Goal: Task Accomplishment & Management: Complete application form

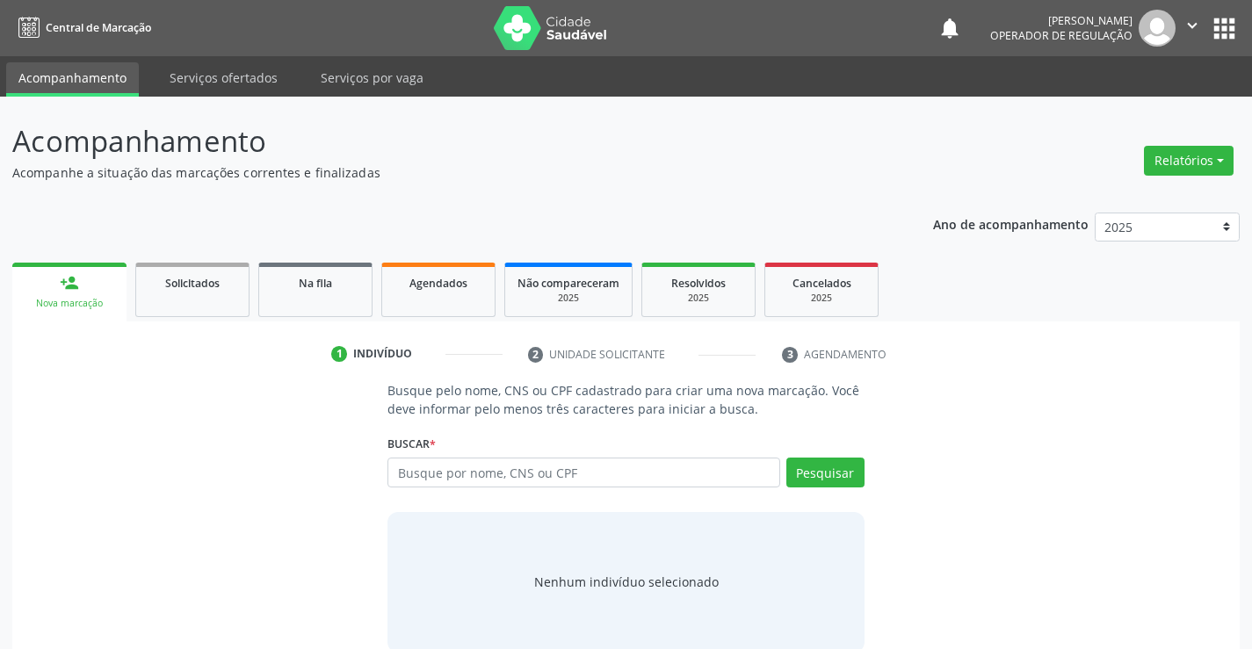
click at [459, 486] on input "text" at bounding box center [583, 473] width 392 height 30
drag, startPoint x: 461, startPoint y: 474, endPoint x: 423, endPoint y: 474, distance: 37.8
click at [423, 474] on input "text" at bounding box center [583, 473] width 392 height 30
drag, startPoint x: 423, startPoint y: 474, endPoint x: 411, endPoint y: 473, distance: 12.4
click at [411, 473] on input "text" at bounding box center [583, 473] width 392 height 30
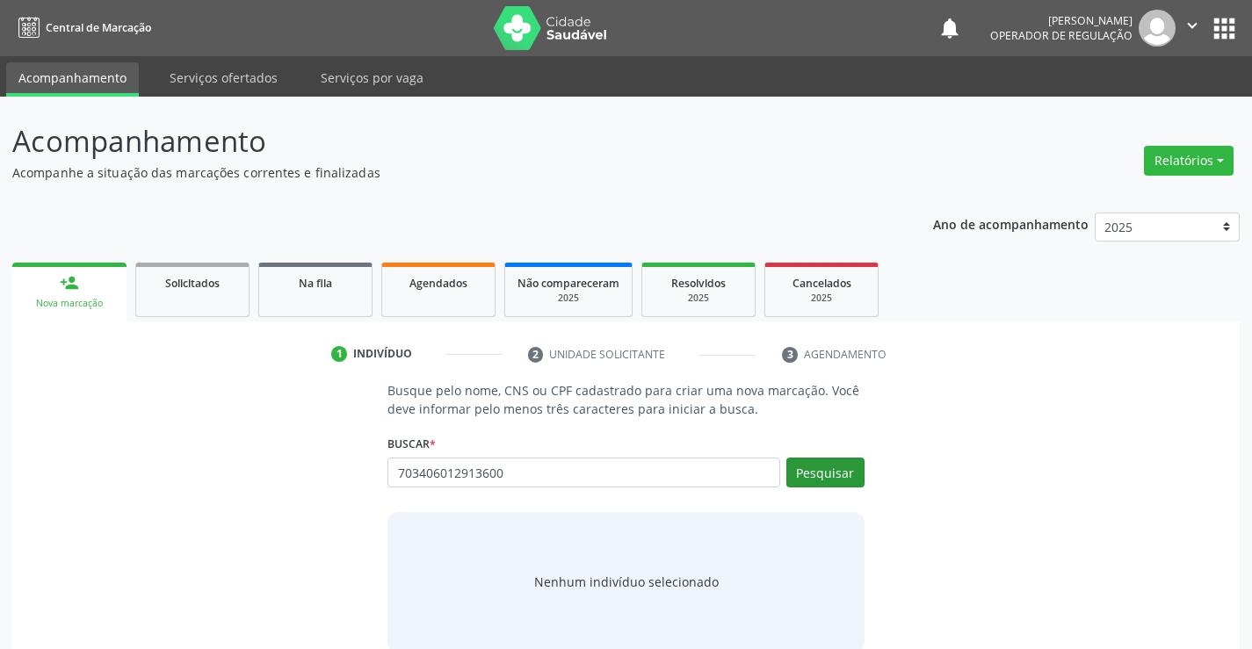
type input "703406012913600"
click at [843, 466] on button "Pesquisar" at bounding box center [825, 473] width 78 height 30
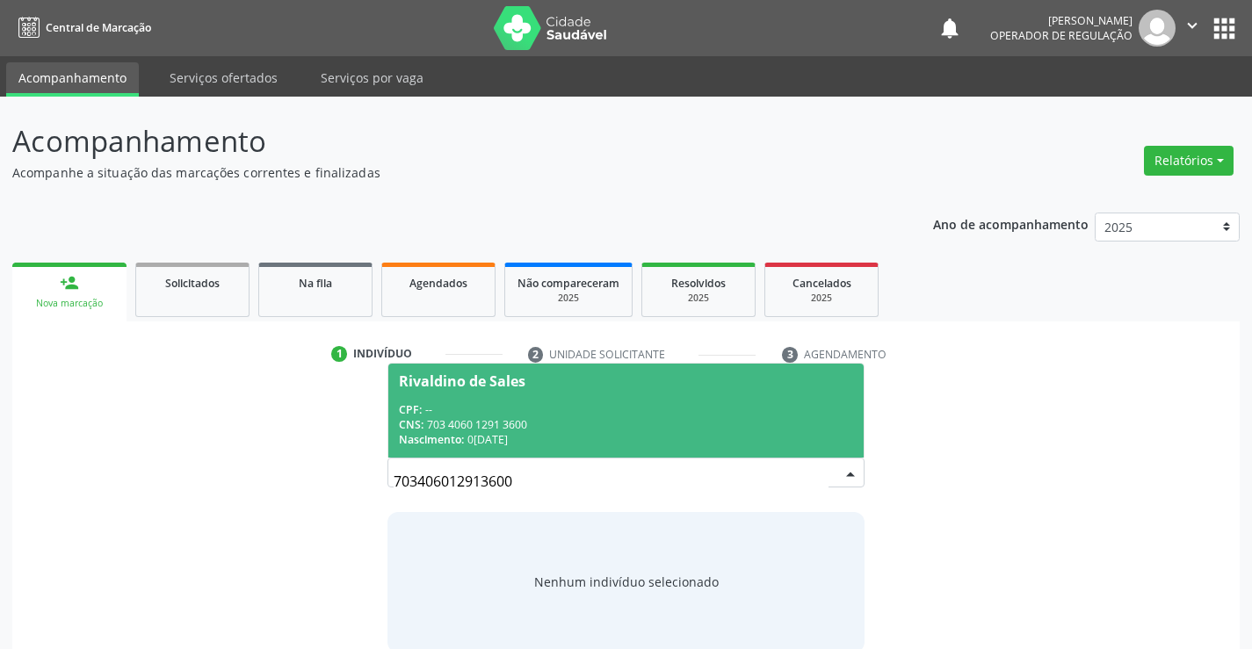
click at [797, 439] on div "Nascimento: 08/09/1967" at bounding box center [625, 439] width 453 height 15
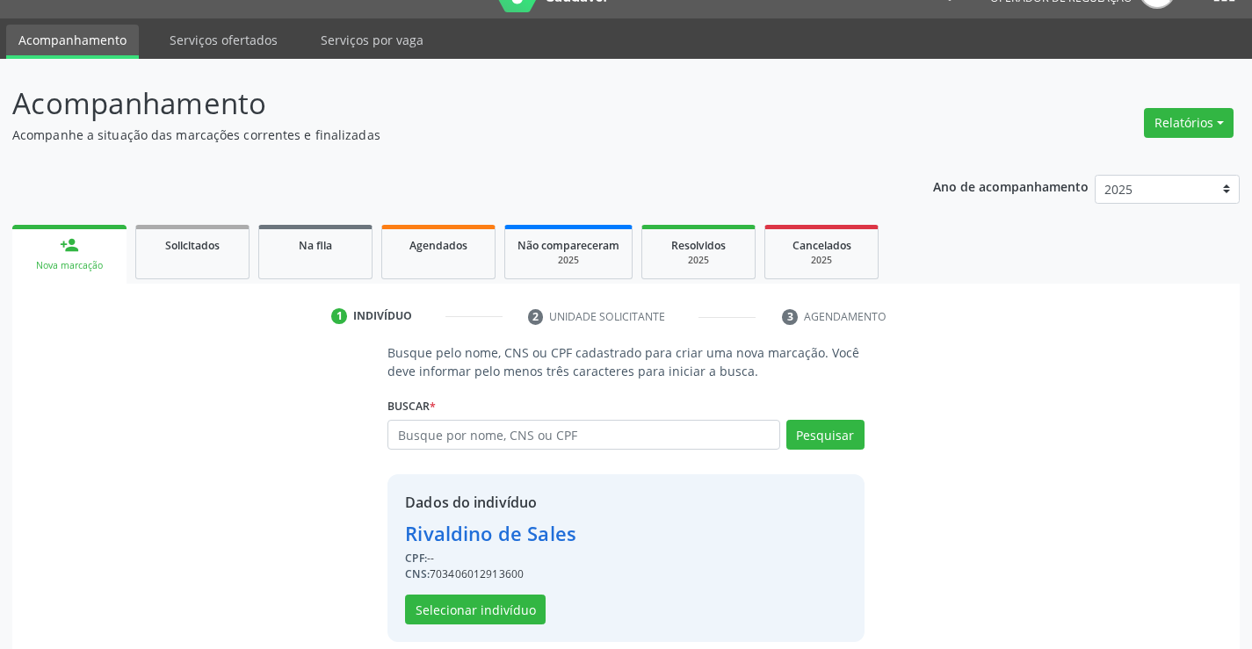
scroll to position [55, 0]
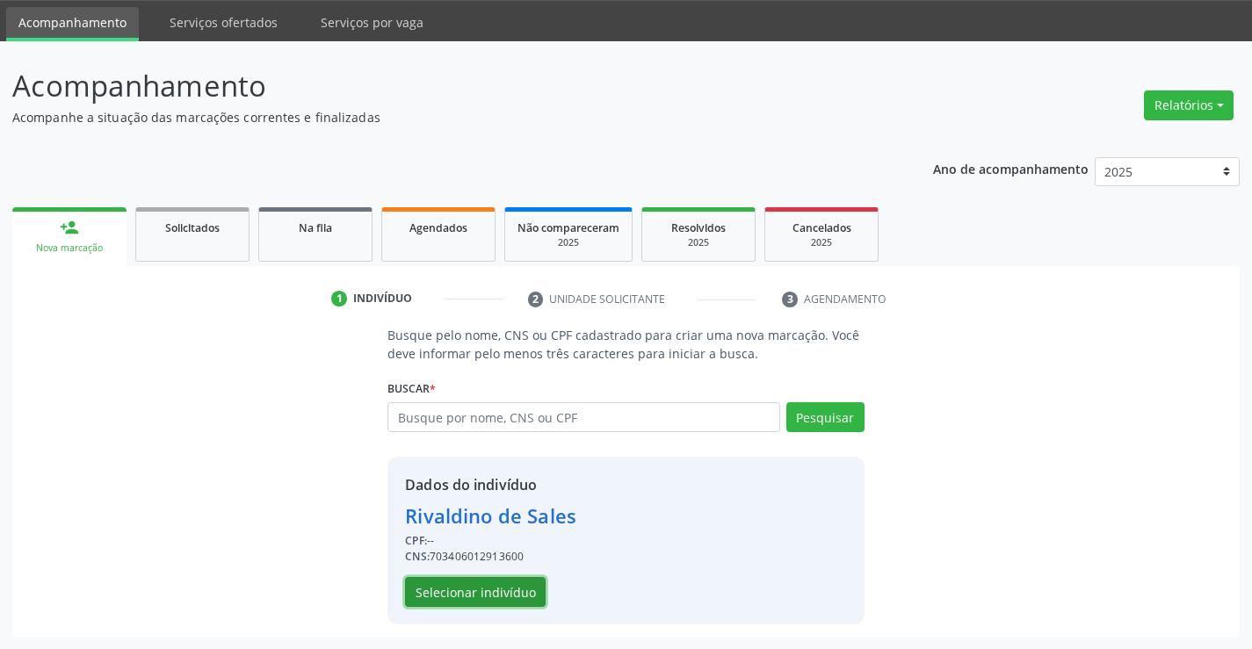
click at [435, 579] on button "Selecionar indivíduo" at bounding box center [475, 592] width 141 height 30
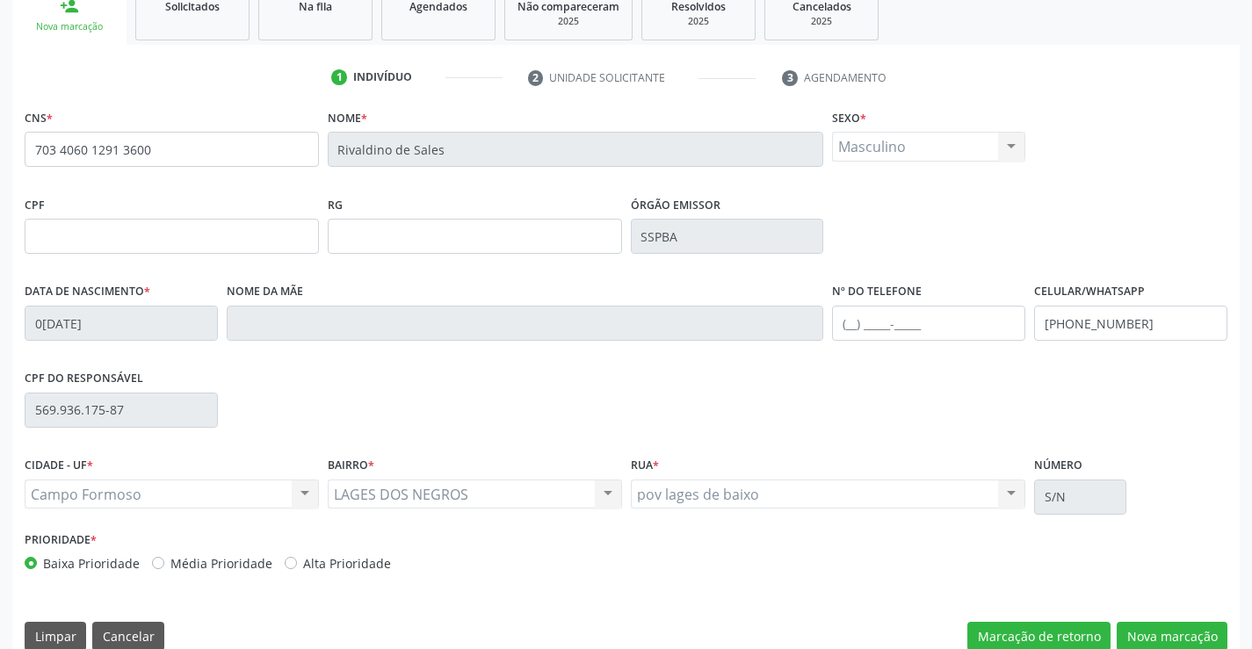
scroll to position [303, 0]
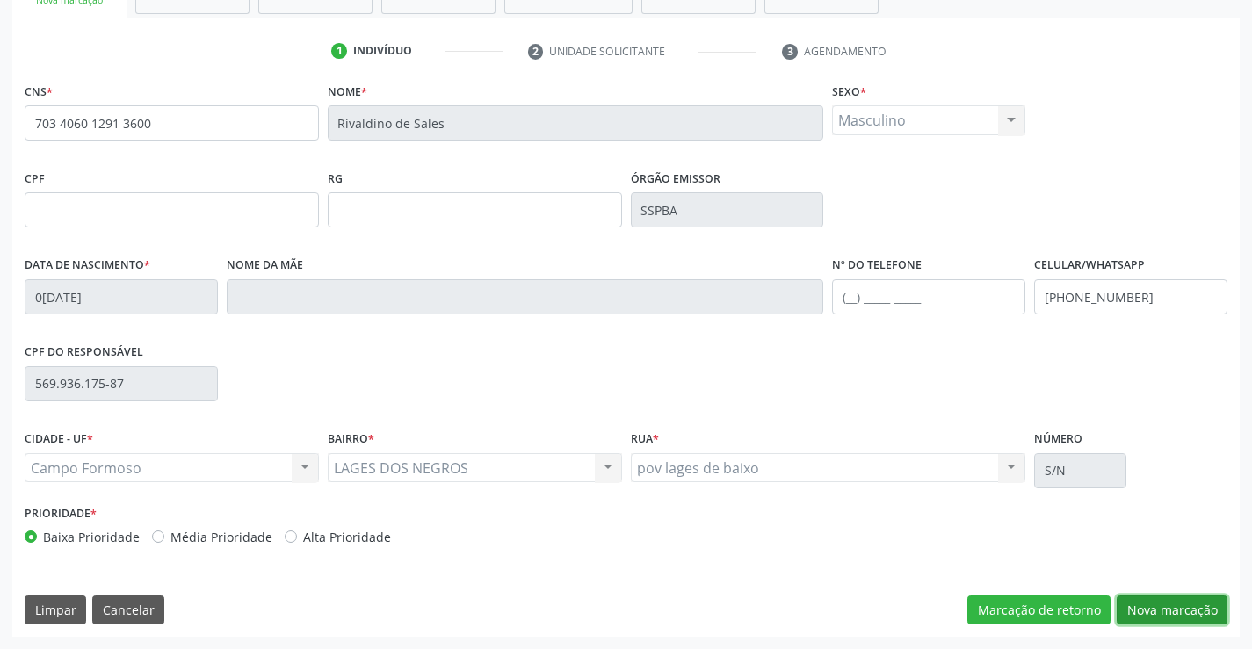
drag, startPoint x: 1158, startPoint y: 615, endPoint x: 990, endPoint y: 592, distance: 169.4
click at [1156, 615] on button "Nova marcação" at bounding box center [1172, 611] width 111 height 30
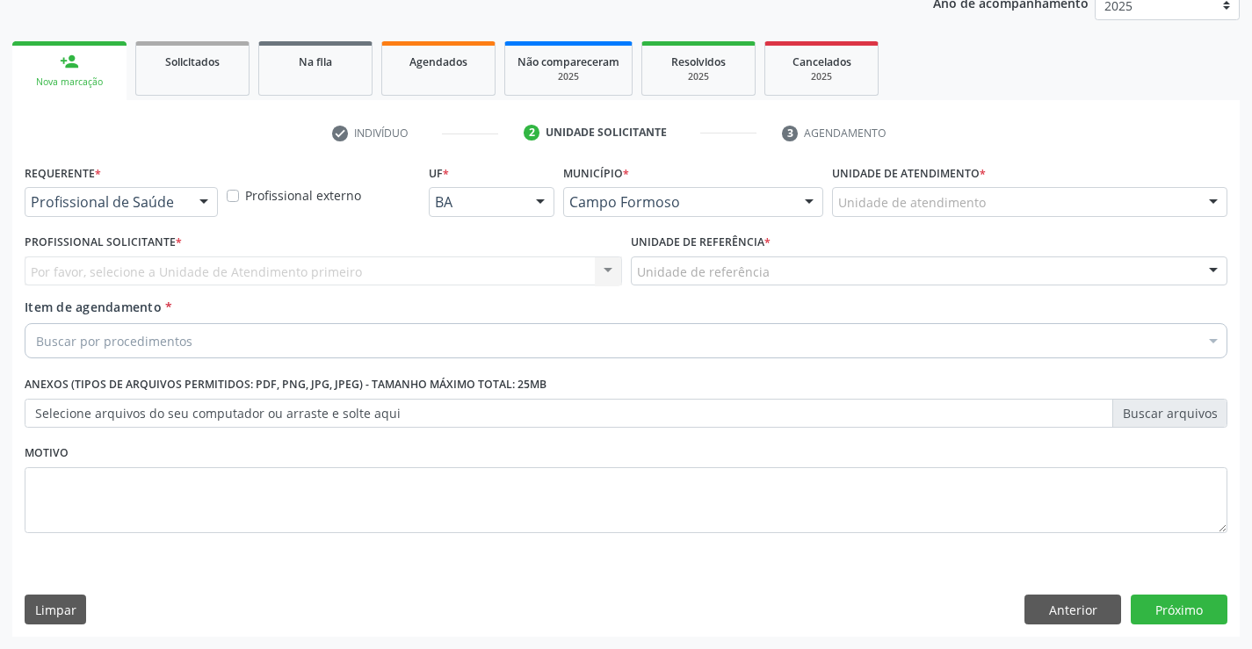
scroll to position [221, 0]
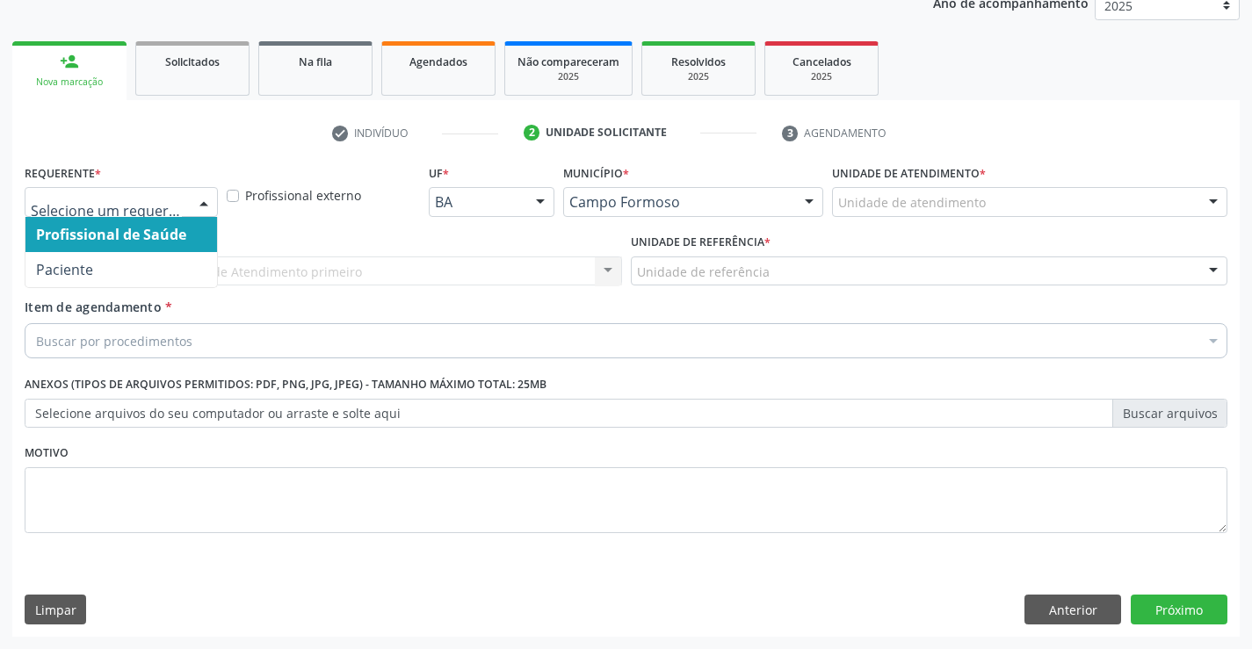
drag, startPoint x: 206, startPoint y: 201, endPoint x: 134, endPoint y: 266, distance: 97.7
click at [203, 201] on div at bounding box center [204, 203] width 26 height 30
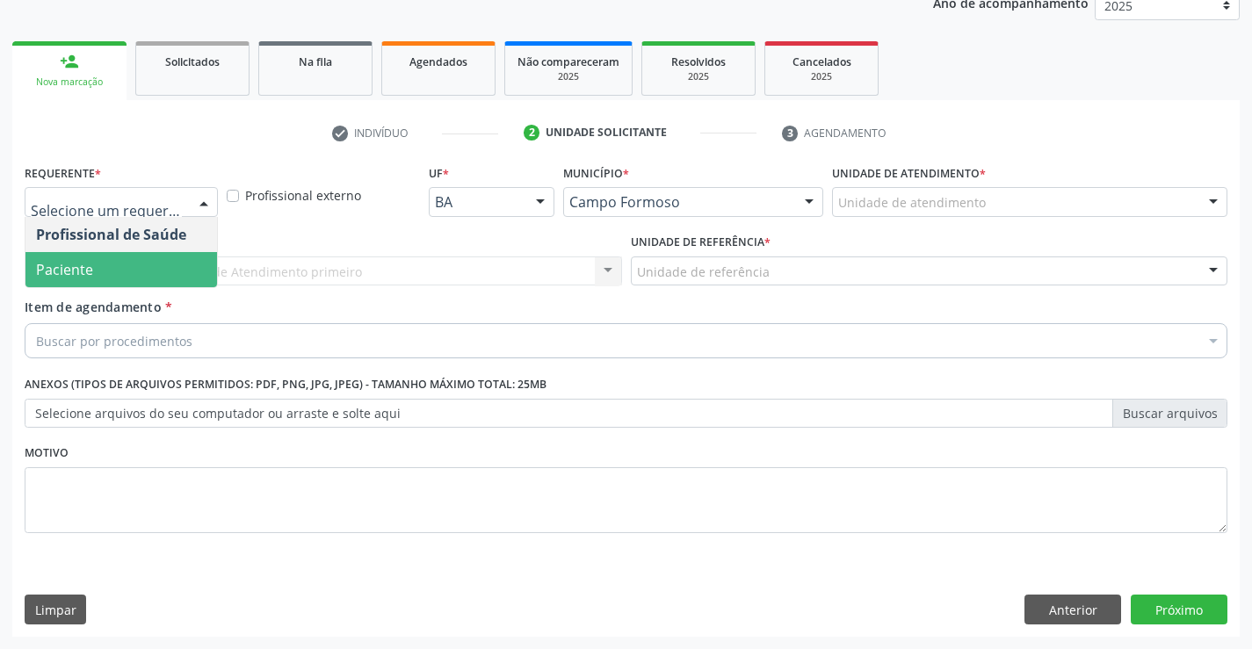
click at [117, 275] on span "Paciente" at bounding box center [121, 269] width 192 height 35
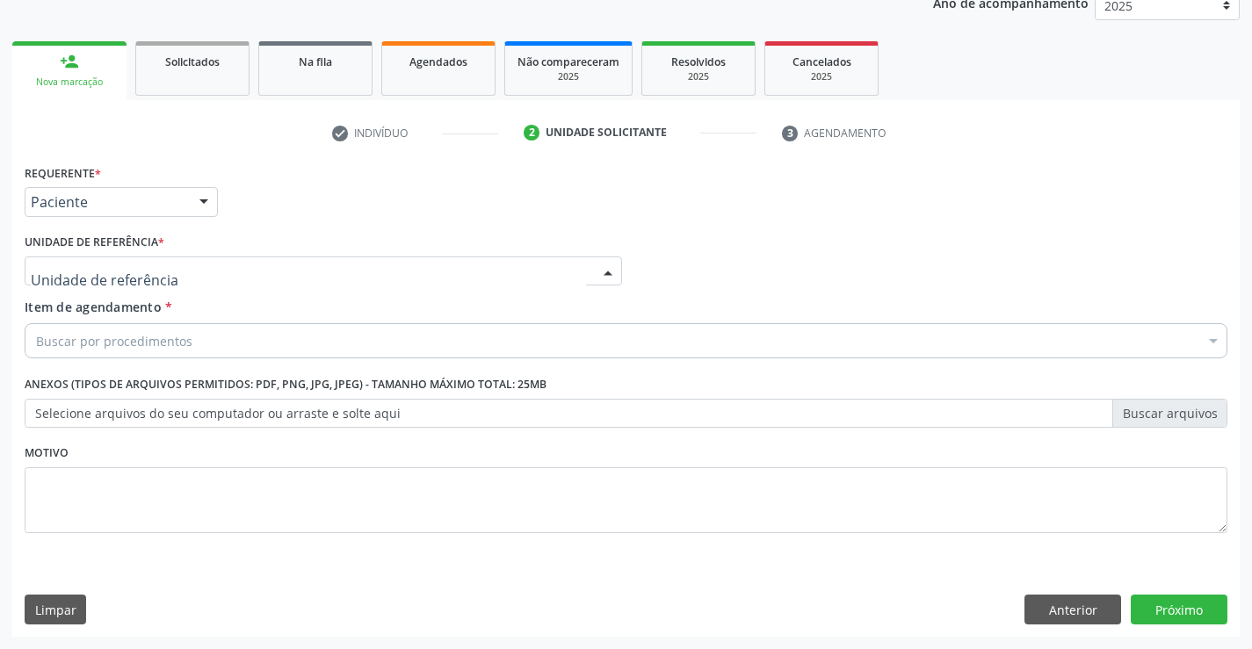
click at [259, 275] on div at bounding box center [323, 272] width 597 height 30
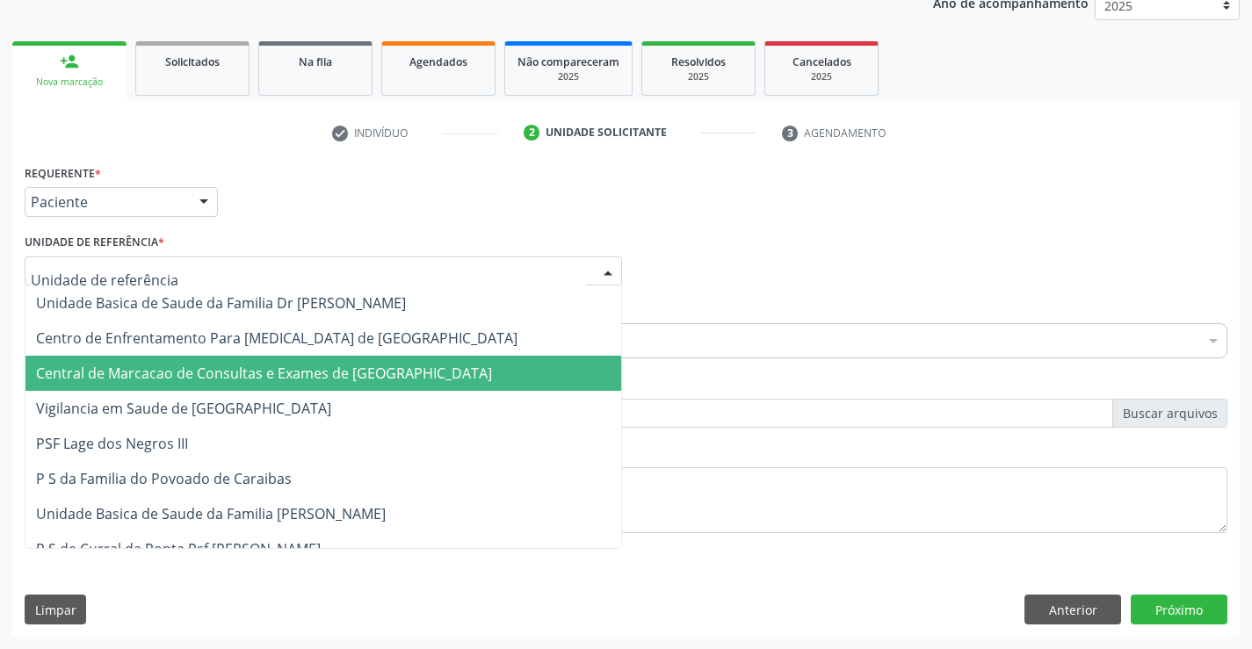
click at [304, 385] on span "Central de Marcacao de Consultas e Exames de [GEOGRAPHIC_DATA]" at bounding box center [323, 373] width 596 height 35
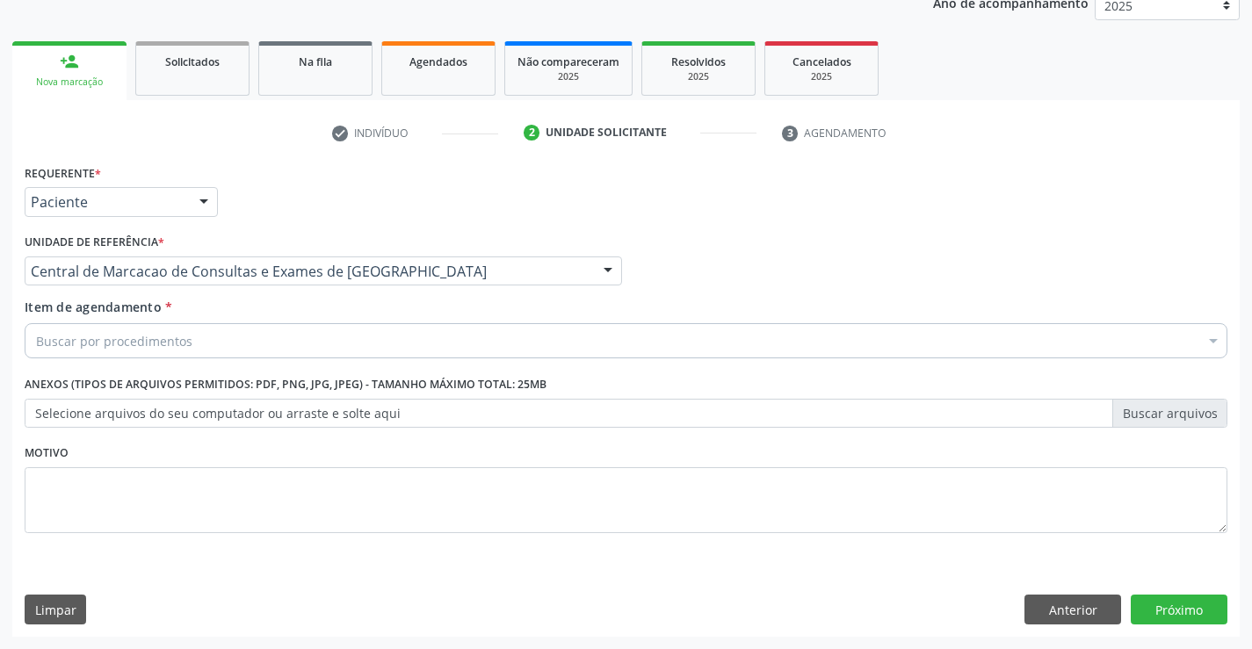
click at [314, 349] on div "Buscar por procedimentos" at bounding box center [626, 340] width 1203 height 35
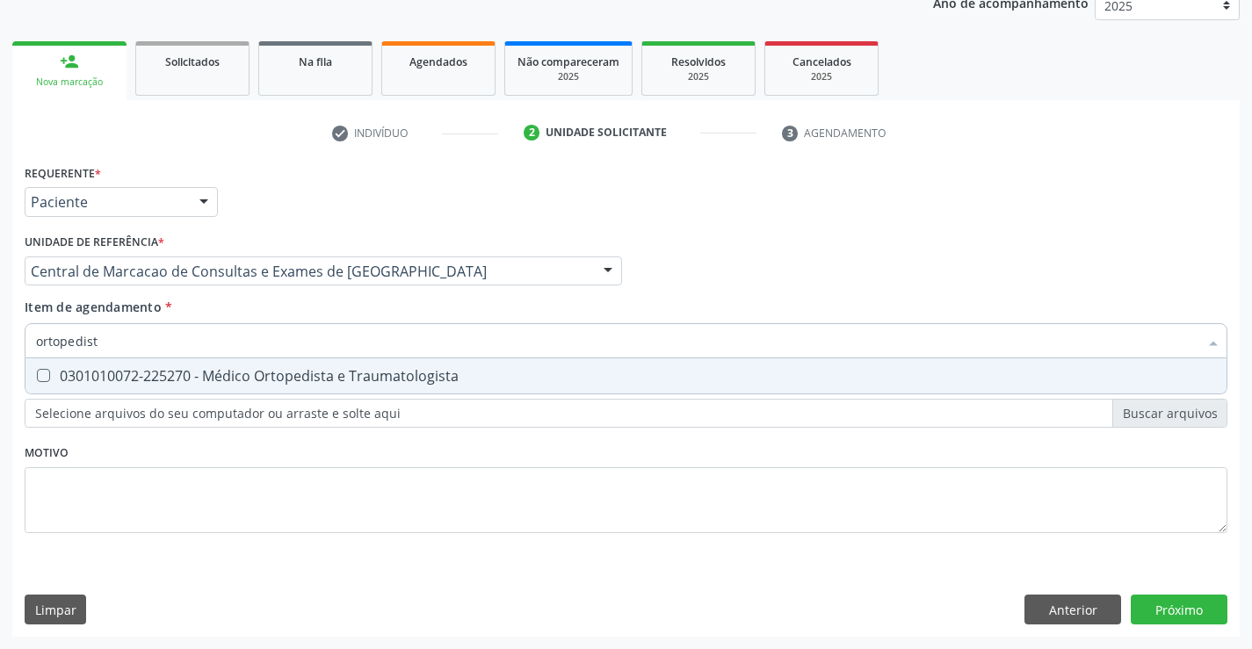
type input "ortopedista"
click at [302, 378] on div "0301010072-225270 - Médico Ortopedista e Traumatologista" at bounding box center [626, 376] width 1180 height 14
checkbox Traumatologista "true"
click at [1157, 615] on div "Requerente * Paciente Profissional de Saúde Paciente Nenhum resultado encontrad…" at bounding box center [625, 398] width 1227 height 477
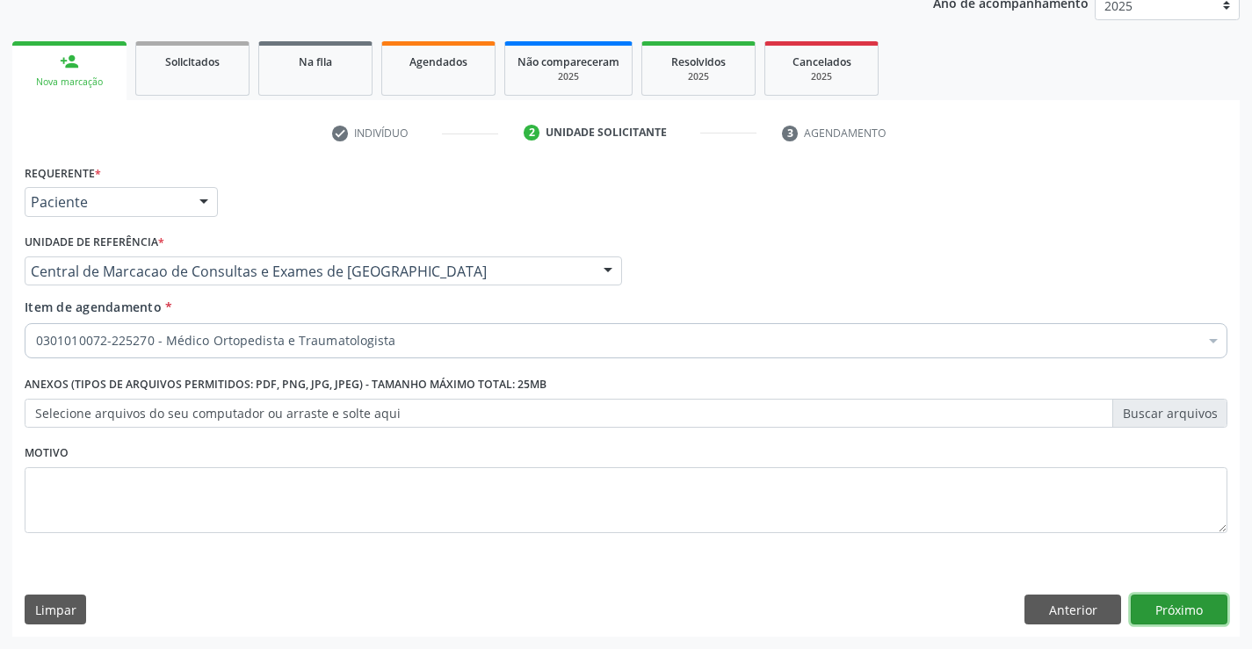
click at [1140, 602] on button "Próximo" at bounding box center [1179, 610] width 97 height 30
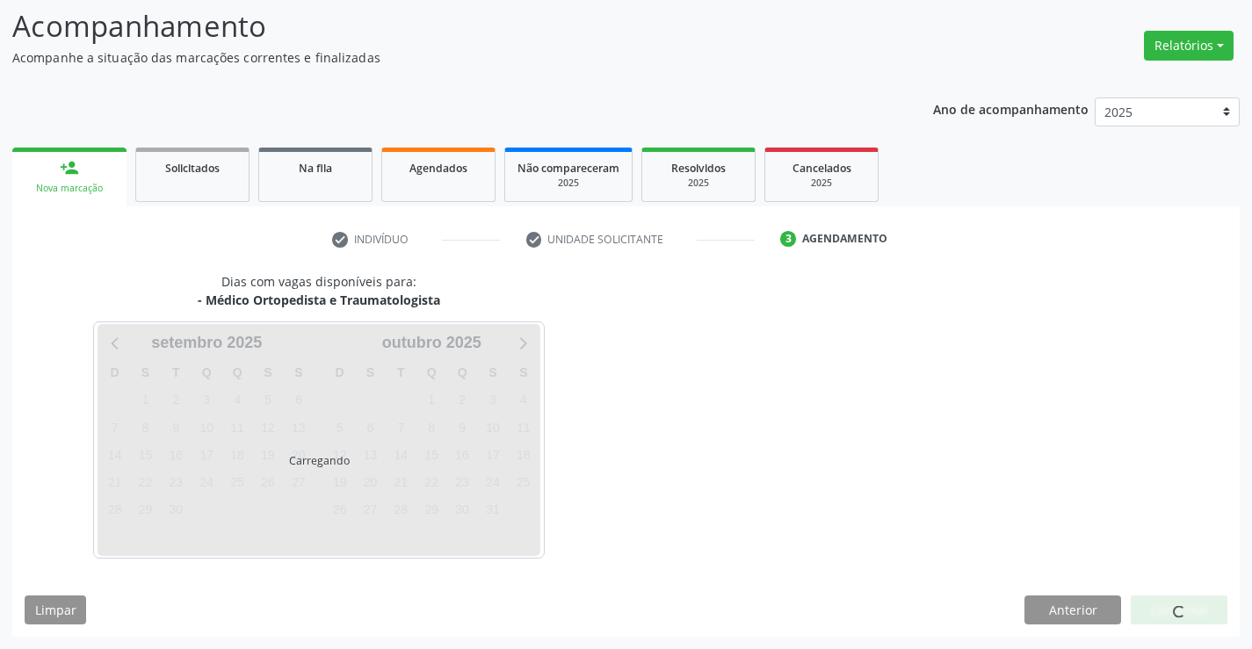
scroll to position [115, 0]
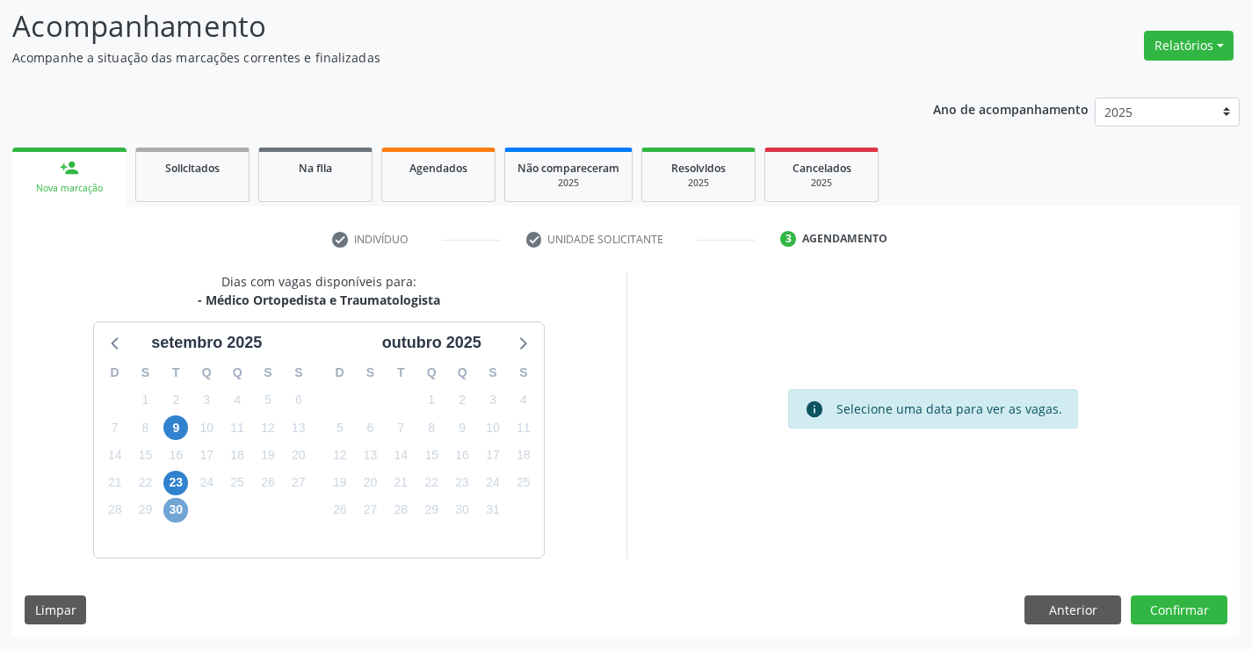
click at [176, 508] on span "30" at bounding box center [175, 510] width 25 height 25
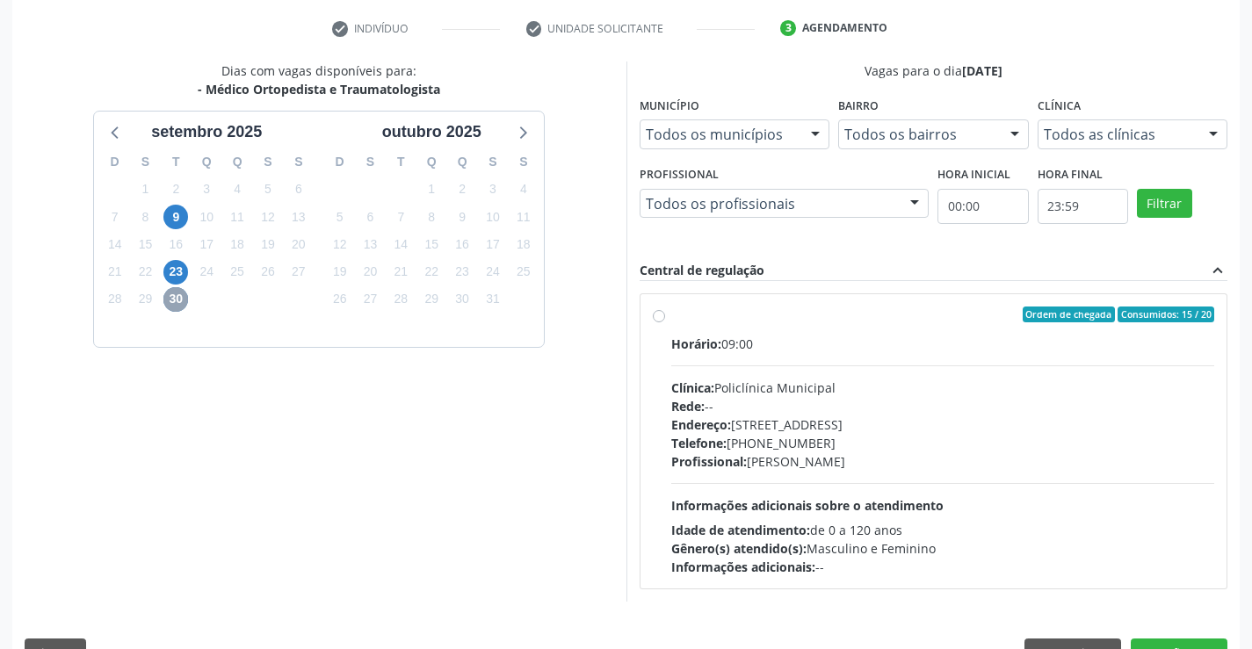
scroll to position [369, 0]
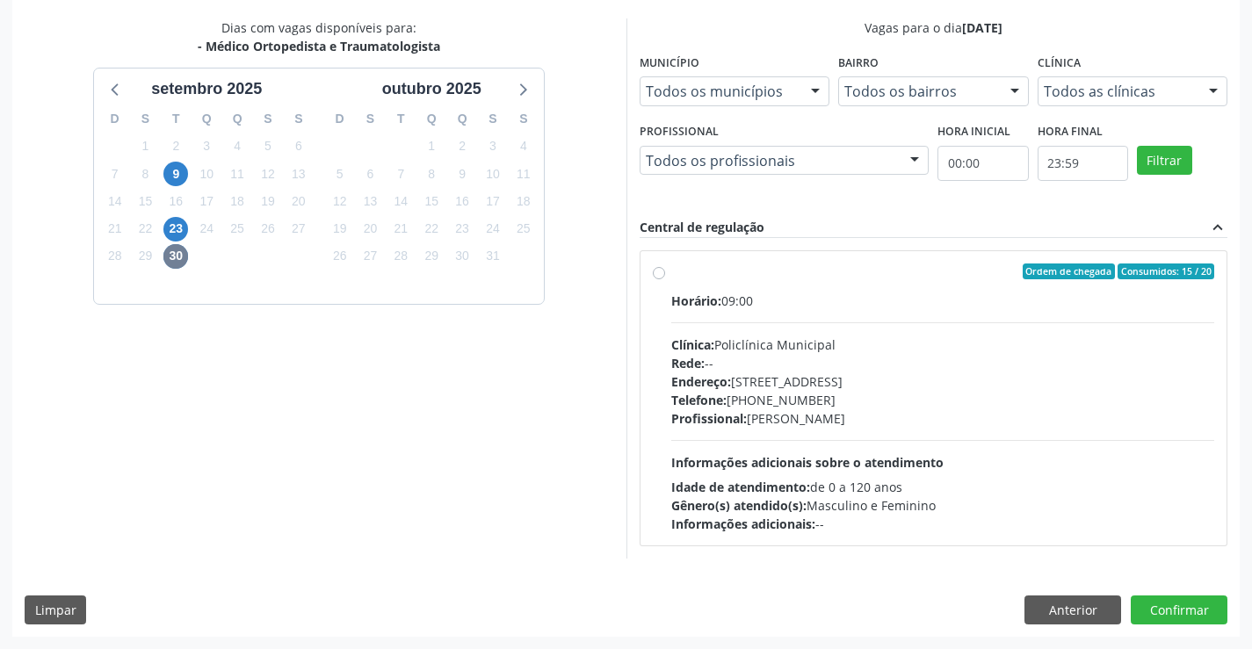
click at [784, 421] on div "Profissional: Ramon Oliveira Soares" at bounding box center [943, 418] width 544 height 18
click at [665, 279] on input "Ordem de chegada Consumidos: 15 / 20 Horário: 09:00 Clínica: Policlínica Munici…" at bounding box center [659, 272] width 12 height 16
radio input "true"
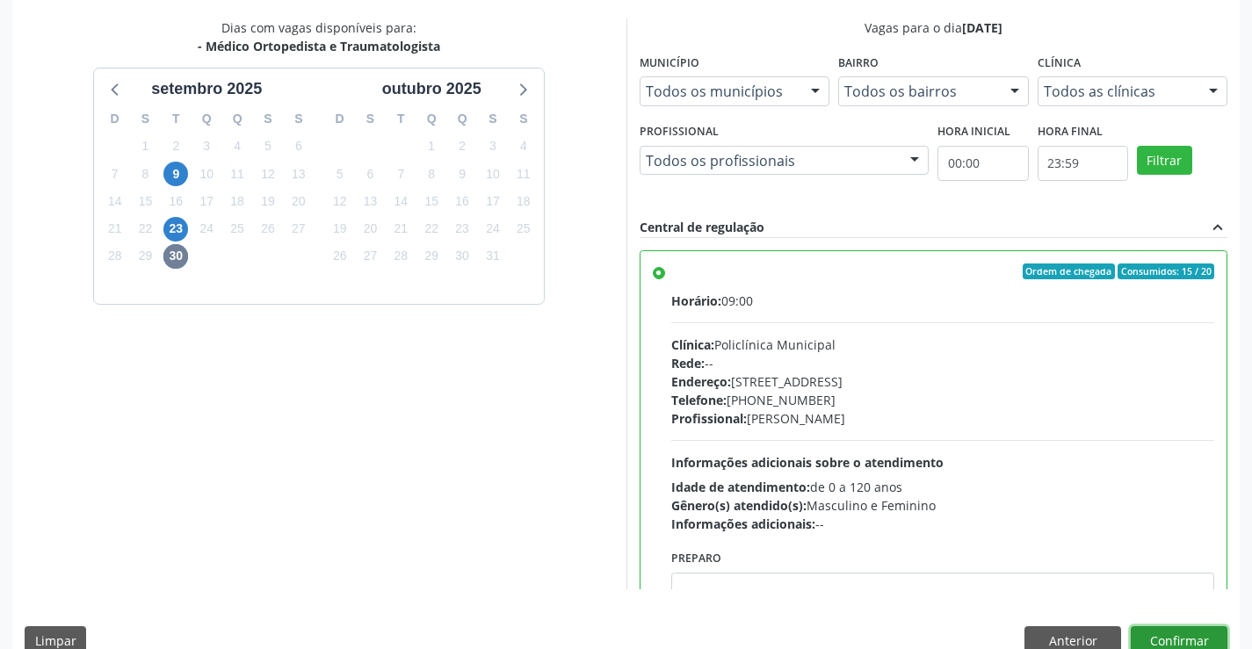
click at [1196, 630] on button "Confirmar" at bounding box center [1179, 641] width 97 height 30
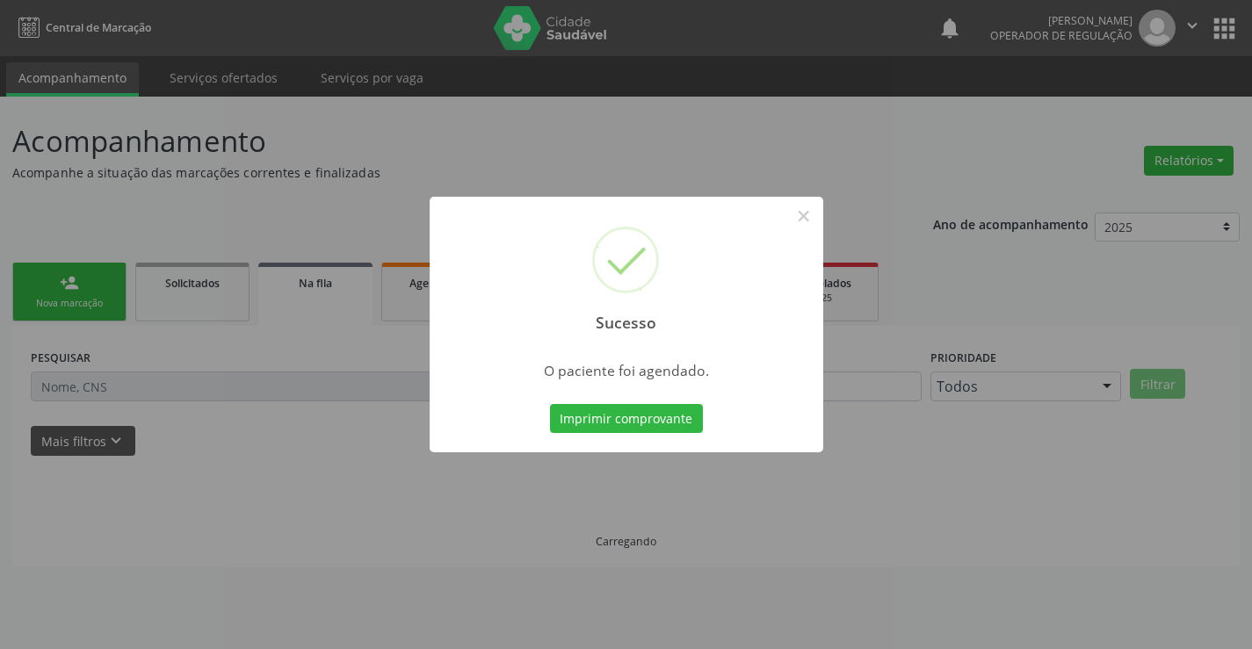
scroll to position [0, 0]
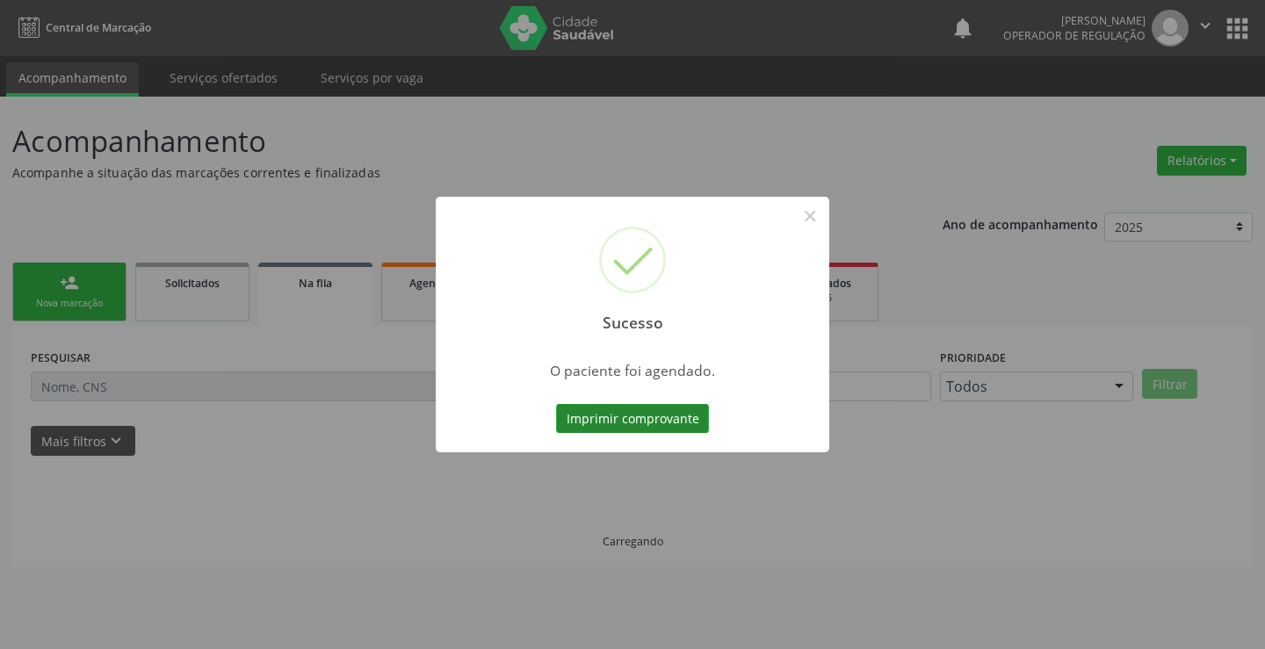
click at [635, 408] on button "Imprimir comprovante" at bounding box center [632, 419] width 153 height 30
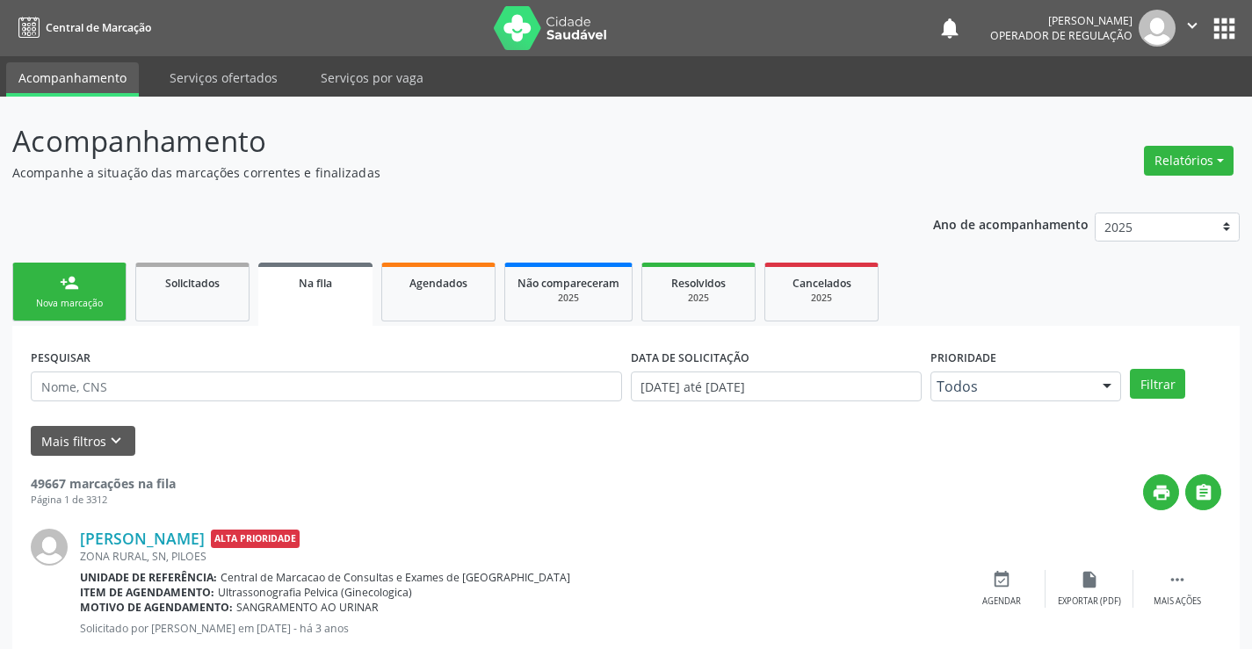
click at [65, 292] on link "person_add Nova marcação" at bounding box center [69, 292] width 114 height 59
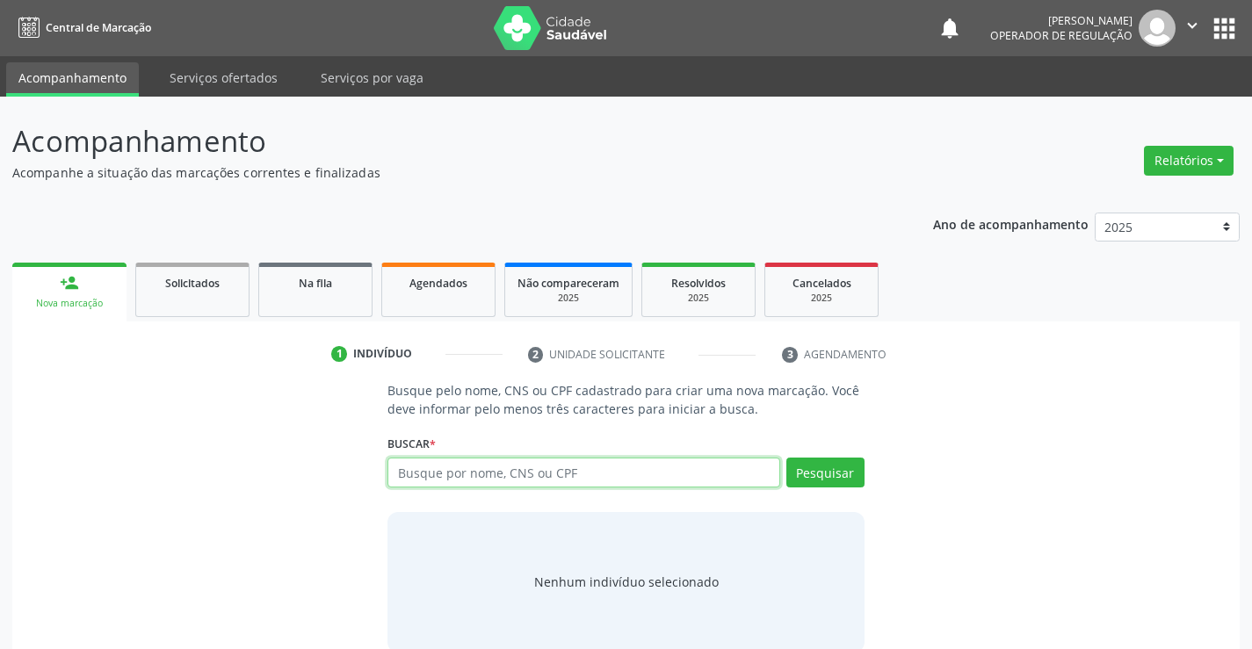
click at [544, 482] on input "text" at bounding box center [583, 473] width 392 height 30
type input "704805510156546"
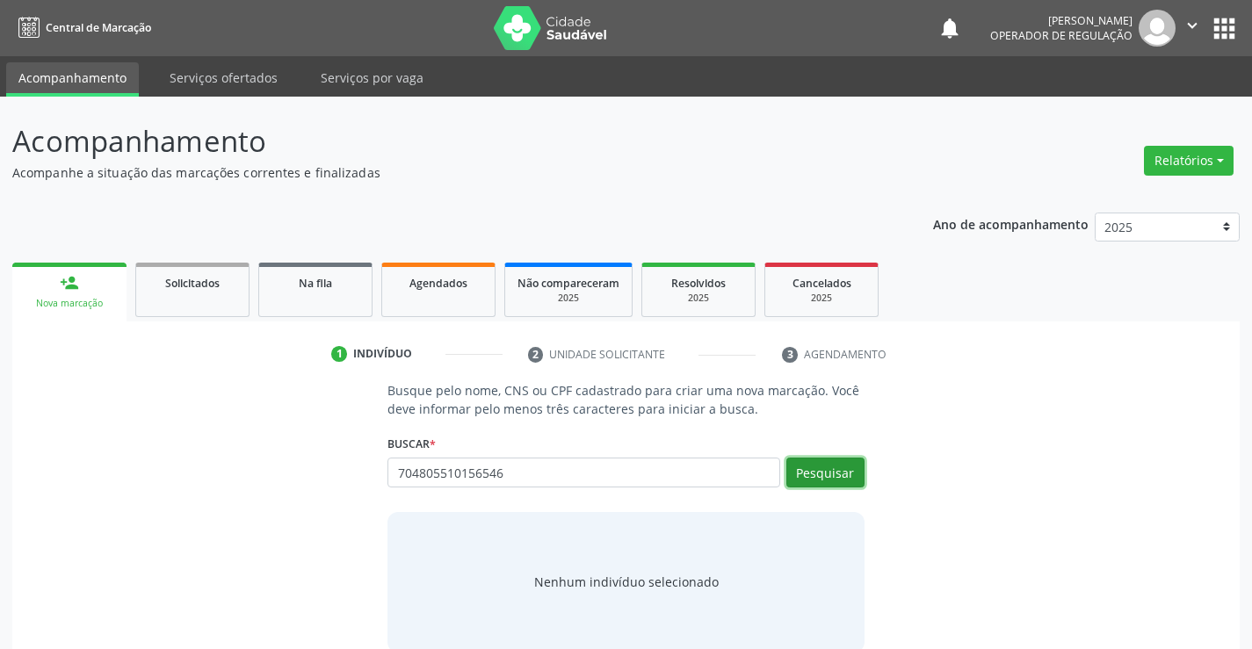
click at [841, 474] on button "Pesquisar" at bounding box center [825, 473] width 78 height 30
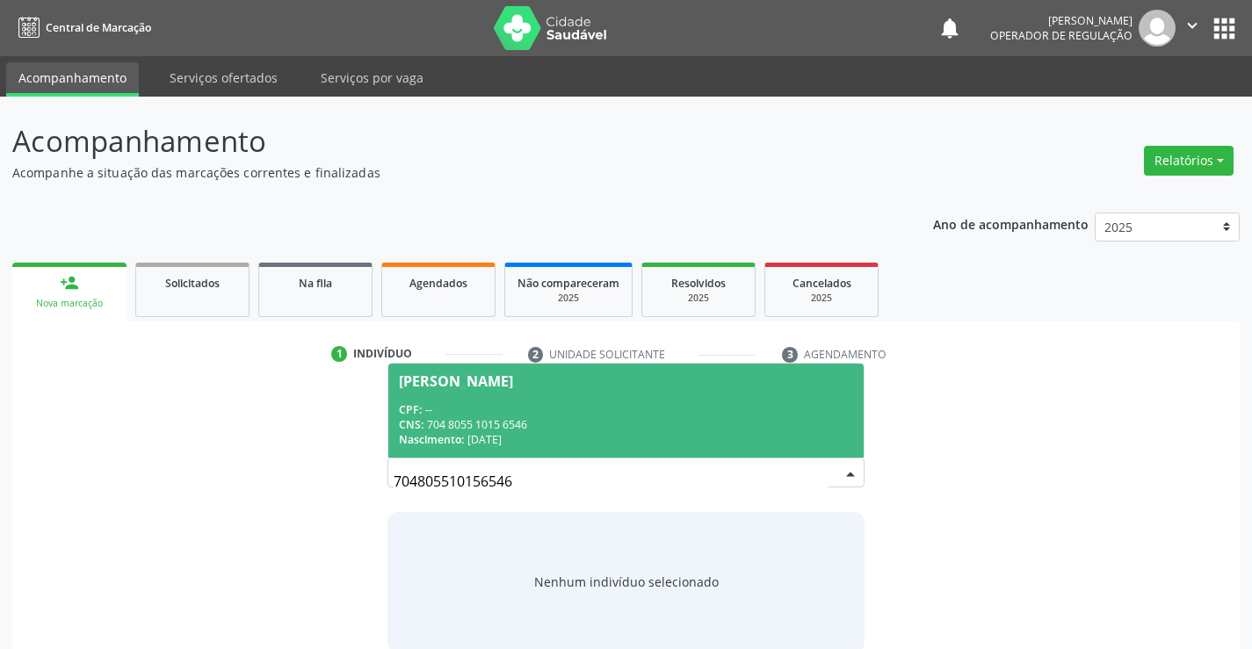
click at [481, 397] on span "Charlene Celestino Neves CPF: -- CNS: 704 8055 1015 6546 Nascimento: 30/05/1987" at bounding box center [625, 411] width 474 height 94
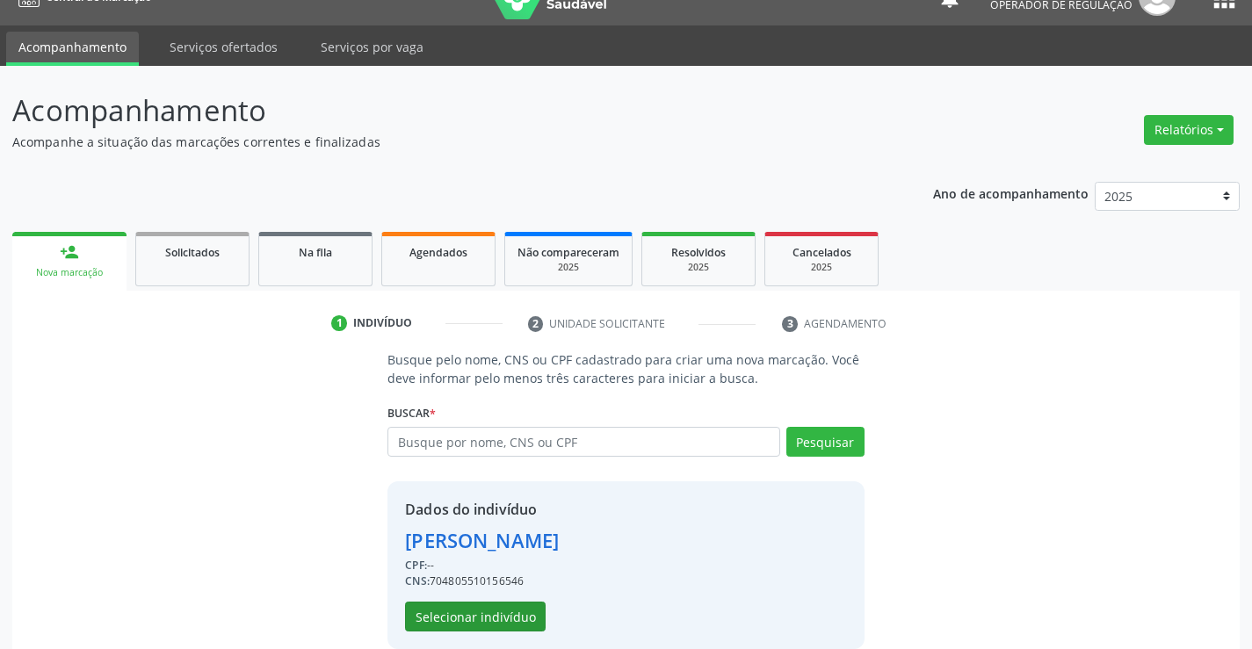
scroll to position [55, 0]
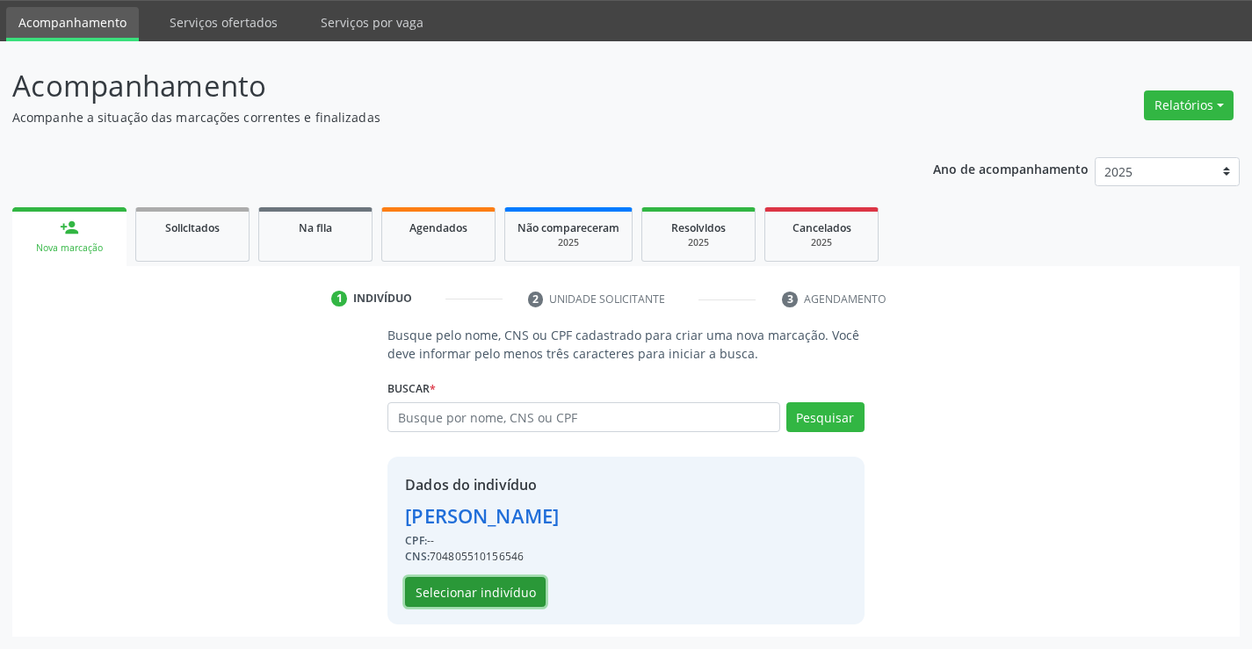
click at [488, 606] on button "Selecionar indivíduo" at bounding box center [475, 592] width 141 height 30
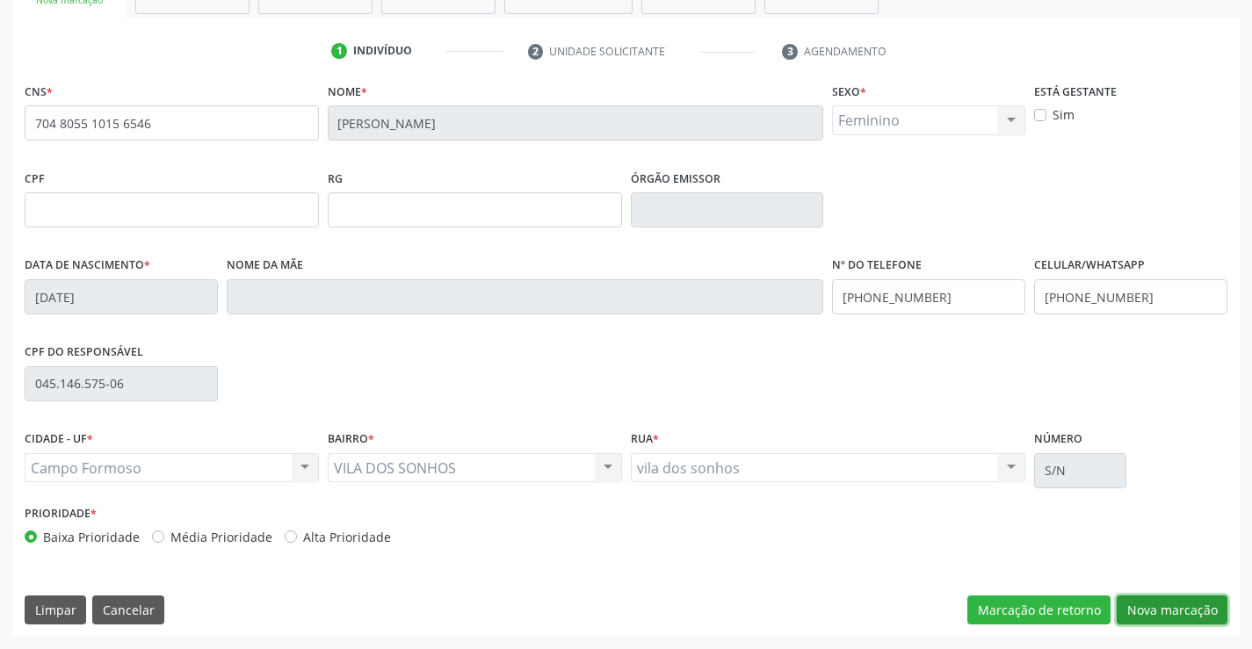
click at [1166, 608] on button "Nova marcação" at bounding box center [1172, 611] width 111 height 30
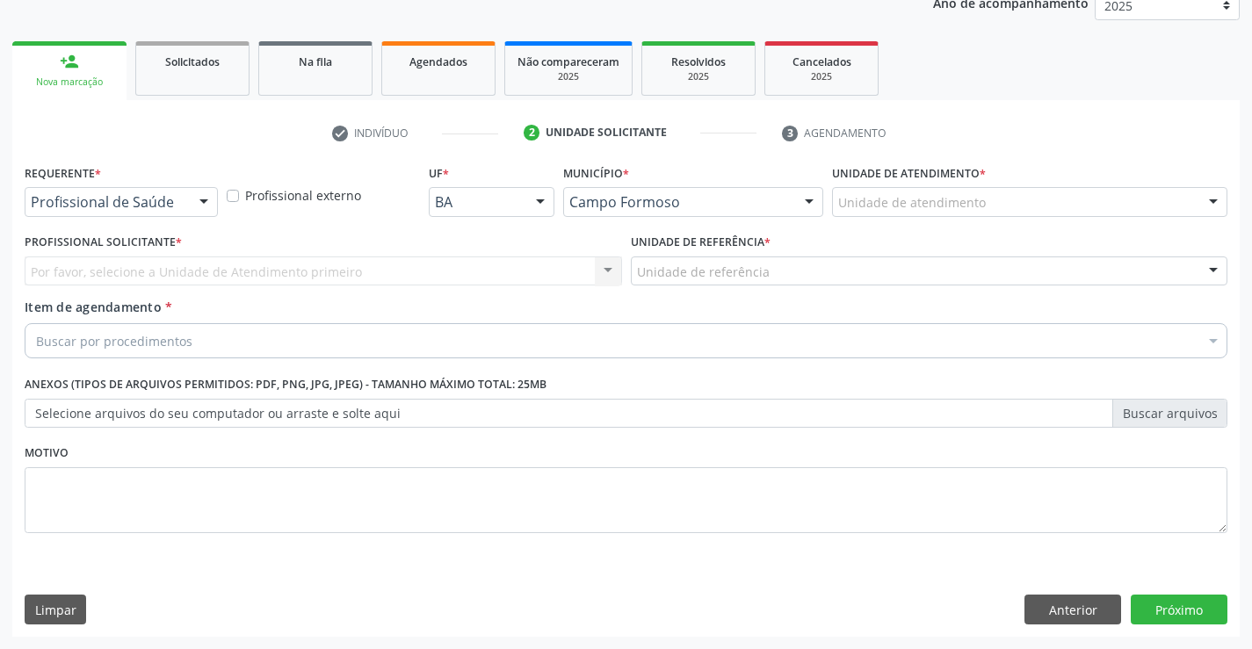
scroll to position [221, 0]
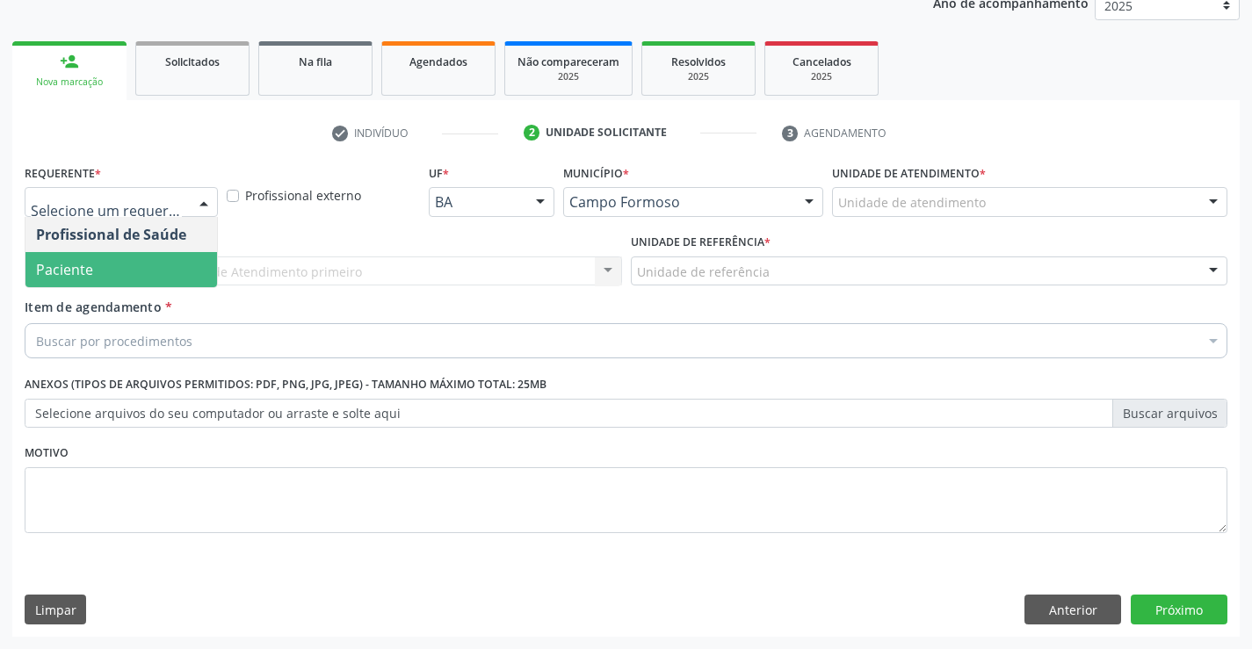
click at [134, 273] on span "Paciente" at bounding box center [121, 269] width 192 height 35
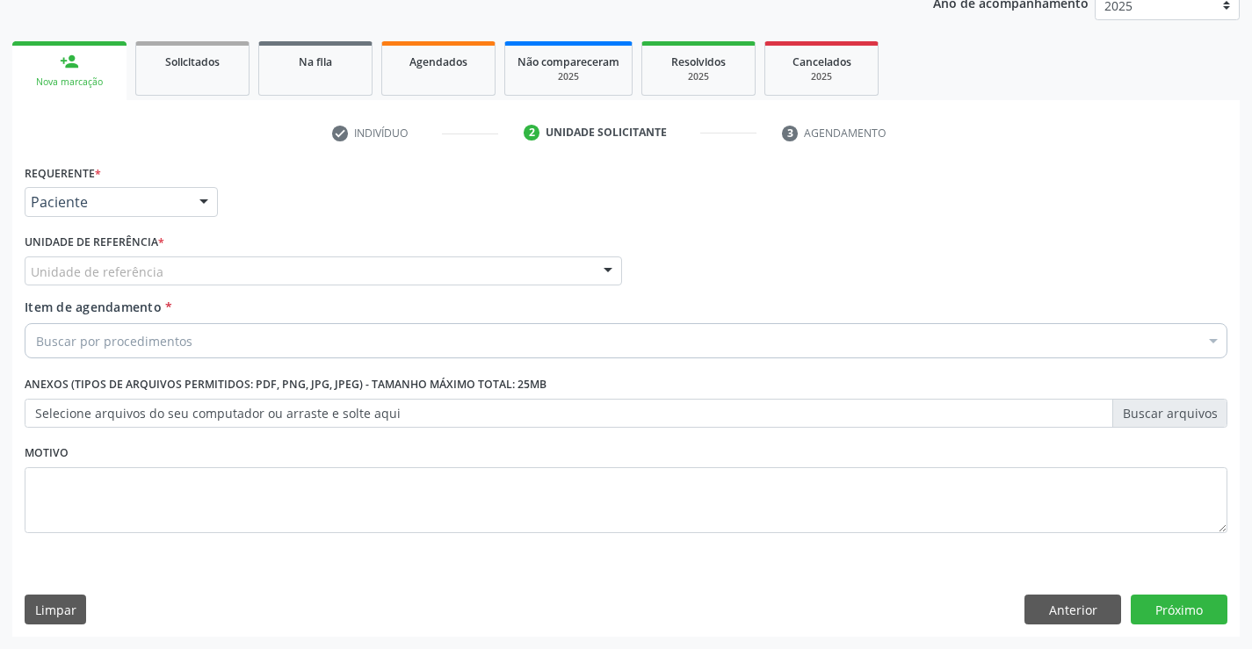
drag, startPoint x: 293, startPoint y: 270, endPoint x: 288, endPoint y: 303, distance: 33.7
click at [289, 280] on div "Unidade de referência" at bounding box center [323, 272] width 597 height 30
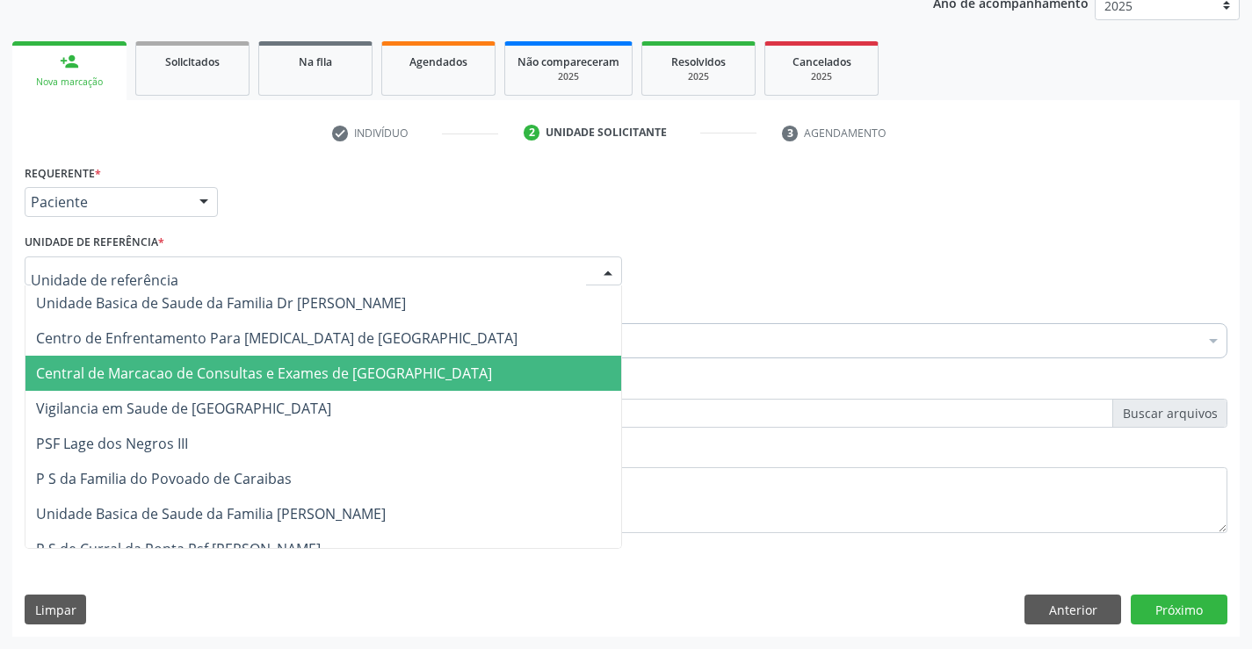
click at [302, 386] on span "Central de Marcacao de Consultas e Exames de [GEOGRAPHIC_DATA]" at bounding box center [323, 373] width 596 height 35
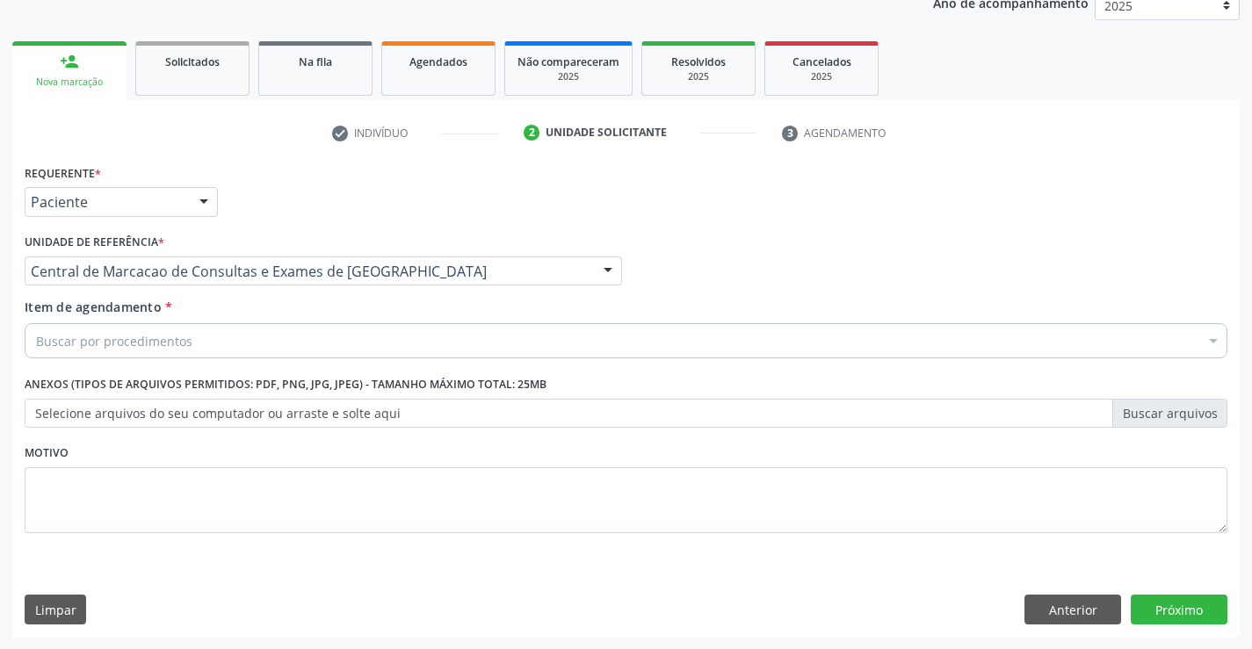
click at [347, 341] on div "Buscar por procedimentos" at bounding box center [626, 340] width 1203 height 35
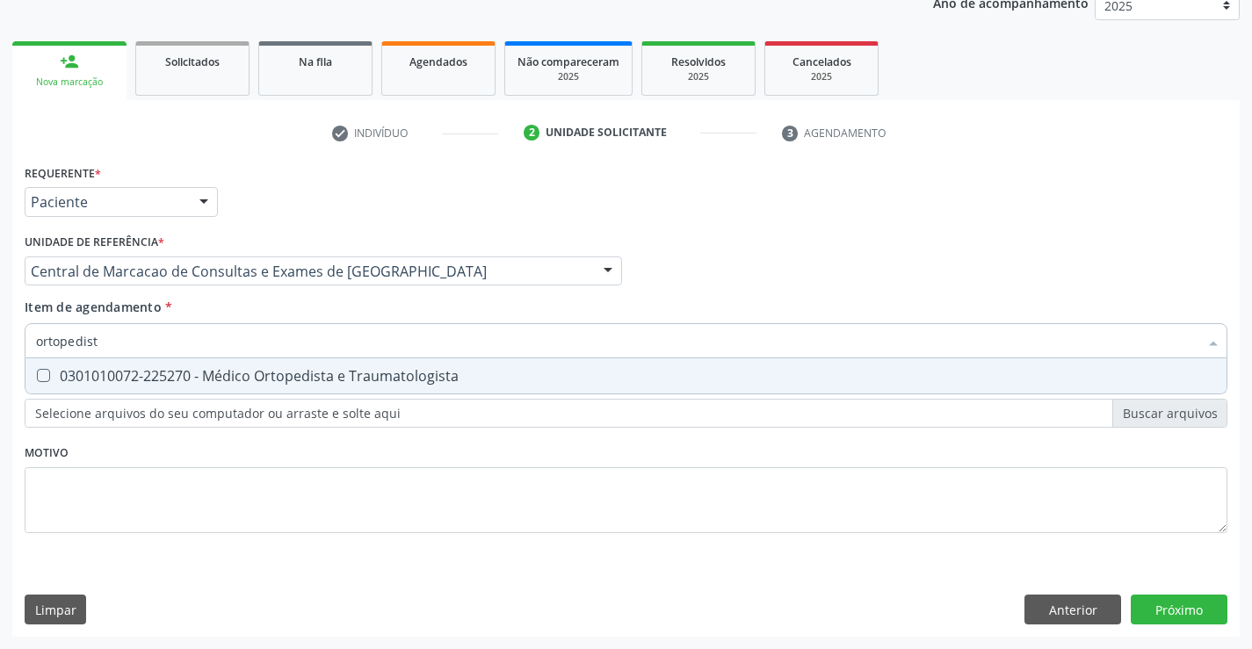
type input "ortopedista"
click at [289, 363] on span "0301010072-225270 - Médico Ortopedista e Traumatologista" at bounding box center [625, 375] width 1201 height 35
checkbox Traumatologista "true"
click at [1184, 606] on div "Requerente * Paciente Profissional de Saúde Paciente Nenhum resultado encontrad…" at bounding box center [625, 398] width 1227 height 477
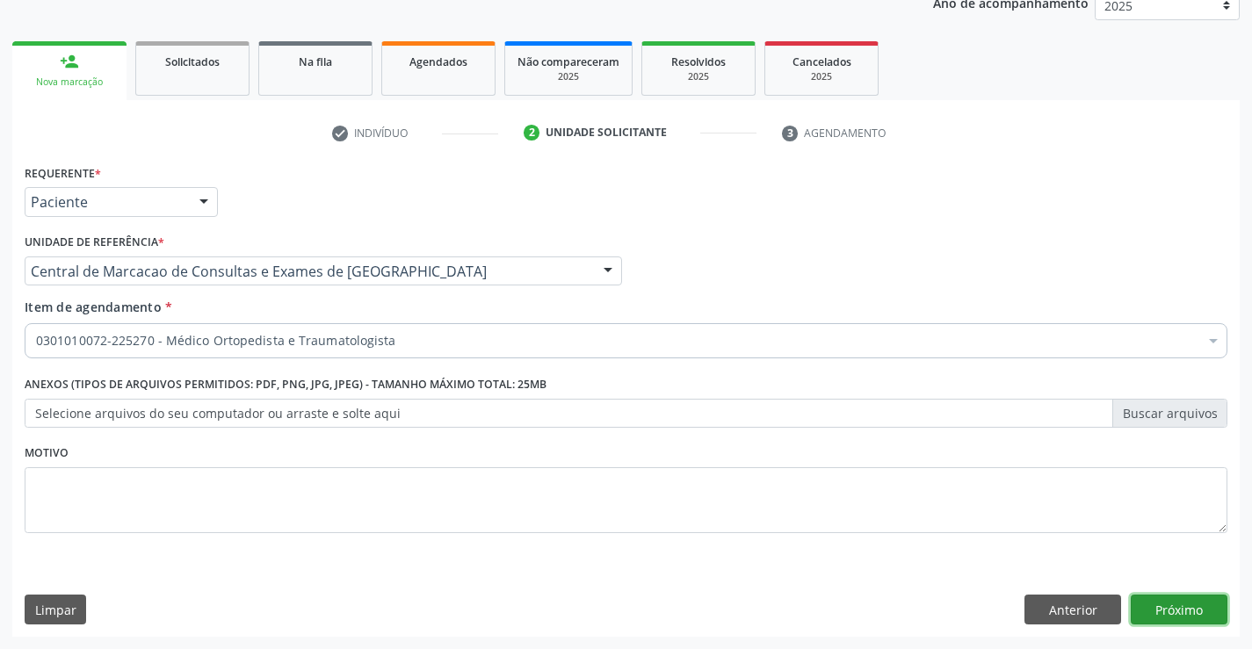
click at [1194, 606] on button "Próximo" at bounding box center [1179, 610] width 97 height 30
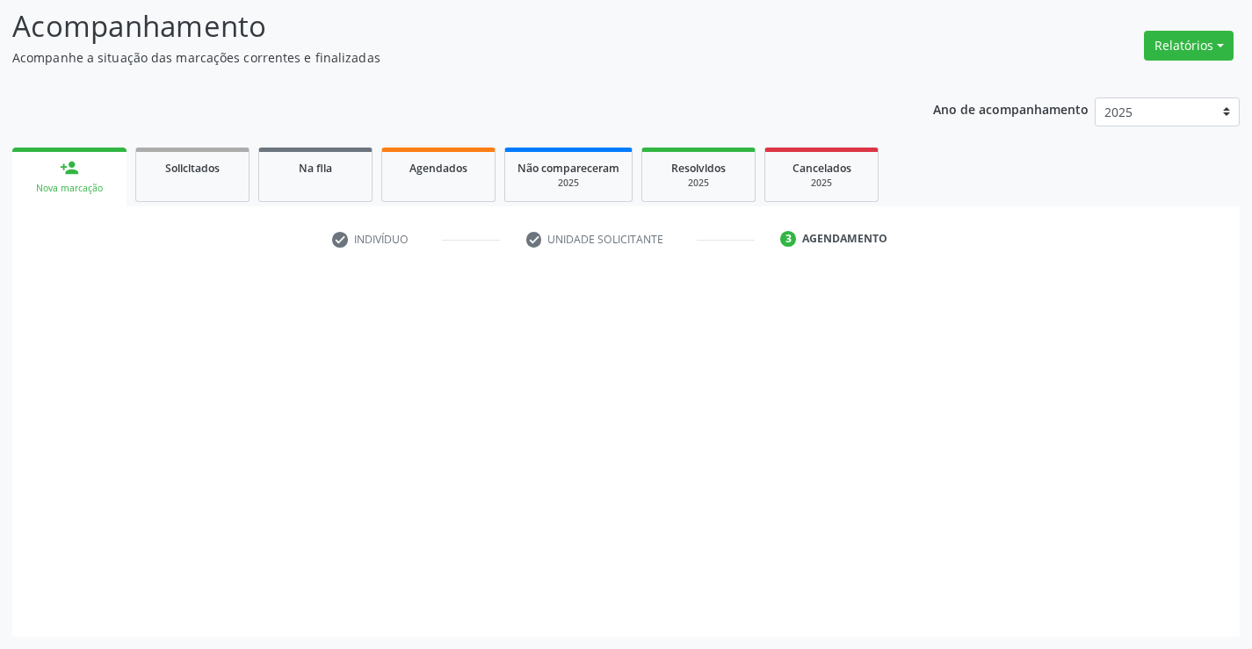
scroll to position [115, 0]
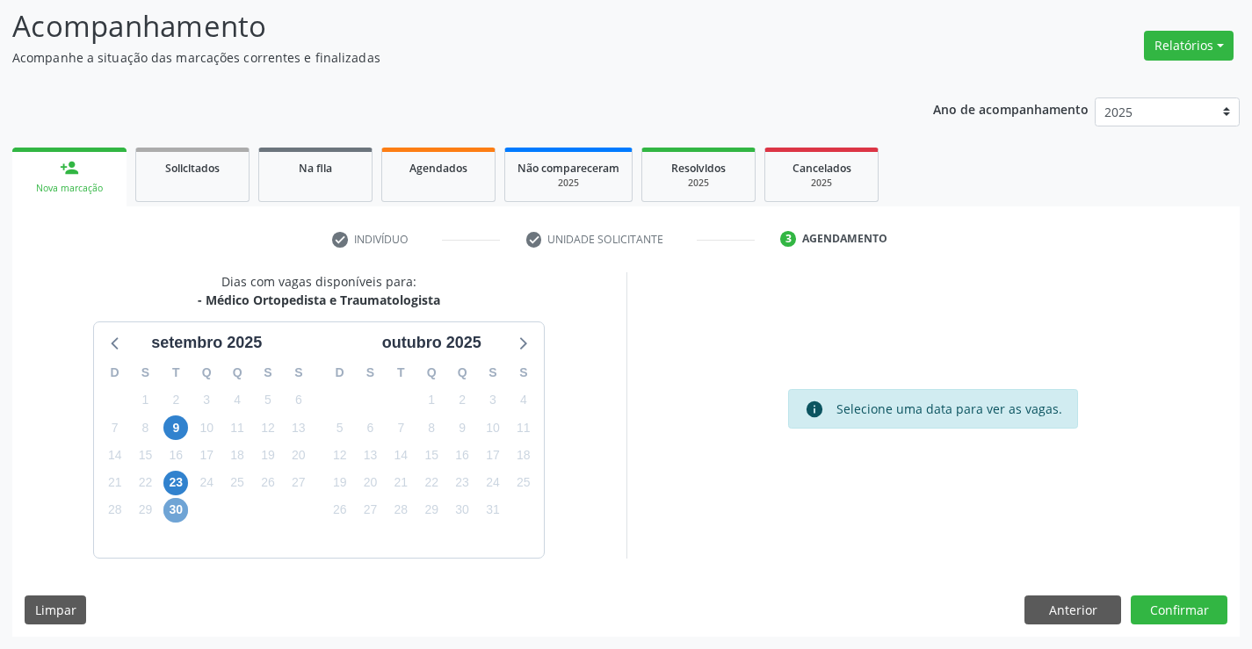
click at [185, 514] on span "30" at bounding box center [175, 510] width 25 height 25
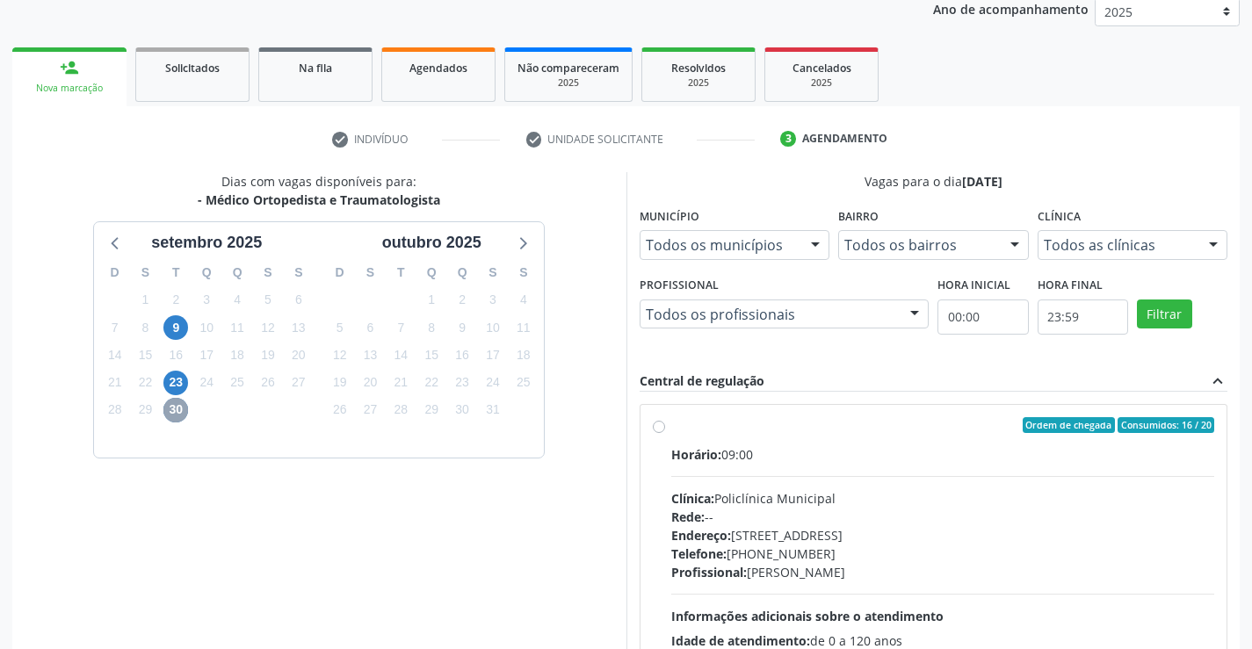
scroll to position [369, 0]
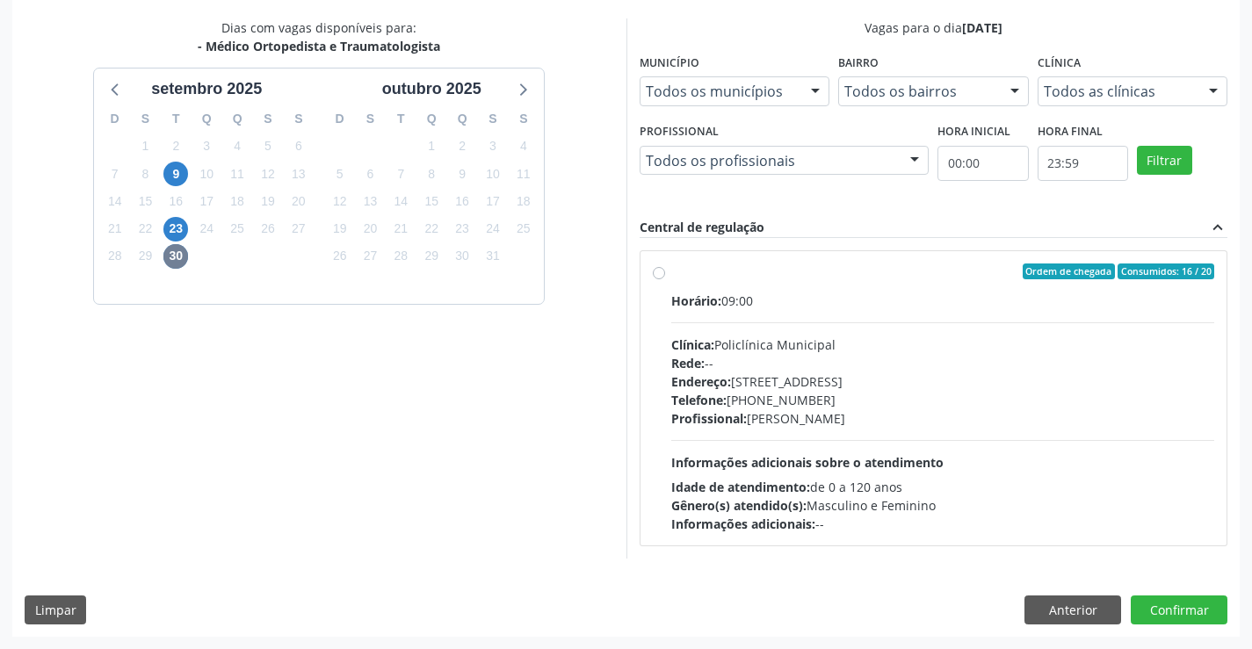
click at [778, 417] on div "Profissional: Ramon Oliveira Soares" at bounding box center [943, 418] width 544 height 18
click at [665, 279] on input "Ordem de chegada Consumidos: 16 / 20 Horário: 09:00 Clínica: Policlínica Munici…" at bounding box center [659, 272] width 12 height 16
radio input "true"
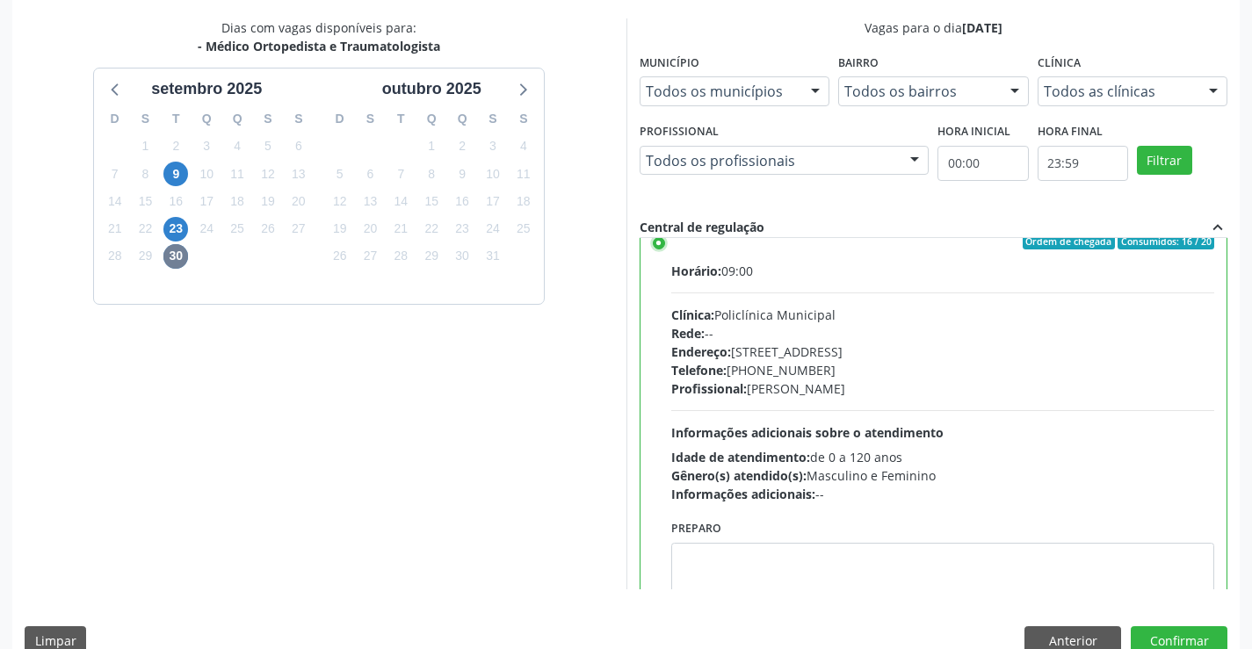
scroll to position [0, 0]
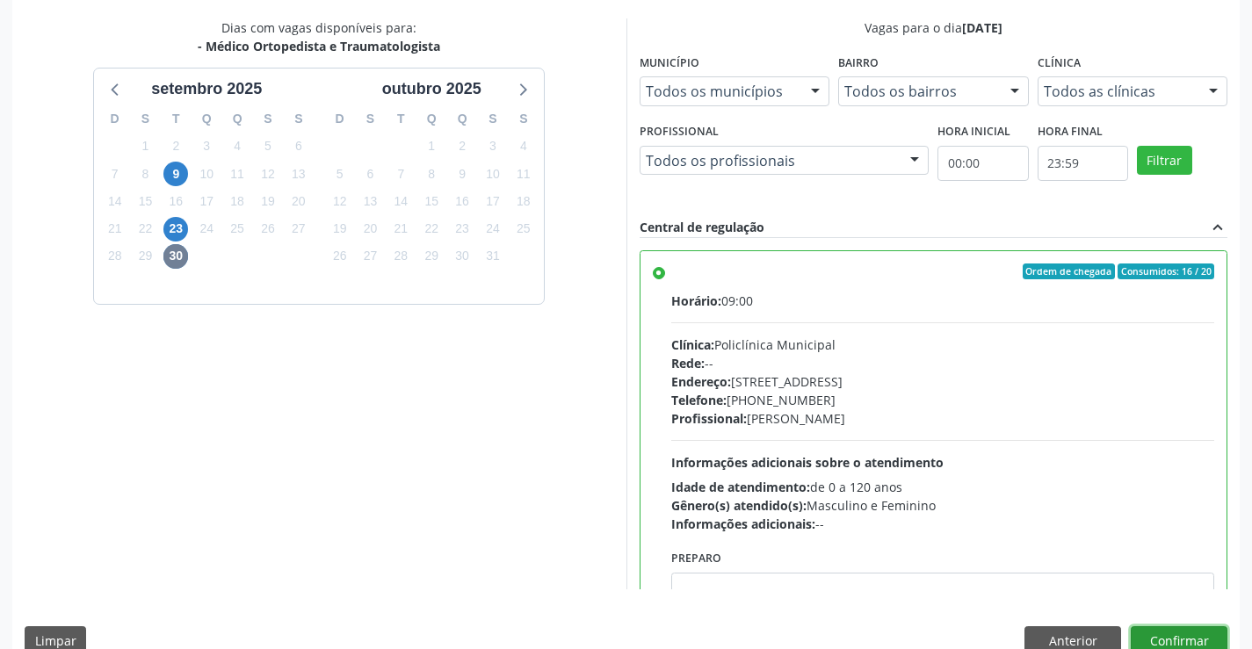
click at [1181, 647] on button "Confirmar" at bounding box center [1179, 641] width 97 height 30
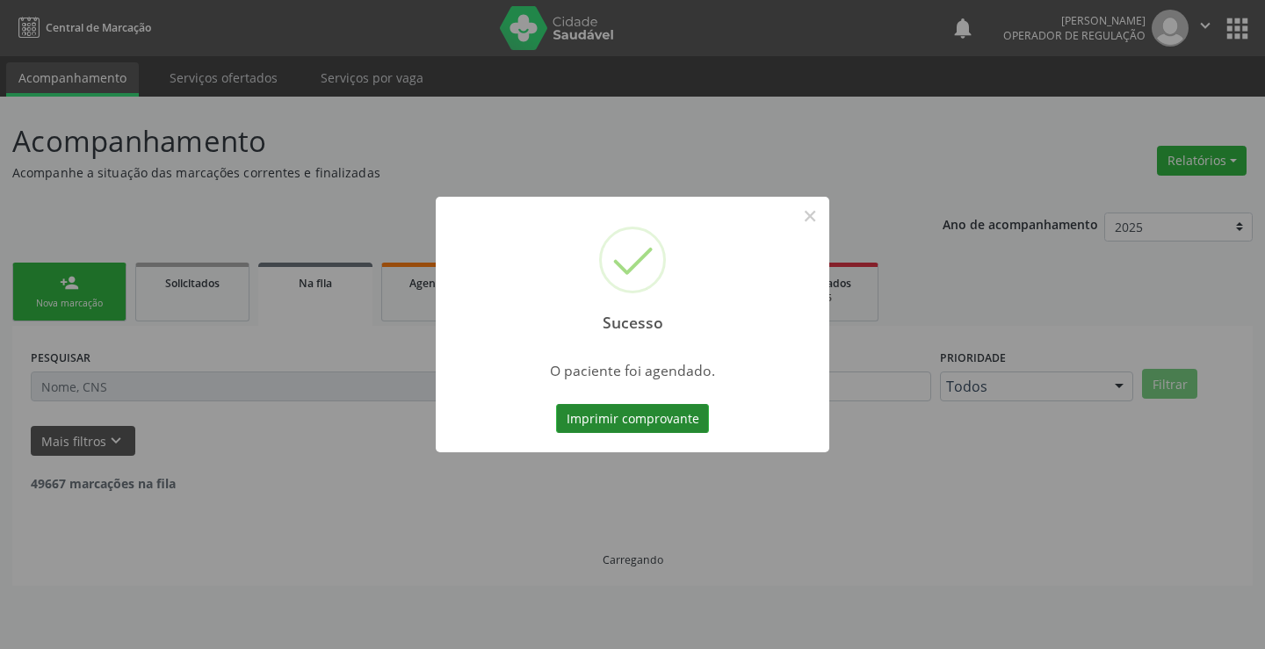
click at [675, 412] on button "Imprimir comprovante" at bounding box center [632, 419] width 153 height 30
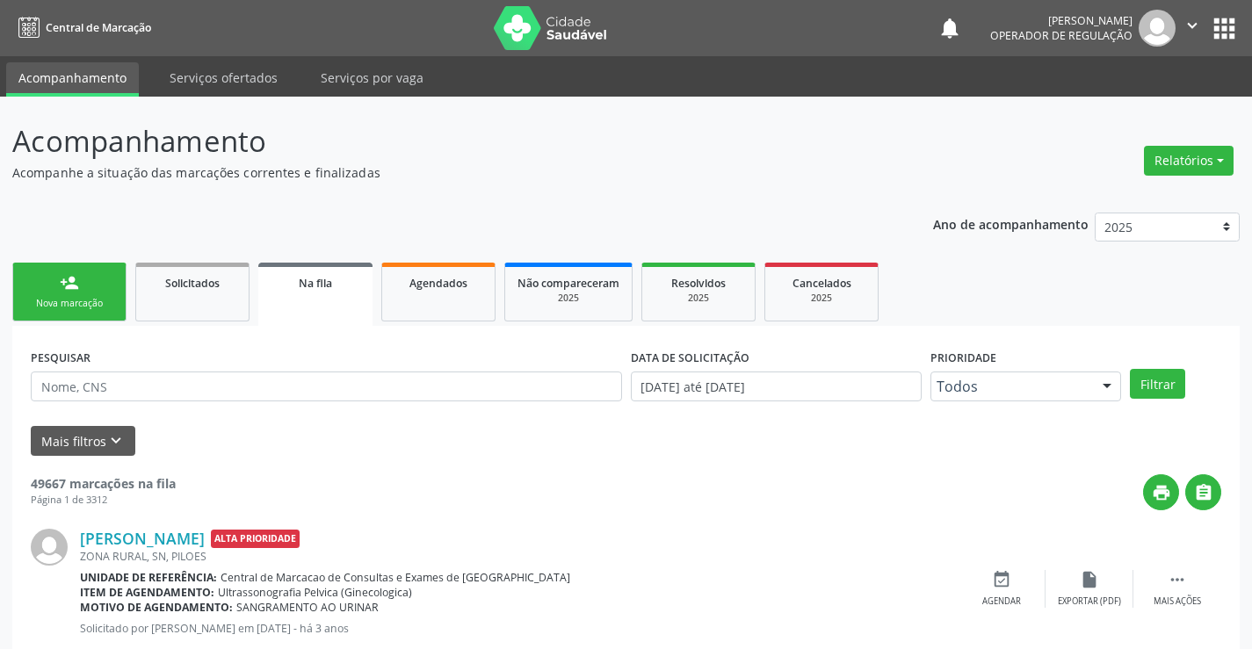
click at [88, 300] on div "Nova marcação" at bounding box center [69, 303] width 88 height 13
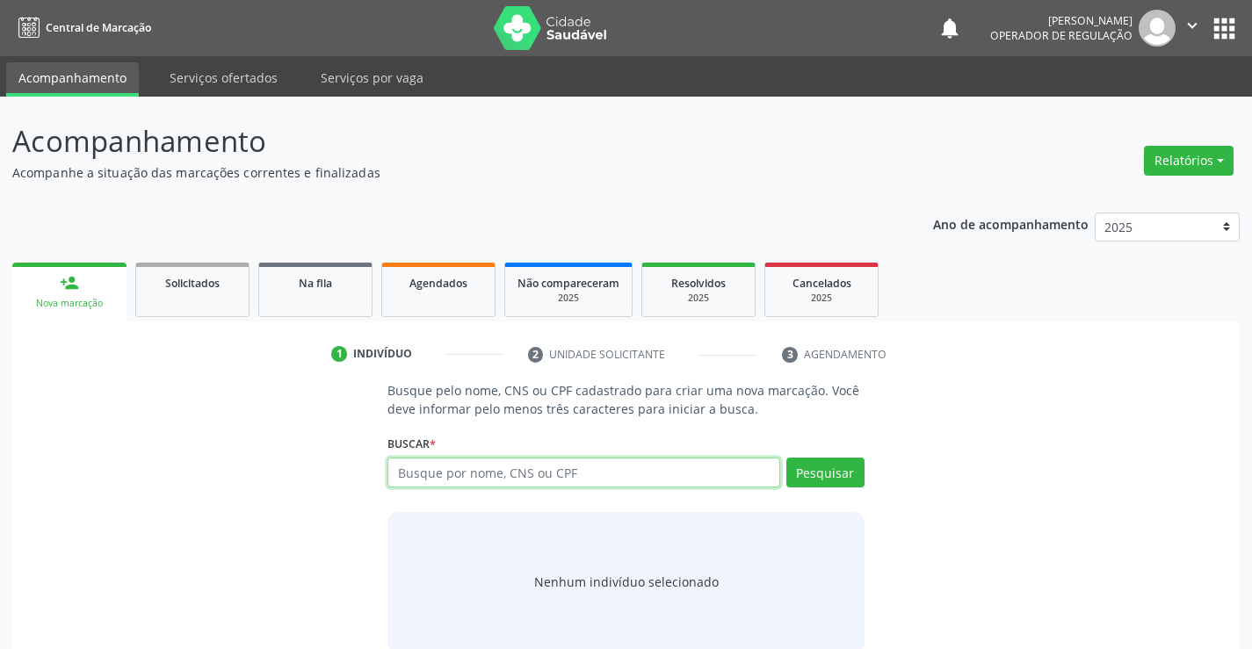
click at [562, 480] on input "text" at bounding box center [583, 473] width 392 height 30
click at [436, 477] on input "text" at bounding box center [583, 473] width 392 height 30
type input "702102770860399"
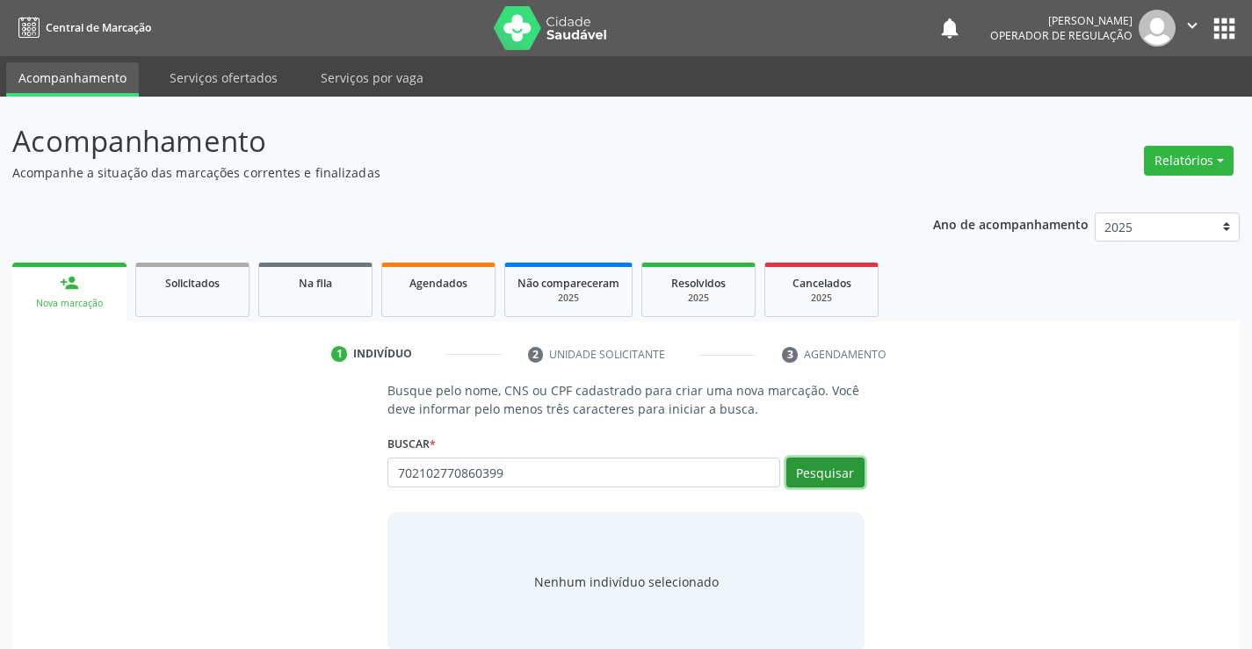
click at [827, 461] on button "Pesquisar" at bounding box center [825, 473] width 78 height 30
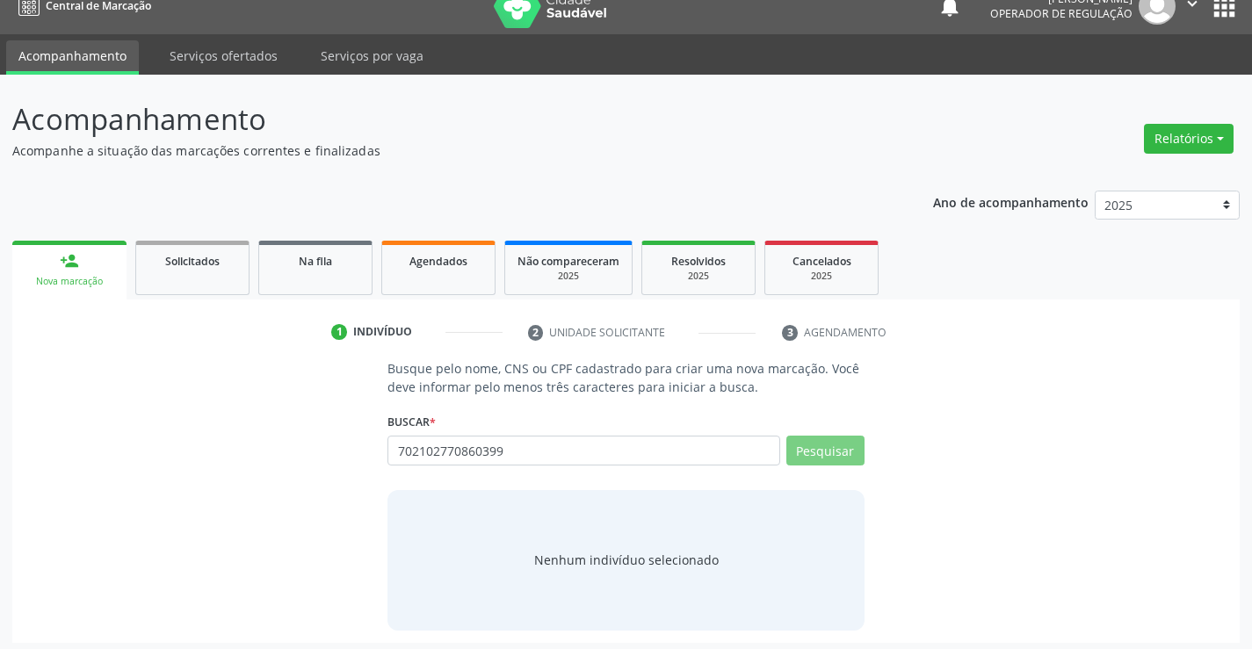
scroll to position [28, 0]
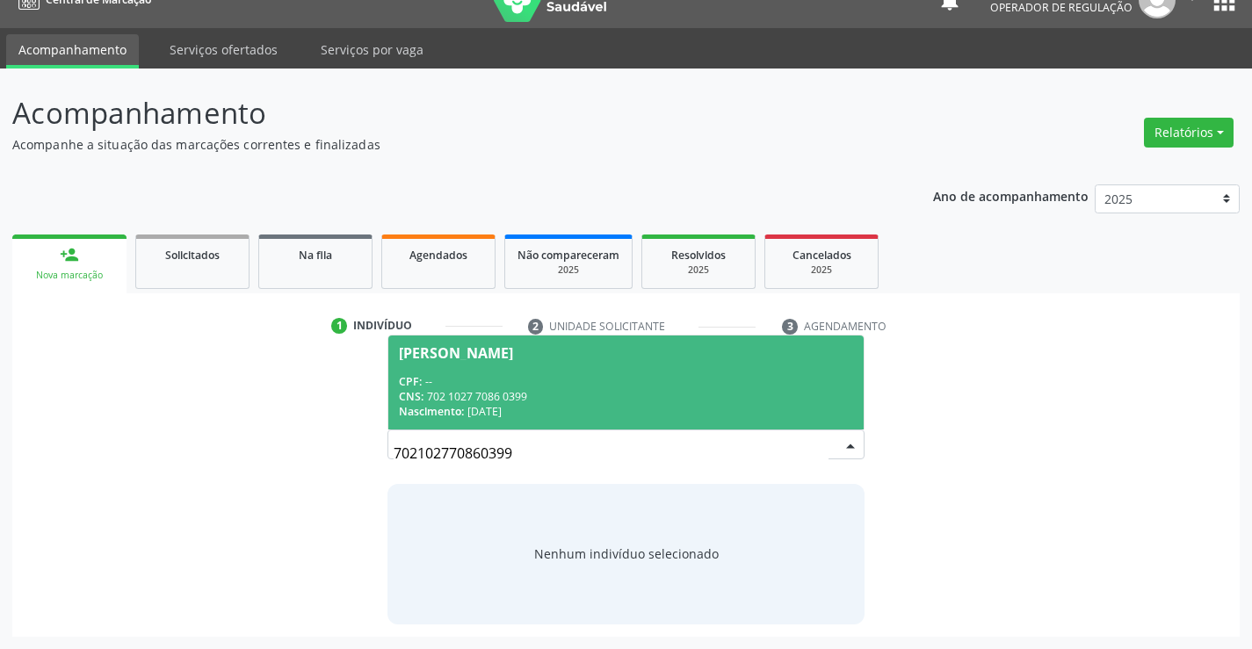
click at [483, 409] on div "Nascimento: 11/08/1991" at bounding box center [625, 411] width 453 height 15
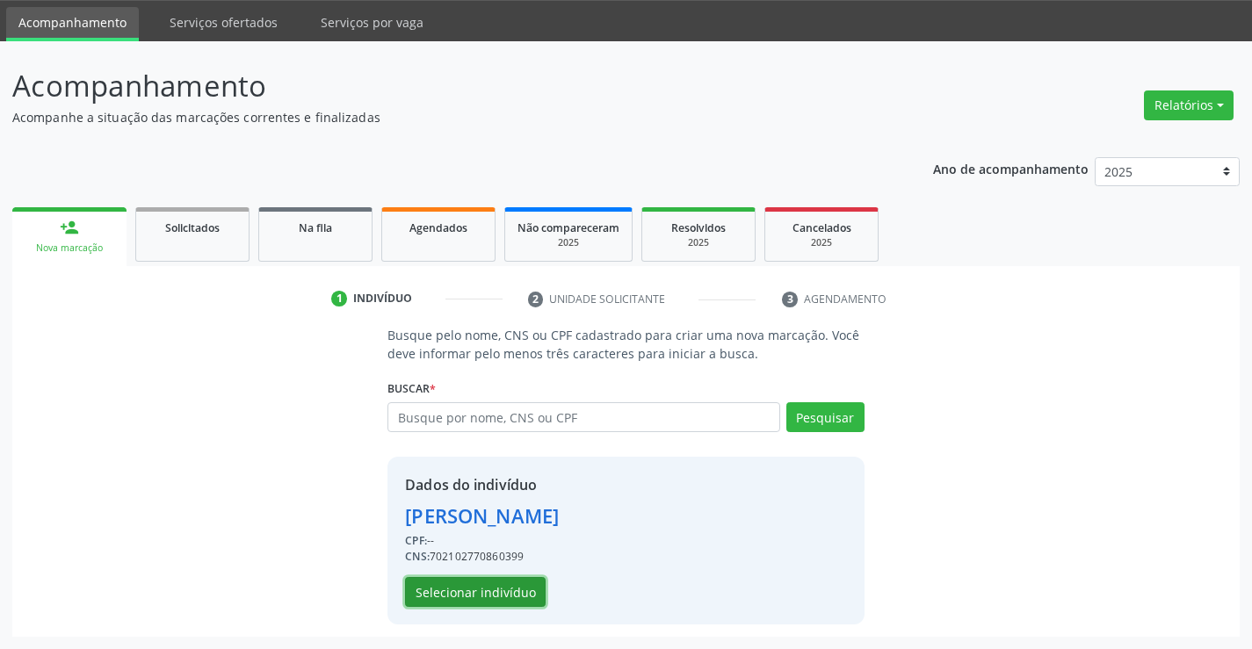
click at [461, 595] on button "Selecionar indivíduo" at bounding box center [475, 592] width 141 height 30
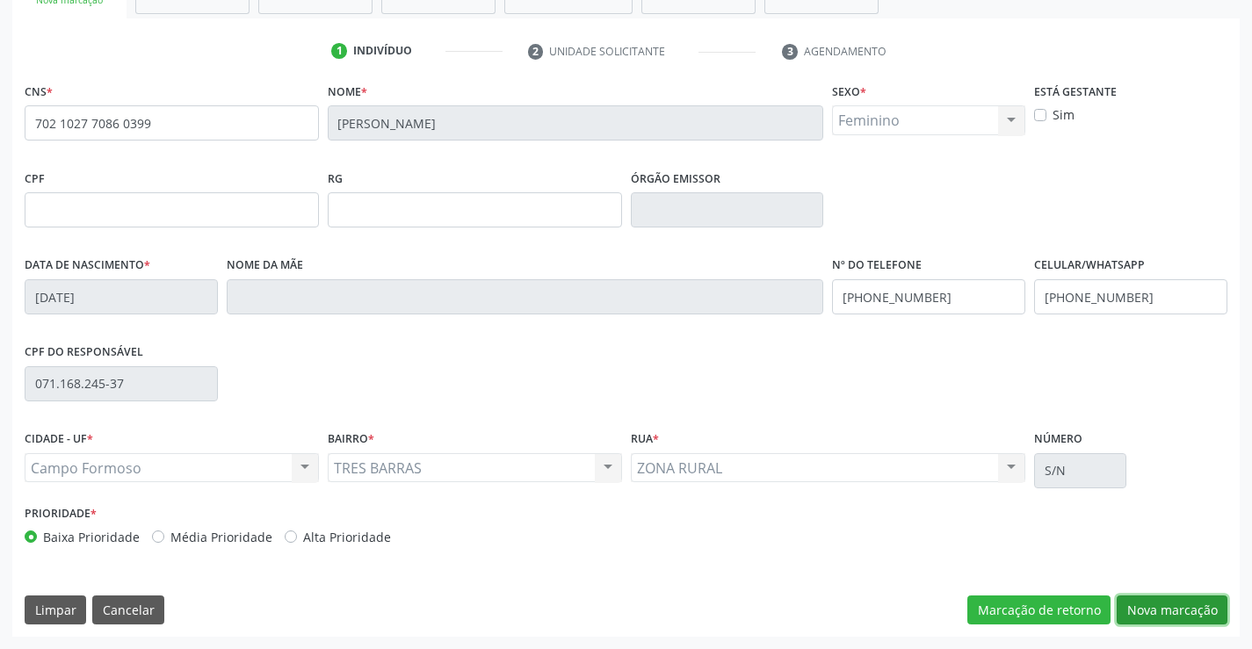
click at [1176, 609] on button "Nova marcação" at bounding box center [1172, 611] width 111 height 30
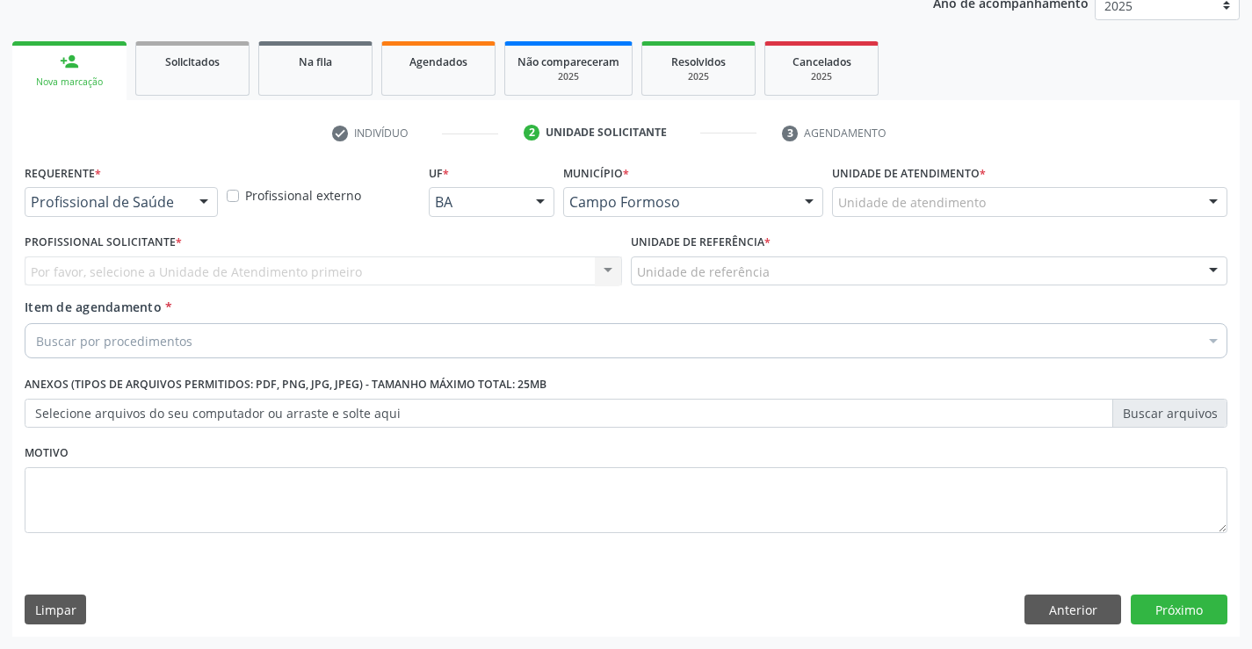
scroll to position [221, 0]
click at [151, 196] on div "Profissional de Saúde" at bounding box center [121, 202] width 193 height 30
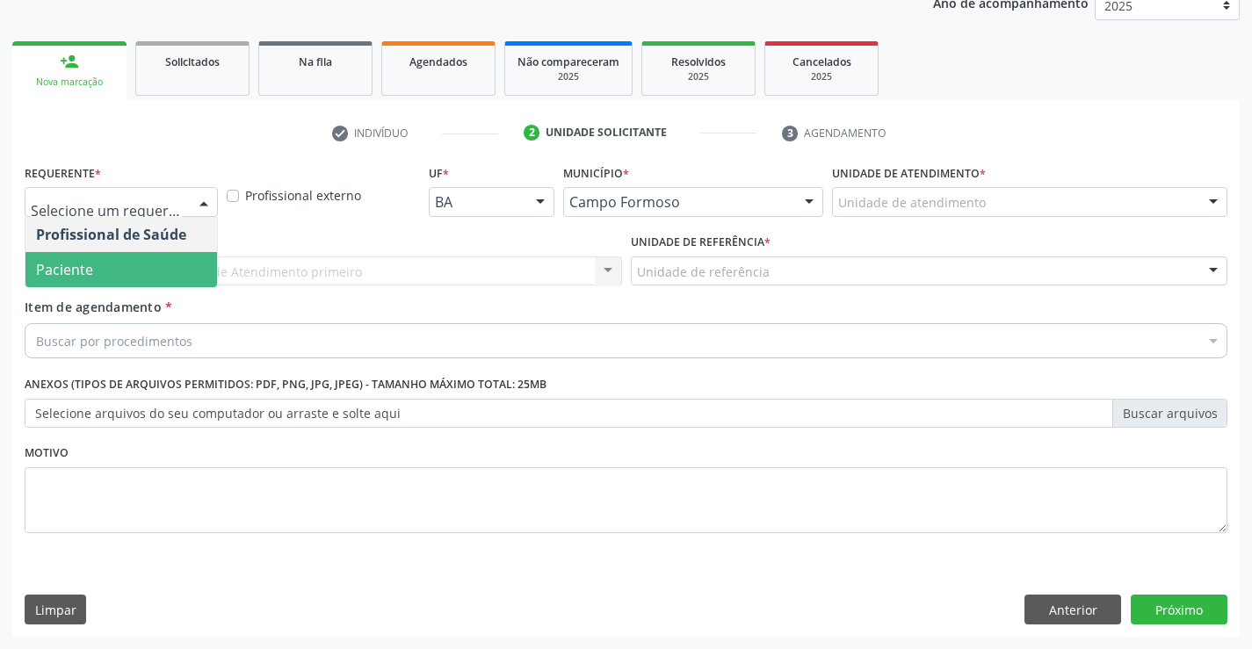
click at [88, 276] on span "Paciente" at bounding box center [64, 269] width 57 height 19
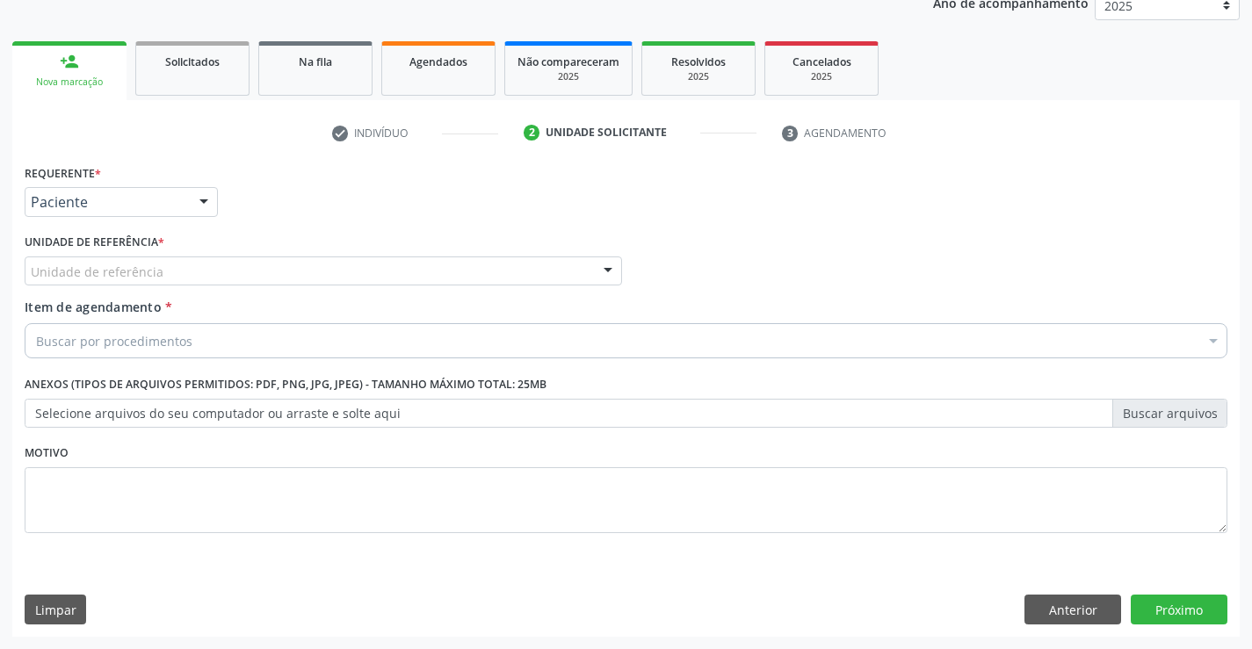
click at [316, 268] on div "Unidade de referência" at bounding box center [323, 272] width 597 height 30
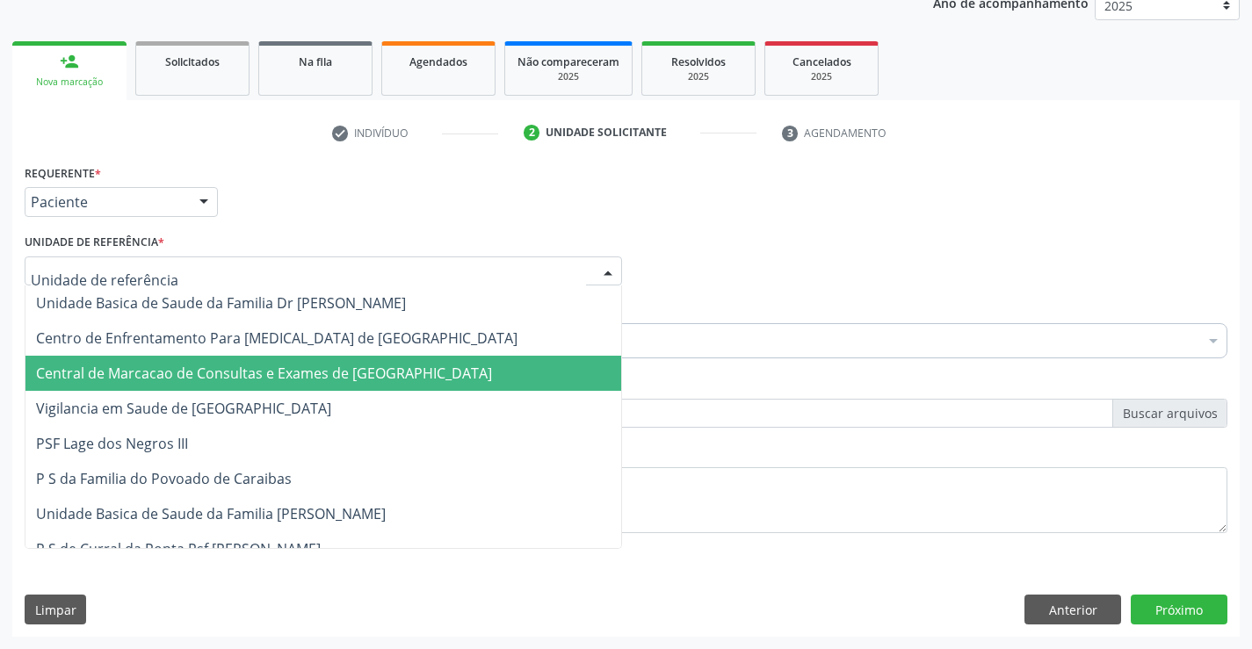
click at [307, 360] on span "Central de Marcacao de Consultas e Exames de [GEOGRAPHIC_DATA]" at bounding box center [323, 373] width 596 height 35
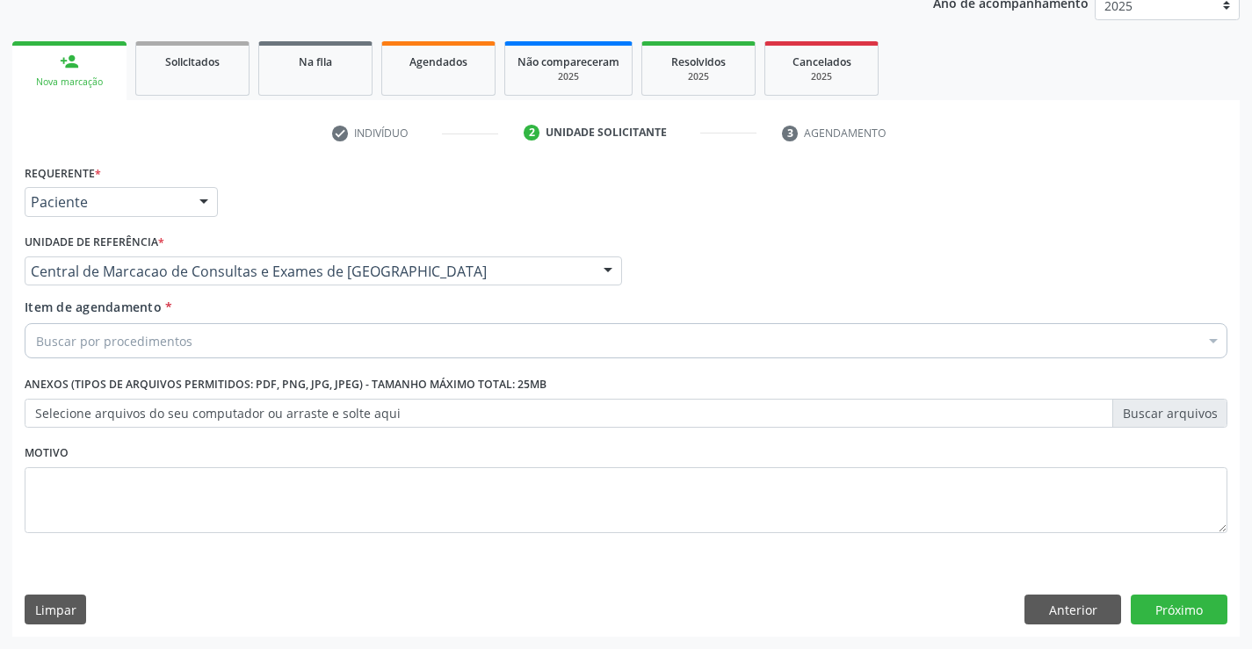
click at [407, 326] on div "Buscar por procedimentos" at bounding box center [626, 340] width 1203 height 35
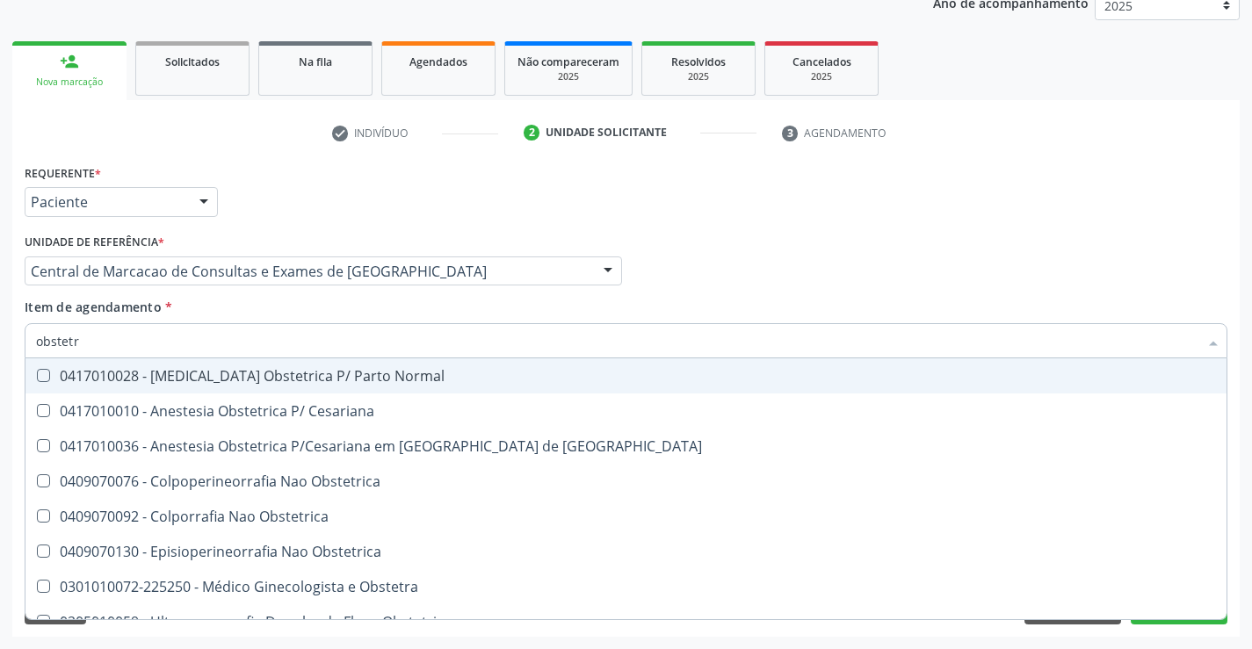
type input "obstetra"
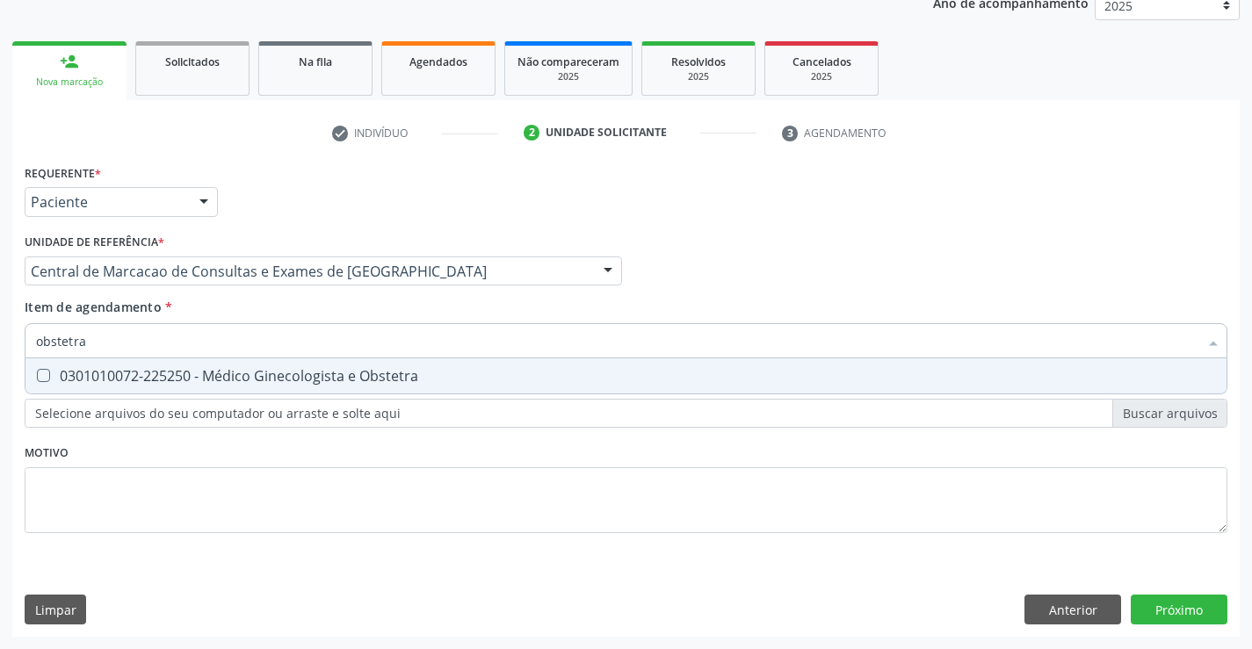
click at [307, 374] on div "0301010072-225250 - Médico Ginecologista e Obstetra" at bounding box center [626, 376] width 1180 height 14
checkbox Obstetra "true"
click at [1152, 600] on div "Requerente * Paciente Profissional de Saúde Paciente Nenhum resultado encontrad…" at bounding box center [625, 398] width 1227 height 477
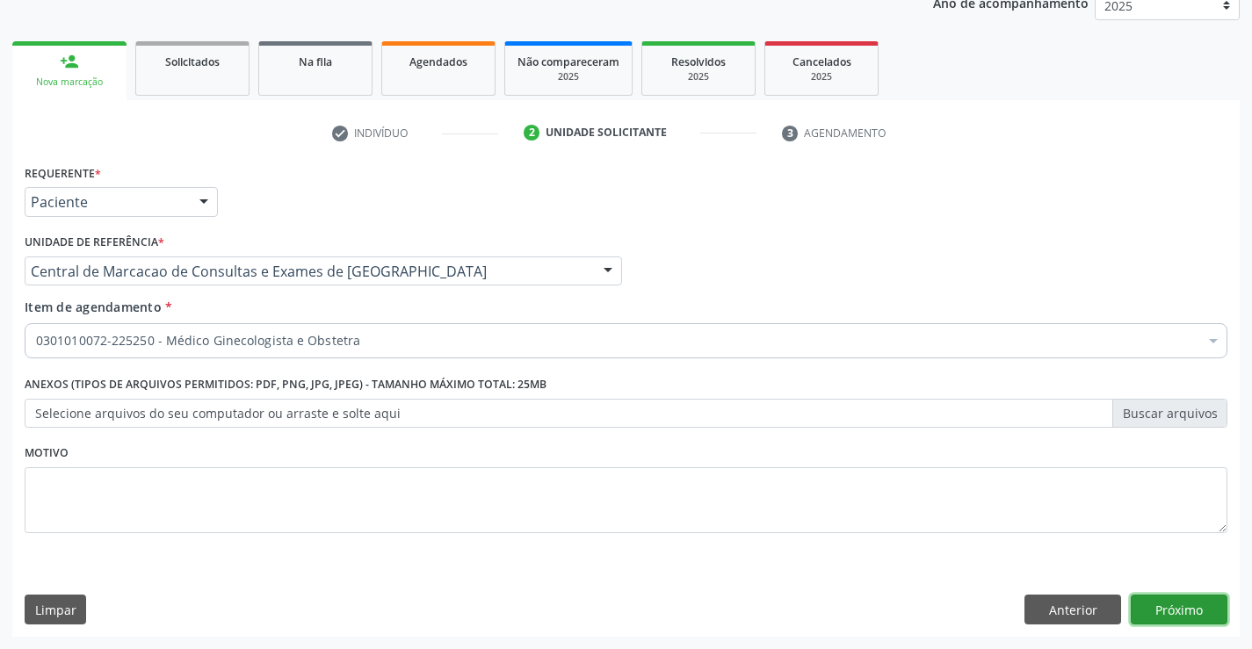
click at [1157, 616] on button "Próximo" at bounding box center [1179, 610] width 97 height 30
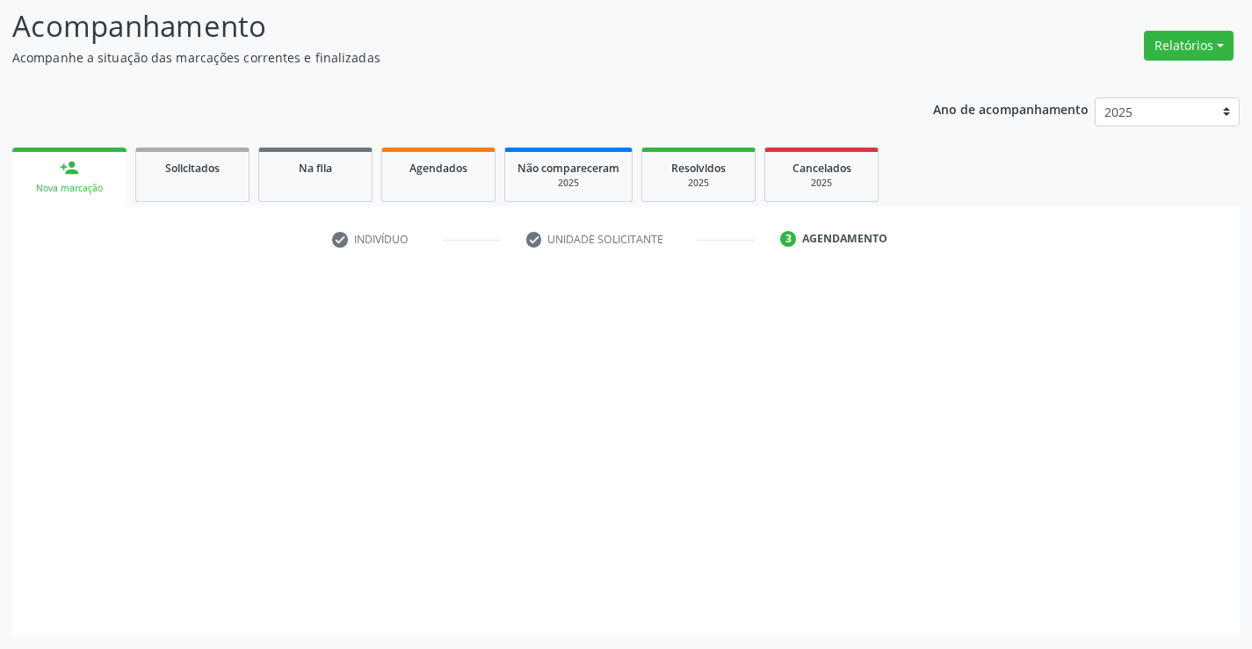
scroll to position [115, 0]
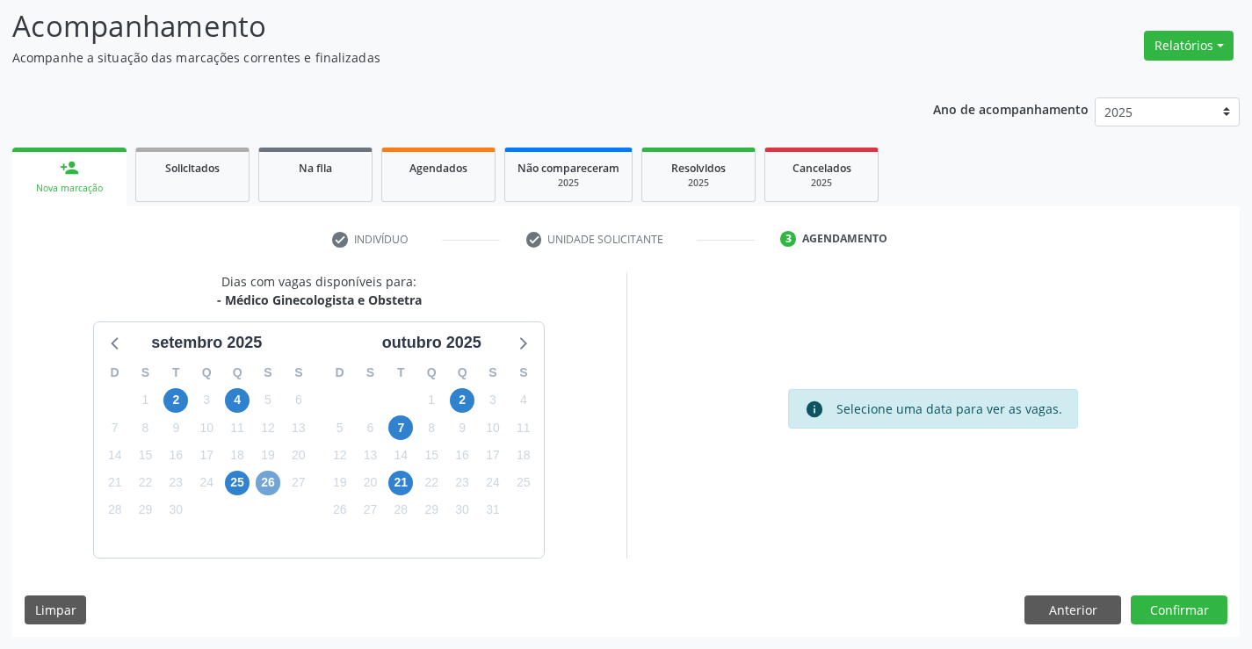
click at [262, 483] on span "26" at bounding box center [268, 483] width 25 height 25
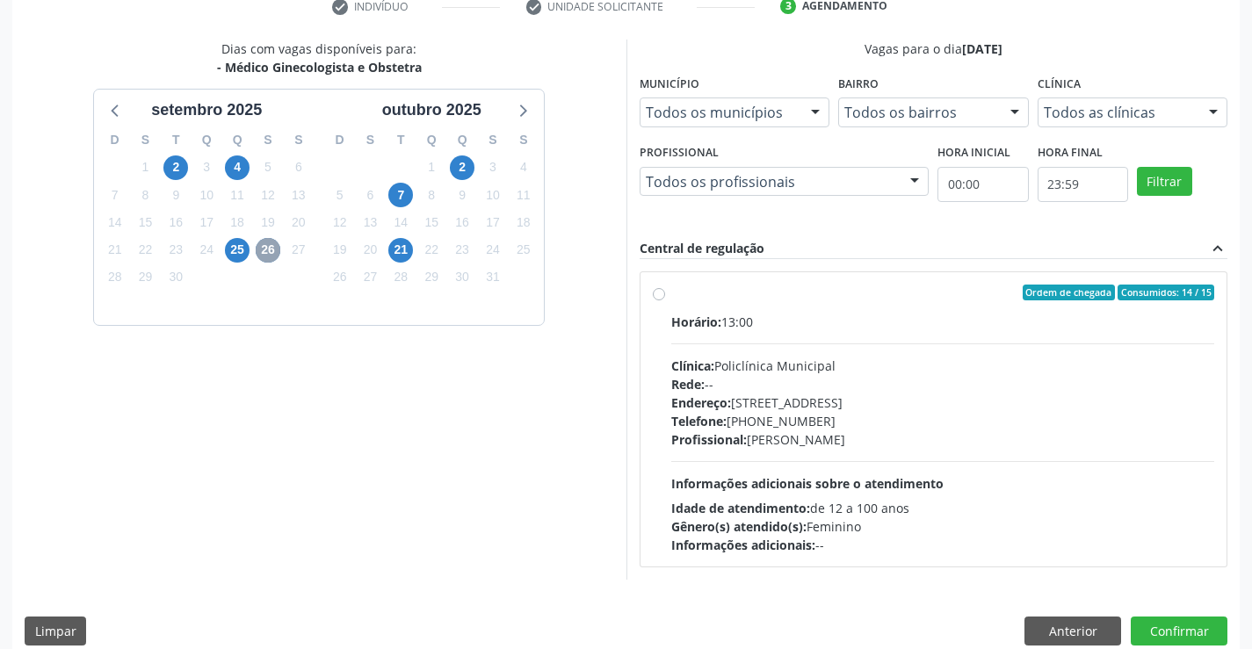
scroll to position [369, 0]
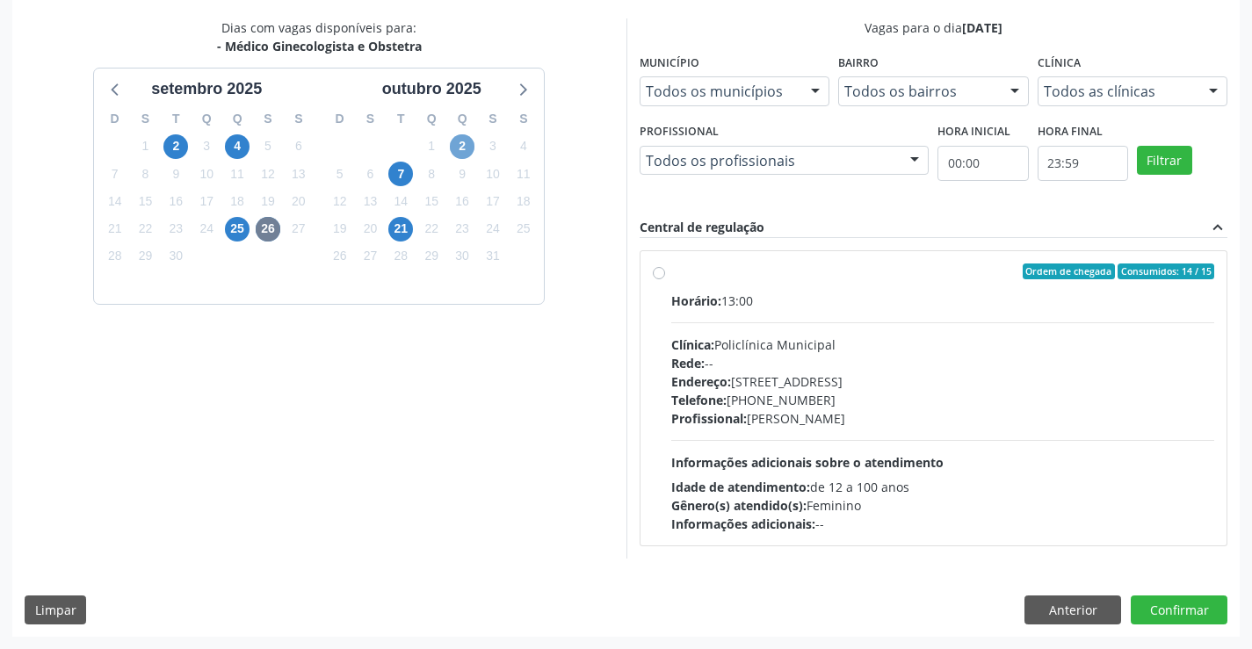
click at [465, 149] on span "2" at bounding box center [462, 146] width 25 height 25
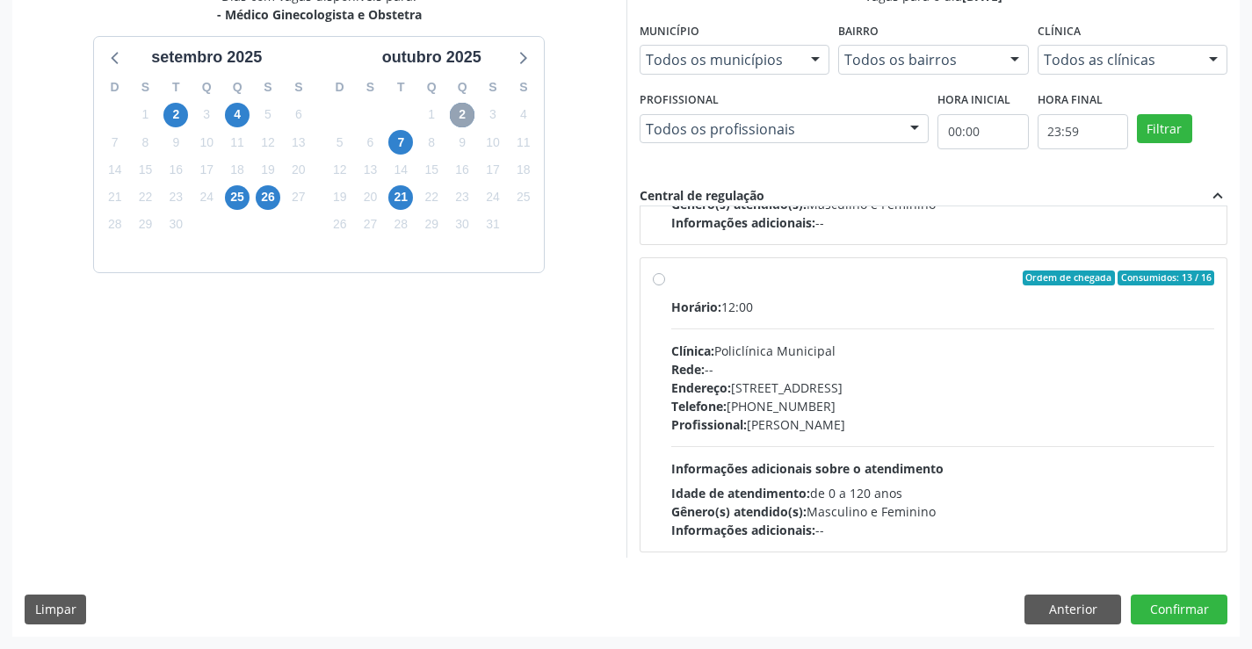
scroll to position [277, 0]
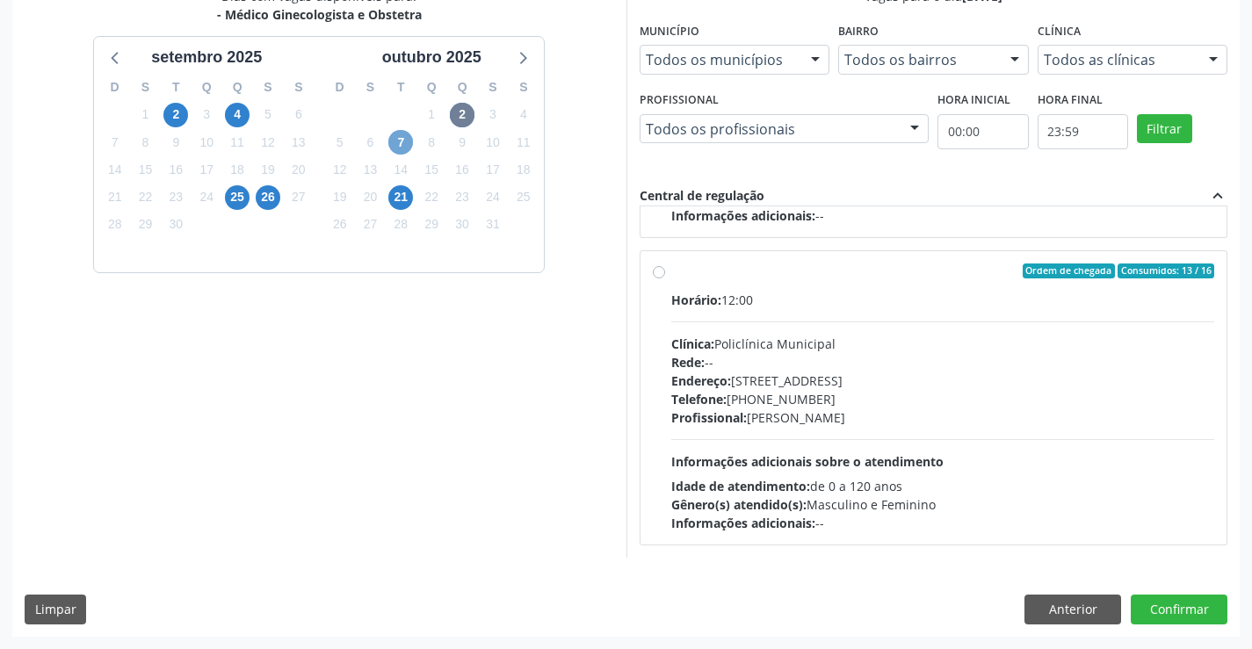
click at [400, 136] on span "7" at bounding box center [400, 142] width 25 height 25
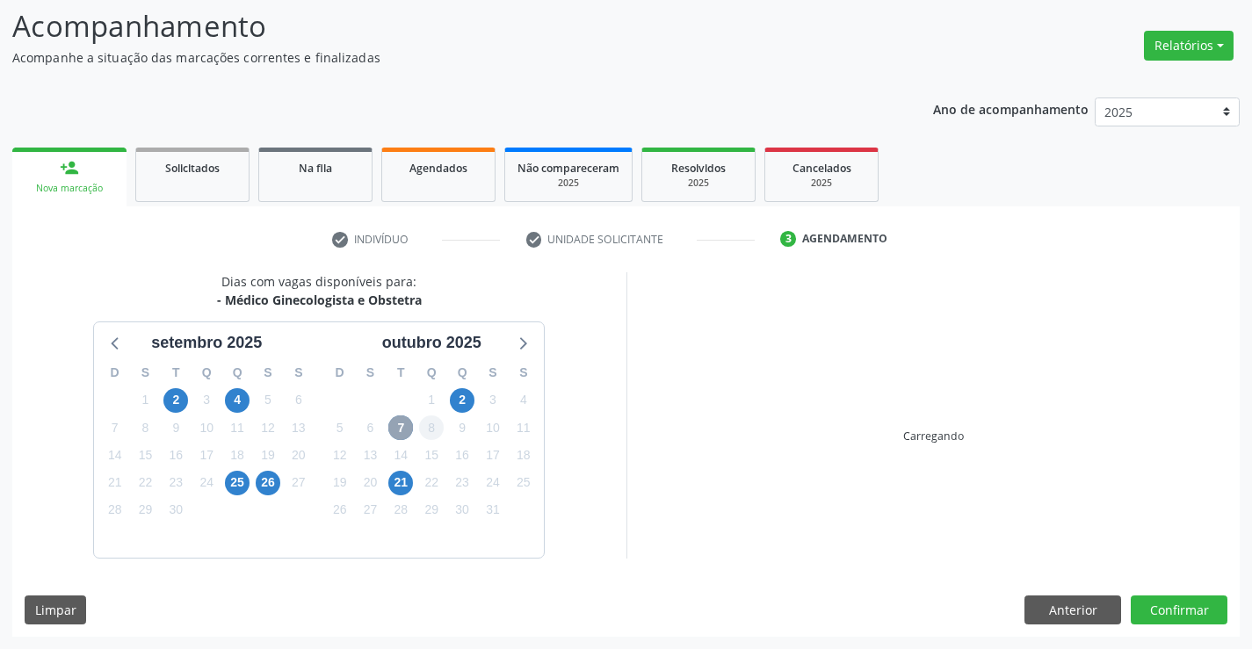
scroll to position [369, 0]
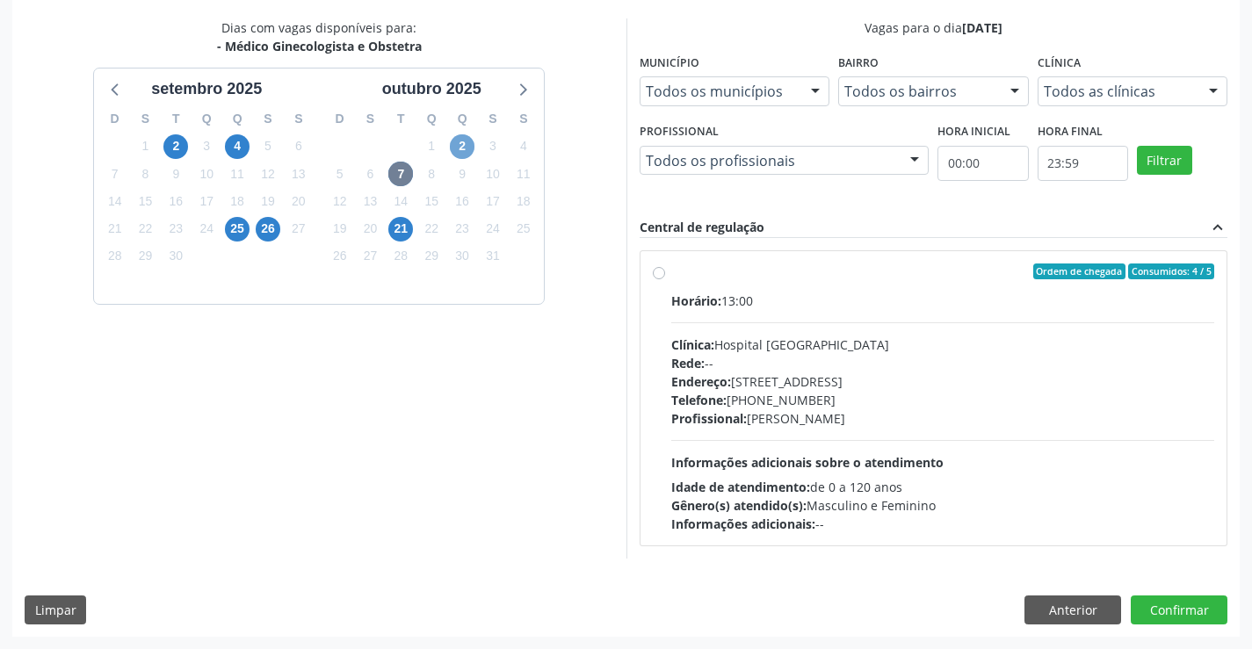
click at [459, 141] on span "2" at bounding box center [462, 146] width 25 height 25
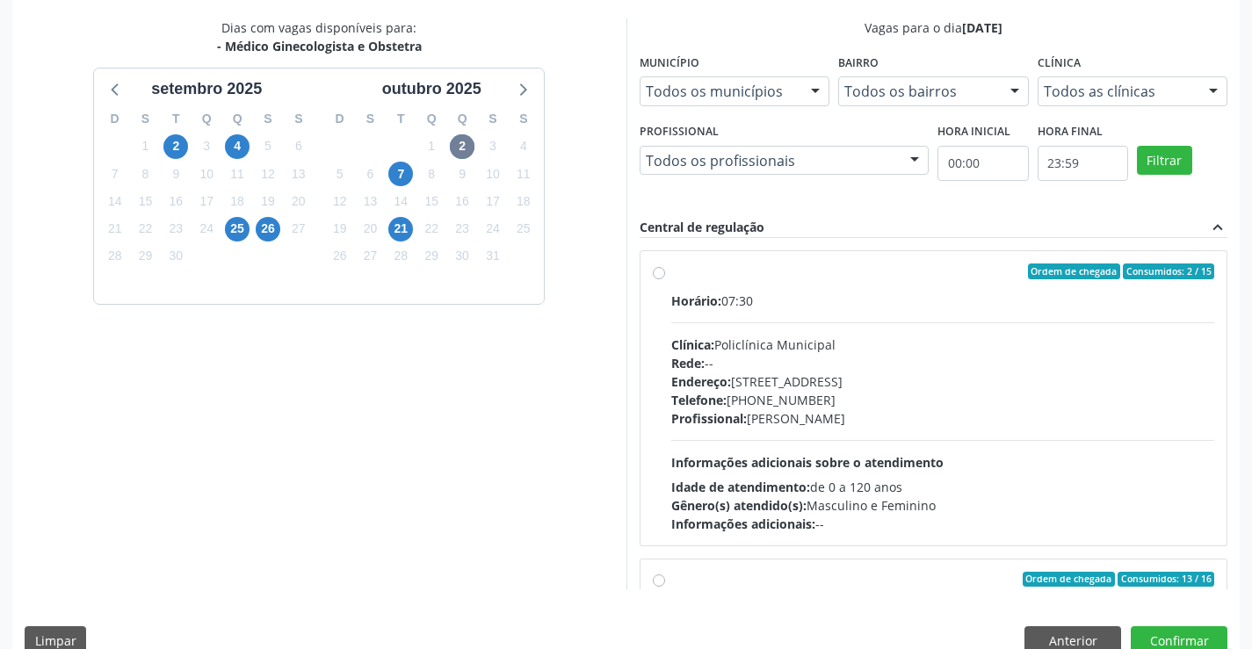
click at [830, 376] on div "Endereço: Predio, nº 386, Centro, Campo Formoso - BA" at bounding box center [943, 382] width 544 height 18
click at [665, 279] on input "Ordem de chegada Consumidos: 2 / 15 Horário: 07:30 Clínica: Policlínica Municip…" at bounding box center [659, 272] width 12 height 16
radio input "true"
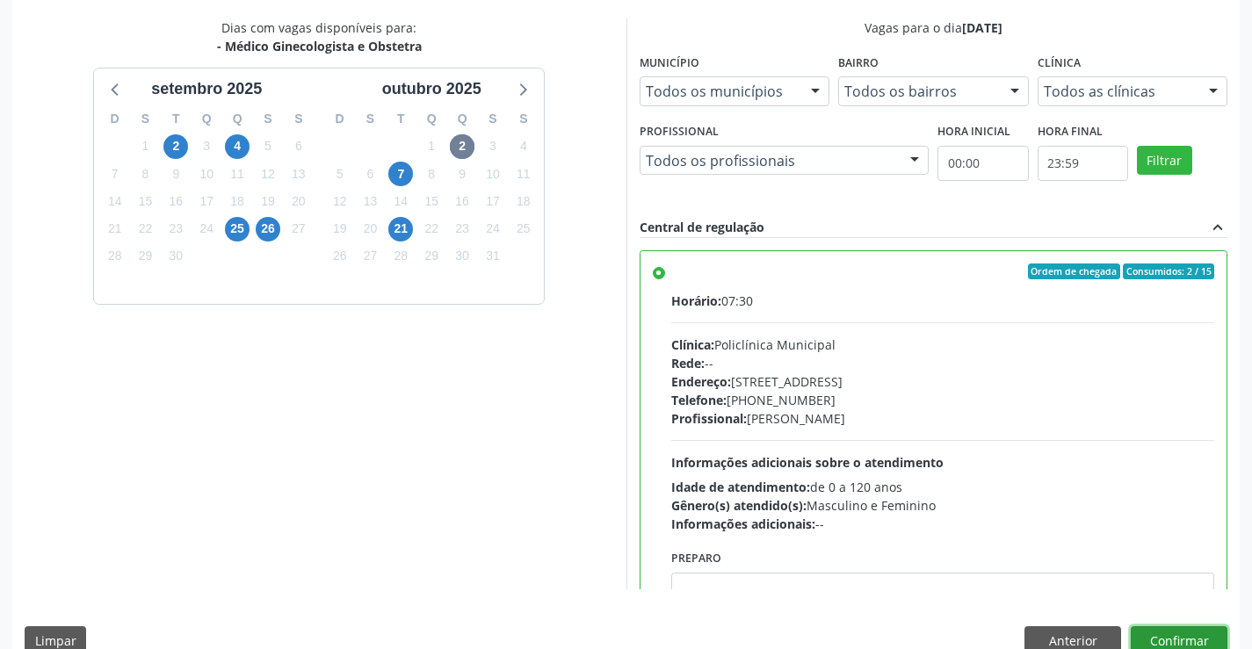
click at [1164, 630] on button "Confirmar" at bounding box center [1179, 641] width 97 height 30
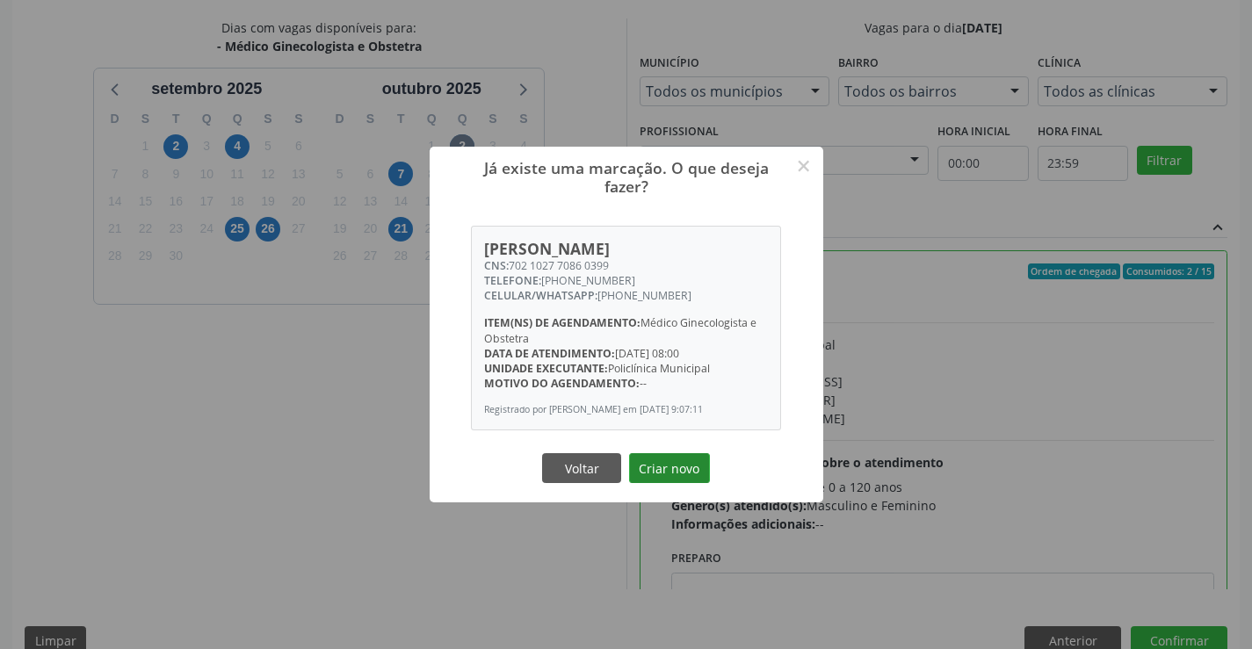
click at [667, 465] on button "Criar novo" at bounding box center [669, 468] width 81 height 30
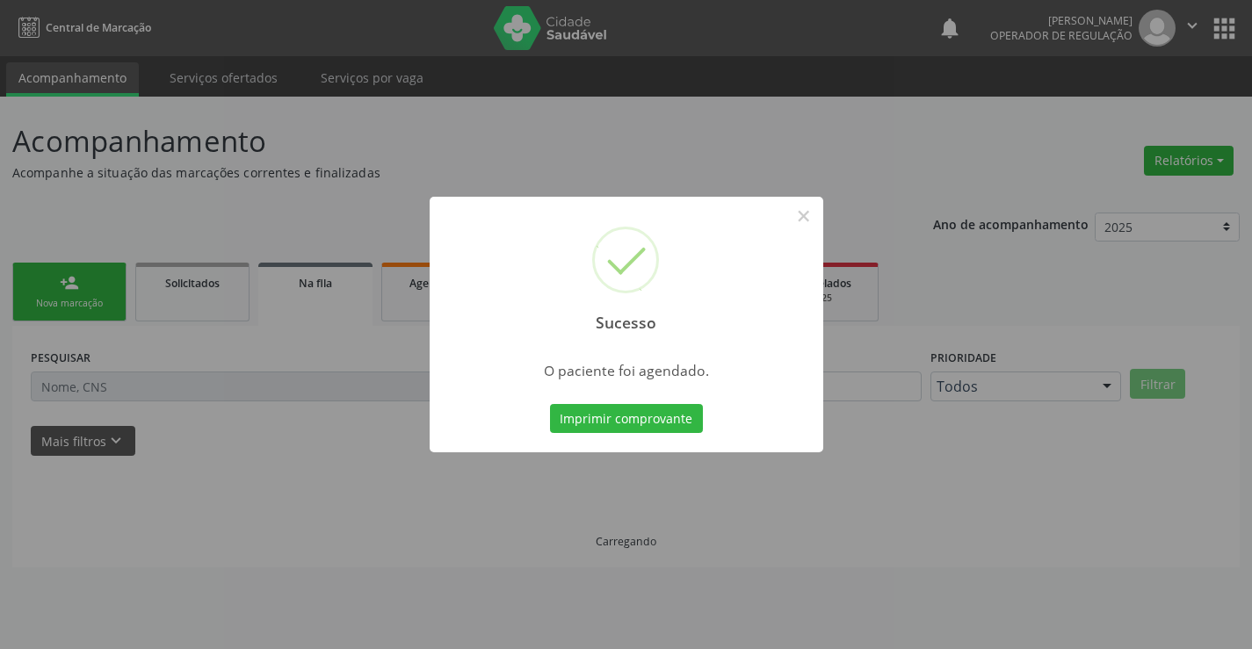
scroll to position [0, 0]
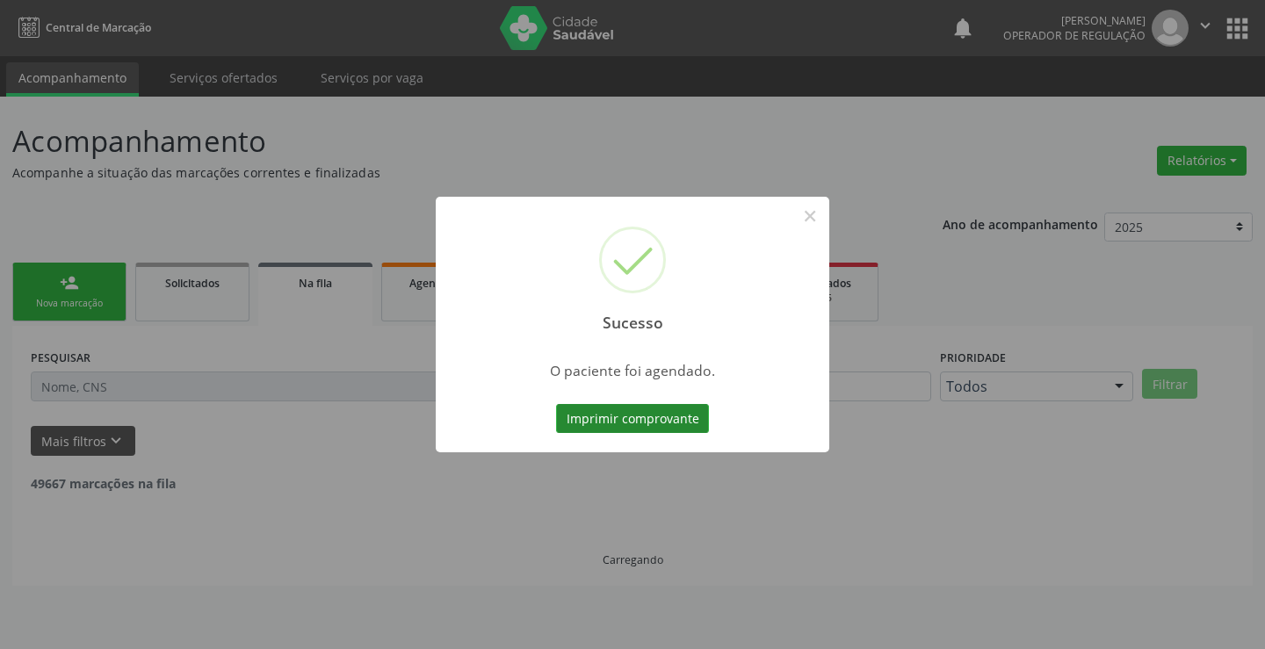
click at [667, 426] on button "Imprimir comprovante" at bounding box center [632, 419] width 153 height 30
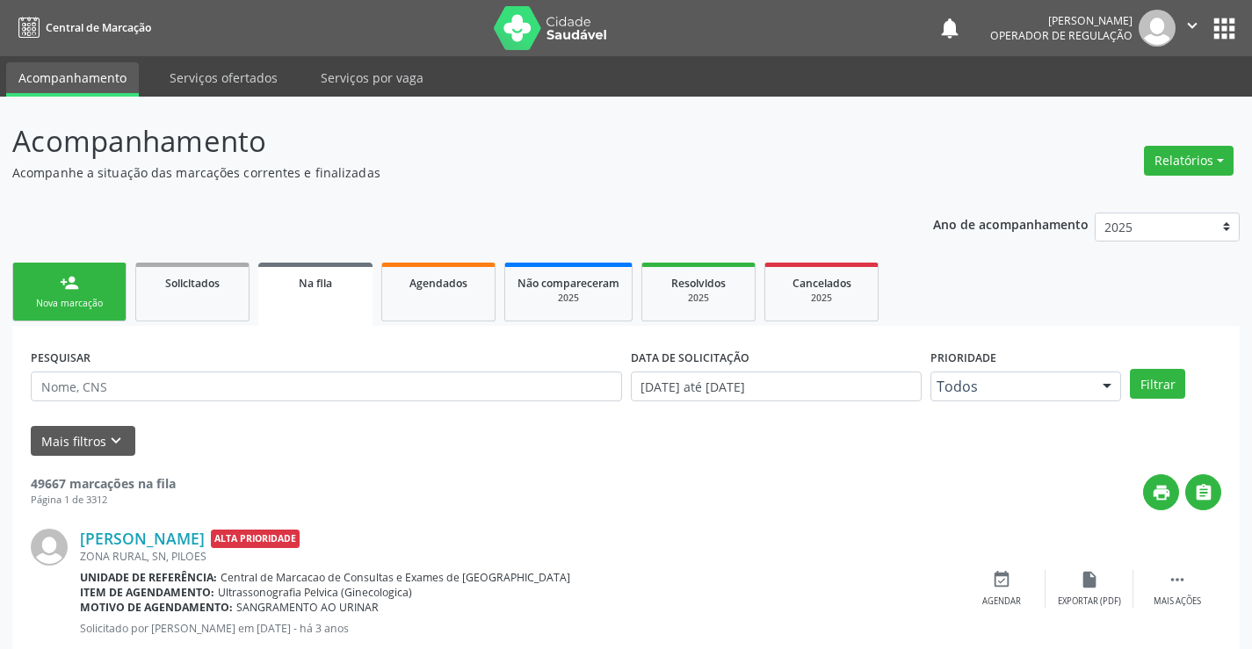
click at [78, 279] on div "person_add" at bounding box center [69, 282] width 19 height 19
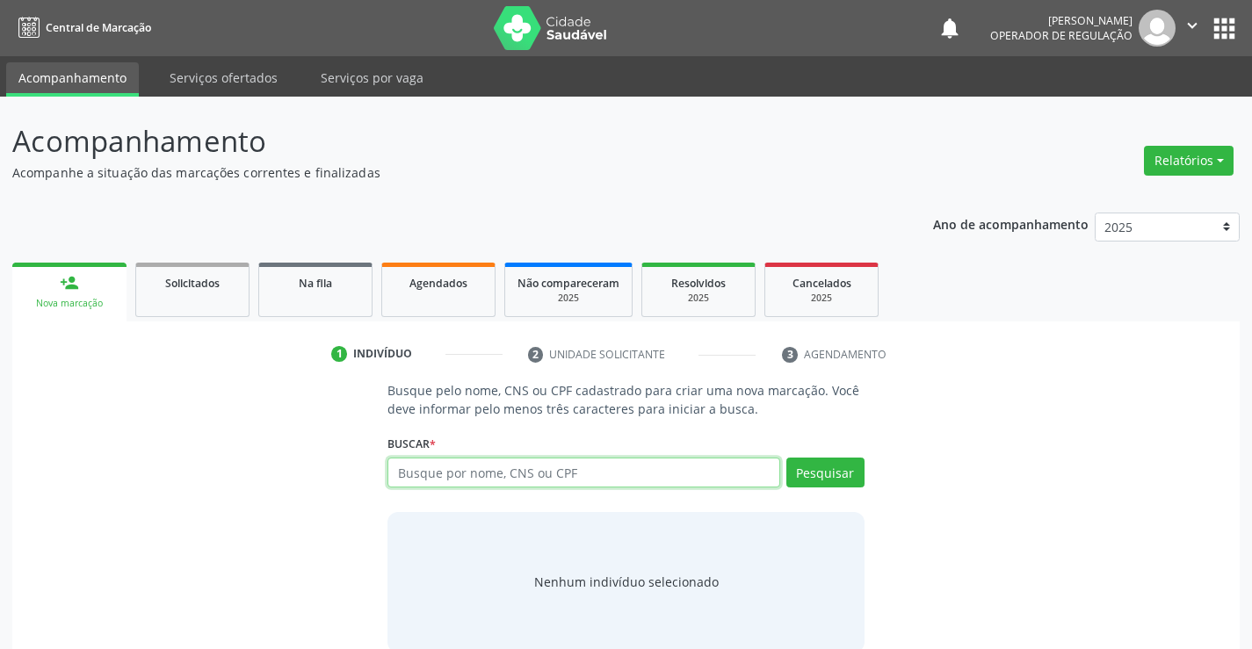
click at [455, 477] on input "text" at bounding box center [583, 473] width 392 height 30
type input "700408959119947"
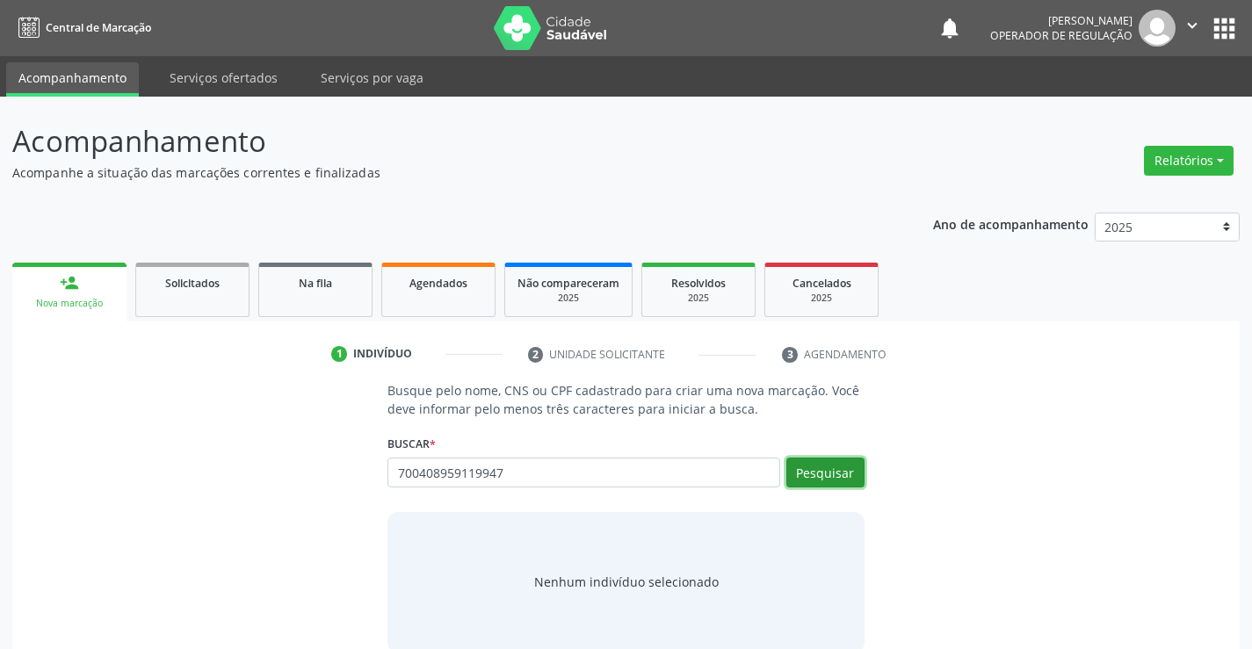
click at [799, 464] on button "Pesquisar" at bounding box center [825, 473] width 78 height 30
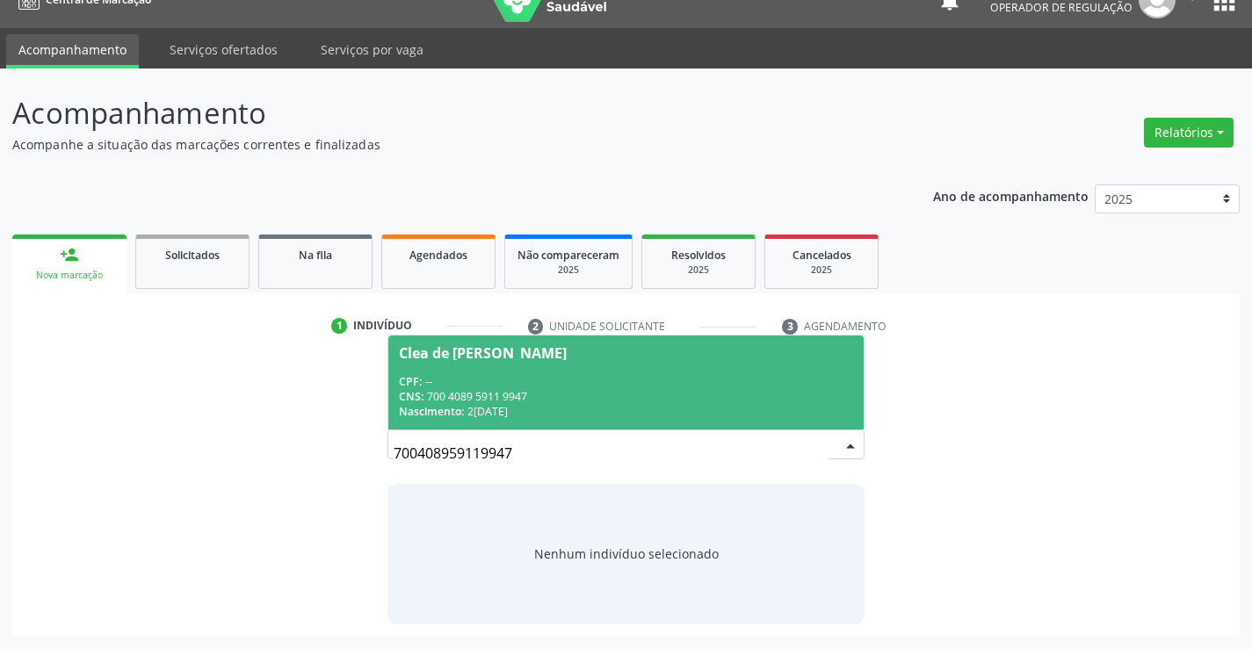
click at [513, 378] on div "CPF: --" at bounding box center [625, 381] width 453 height 15
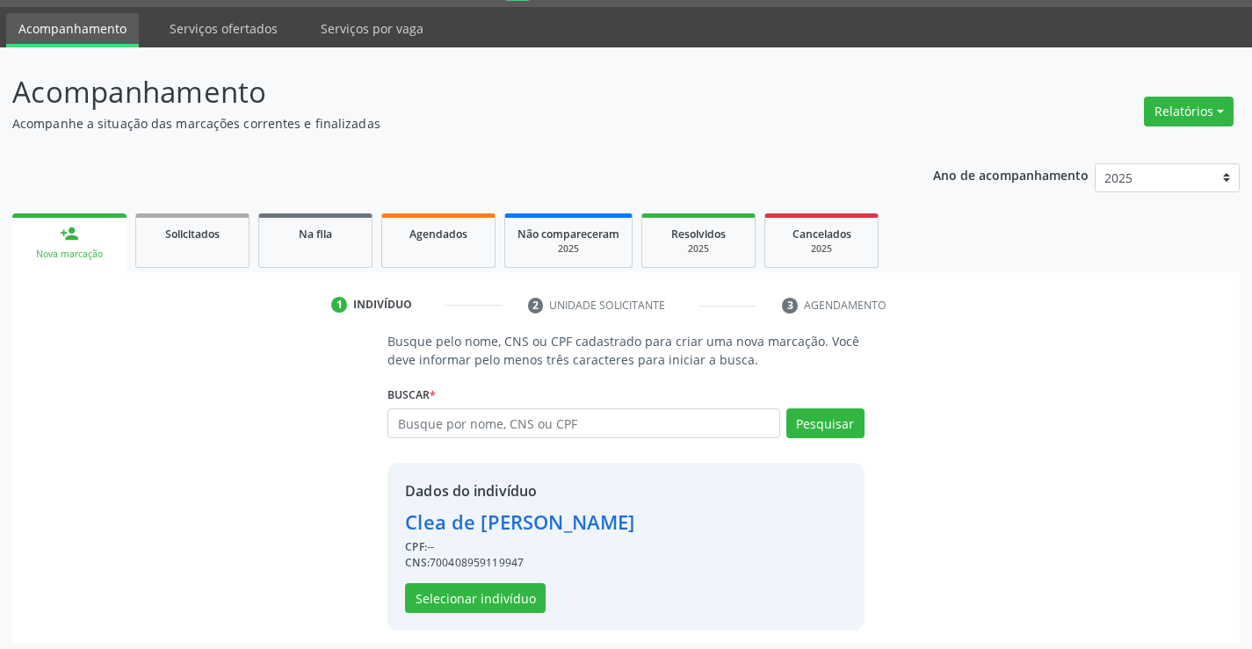
scroll to position [55, 0]
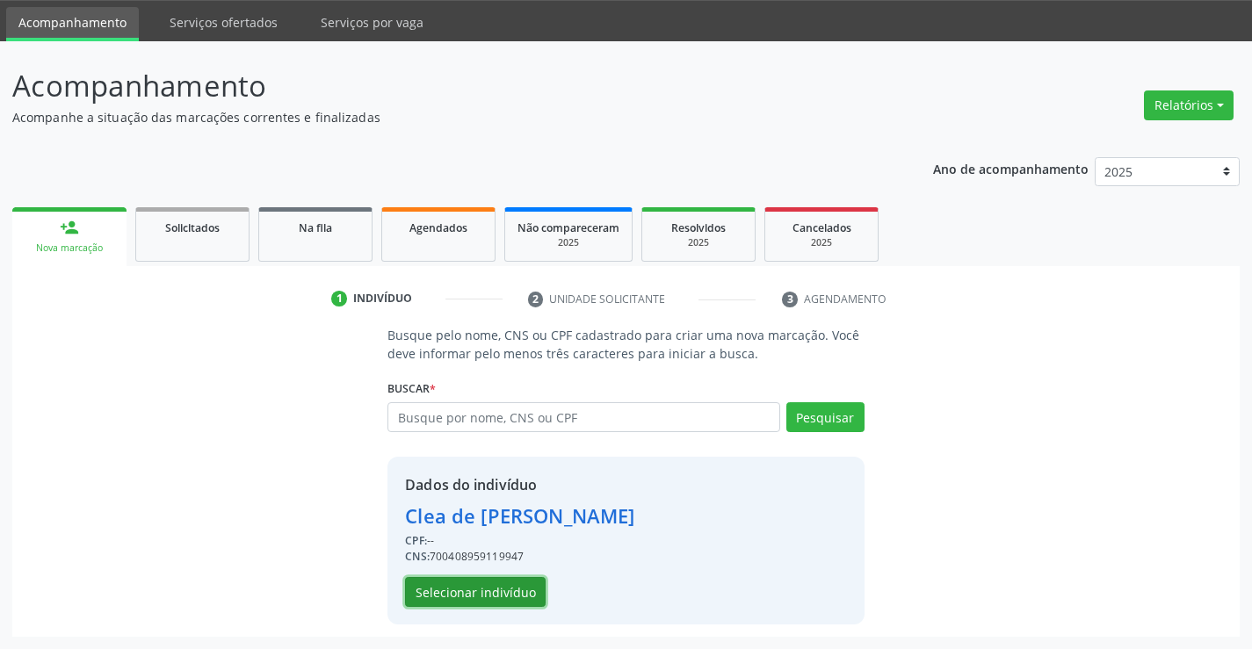
click at [489, 593] on button "Selecionar indivíduo" at bounding box center [475, 592] width 141 height 30
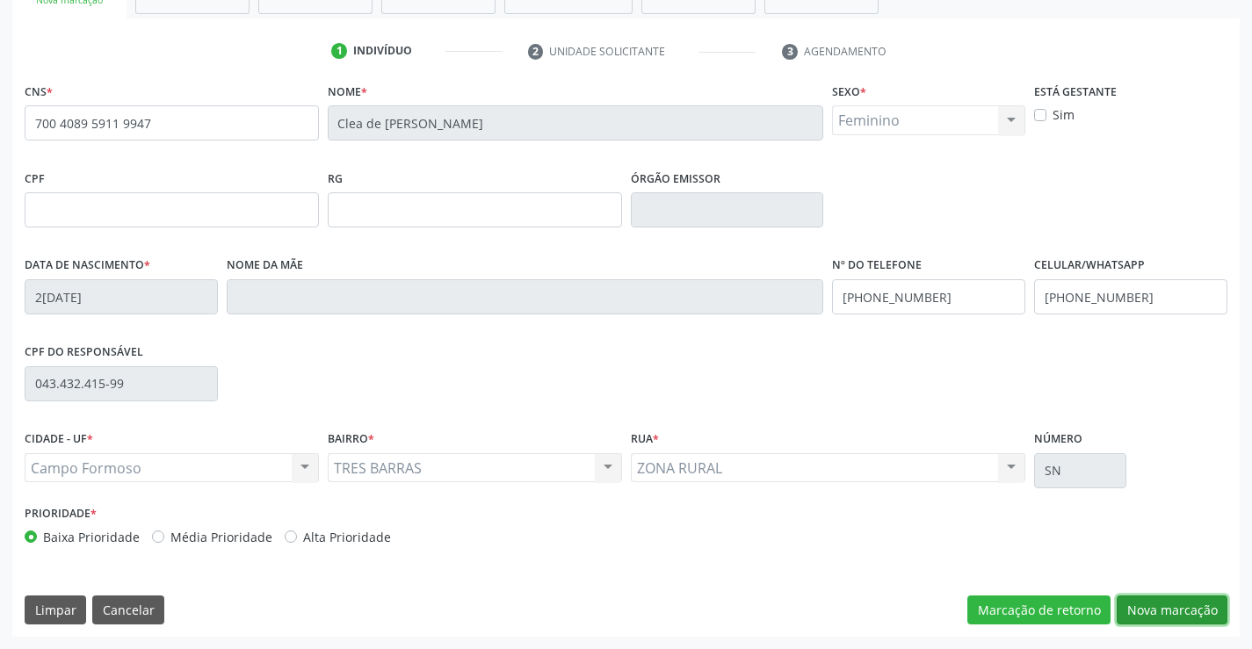
drag, startPoint x: 1155, startPoint y: 608, endPoint x: 988, endPoint y: 550, distance: 177.5
click at [1154, 607] on button "Nova marcação" at bounding box center [1172, 611] width 111 height 30
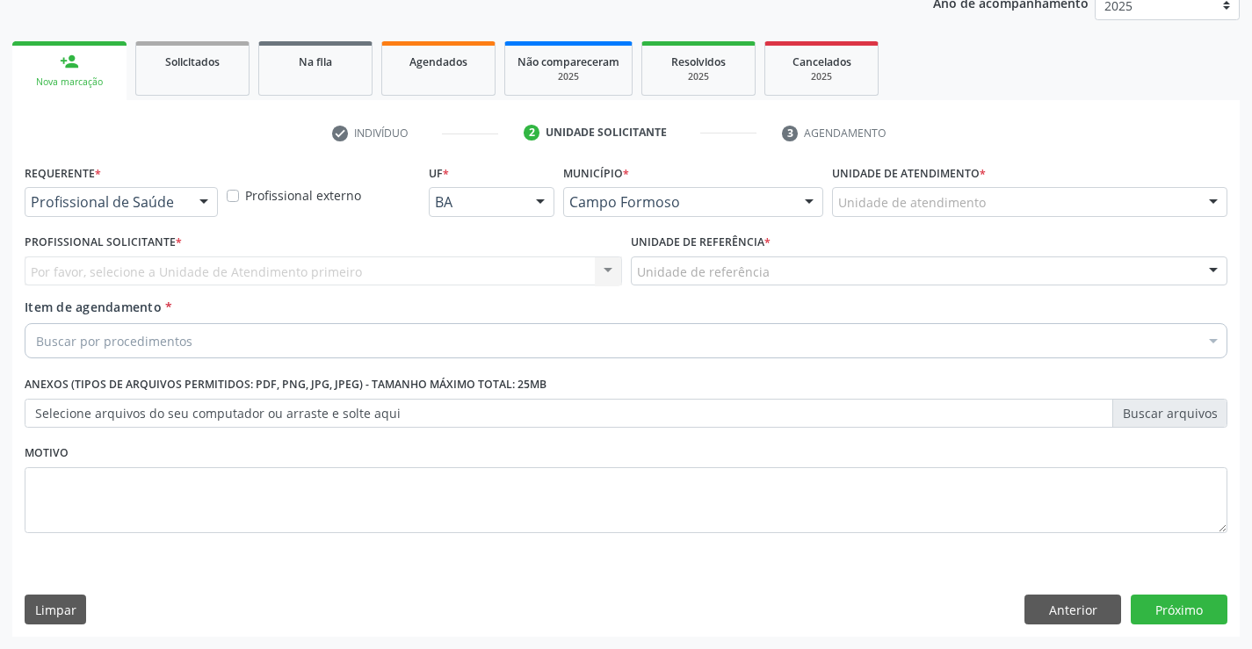
scroll to position [221, 0]
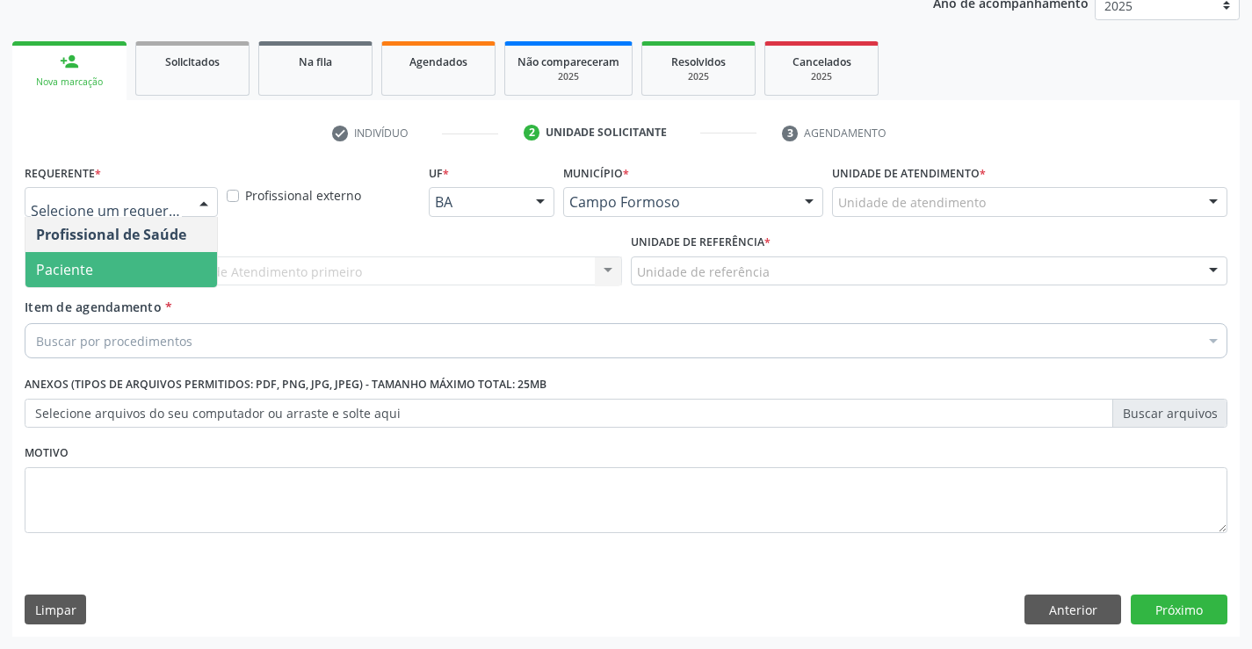
drag, startPoint x: 113, startPoint y: 269, endPoint x: 226, endPoint y: 281, distance: 113.1
click at [117, 268] on span "Paciente" at bounding box center [121, 269] width 192 height 35
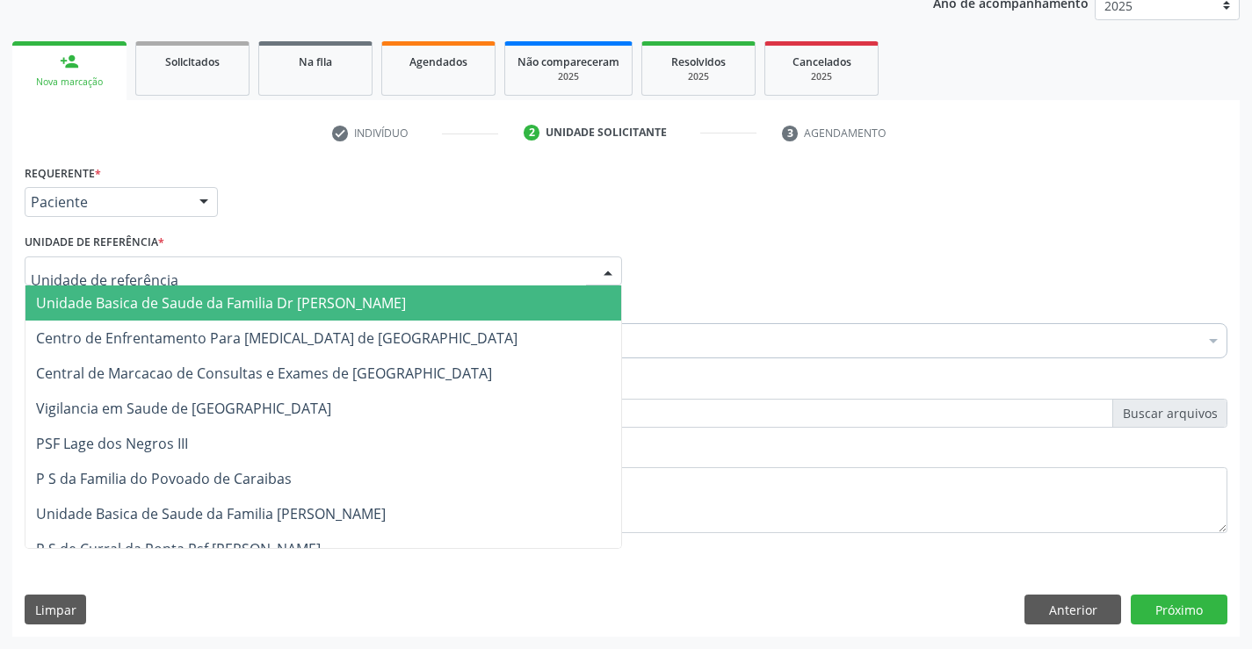
click at [290, 282] on div at bounding box center [323, 272] width 597 height 30
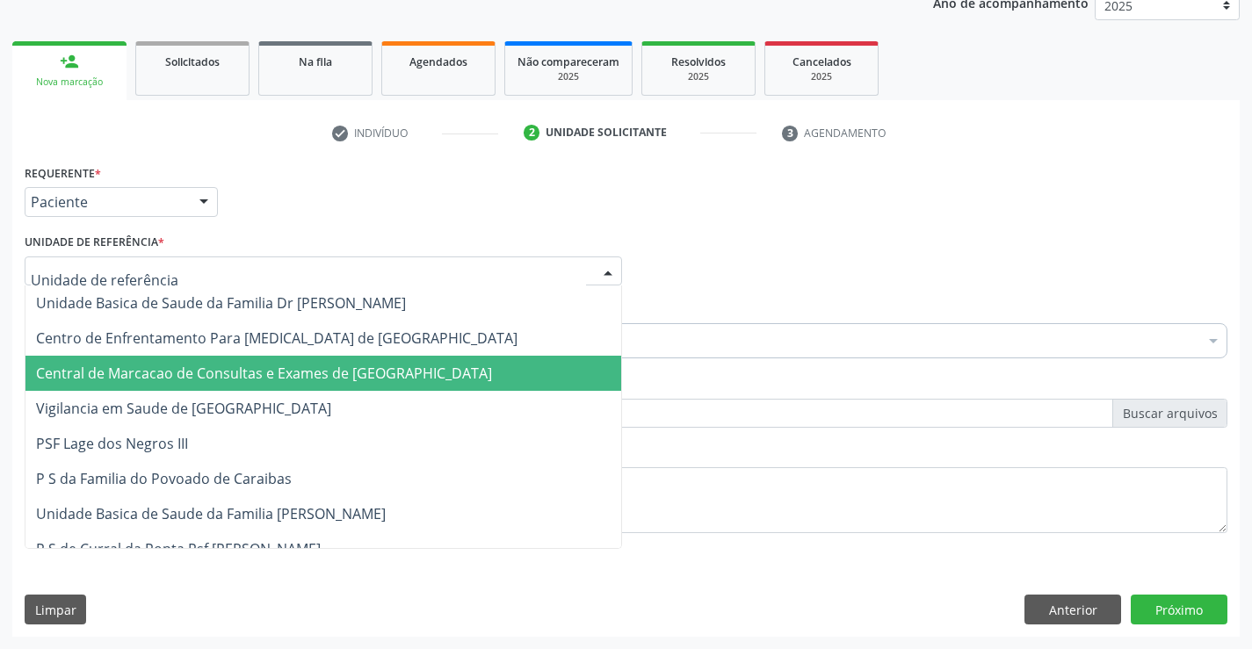
click at [305, 364] on span "Central de Marcacao de Consultas e Exames de [GEOGRAPHIC_DATA]" at bounding box center [264, 373] width 456 height 19
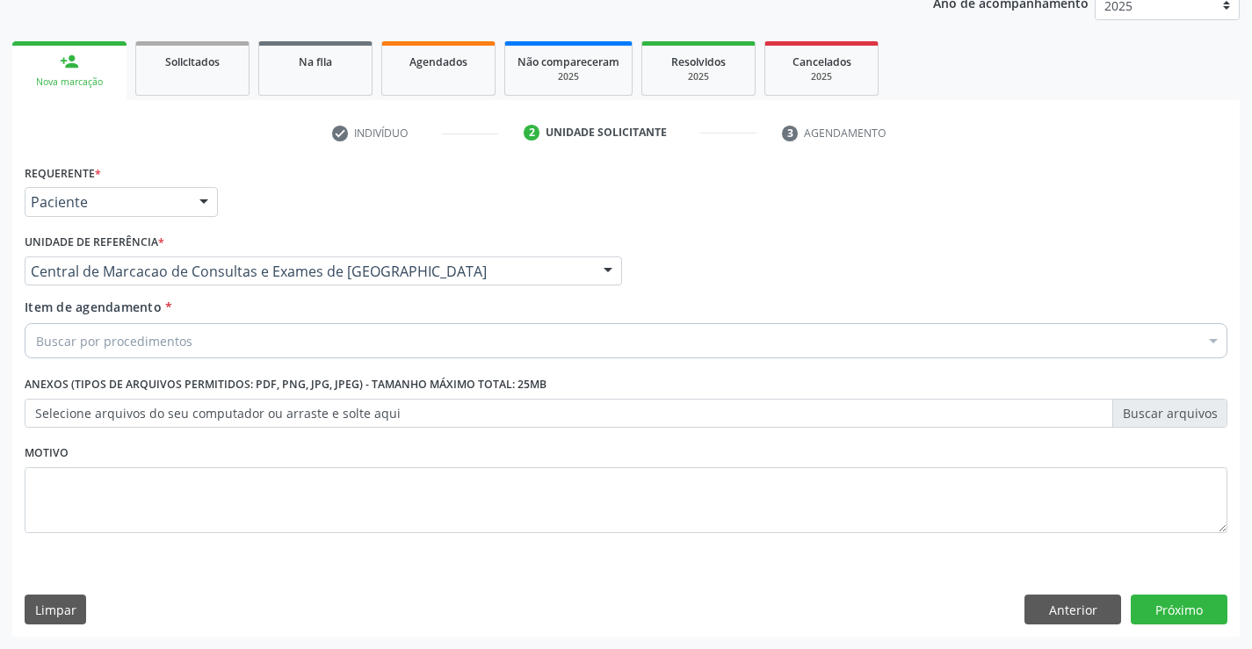
click at [329, 341] on div "Buscar por procedimentos" at bounding box center [626, 340] width 1203 height 35
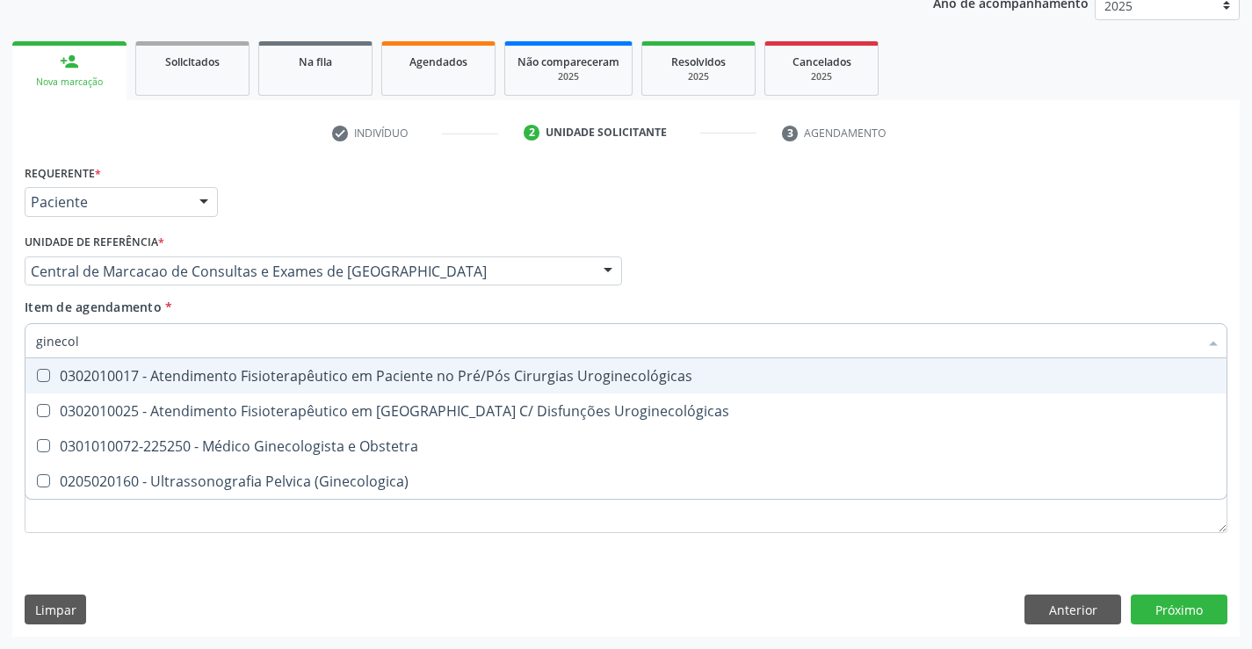
type input "ginecolo"
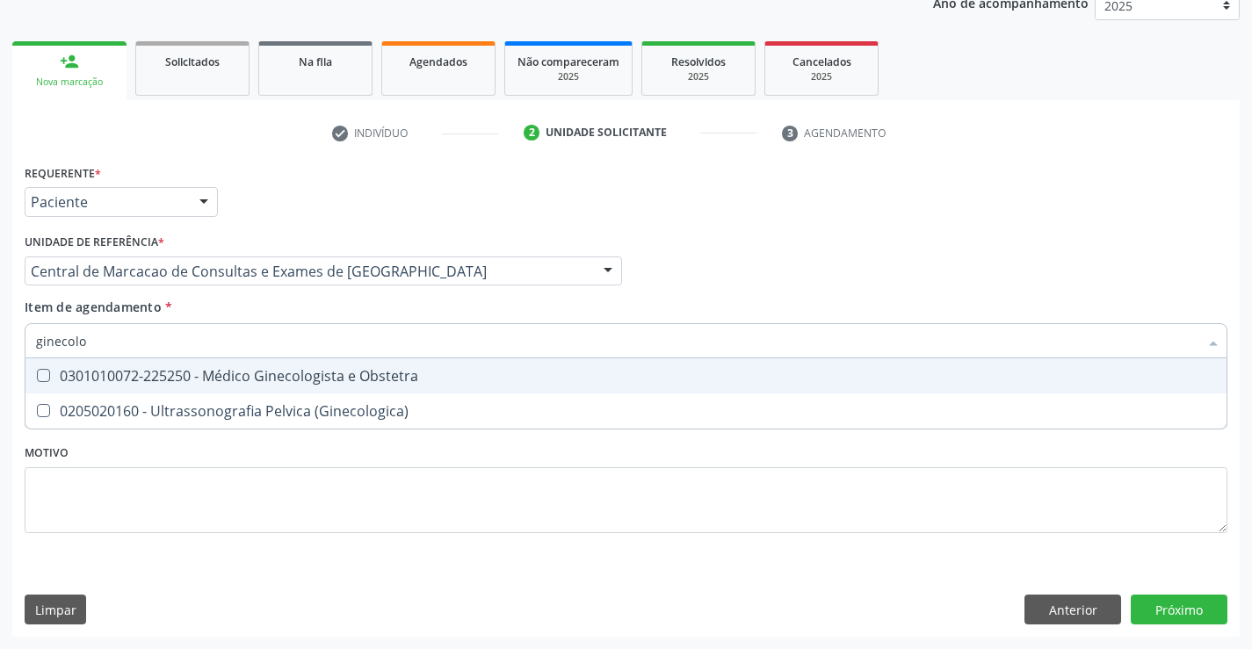
click at [294, 373] on div "0301010072-225250 - Médico Ginecologista e Obstetra" at bounding box center [626, 376] width 1180 height 14
checkbox Obstetra "true"
click at [1154, 605] on div "Requerente * Paciente Profissional de Saúde Paciente Nenhum resultado encontrad…" at bounding box center [625, 398] width 1227 height 477
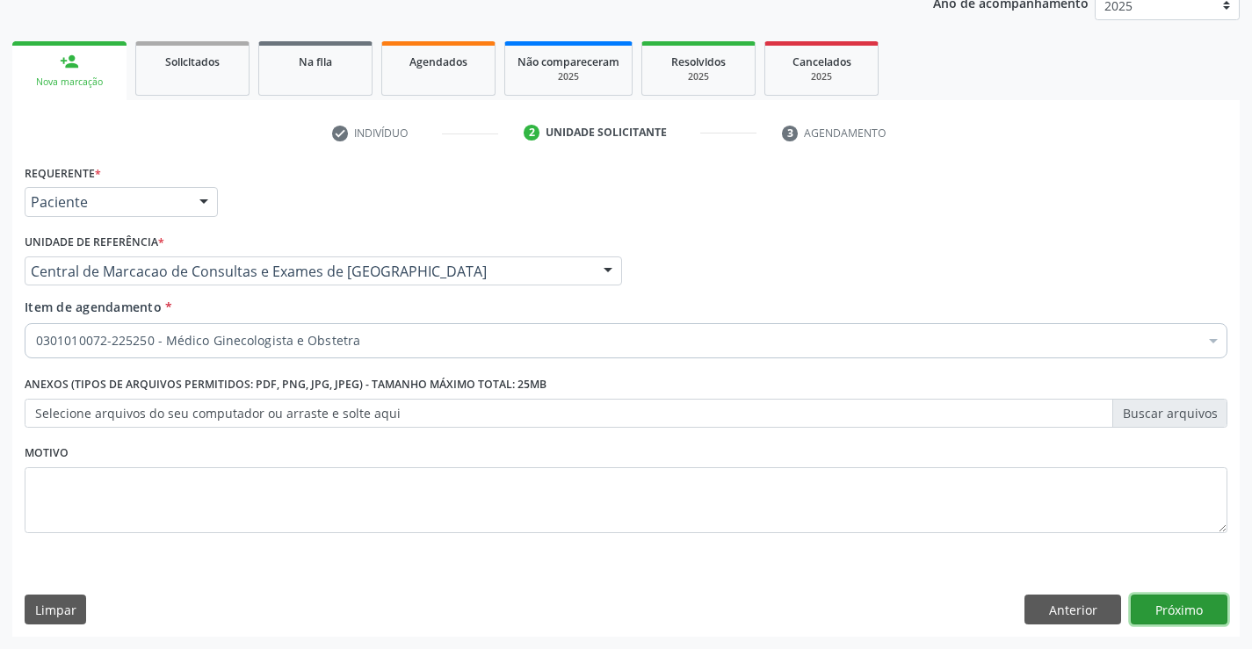
click at [1197, 607] on button "Próximo" at bounding box center [1179, 610] width 97 height 30
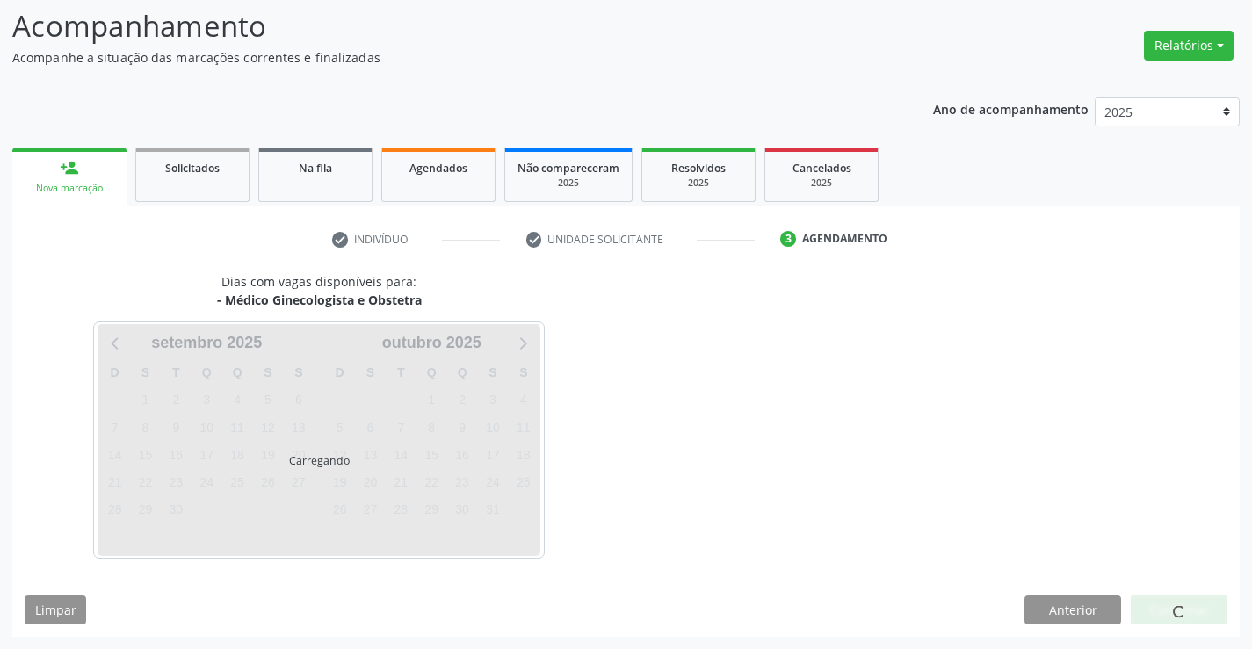
scroll to position [115, 0]
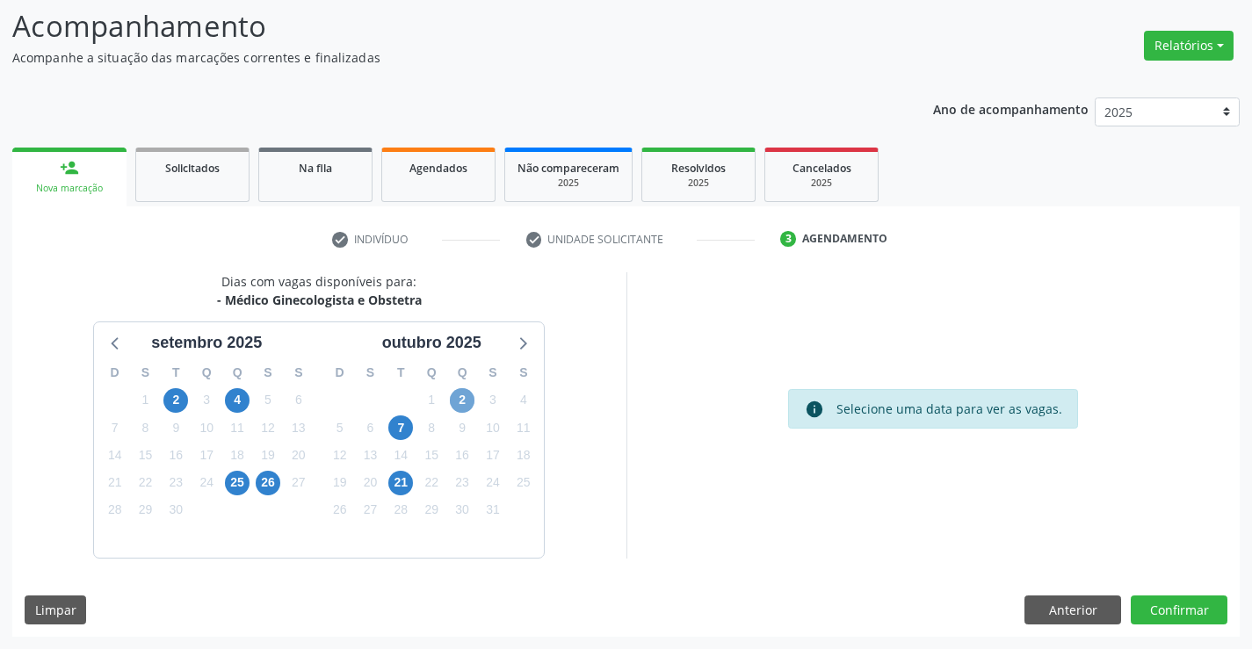
click at [467, 405] on span "2" at bounding box center [462, 400] width 25 height 25
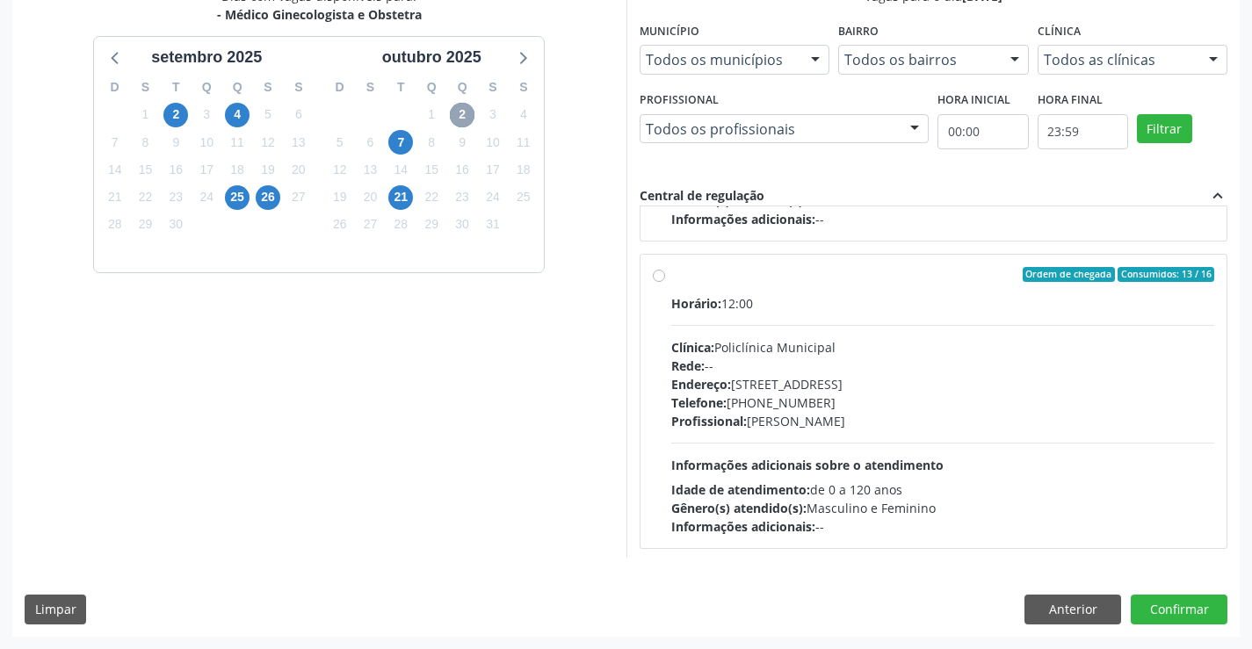
scroll to position [277, 0]
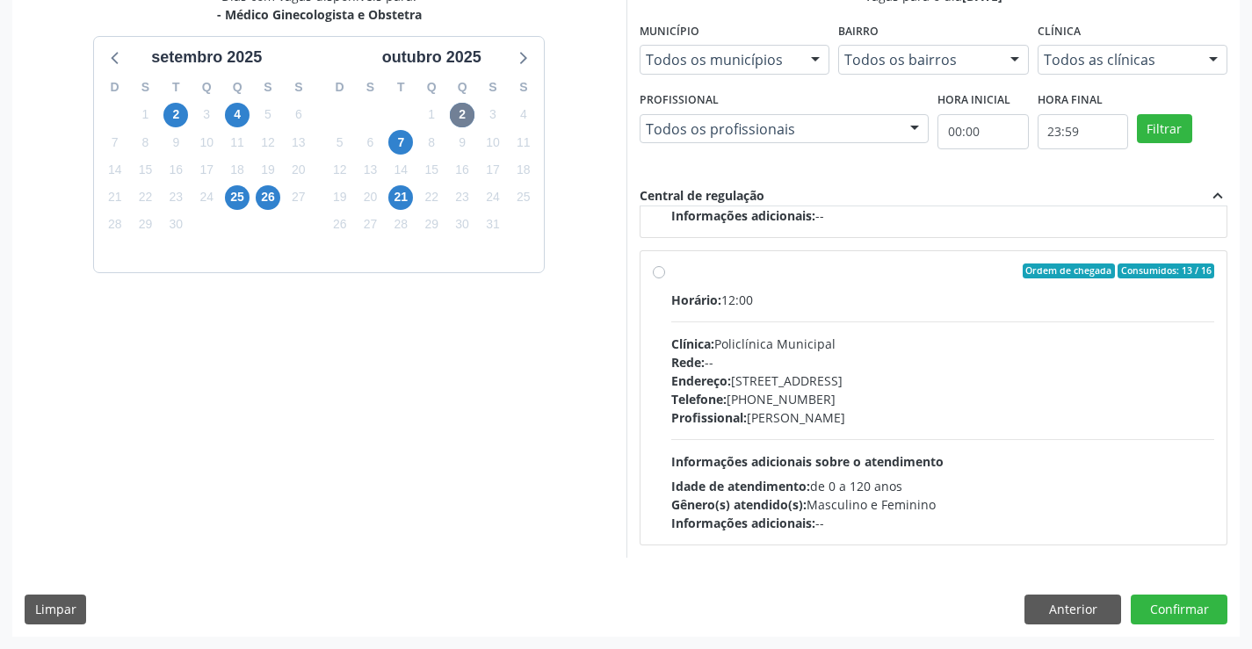
click at [837, 351] on div "Clínica: Policlínica Municipal" at bounding box center [943, 344] width 544 height 18
click at [665, 279] on input "Ordem de chegada Consumidos: 13 / 16 Horário: 12:00 Clínica: Policlínica Munici…" at bounding box center [659, 272] width 12 height 16
radio input "true"
click at [1154, 597] on button "Confirmar" at bounding box center [1179, 610] width 97 height 30
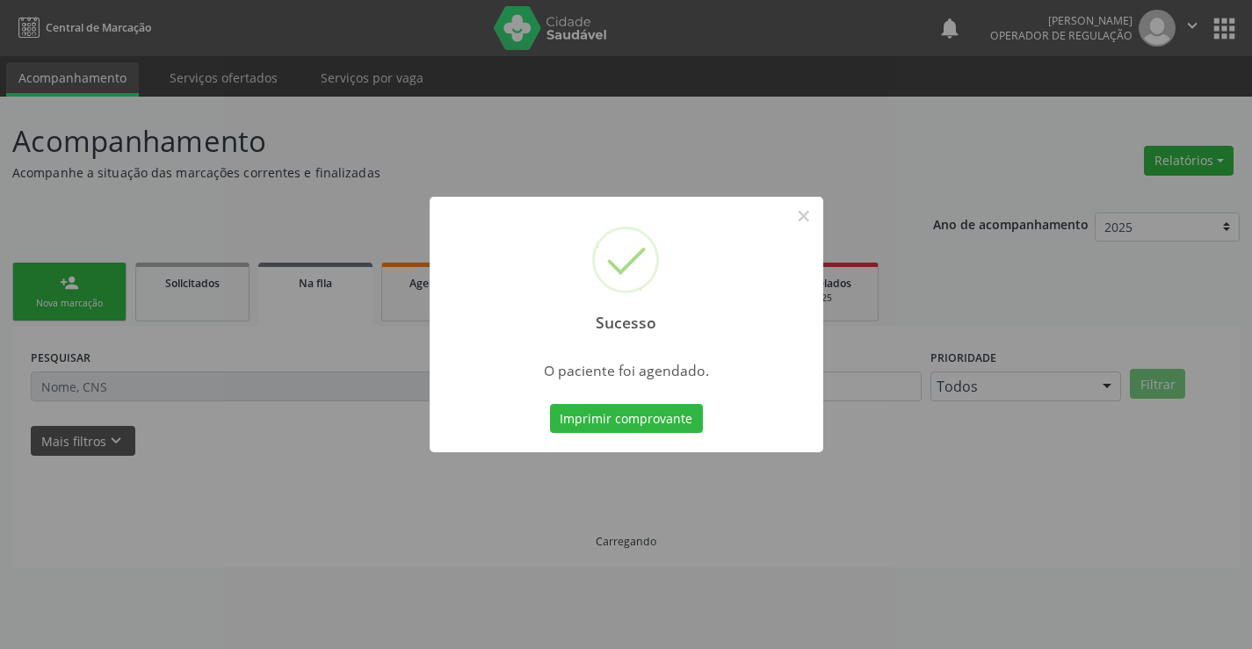
scroll to position [0, 0]
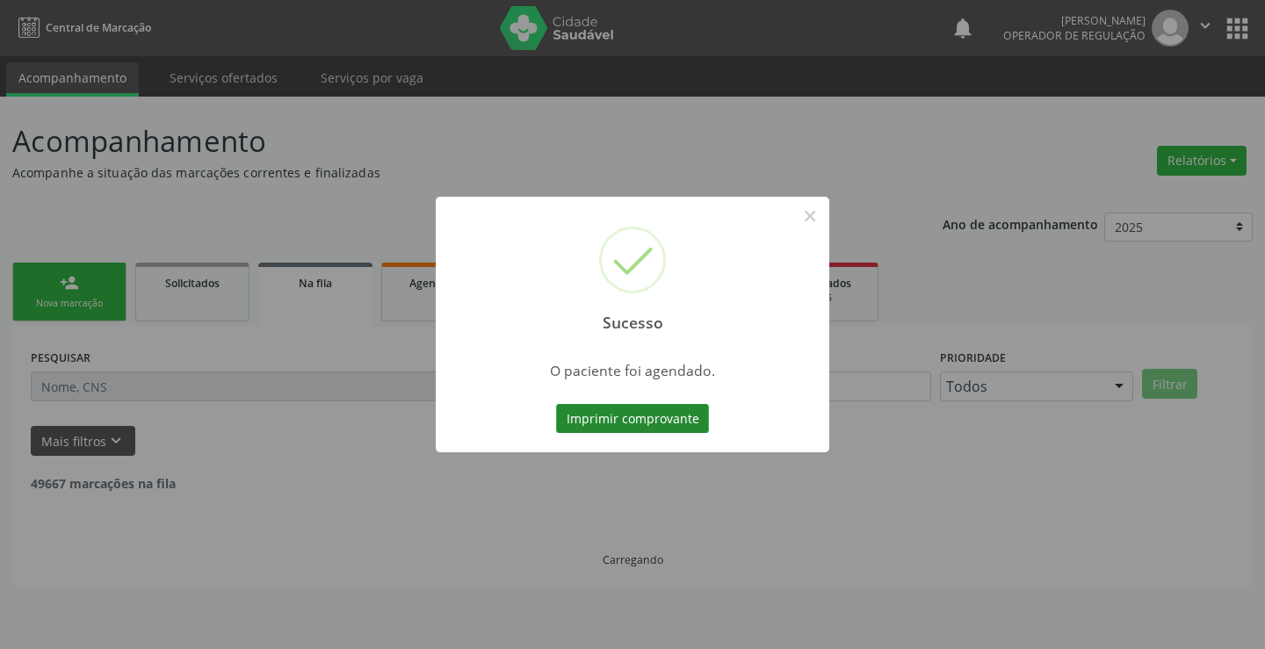
click at [653, 423] on button "Imprimir comprovante" at bounding box center [632, 419] width 153 height 30
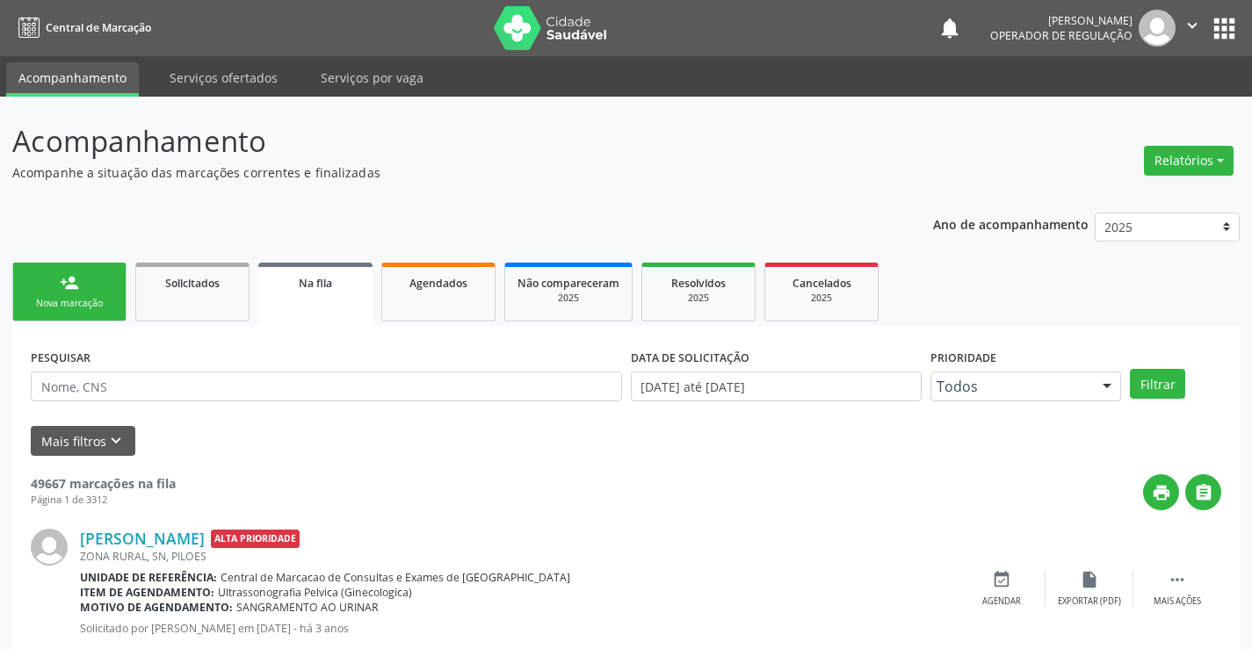
click at [112, 287] on link "person_add Nova marcação" at bounding box center [69, 292] width 114 height 59
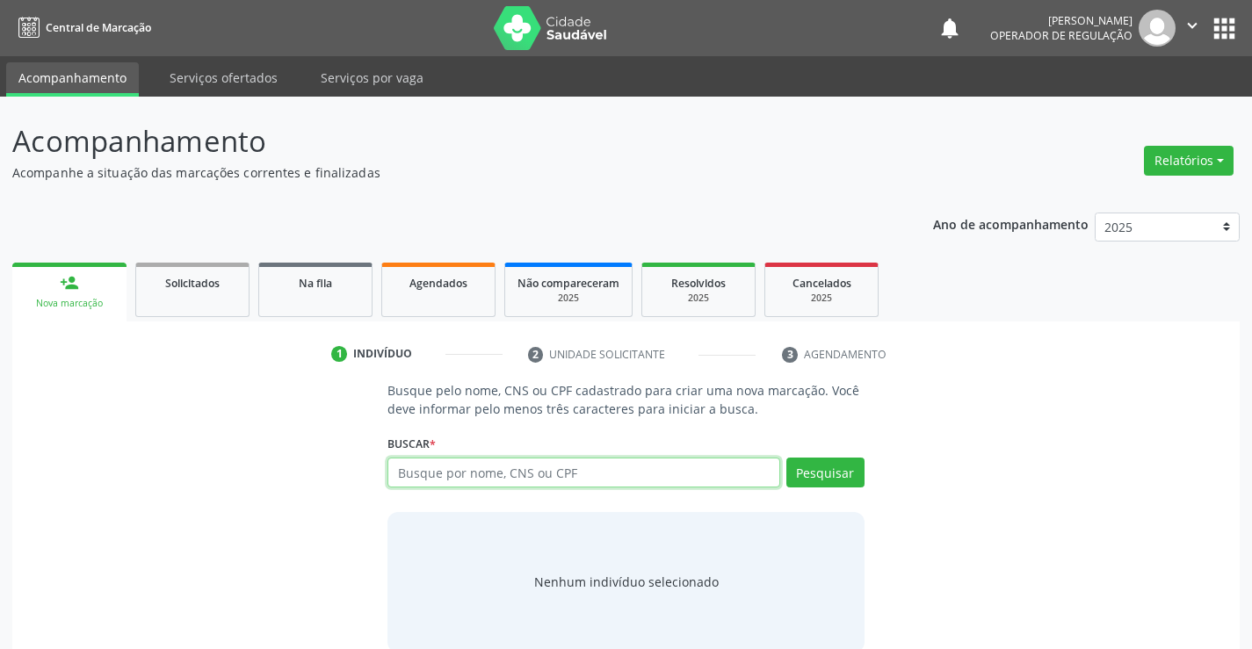
click at [538, 484] on input "text" at bounding box center [583, 473] width 392 height 30
type input "706709281485920"
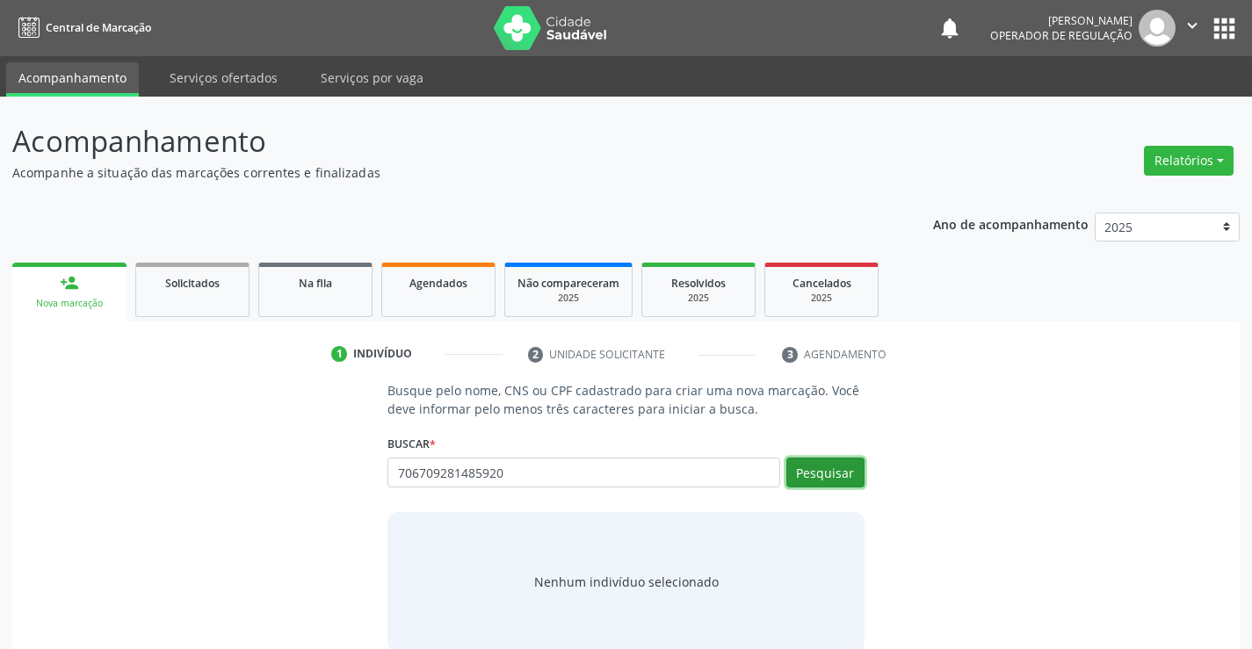
click at [828, 484] on button "Pesquisar" at bounding box center [825, 473] width 78 height 30
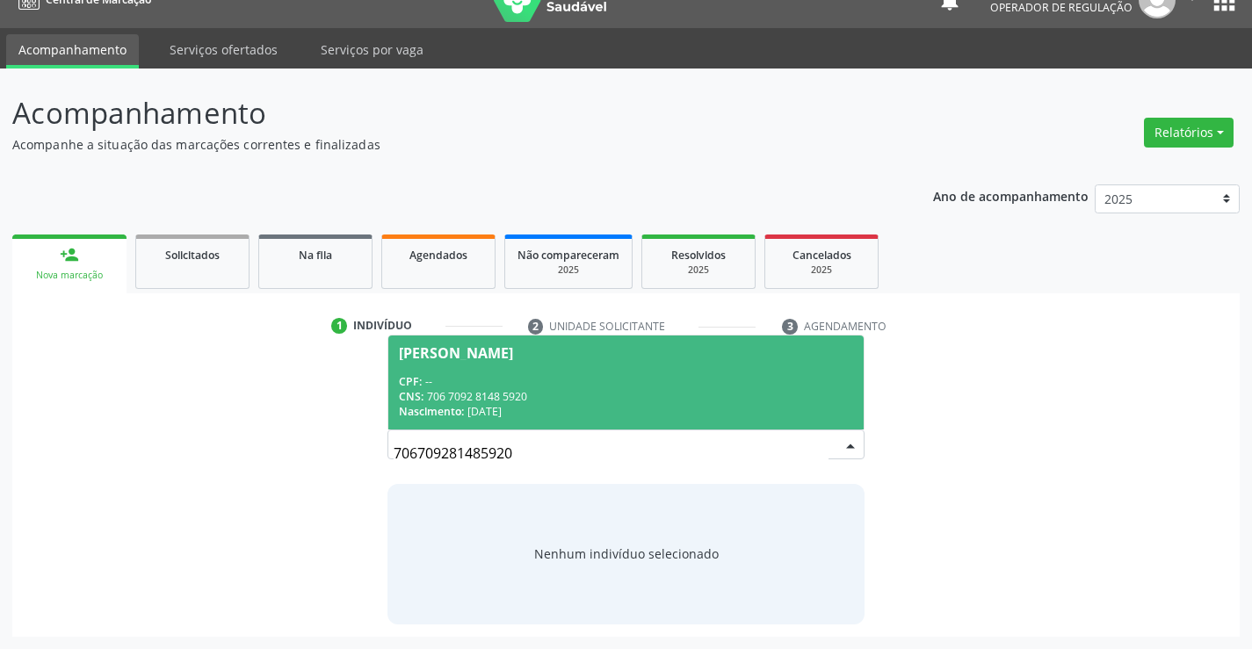
click at [548, 383] on div "CPF: --" at bounding box center [625, 381] width 453 height 15
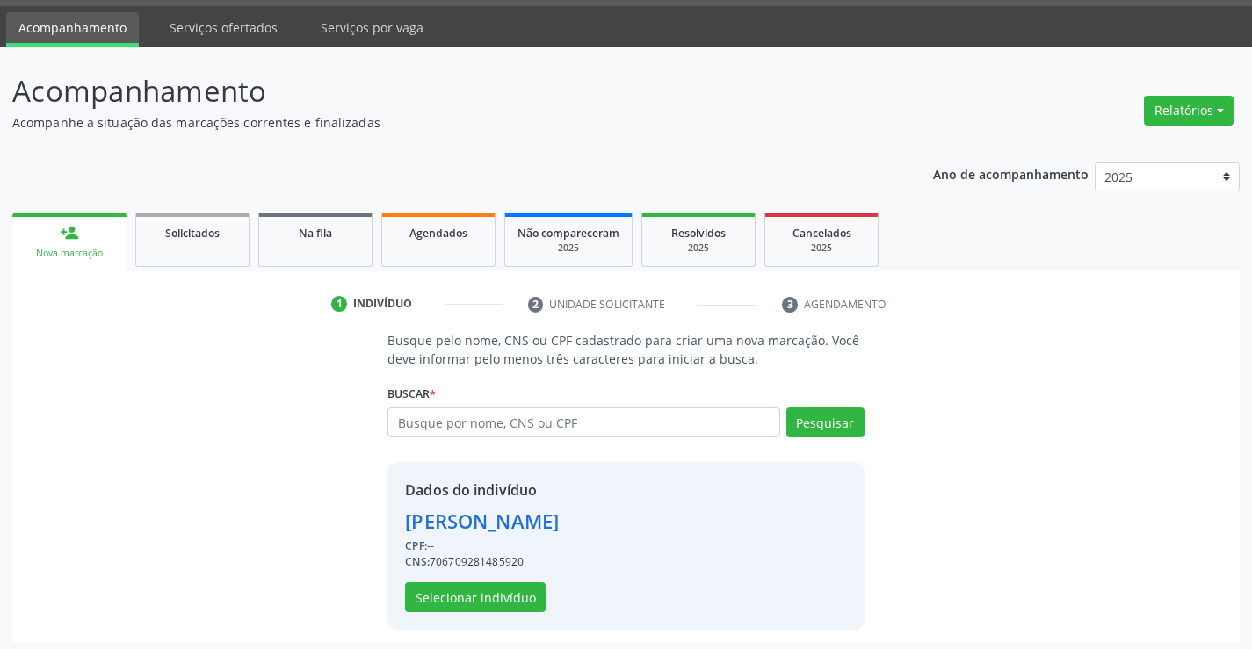
scroll to position [55, 0]
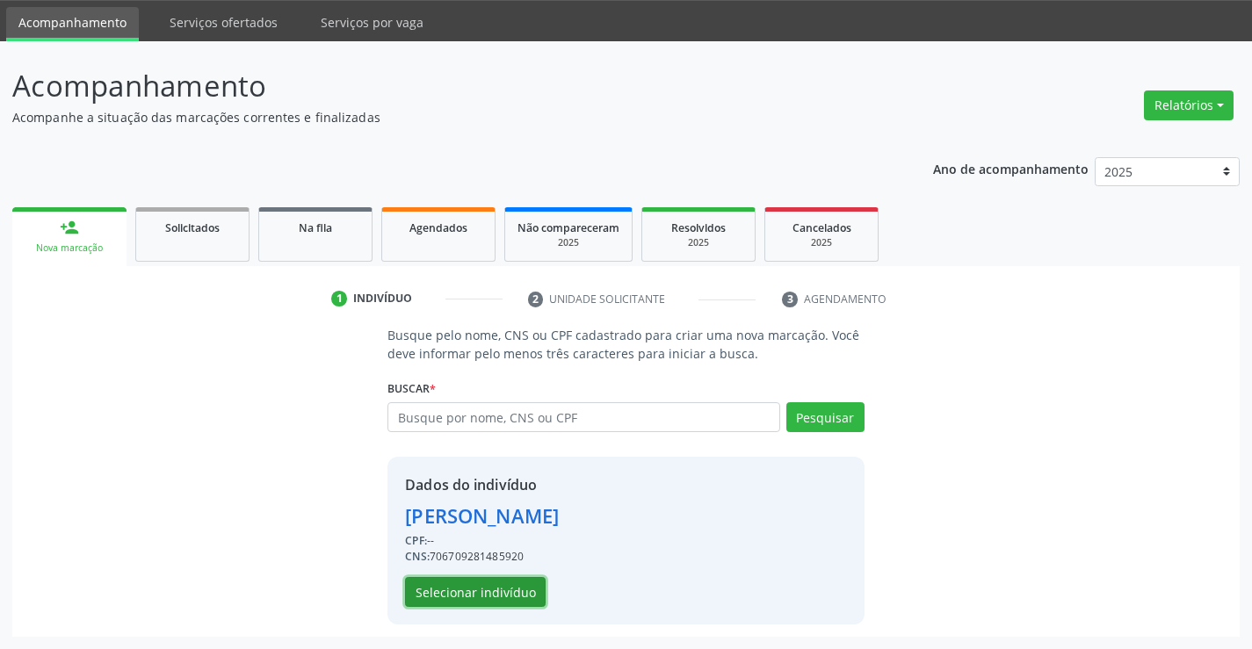
click at [480, 577] on button "Selecionar indivíduo" at bounding box center [475, 592] width 141 height 30
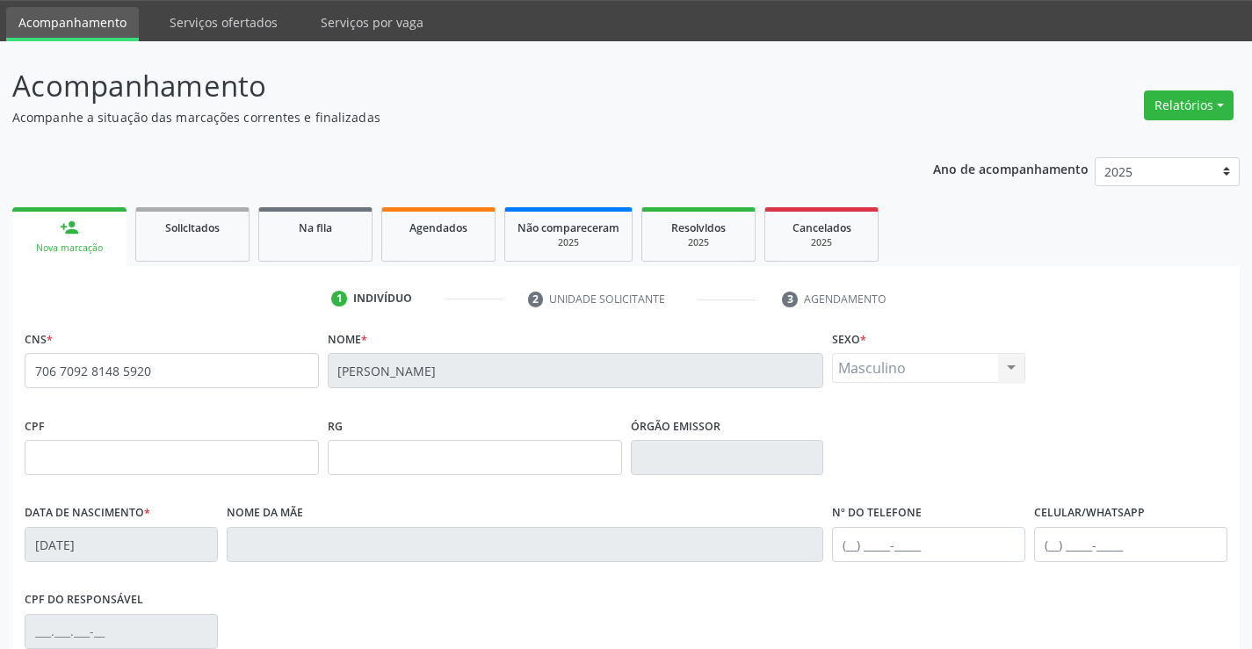
click at [474, 594] on div "CPF do responsável" at bounding box center [626, 630] width 1212 height 87
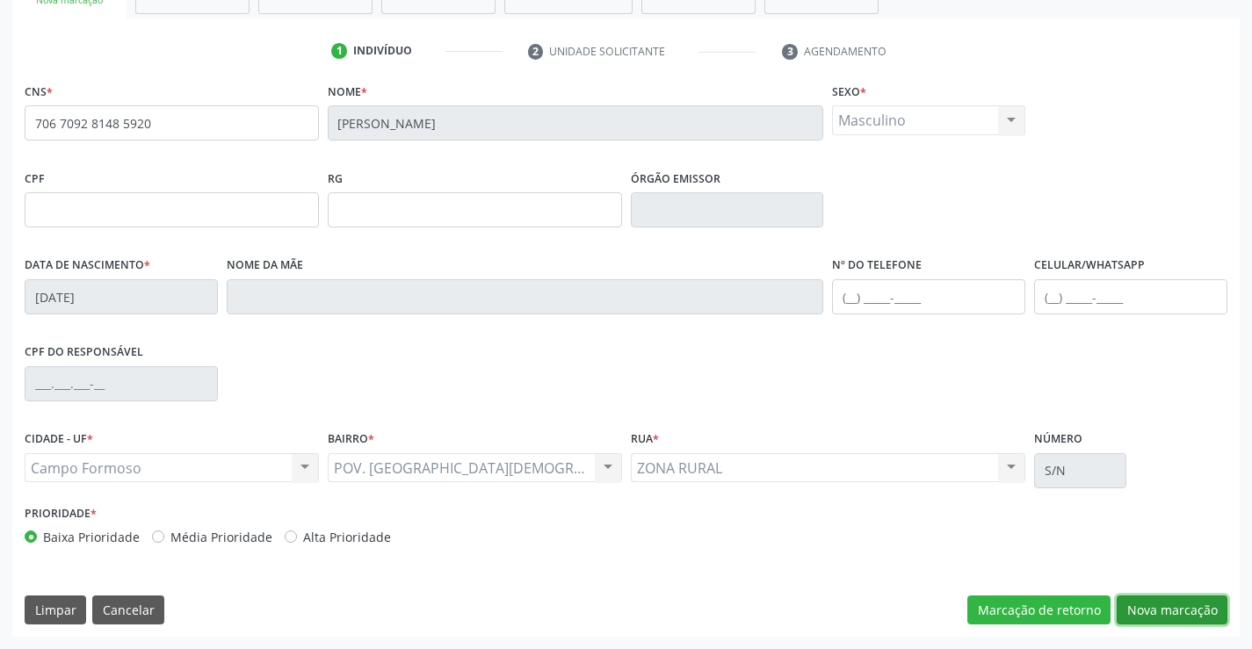
drag, startPoint x: 1167, startPoint y: 609, endPoint x: 426, endPoint y: 336, distance: 789.4
click at [1166, 608] on button "Nova marcação" at bounding box center [1172, 611] width 111 height 30
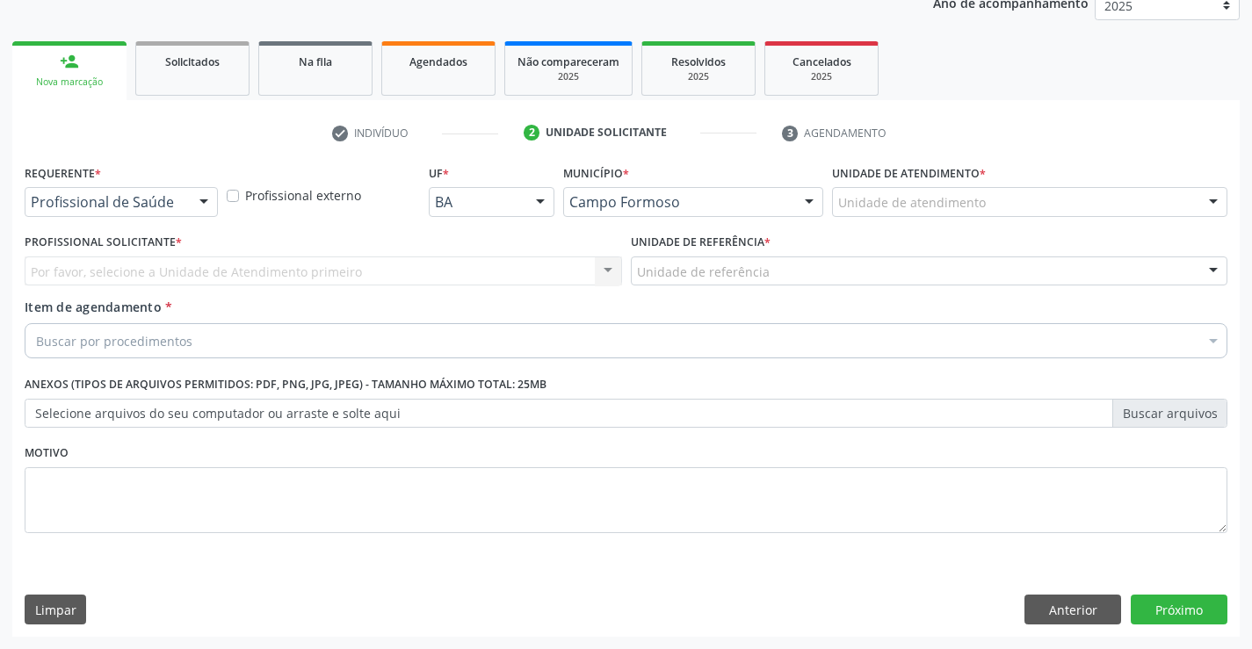
click at [175, 191] on div "Profissional de Saúde" at bounding box center [121, 202] width 193 height 30
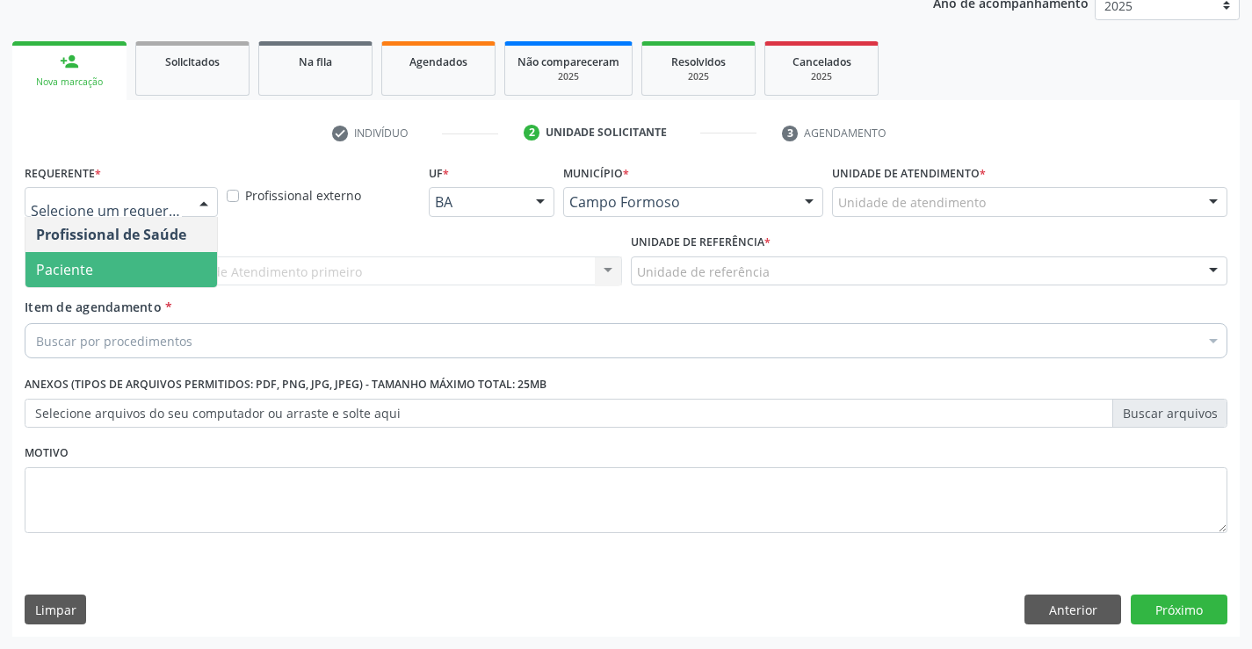
click at [113, 271] on span "Paciente" at bounding box center [121, 269] width 192 height 35
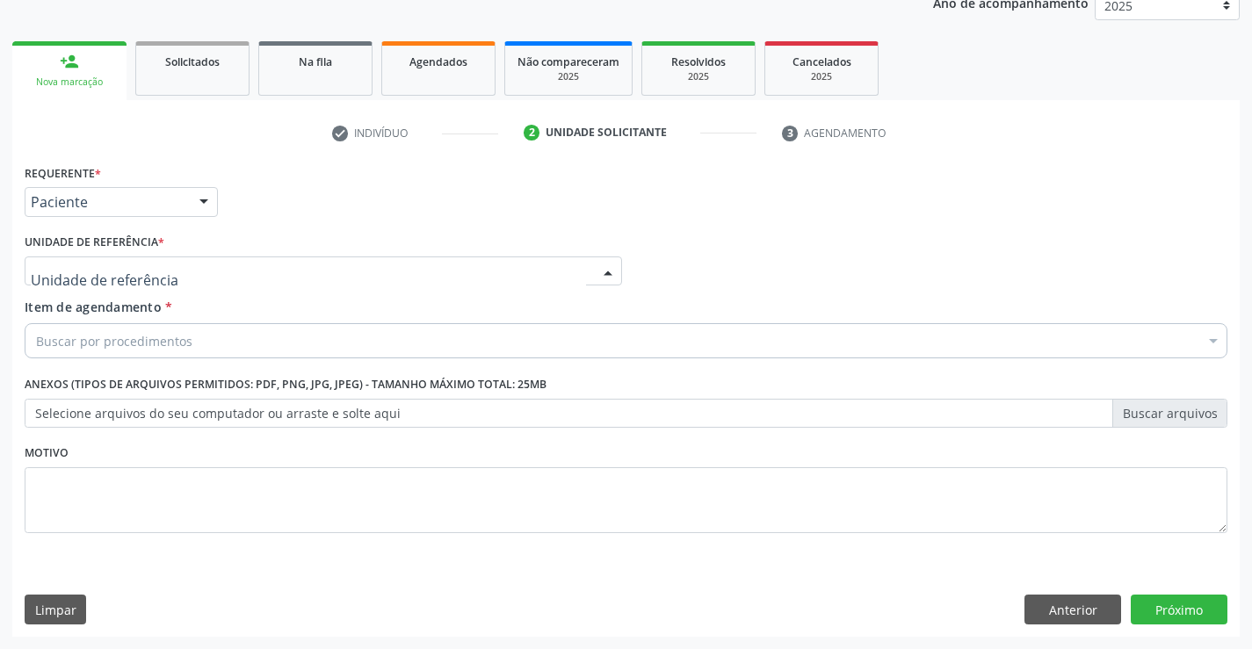
drag, startPoint x: 270, startPoint y: 272, endPoint x: 275, endPoint y: 363, distance: 90.6
click at [268, 272] on div at bounding box center [323, 272] width 597 height 30
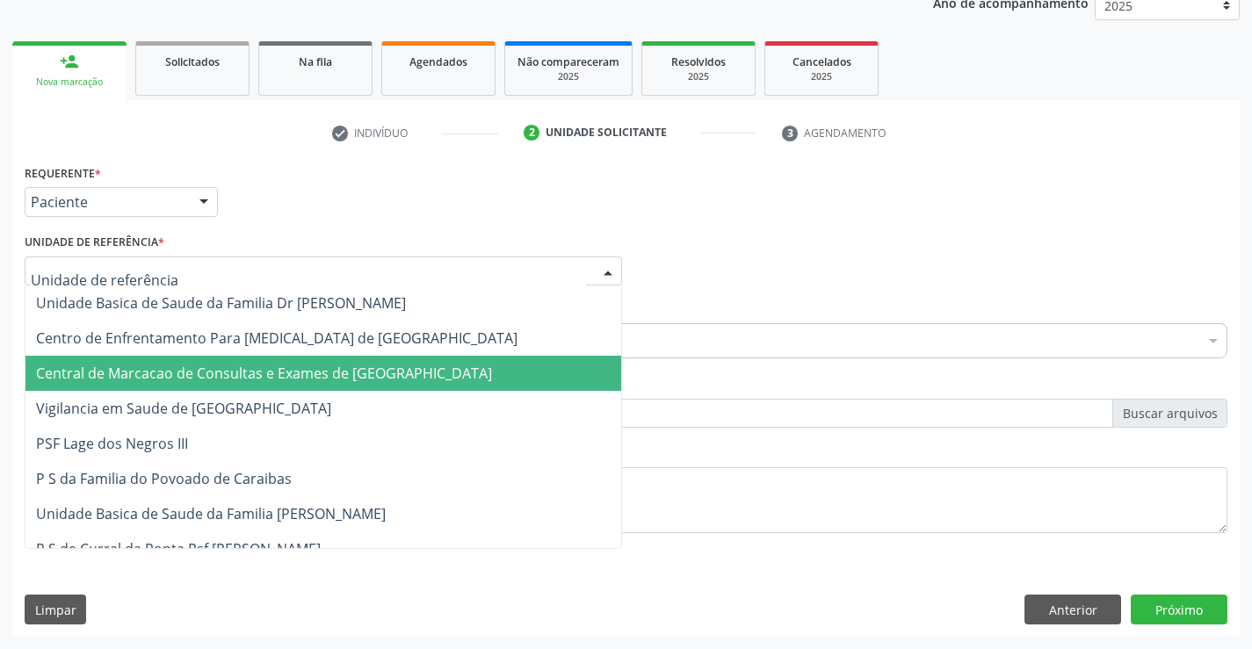
click at [272, 377] on span "Central de Marcacao de Consultas e Exames de [GEOGRAPHIC_DATA]" at bounding box center [264, 373] width 456 height 19
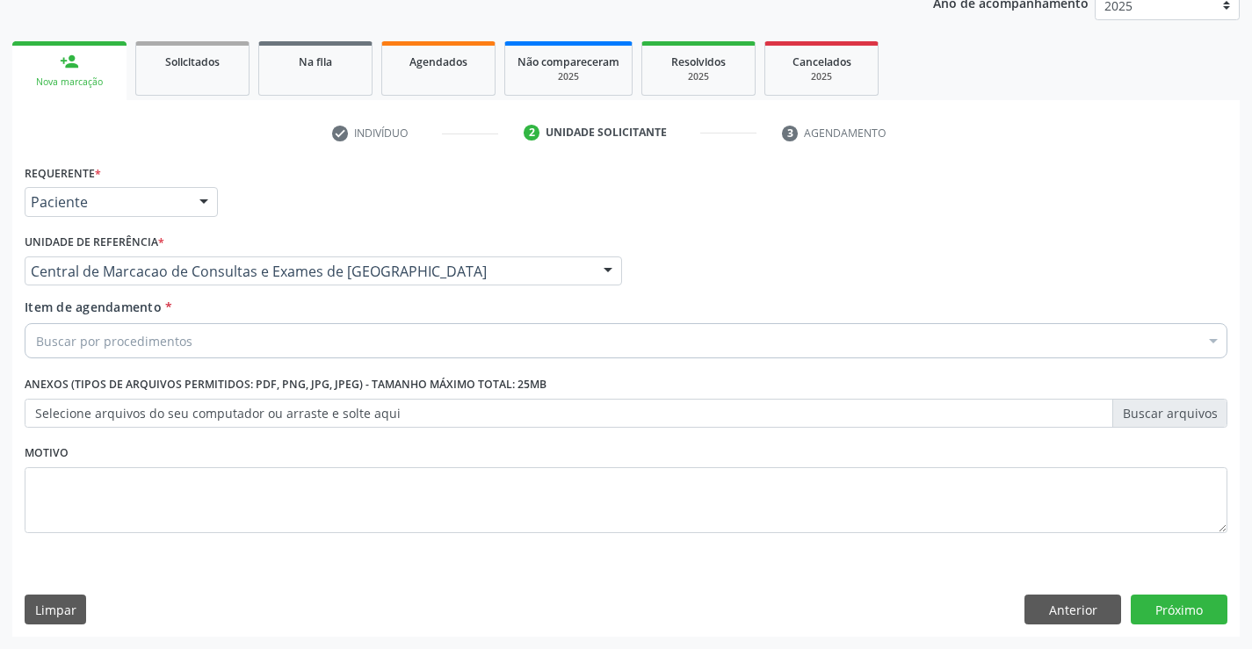
click at [298, 341] on div "Buscar por procedimentos" at bounding box center [626, 340] width 1203 height 35
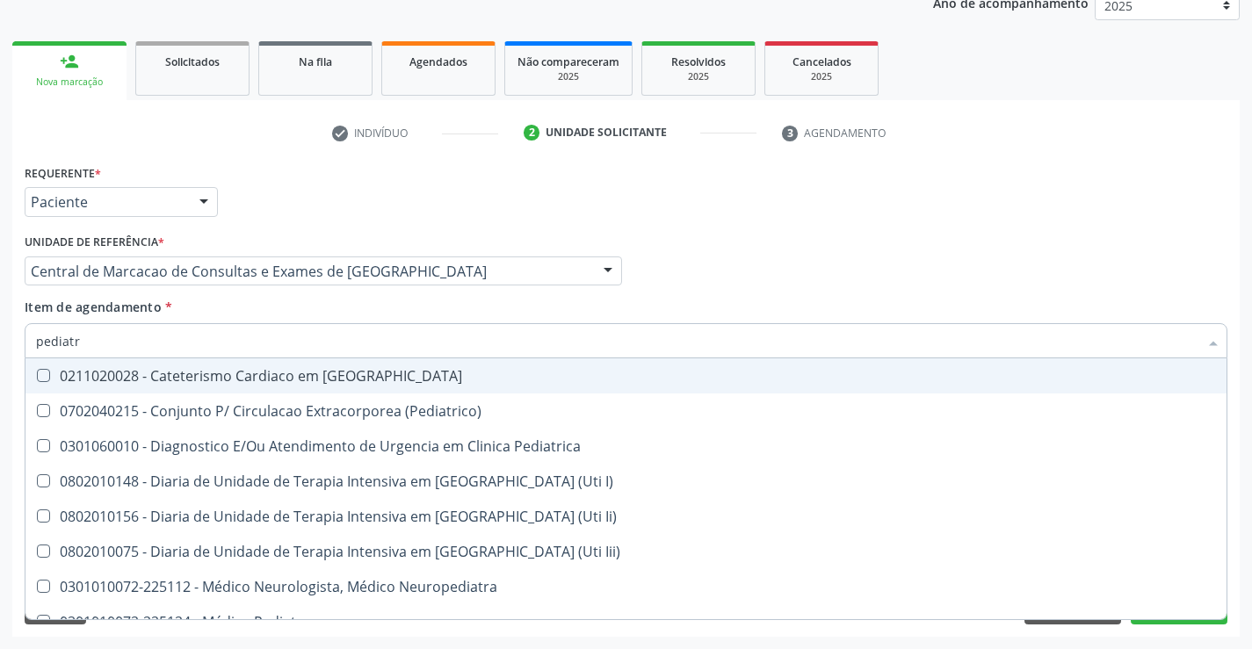
type input "pediatra"
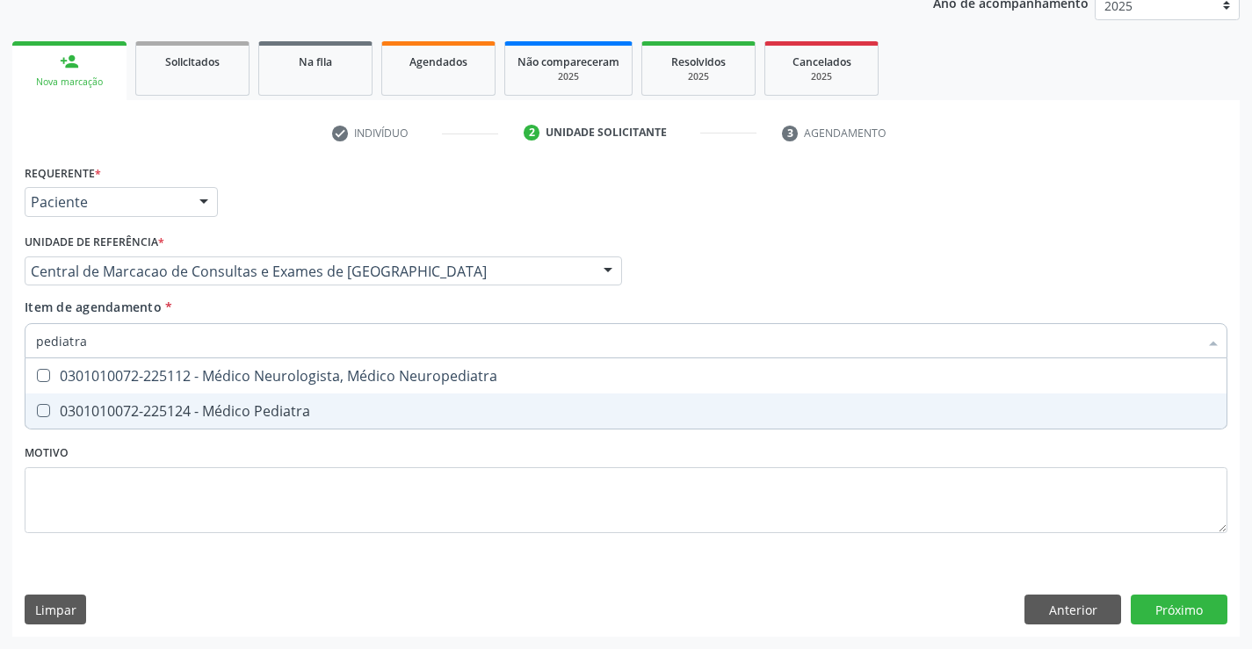
click at [271, 409] on div "0301010072-225124 - Médico Pediatra" at bounding box center [626, 411] width 1180 height 14
checkbox Pediatra "true"
click at [1194, 609] on div "Requerente * Paciente Profissional de Saúde Paciente Nenhum resultado encontrad…" at bounding box center [625, 398] width 1227 height 477
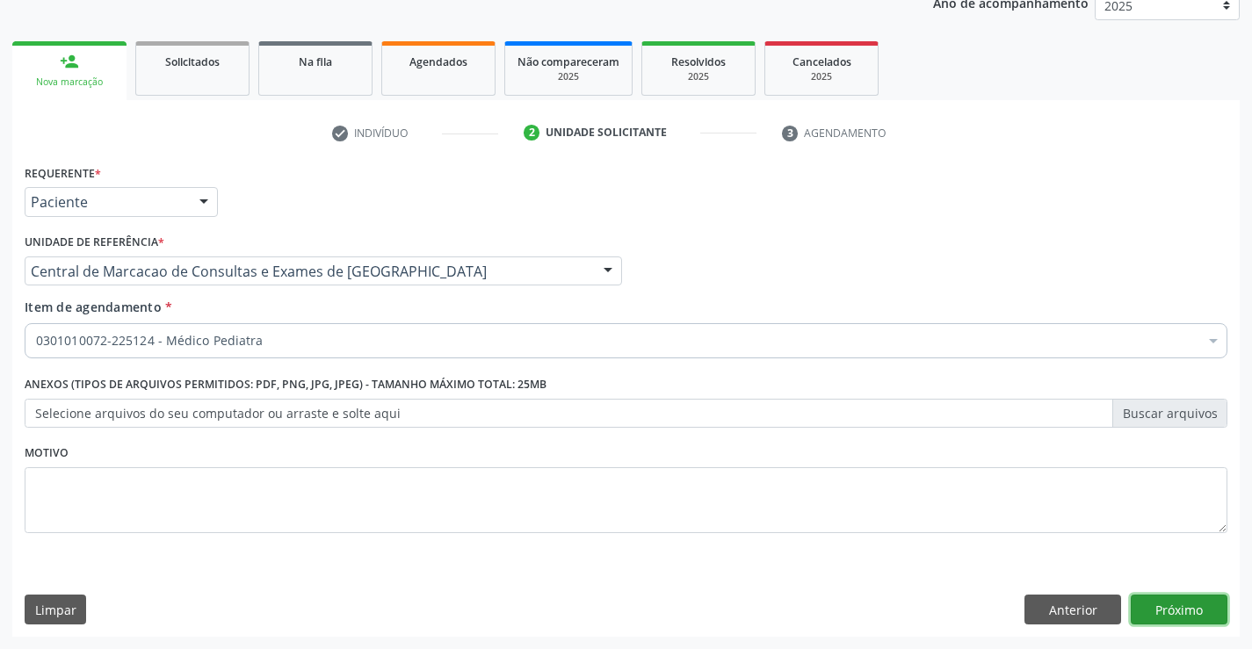
click at [1157, 604] on button "Próximo" at bounding box center [1179, 610] width 97 height 30
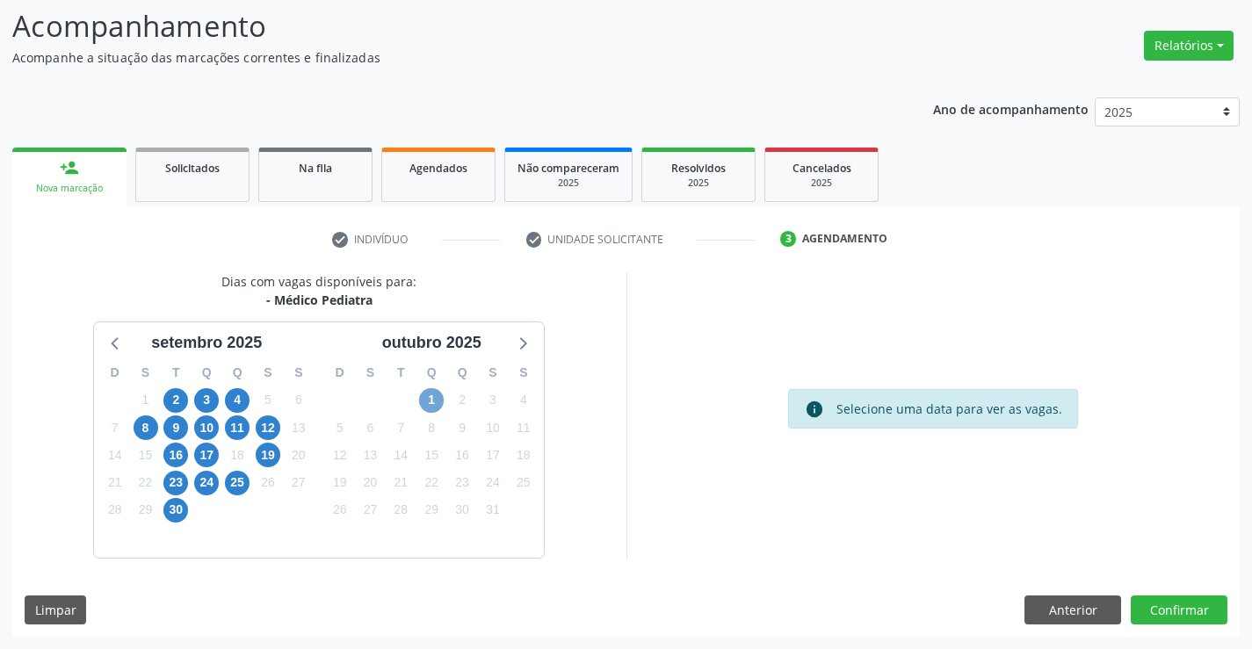
click at [428, 399] on span "1" at bounding box center [431, 400] width 25 height 25
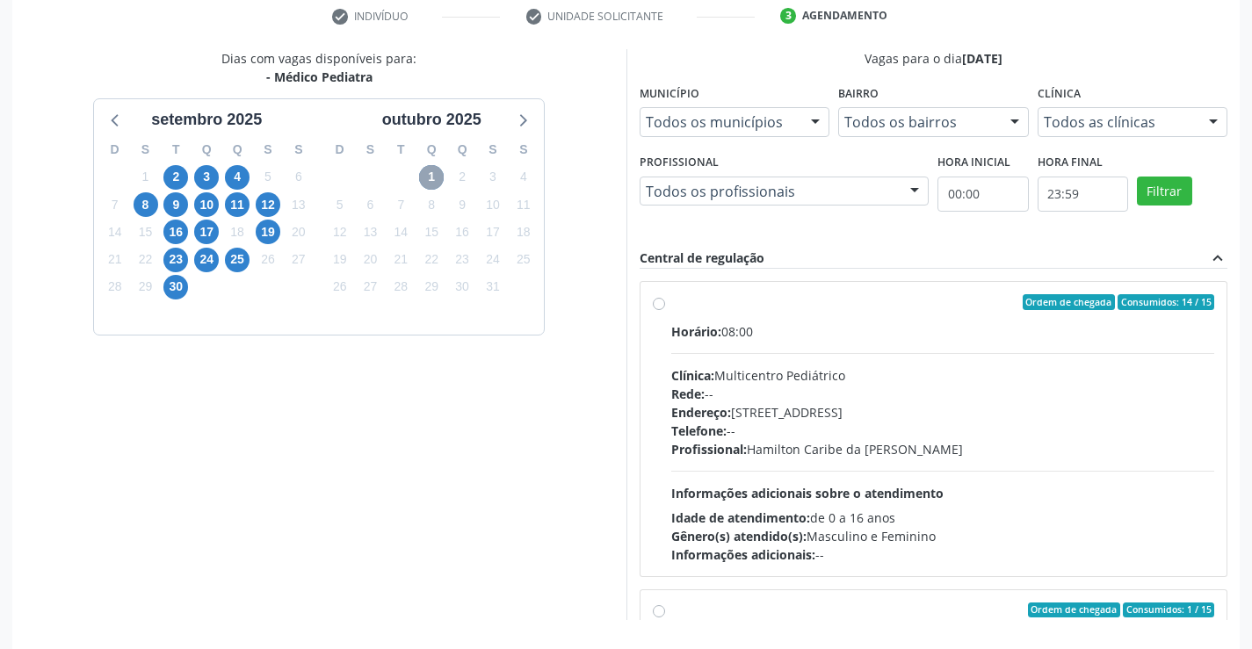
scroll to position [401, 0]
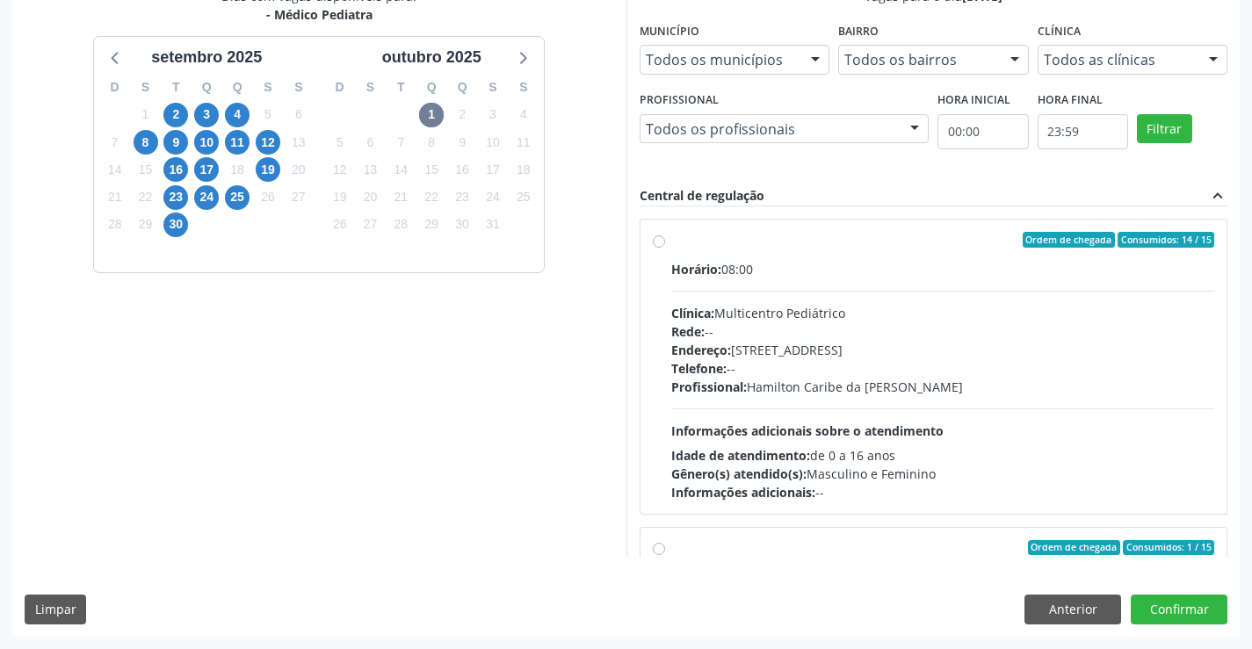
click at [888, 372] on div "Telefone: --" at bounding box center [943, 368] width 544 height 18
click at [665, 248] on input "Ordem de chegada Consumidos: 14 / 15 Horário: 08:00 Clínica: Multicentro Pediát…" at bounding box center [659, 240] width 12 height 16
radio input "true"
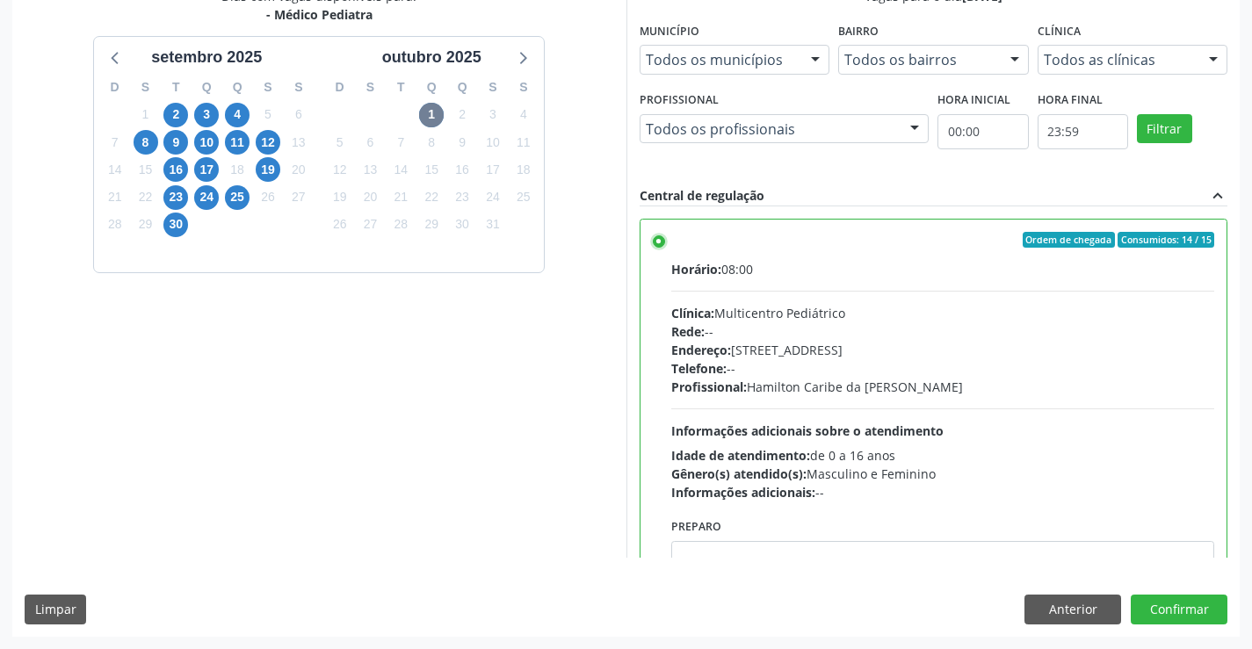
scroll to position [88, 0]
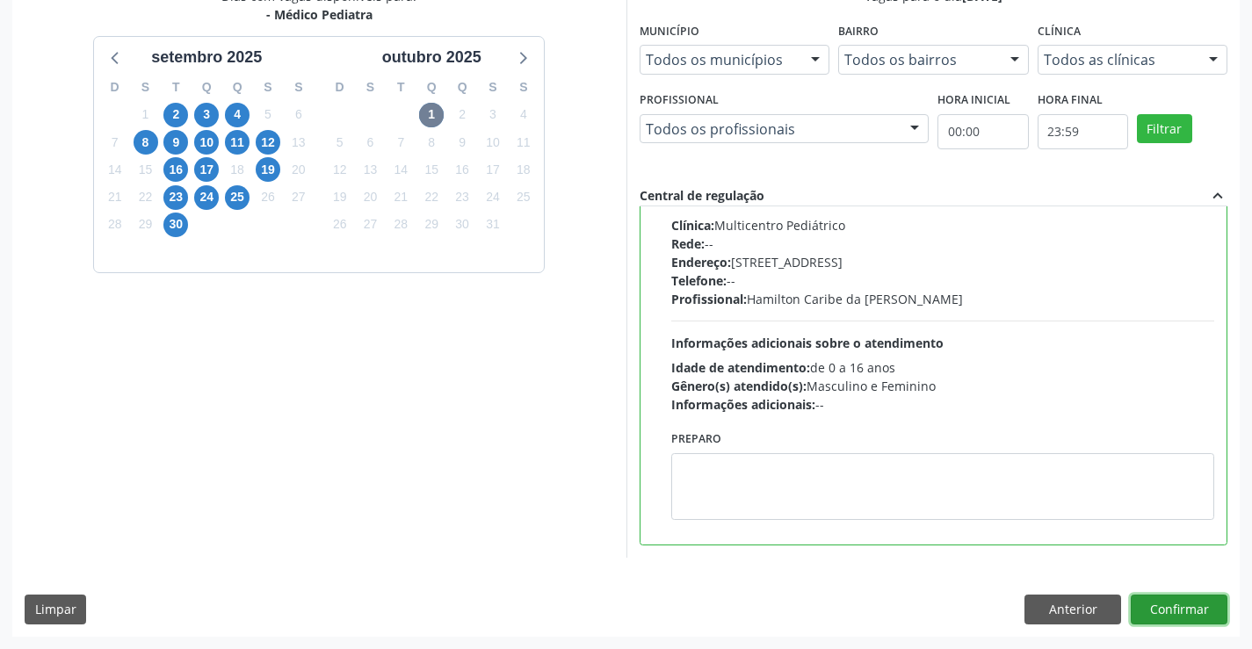
click at [1152, 615] on button "Confirmar" at bounding box center [1179, 610] width 97 height 30
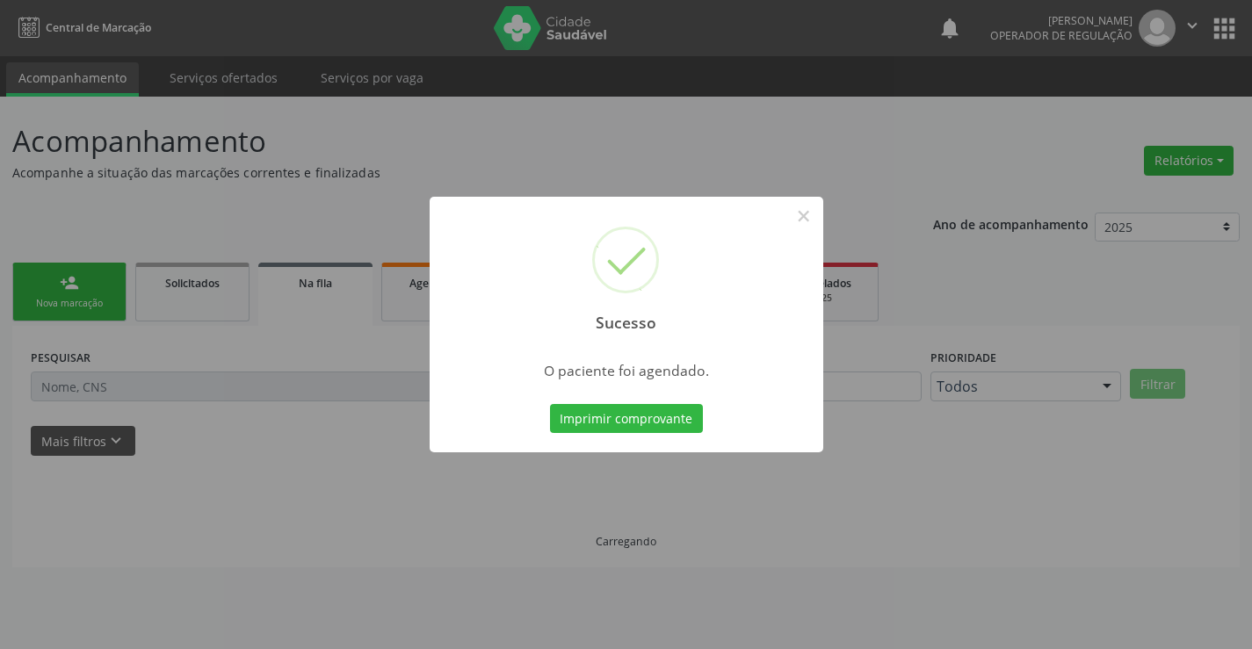
scroll to position [0, 0]
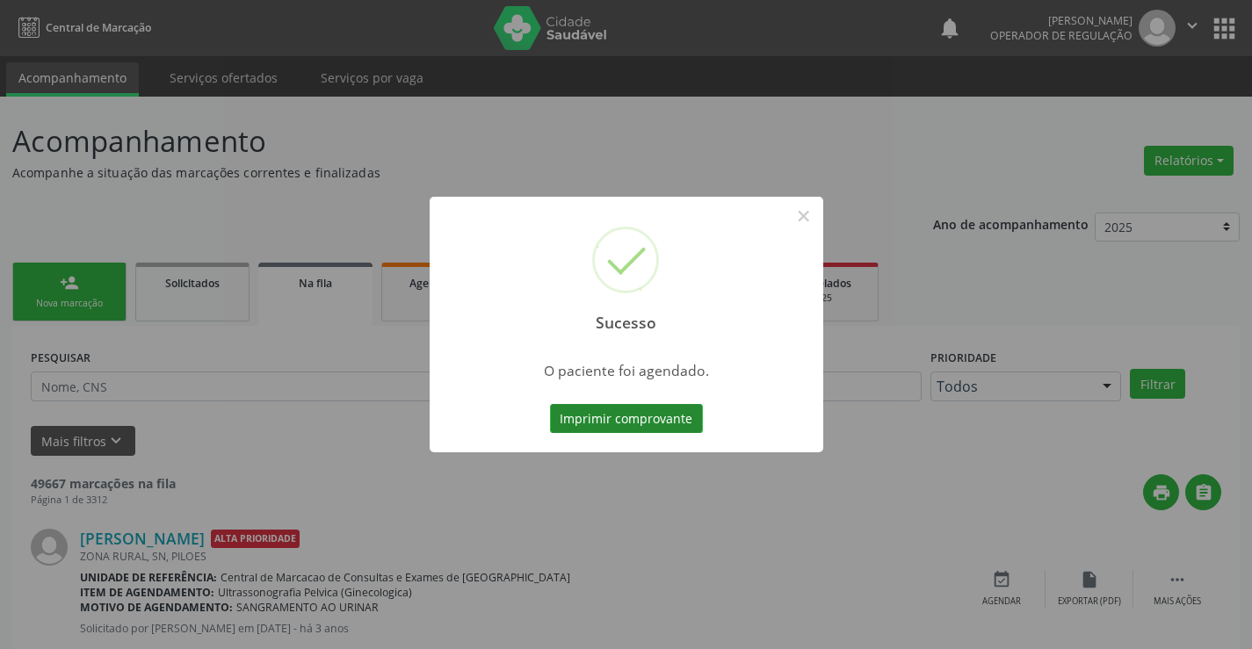
click at [675, 421] on button "Imprimir comprovante" at bounding box center [626, 419] width 153 height 30
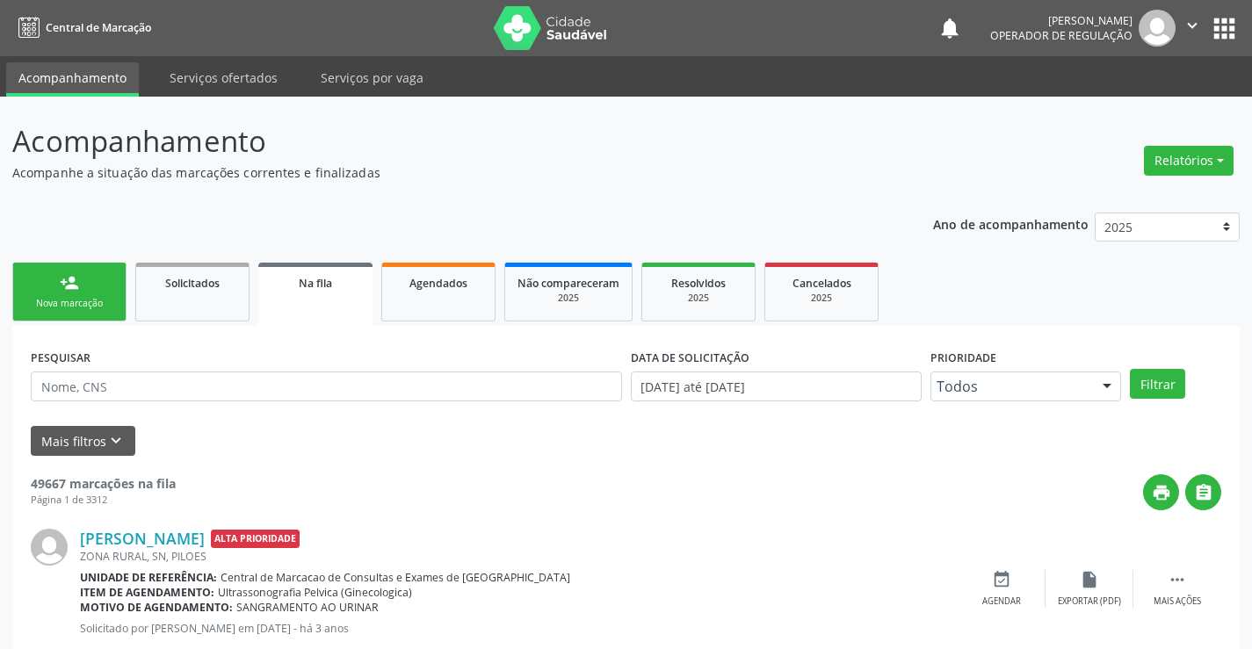
click at [116, 286] on link "person_add Nova marcação" at bounding box center [69, 292] width 114 height 59
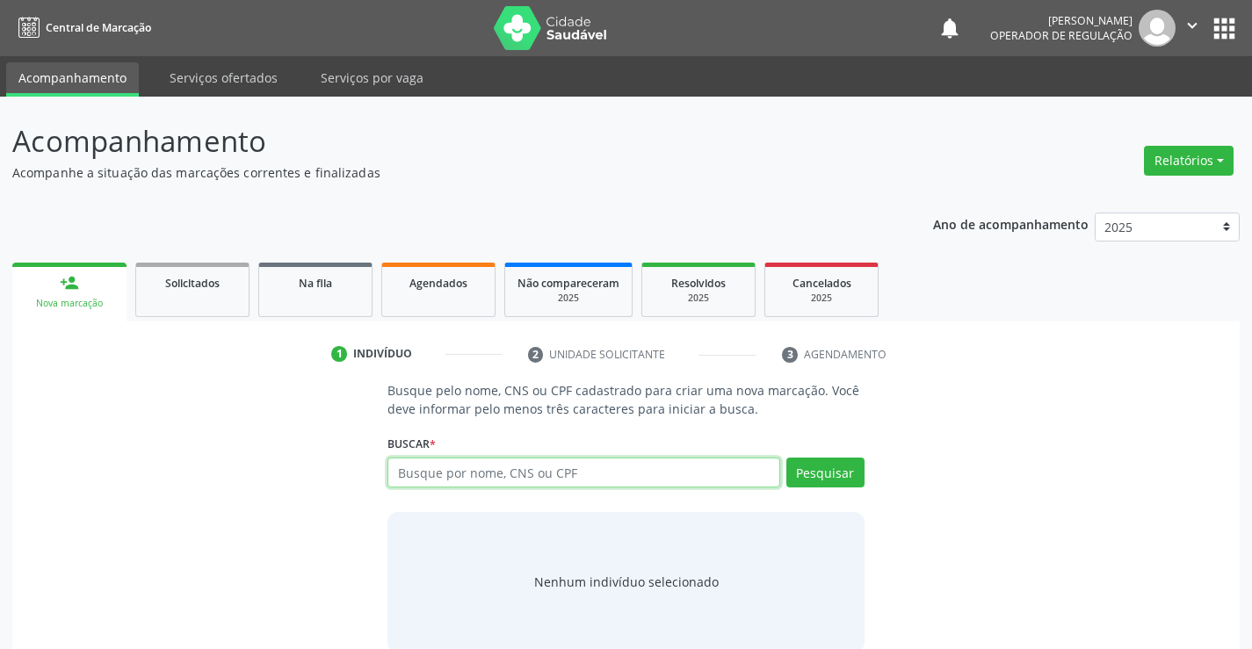
click at [422, 476] on input "text" at bounding box center [583, 473] width 392 height 30
type input "708402759496763"
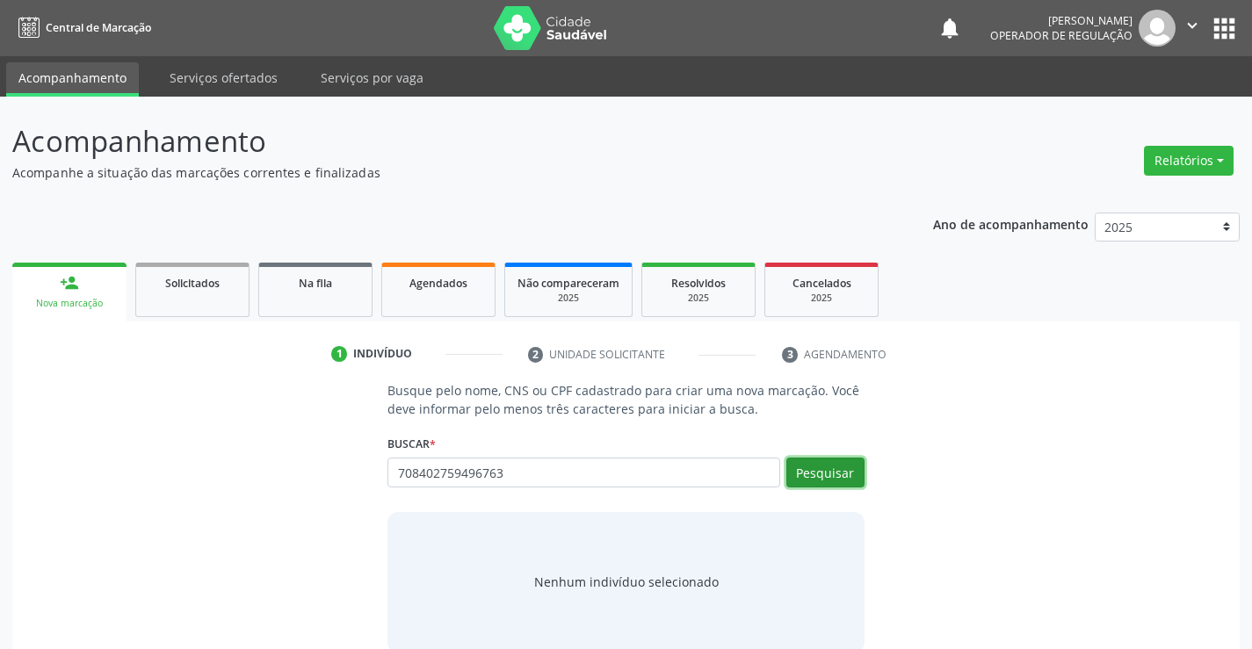
click at [804, 478] on button "Pesquisar" at bounding box center [825, 473] width 78 height 30
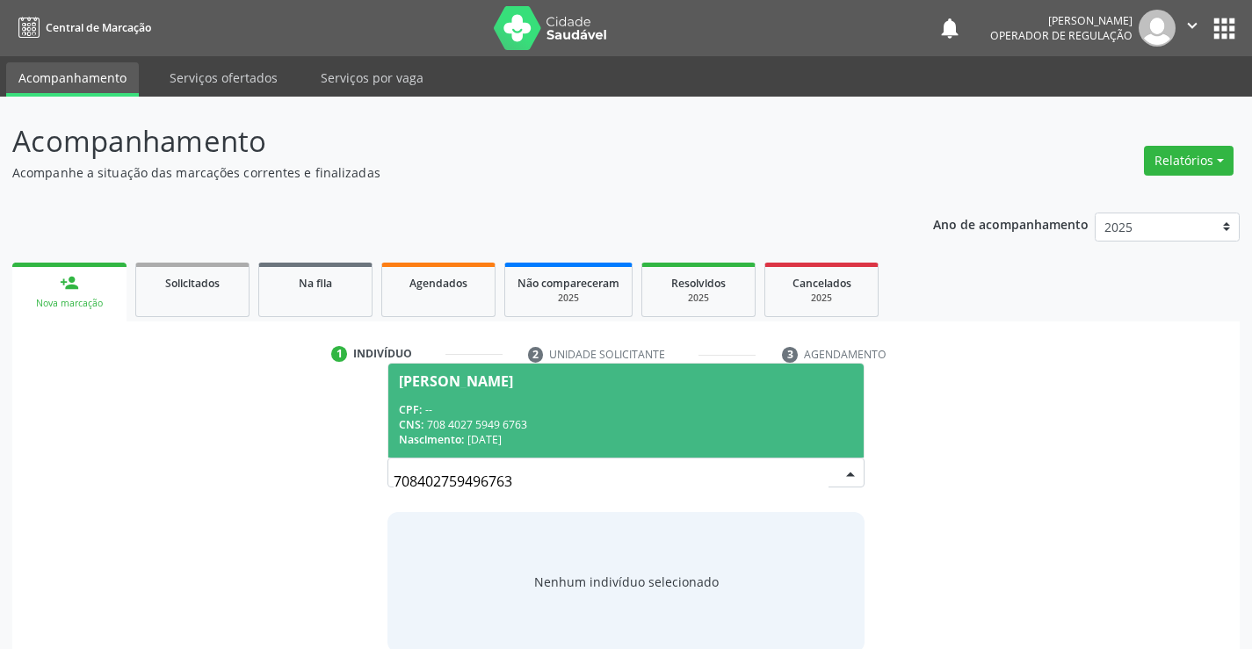
click at [670, 411] on div "CPF: --" at bounding box center [625, 409] width 453 height 15
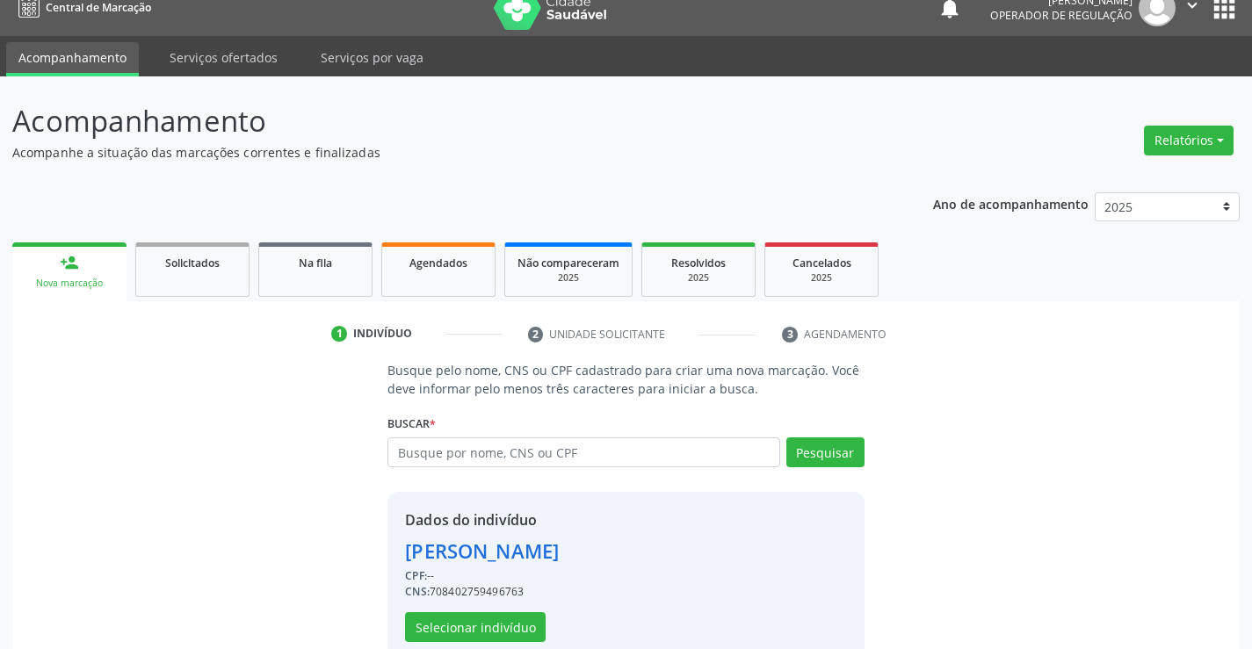
scroll to position [55, 0]
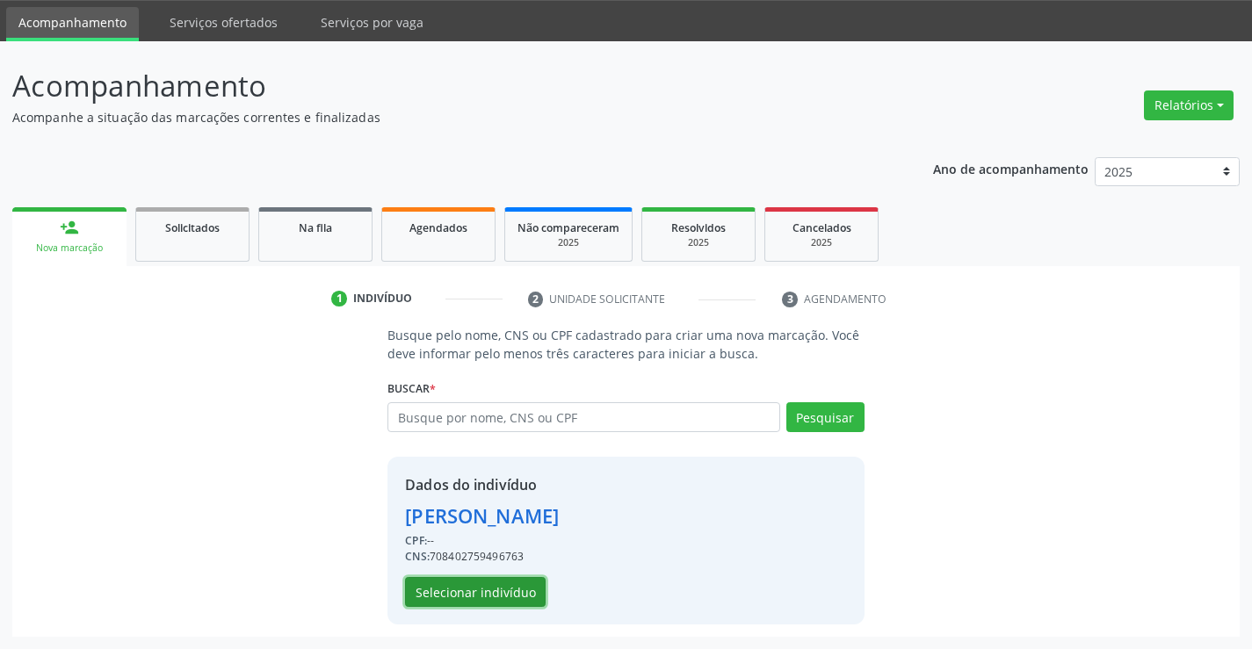
click at [495, 579] on button "Selecionar indivíduo" at bounding box center [475, 592] width 141 height 30
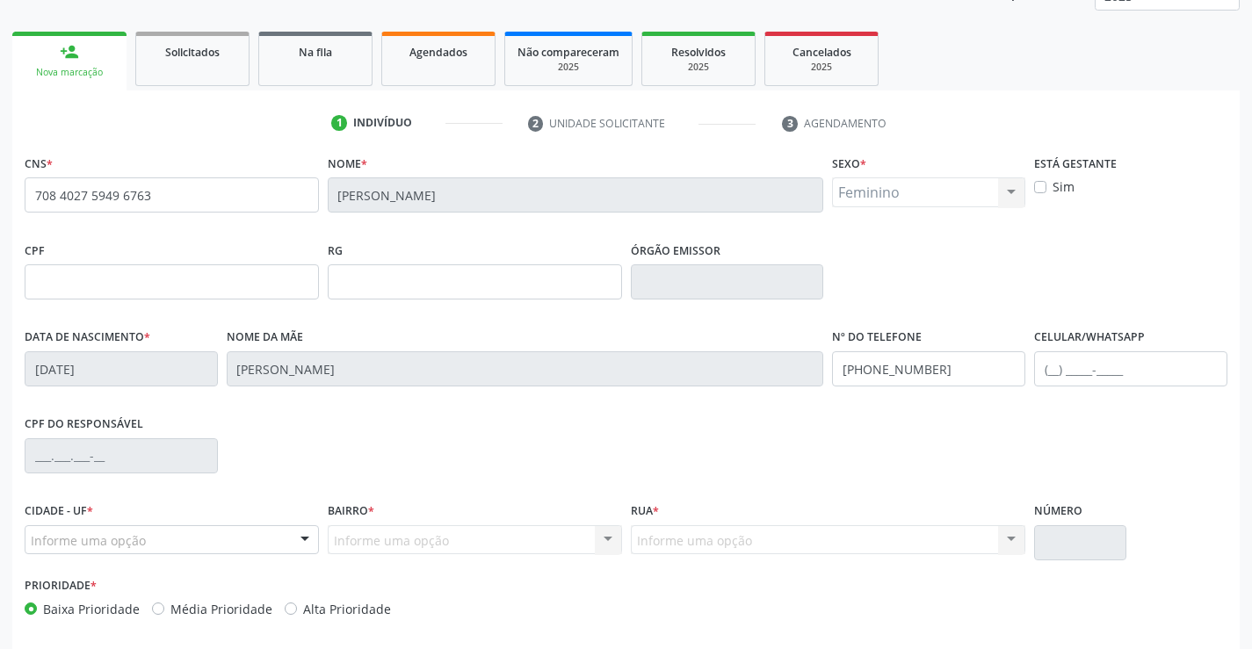
scroll to position [303, 0]
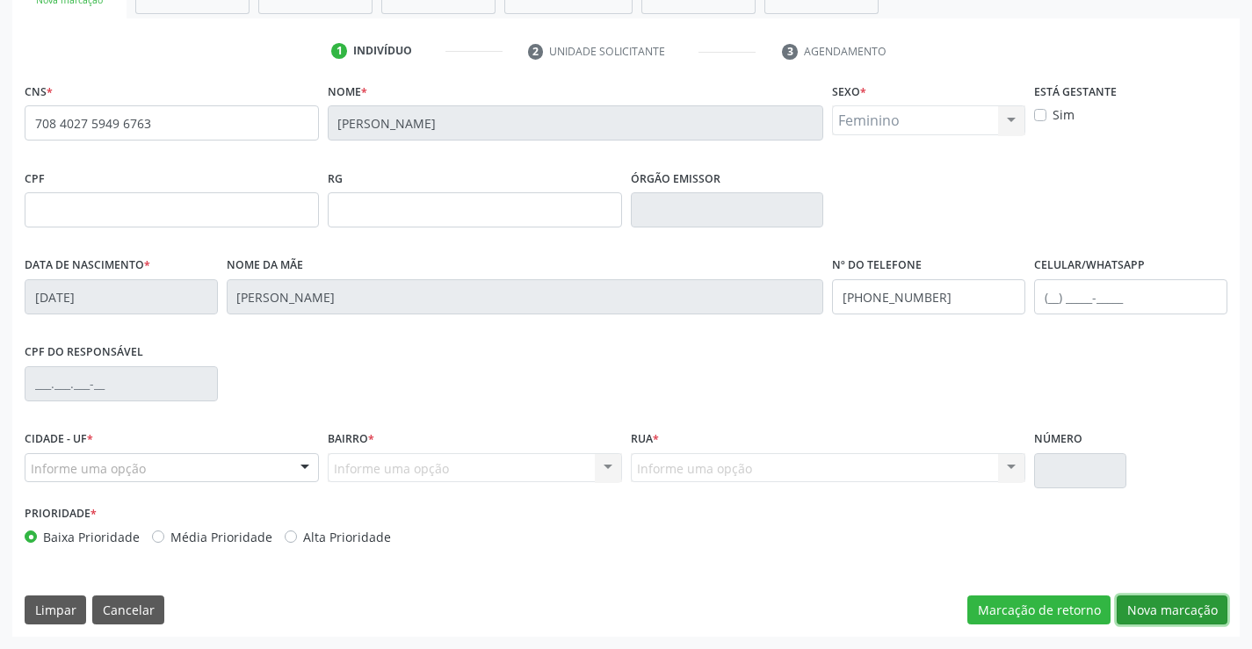
click at [1161, 596] on button "Nova marcação" at bounding box center [1172, 611] width 111 height 30
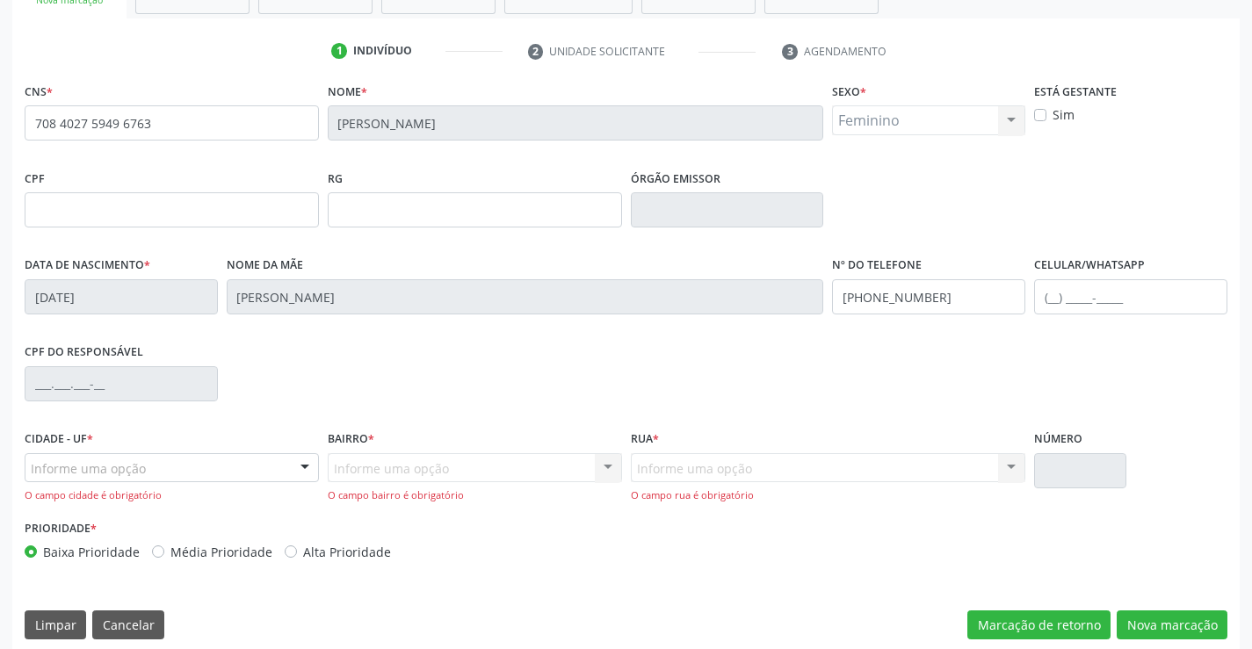
click at [305, 470] on div at bounding box center [305, 469] width 26 height 30
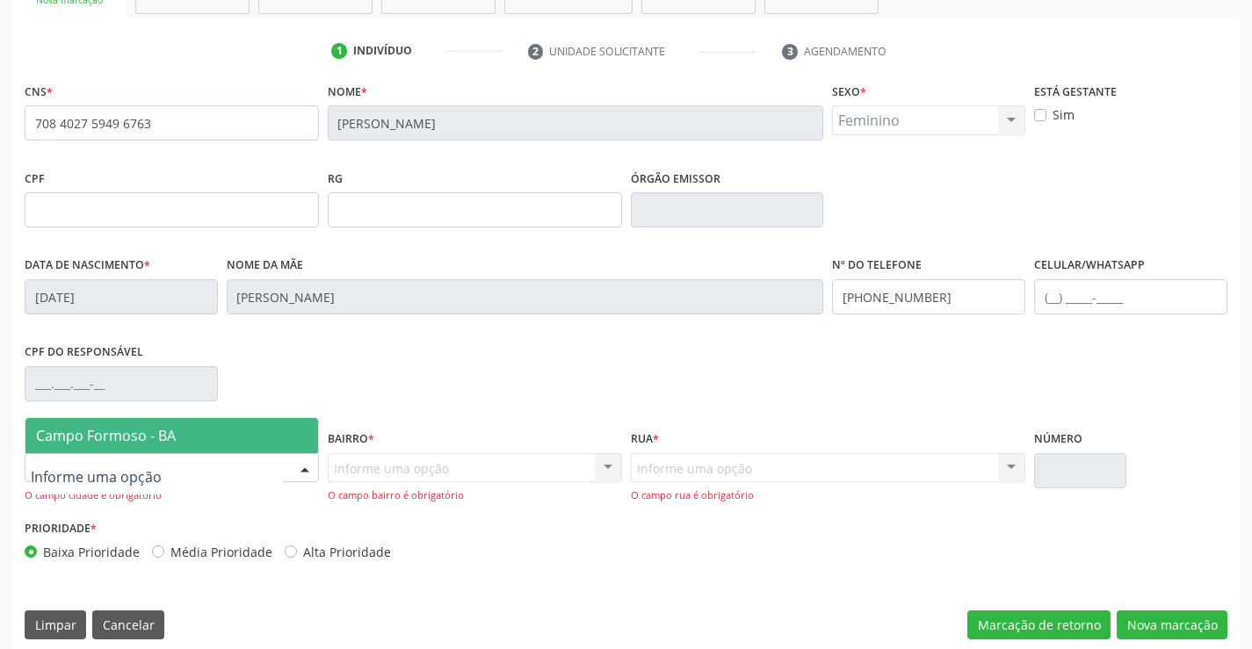
click at [306, 443] on span "Campo Formoso - BA" at bounding box center [171, 435] width 293 height 35
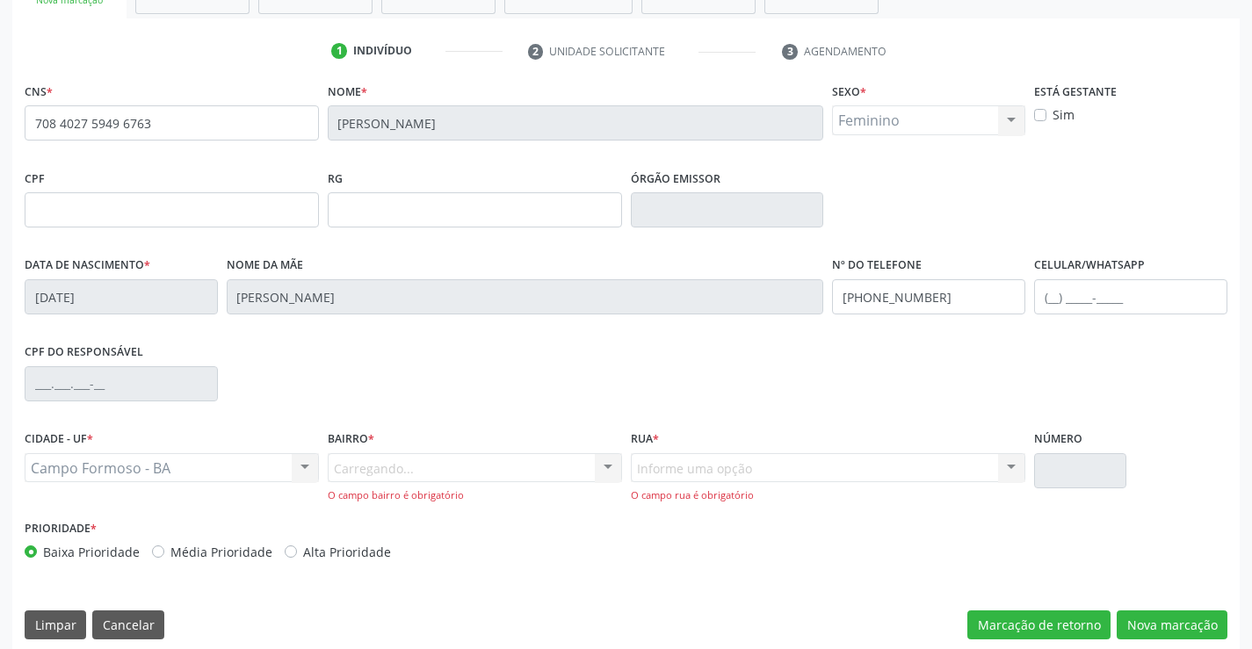
drag, startPoint x: 624, startPoint y: 478, endPoint x: 614, endPoint y: 467, distance: 14.3
click at [625, 479] on div "Bairro * Carregando... Nenhum resultado encontrado para: " " Nenhuma opção enco…" at bounding box center [474, 471] width 303 height 90
click at [614, 467] on div "Carregando... Nenhum resultado encontrado para: " " Nenhuma opção encontrada. D…" at bounding box center [475, 478] width 294 height 50
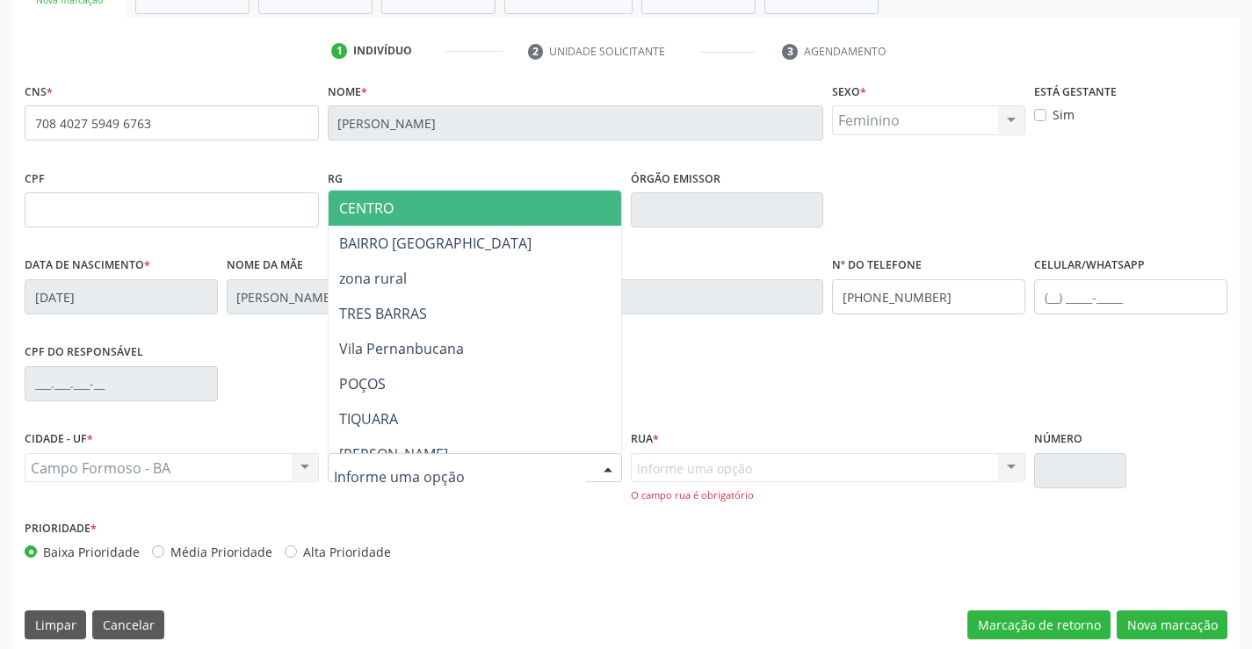
click at [603, 468] on div at bounding box center [608, 469] width 26 height 30
click at [485, 202] on span "CENTRO" at bounding box center [519, 208] width 380 height 35
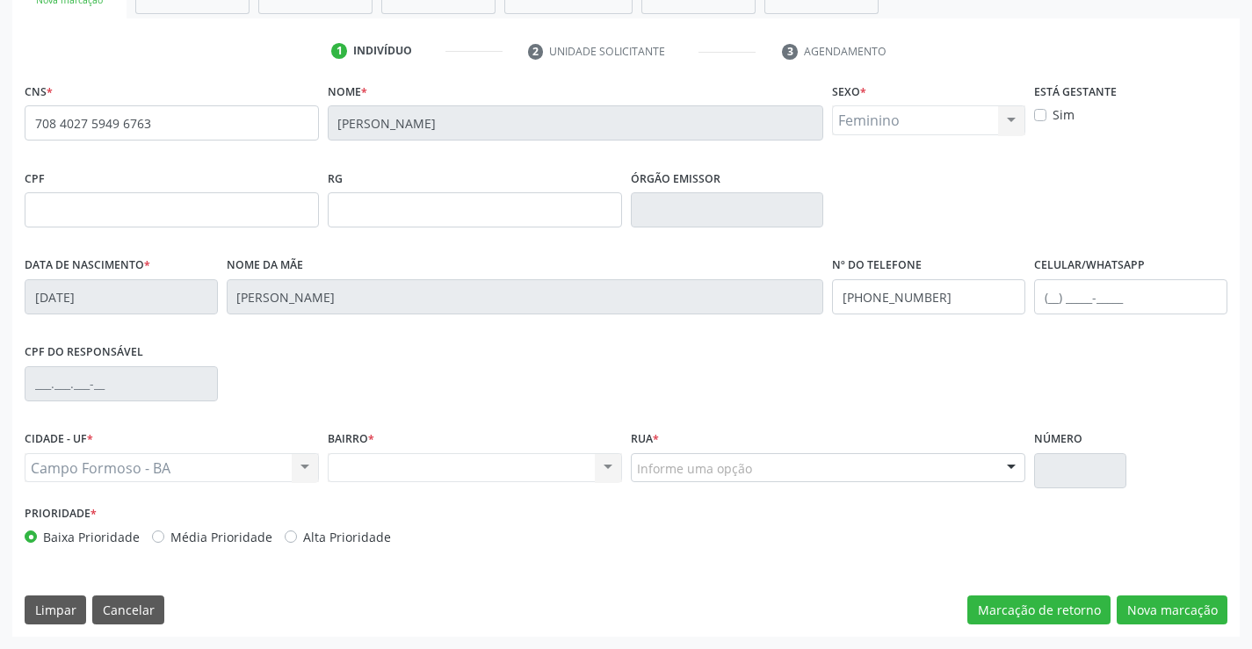
click at [1015, 463] on div at bounding box center [1011, 469] width 26 height 30
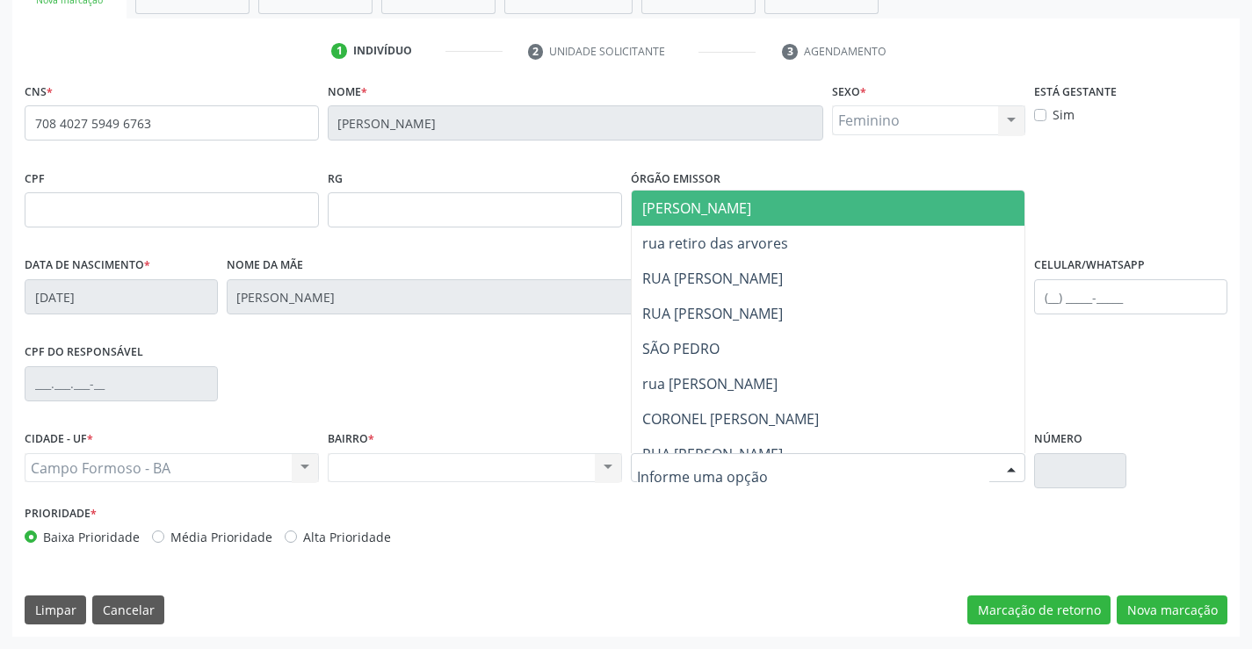
click at [702, 201] on span "[PERSON_NAME]" at bounding box center [696, 208] width 109 height 19
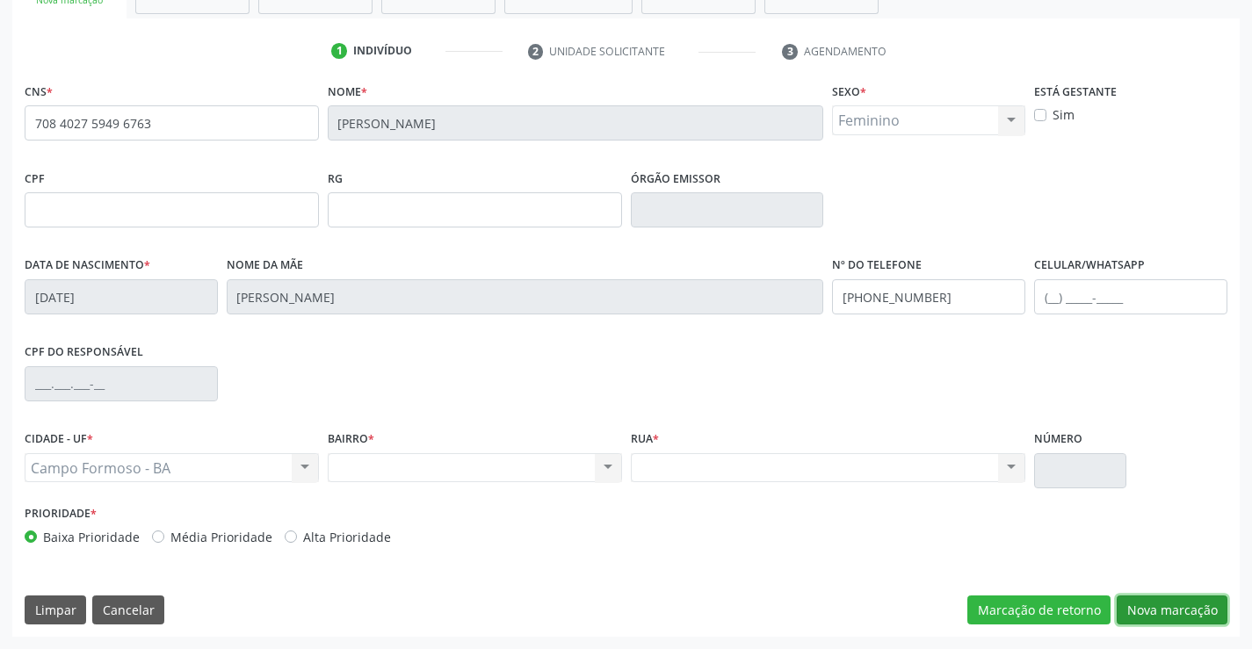
click at [1163, 600] on button "Nova marcação" at bounding box center [1172, 611] width 111 height 30
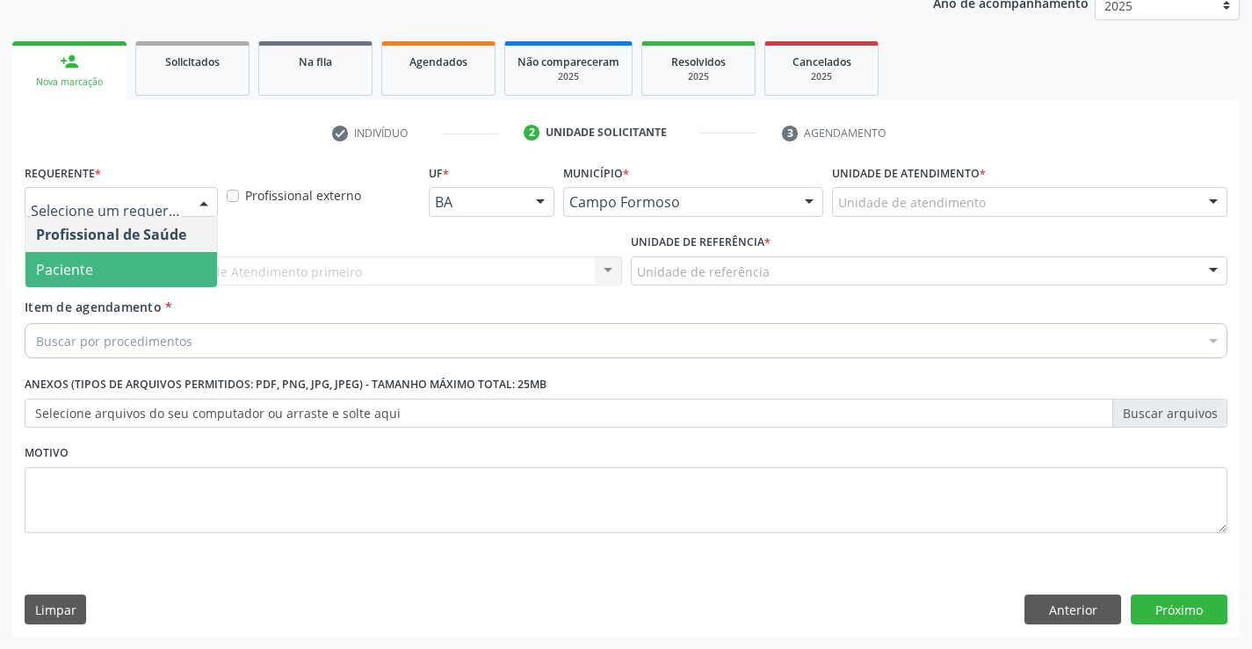
click at [141, 267] on span "Paciente" at bounding box center [121, 269] width 192 height 35
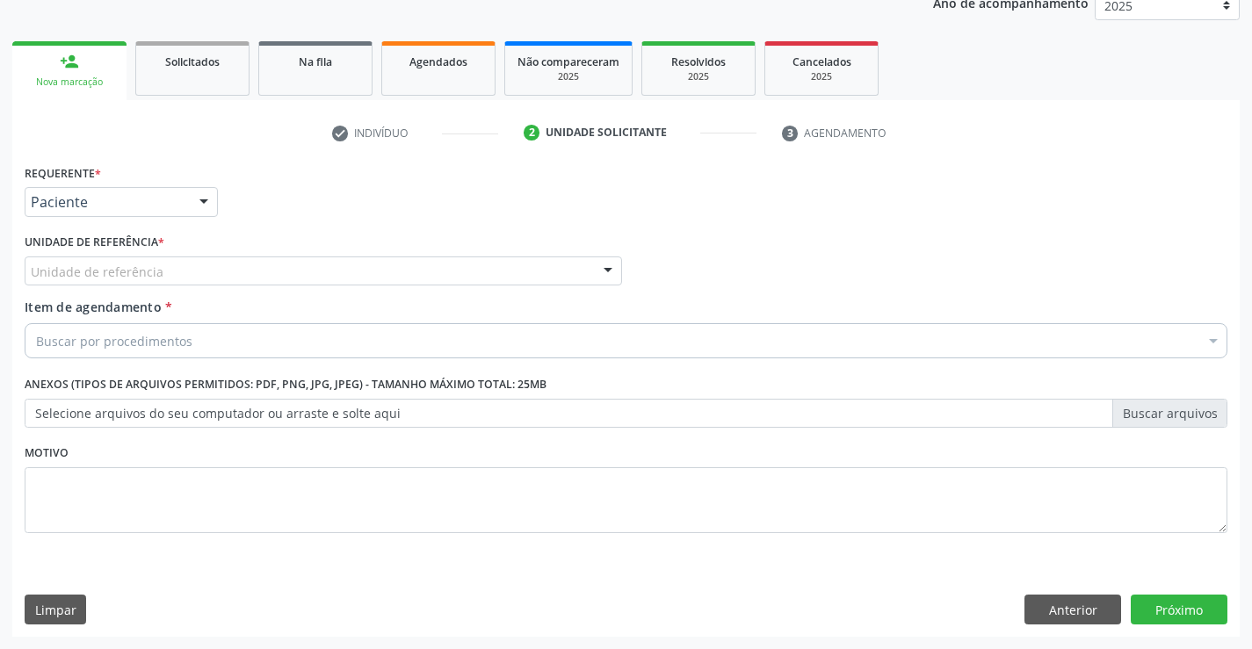
click at [274, 271] on div "Unidade de referência" at bounding box center [323, 272] width 597 height 30
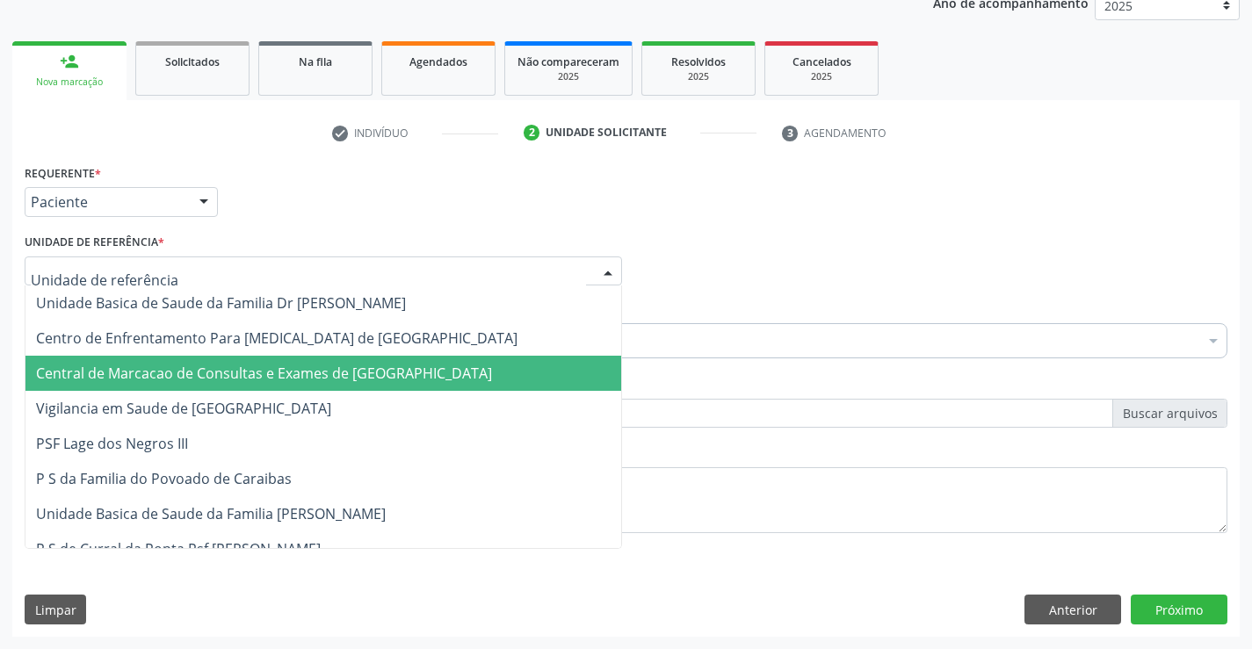
click at [305, 372] on span "Central de Marcacao de Consultas e Exames de [GEOGRAPHIC_DATA]" at bounding box center [264, 373] width 456 height 19
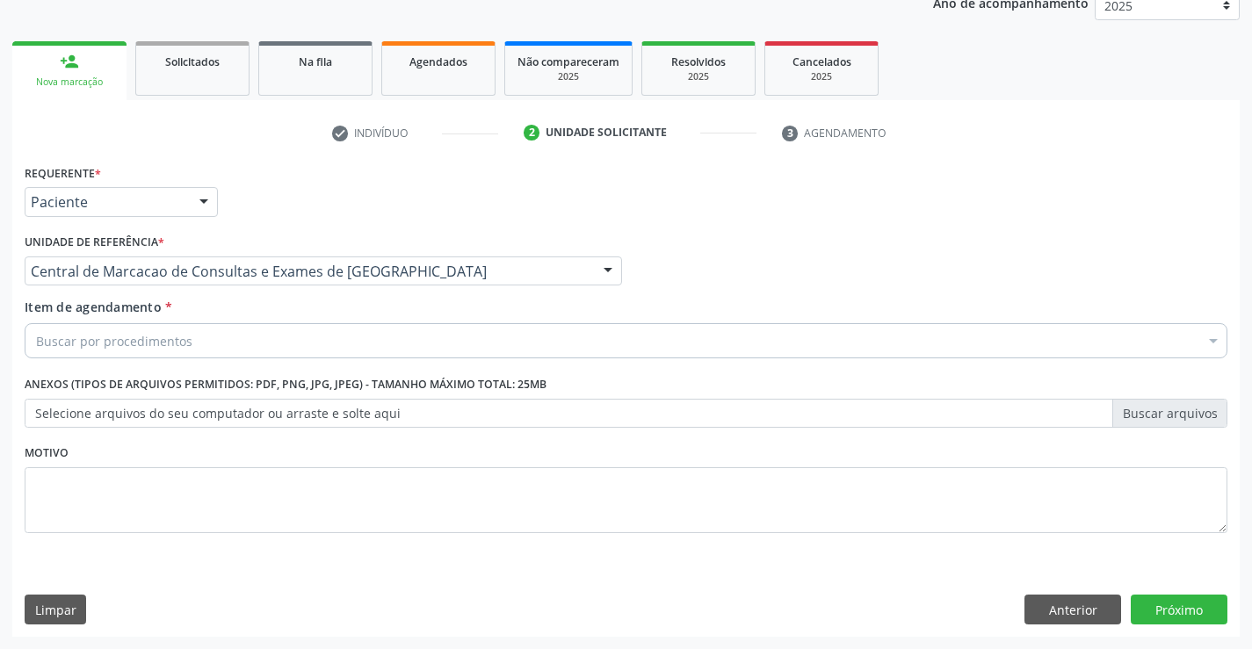
click at [315, 337] on div "Buscar por procedimentos" at bounding box center [626, 340] width 1203 height 35
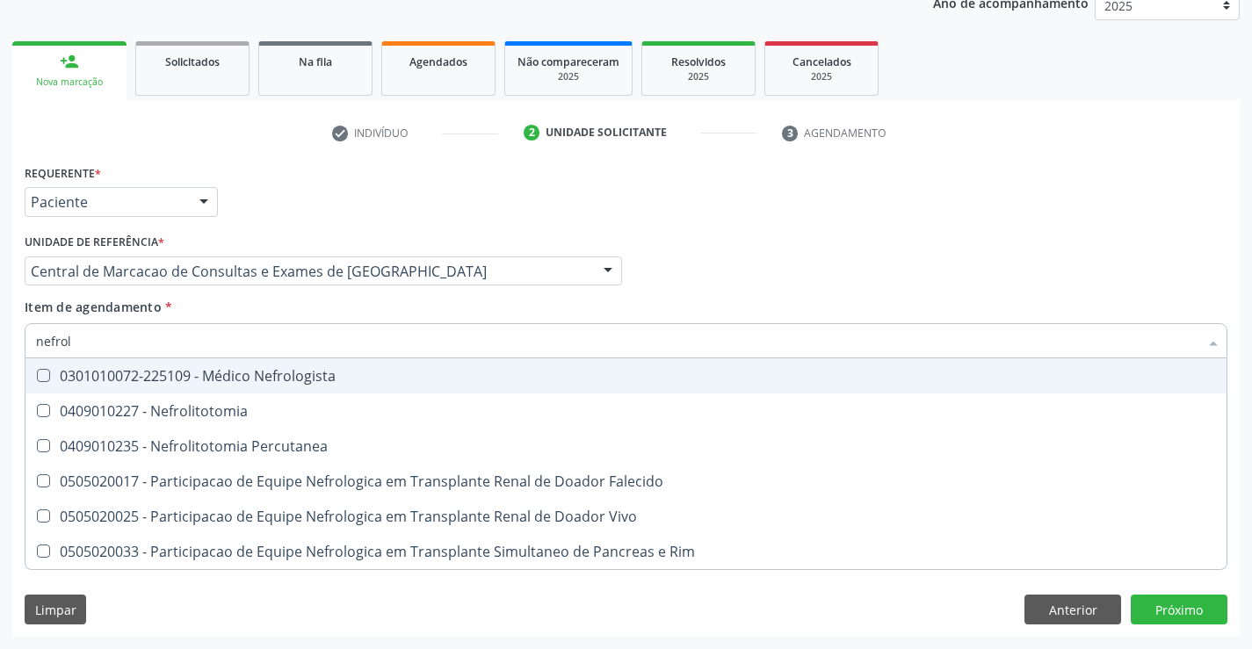
type input "nefrolo"
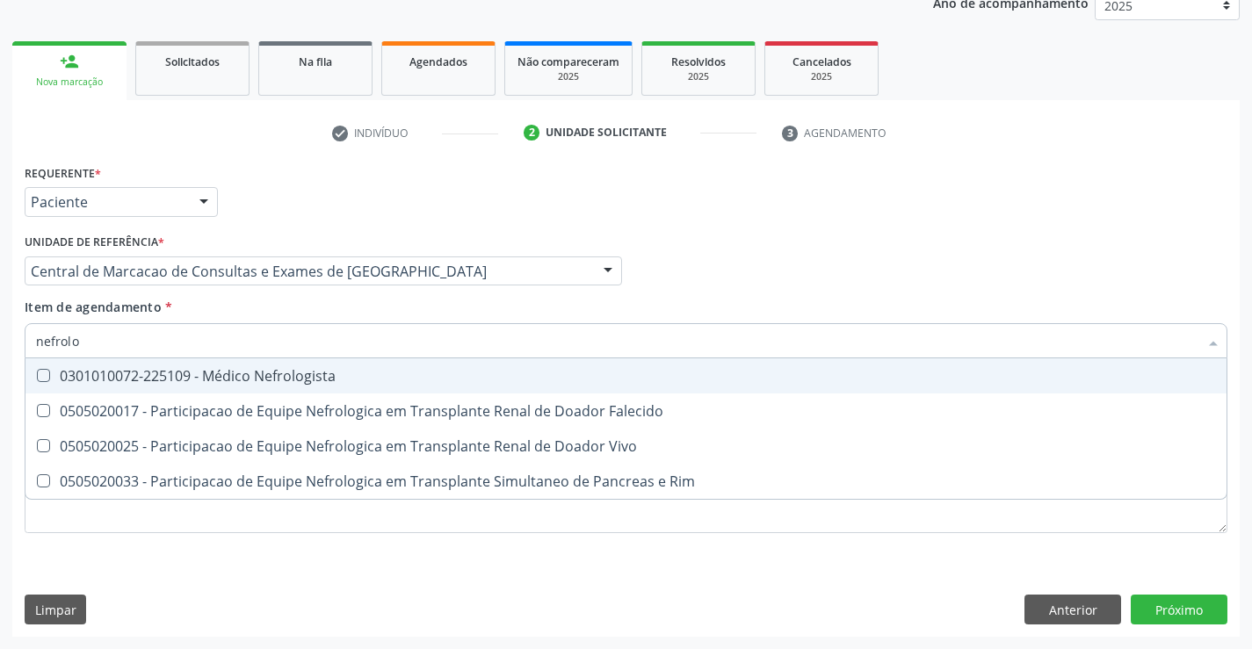
click at [296, 370] on div "0301010072-225109 - Médico Nefrologista" at bounding box center [626, 376] width 1180 height 14
checkbox Nefrologista "true"
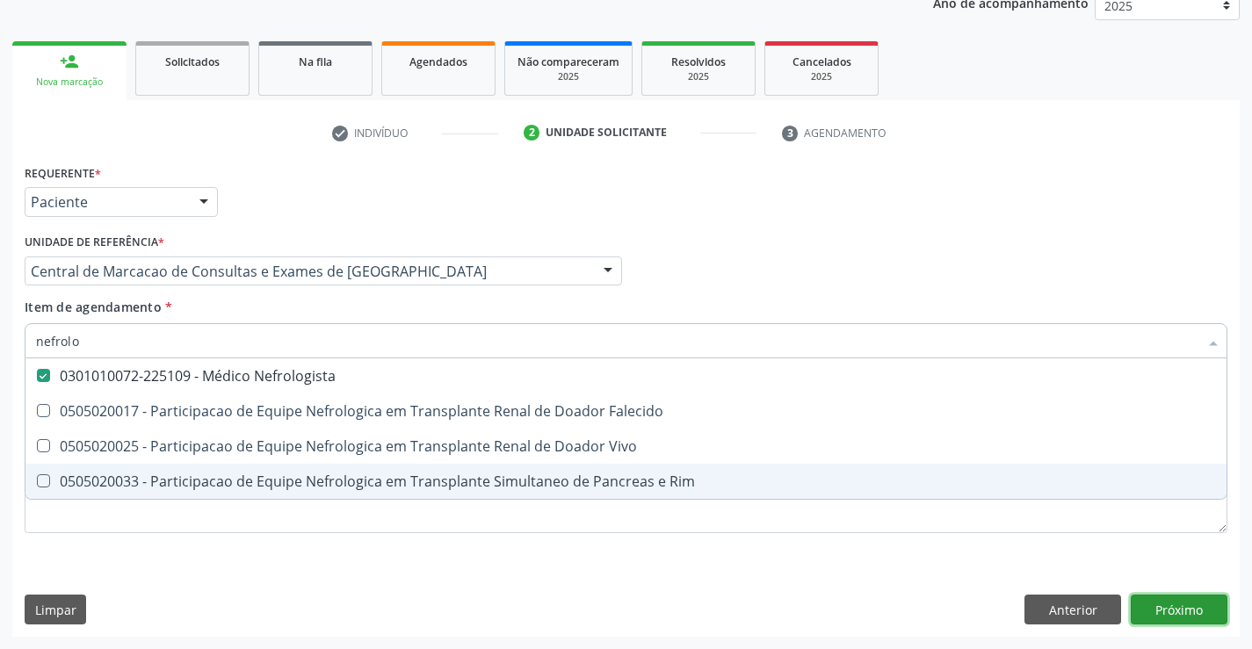
click at [1175, 618] on div "Requerente * Paciente Profissional de Saúde Paciente Nenhum resultado encontrad…" at bounding box center [625, 398] width 1227 height 477
checkbox Falecido "true"
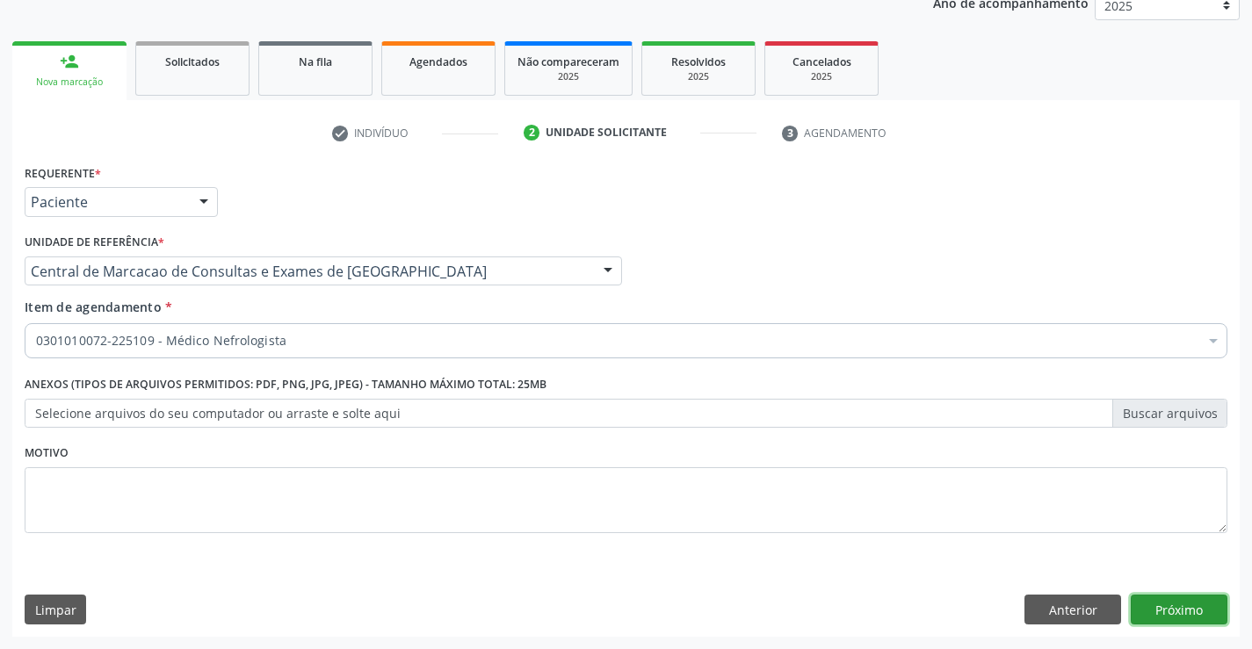
click at [1173, 622] on button "Próximo" at bounding box center [1179, 610] width 97 height 30
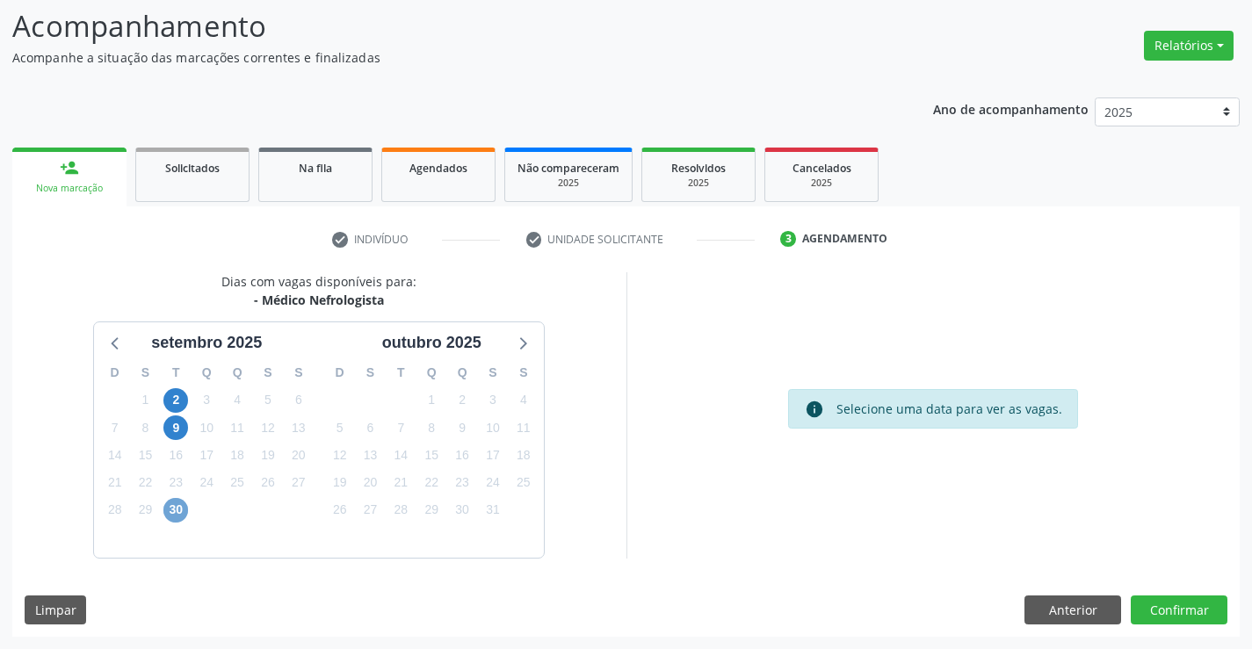
click at [178, 515] on span "30" at bounding box center [175, 510] width 25 height 25
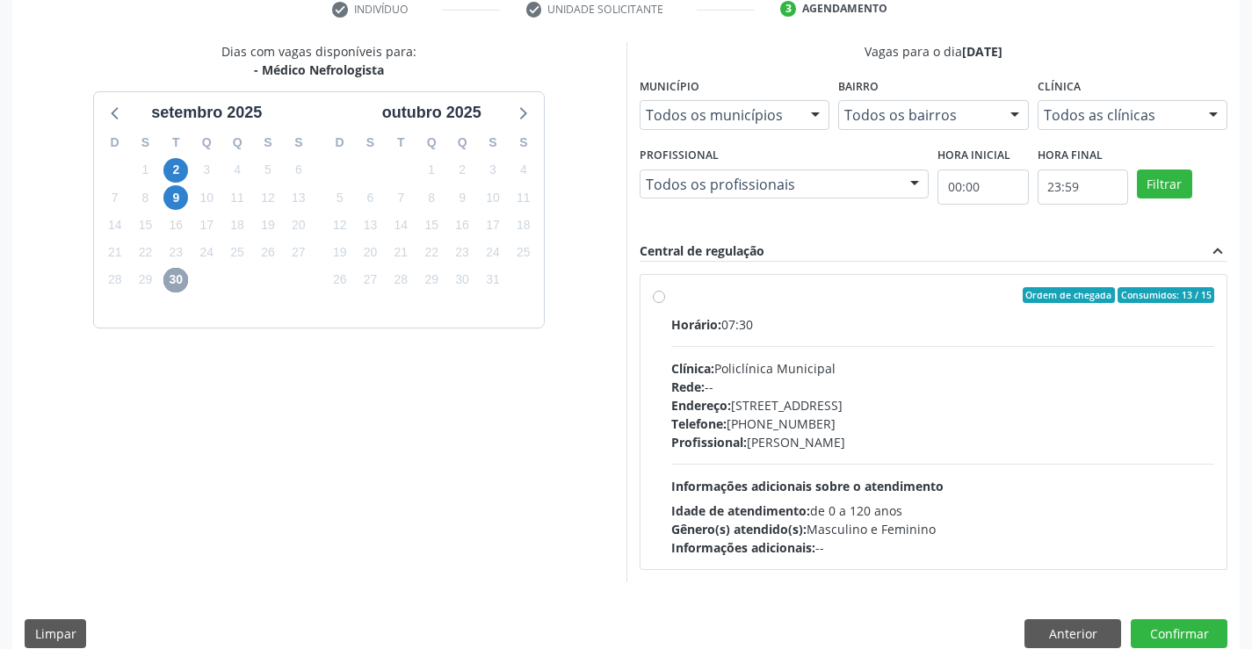
scroll to position [369, 0]
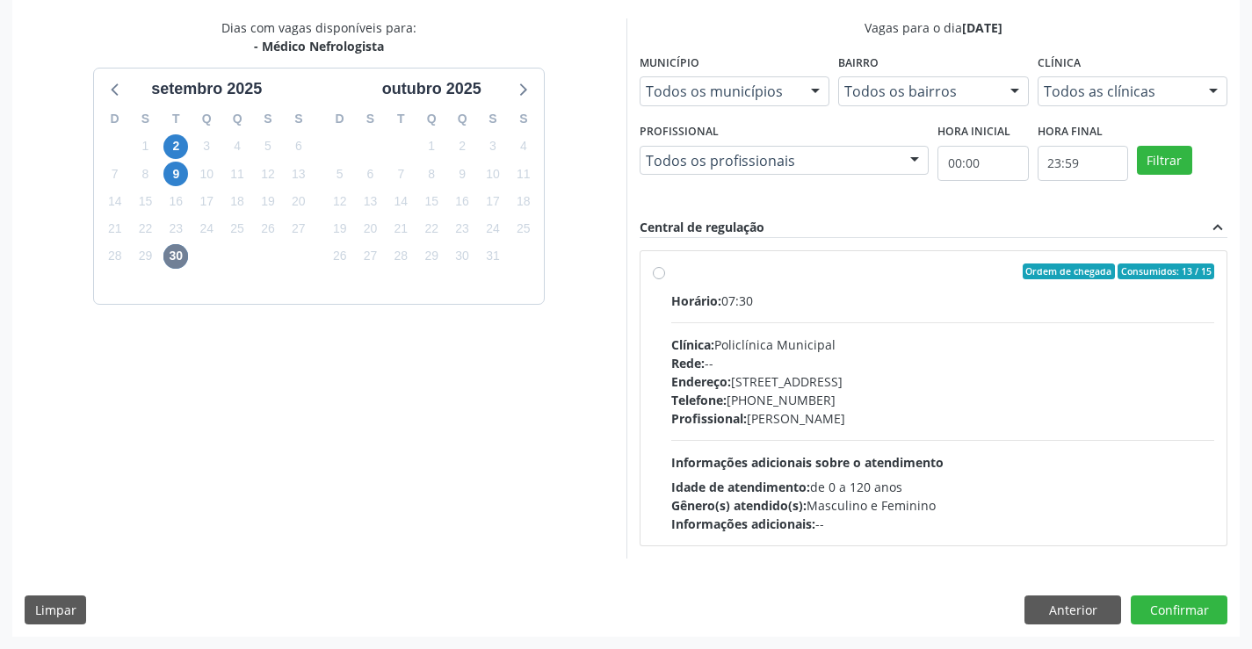
click at [712, 384] on span "Endereço:" at bounding box center [701, 381] width 60 height 17
click at [665, 279] on input "Ordem de chegada Consumidos: 13 / 15 Horário: 07:30 Clínica: Policlínica Munici…" at bounding box center [659, 272] width 12 height 16
radio input "true"
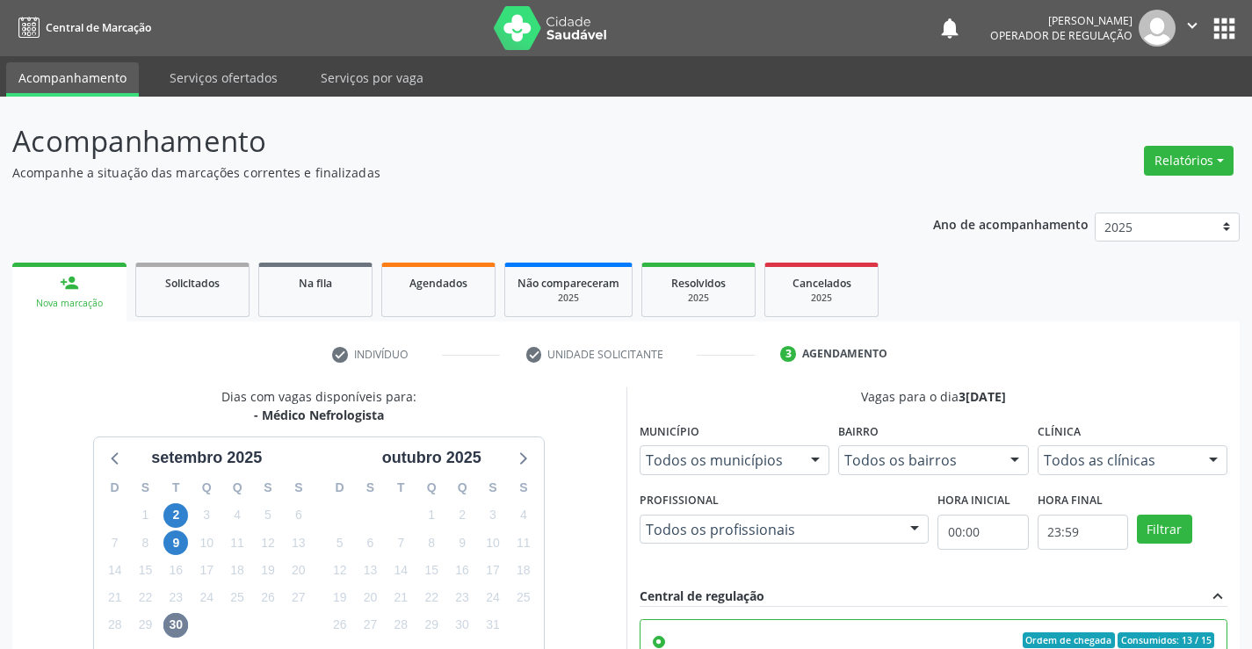
scroll to position [369, 0]
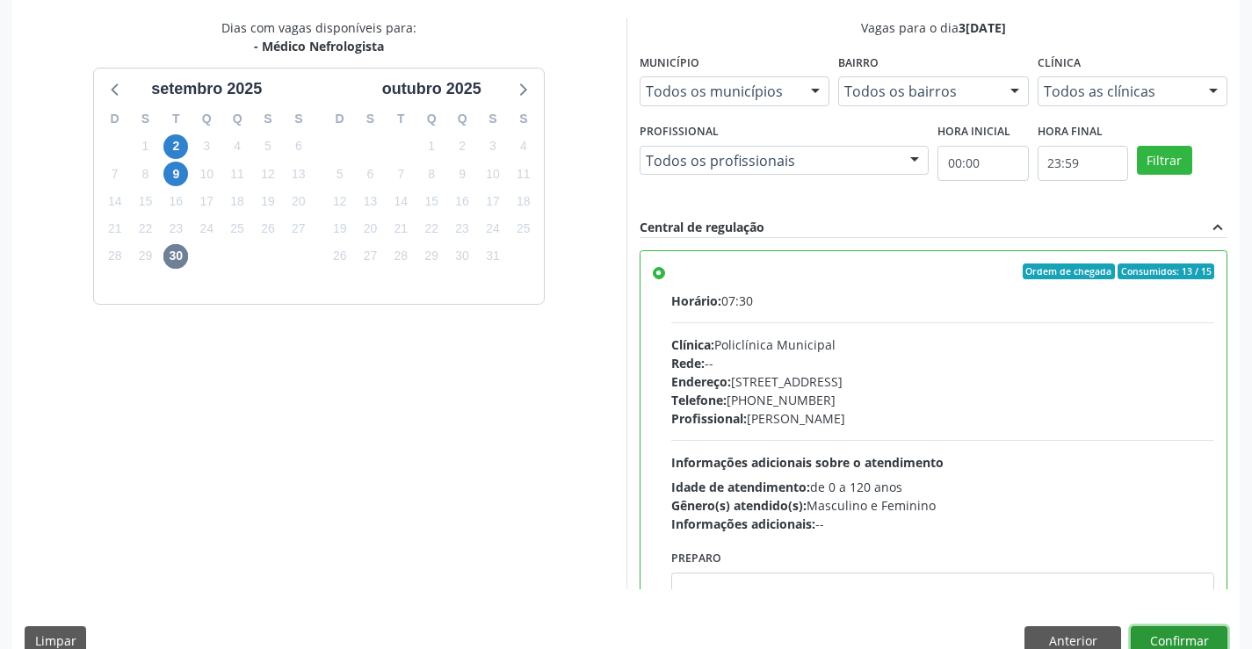
click at [1199, 647] on button "Confirmar" at bounding box center [1179, 641] width 97 height 30
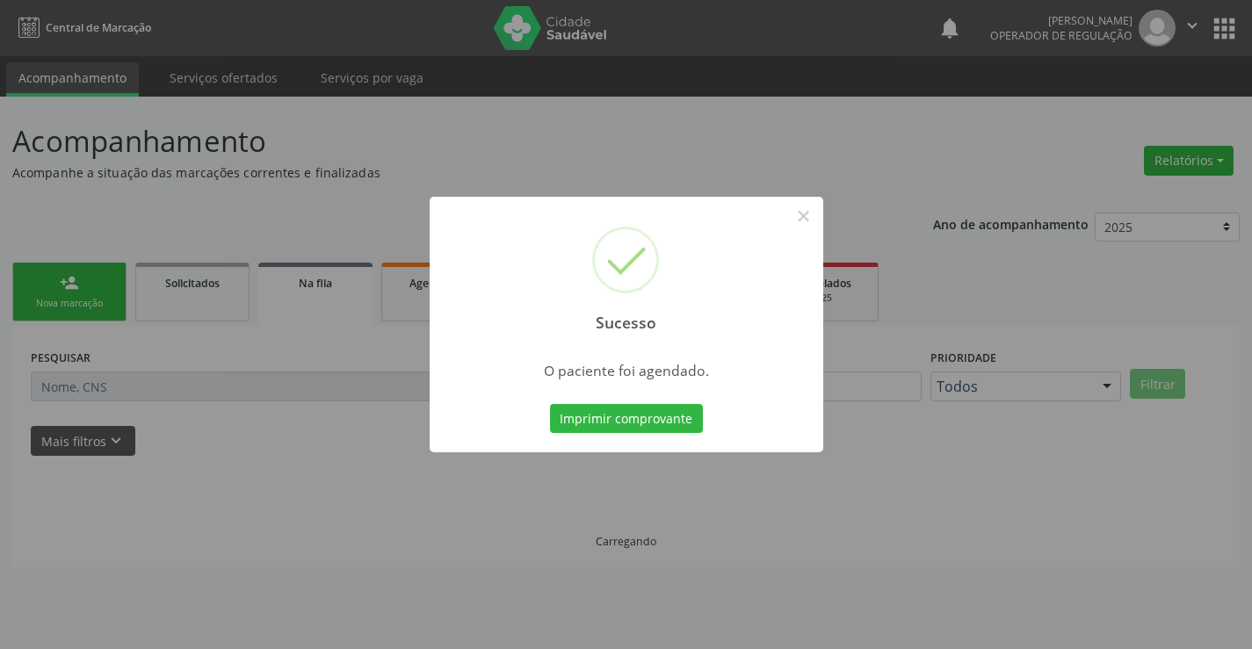
scroll to position [0, 0]
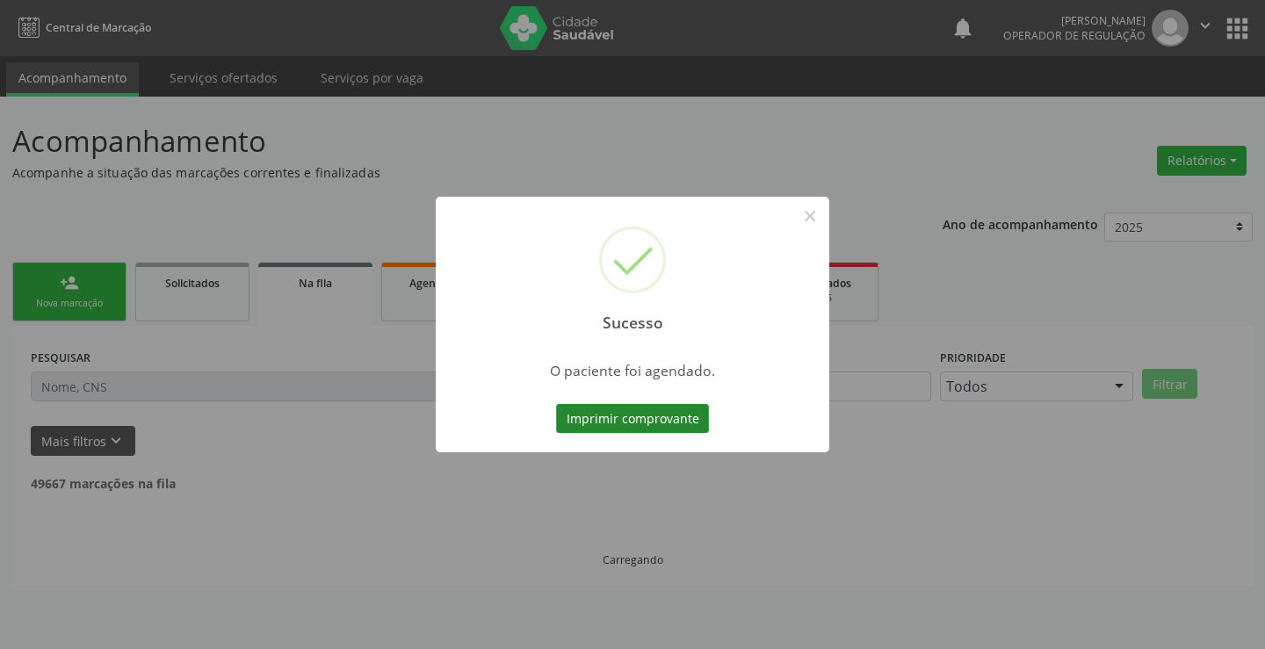
click at [609, 421] on button "Imprimir comprovante" at bounding box center [632, 419] width 153 height 30
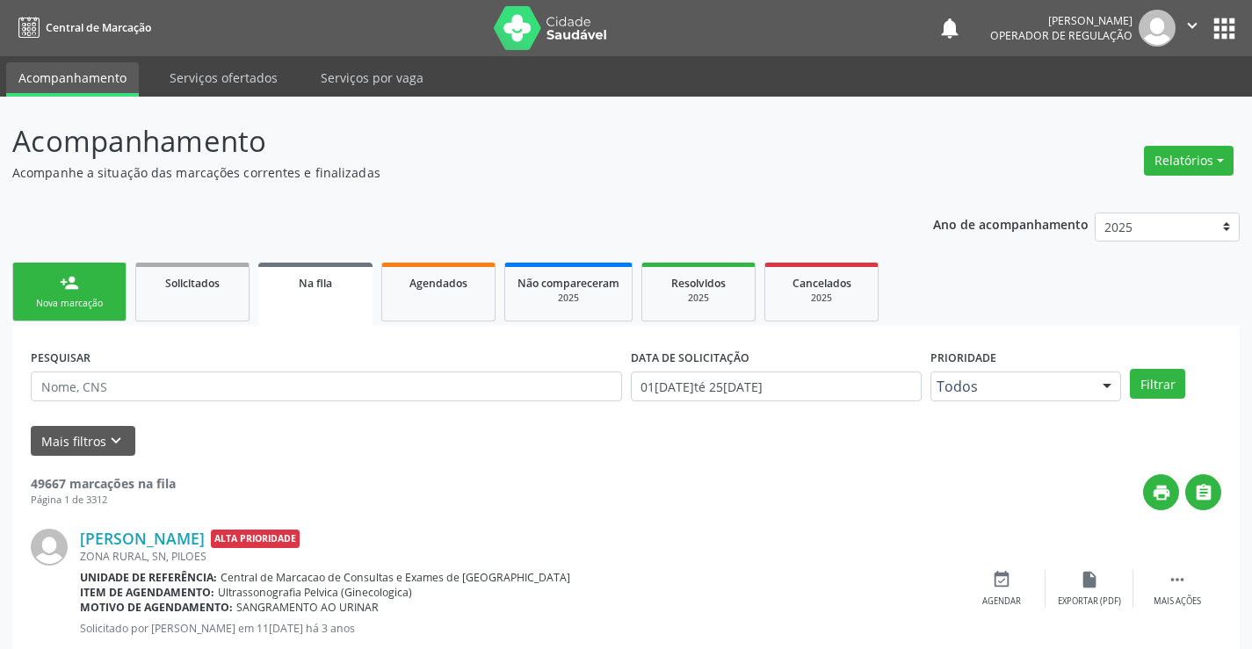
click at [92, 271] on link "person_add Nova marcação" at bounding box center [69, 292] width 114 height 59
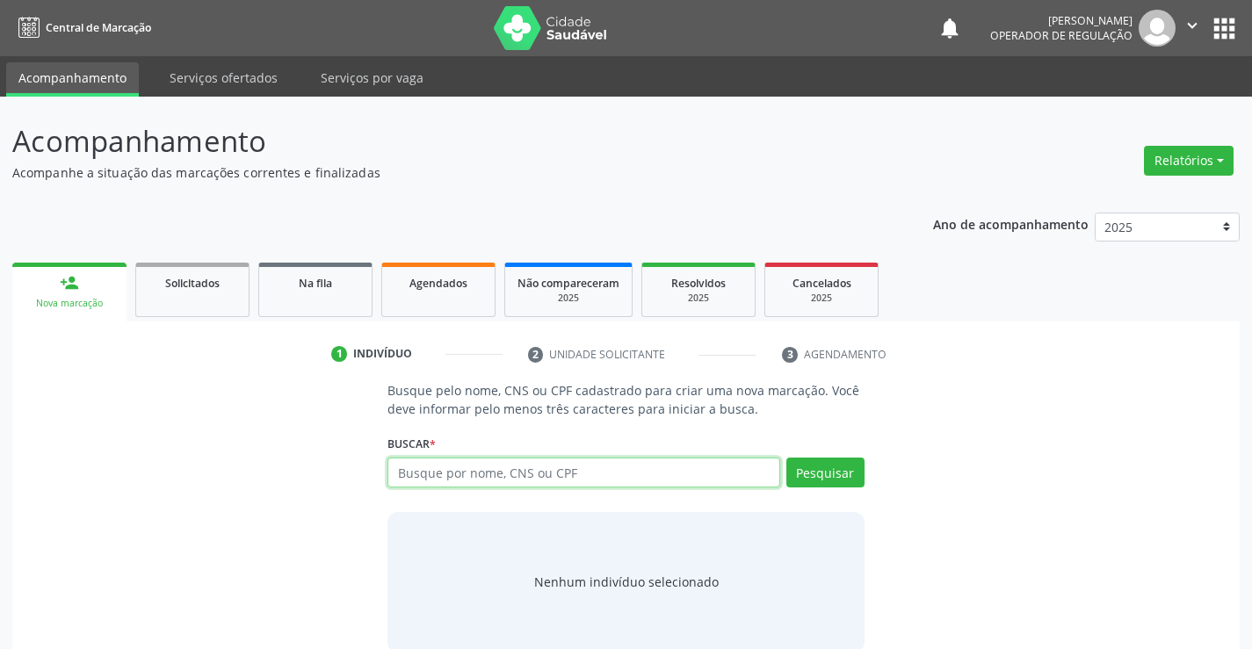
click at [584, 475] on input "text" at bounding box center [583, 473] width 392 height 30
type input "700903921668596"
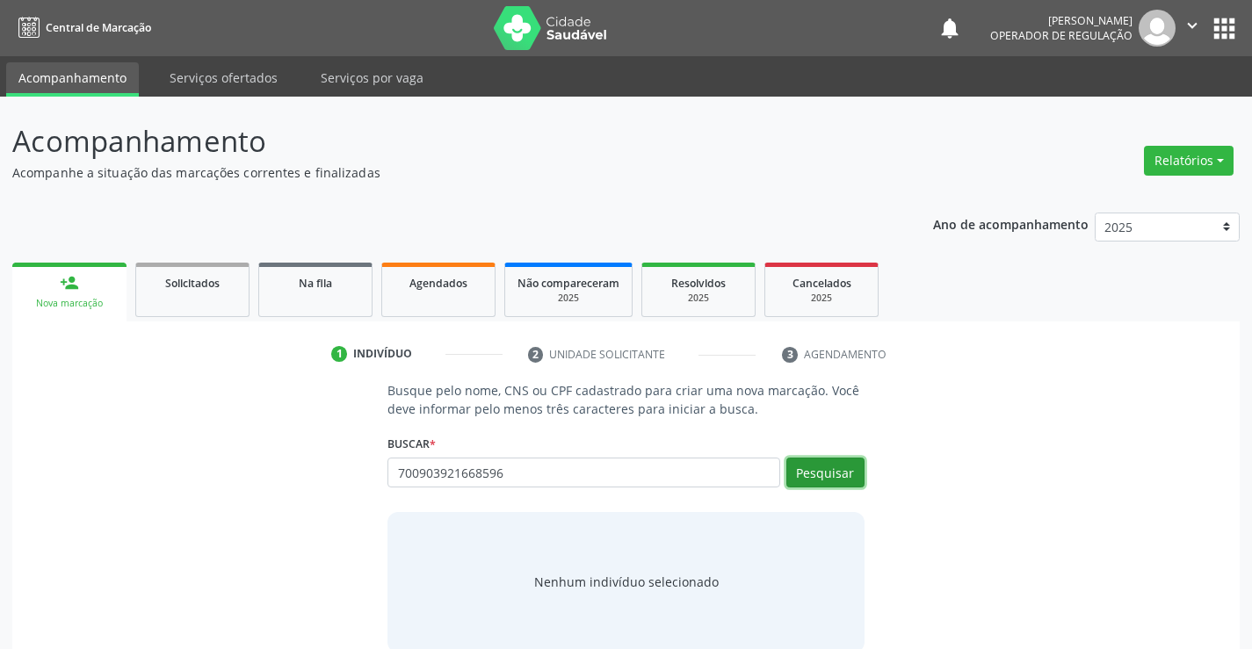
click at [810, 479] on button "Pesquisar" at bounding box center [825, 473] width 78 height 30
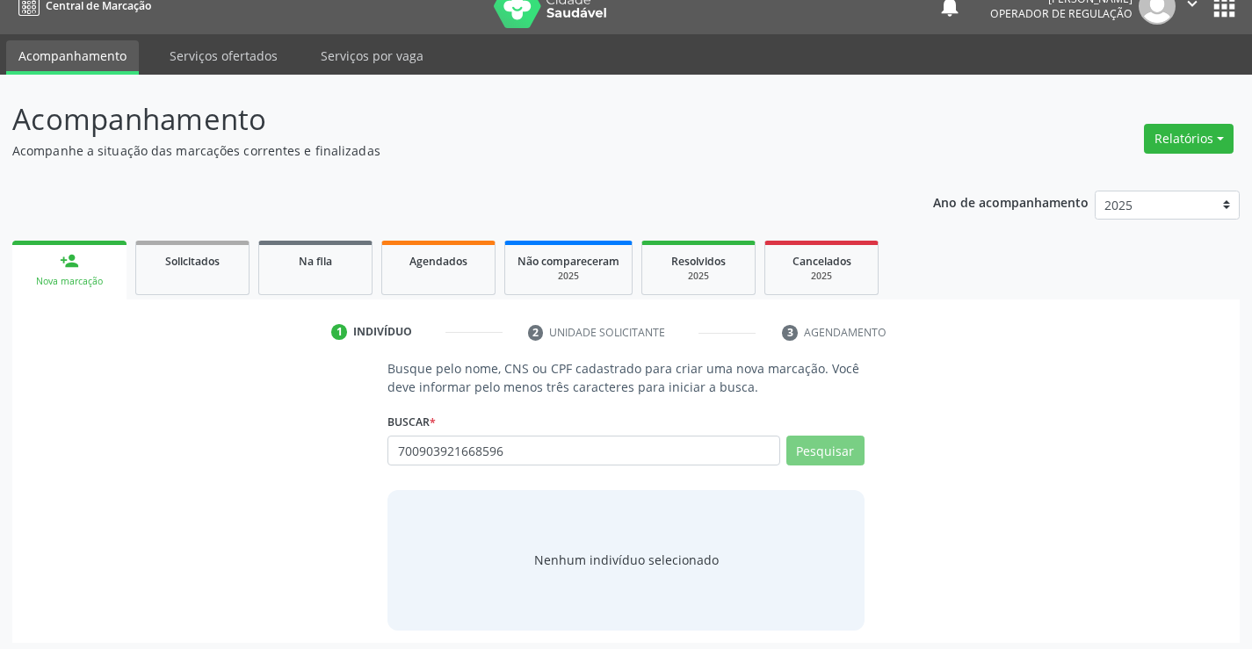
scroll to position [28, 0]
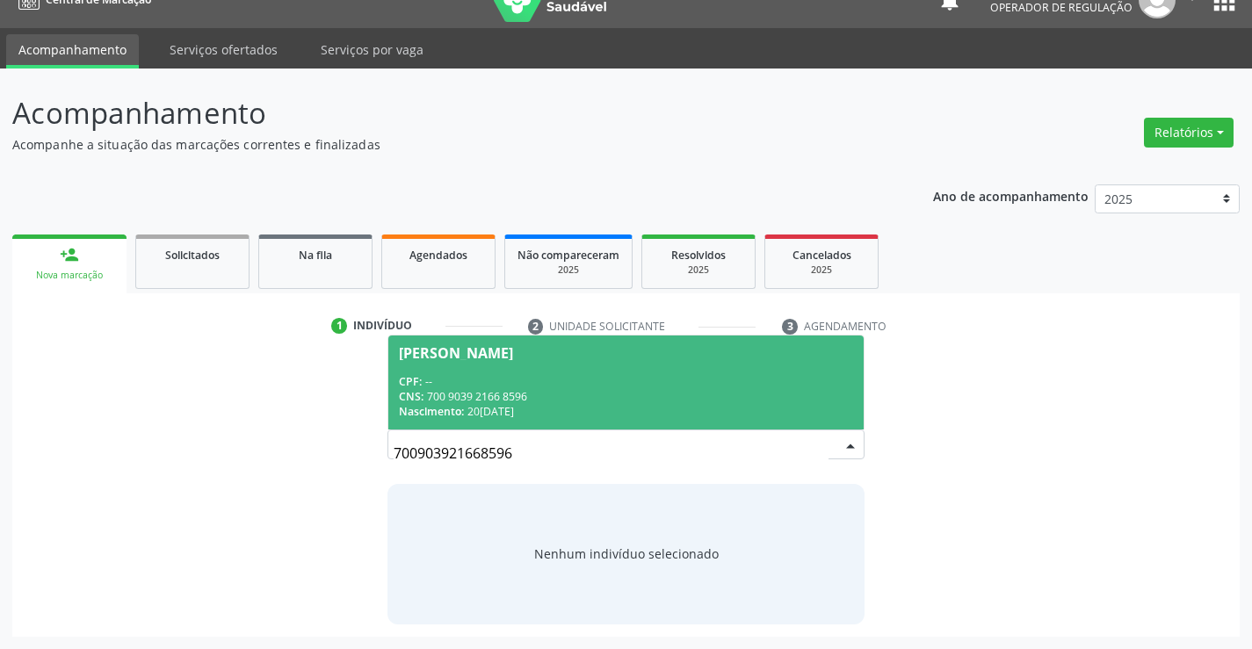
click at [632, 376] on div "CPF: --" at bounding box center [625, 381] width 453 height 15
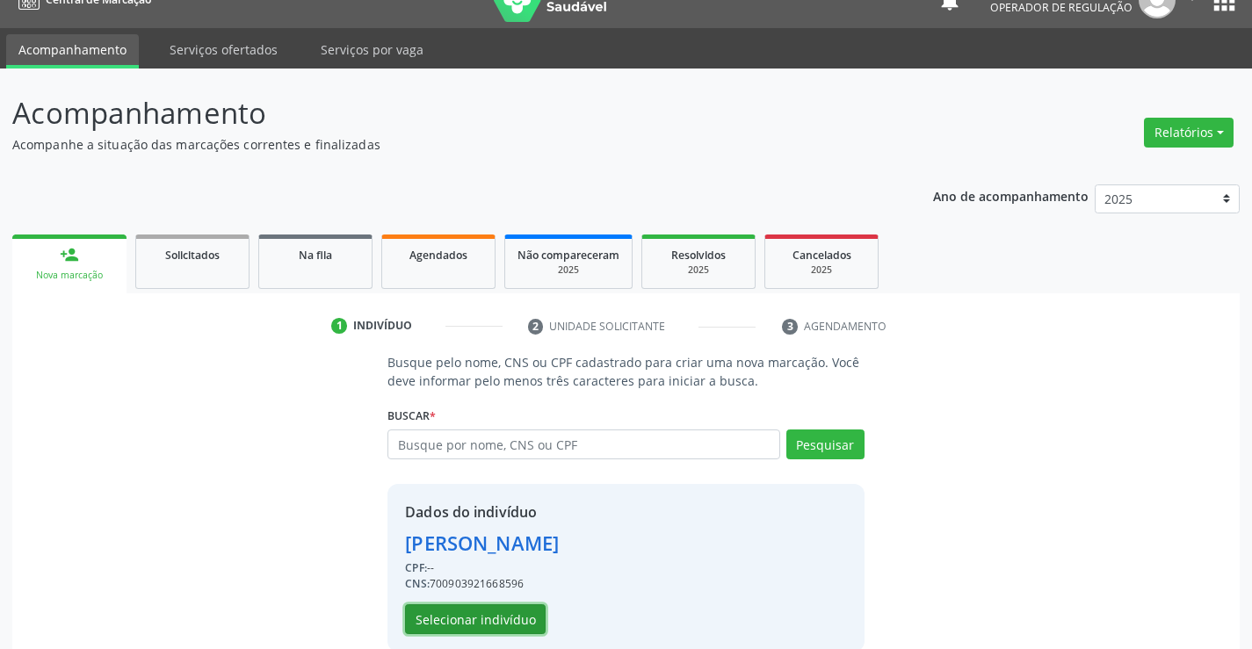
click at [500, 610] on button "Selecionar indivíduo" at bounding box center [475, 619] width 141 height 30
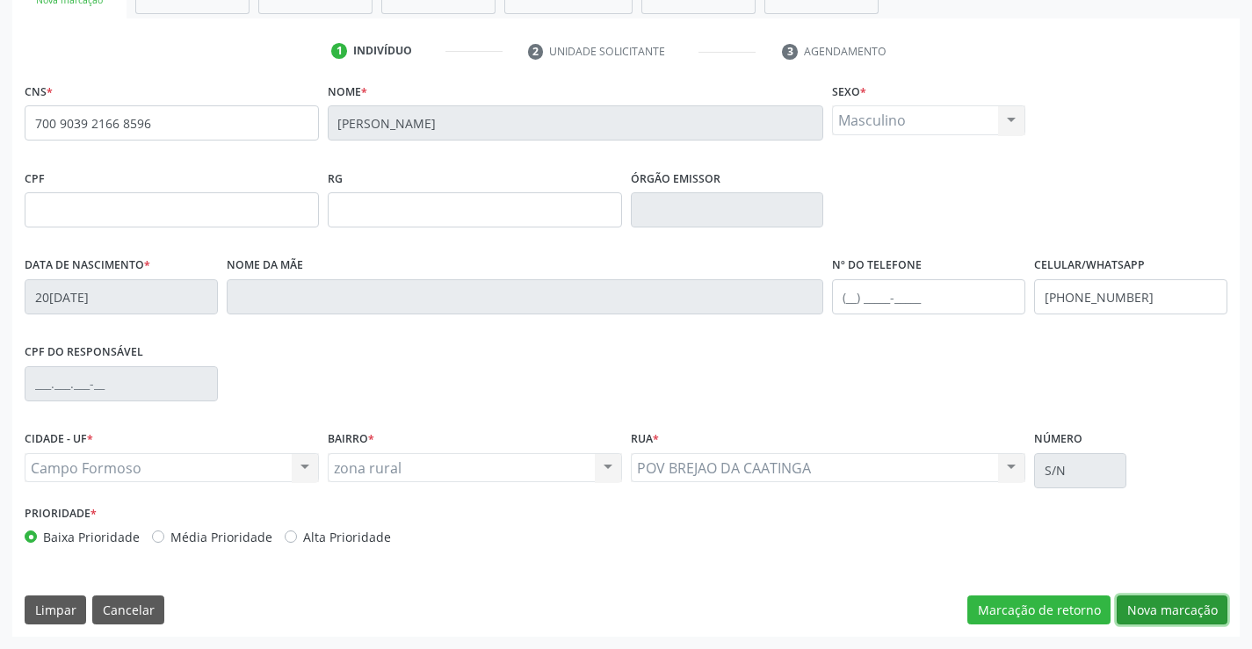
click at [1173, 612] on button "Nova marcação" at bounding box center [1172, 611] width 111 height 30
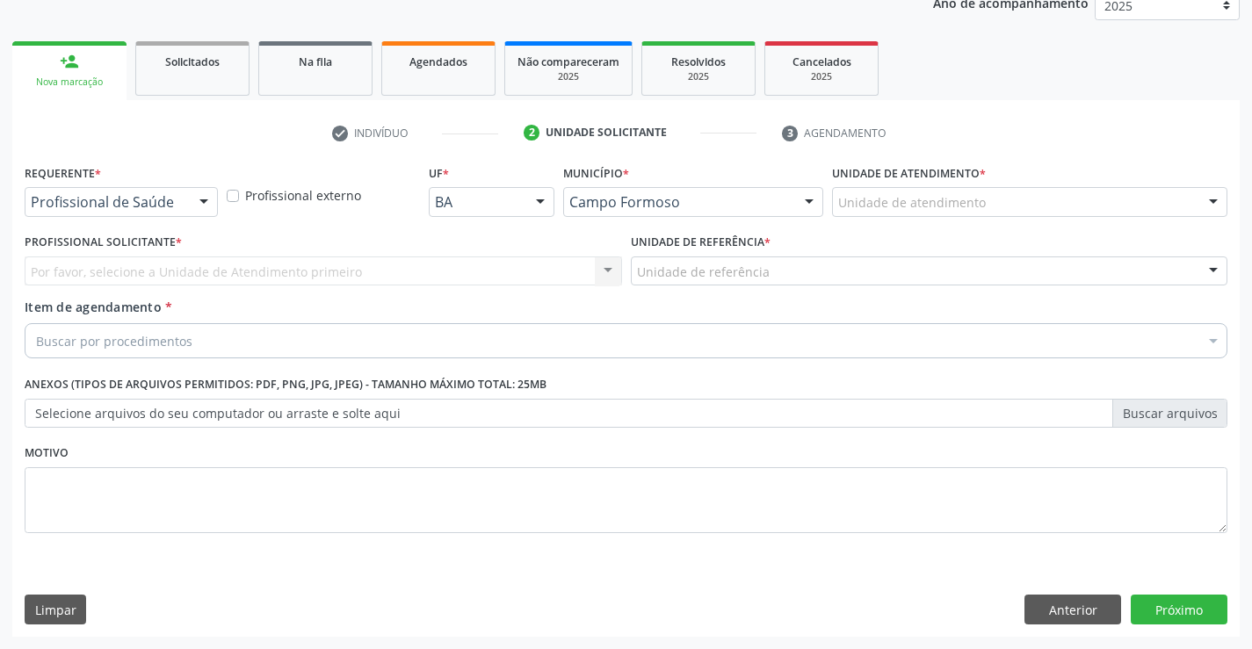
click at [182, 192] on div "Profissional de Saúde" at bounding box center [121, 202] width 193 height 30
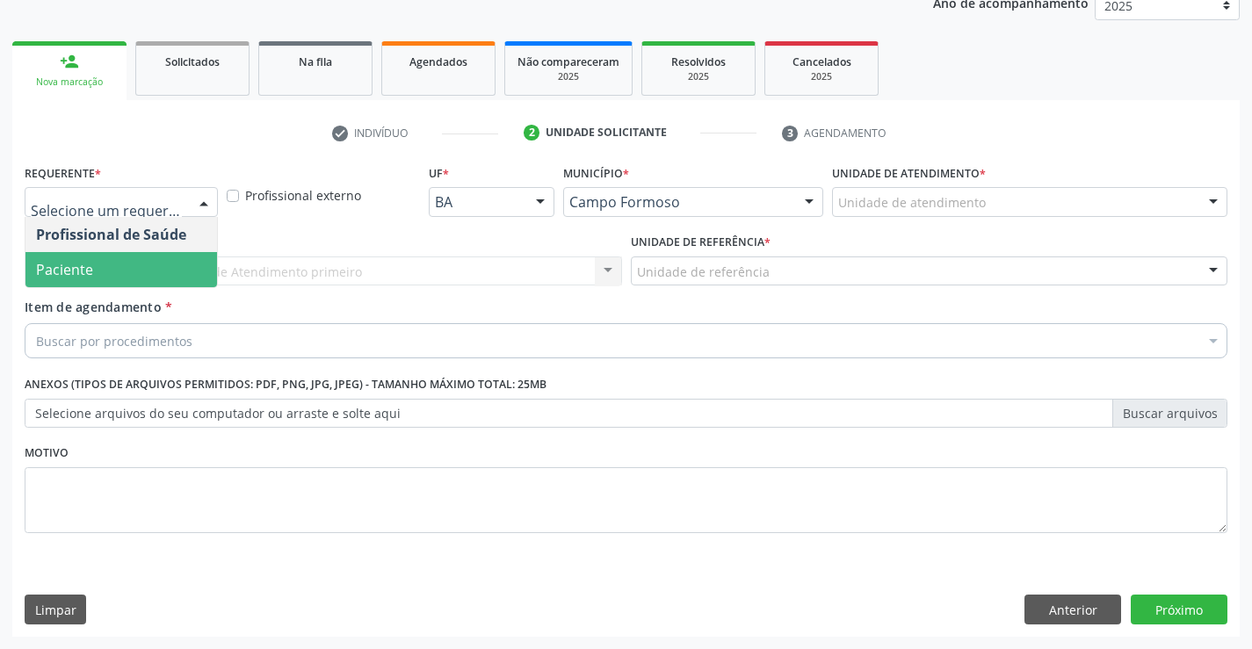
click at [117, 279] on span "Paciente" at bounding box center [121, 269] width 192 height 35
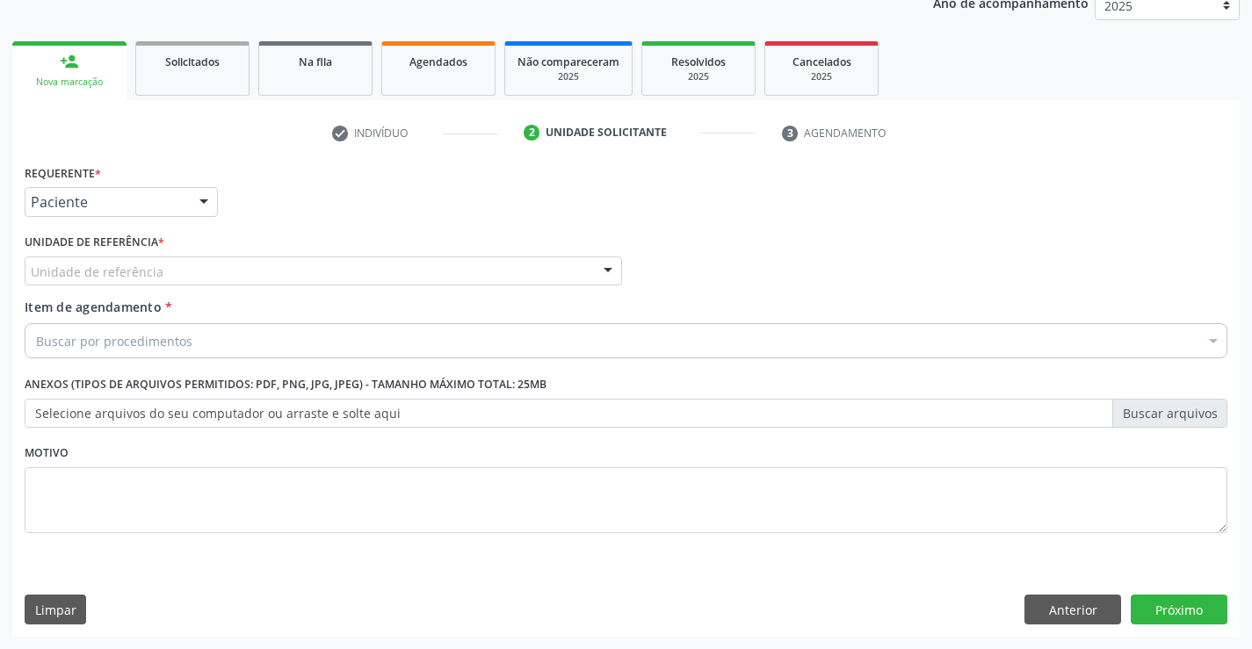
click at [279, 279] on div "Unidade de referência" at bounding box center [323, 272] width 597 height 30
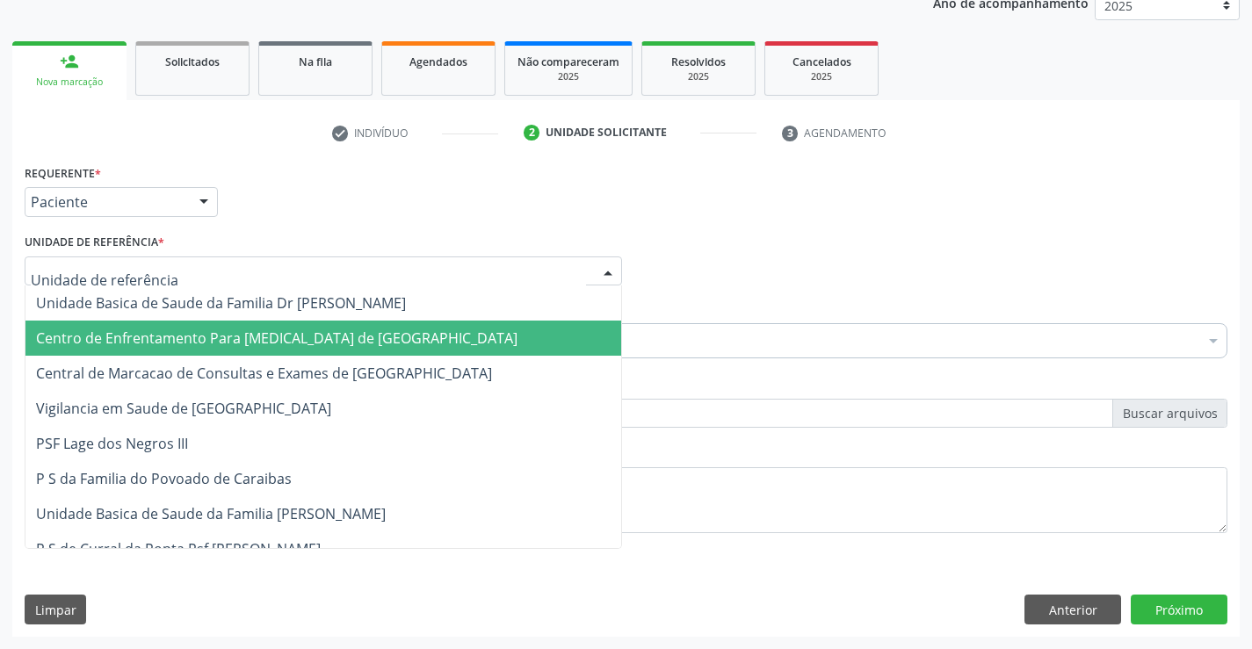
click at [286, 355] on span "Centro de Enfrentamento Para [MEDICAL_DATA] de [GEOGRAPHIC_DATA]" at bounding box center [323, 338] width 596 height 35
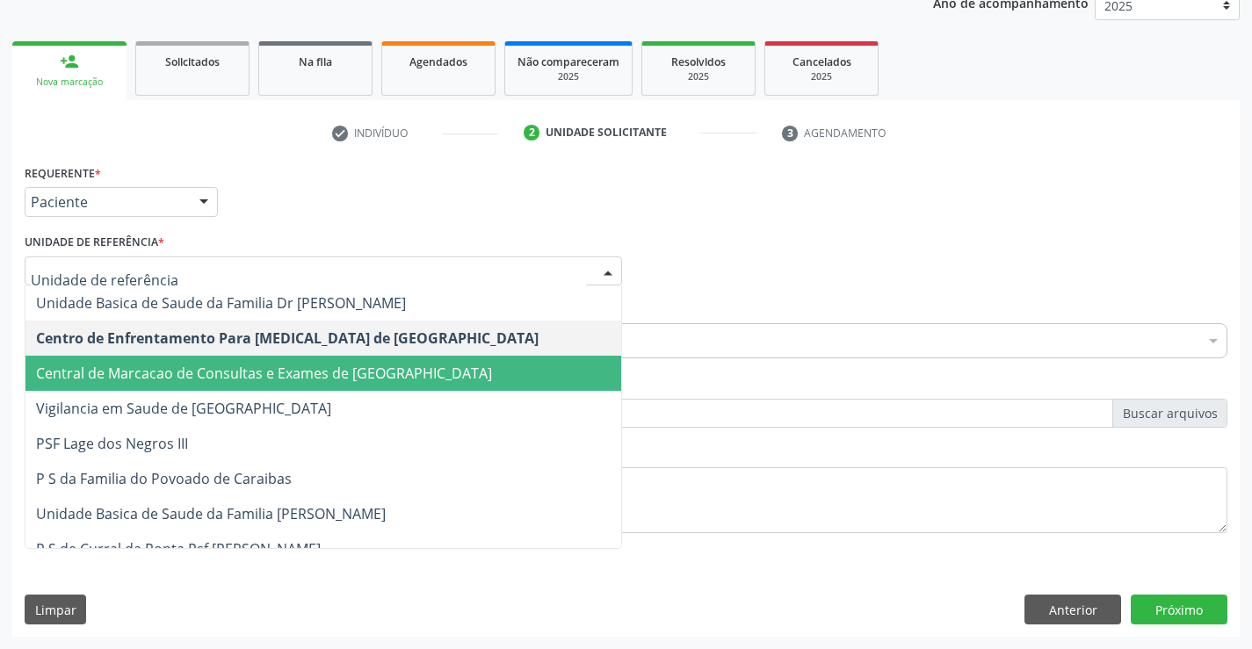
click at [306, 365] on span "Central de Marcacao de Consultas e Exames de [GEOGRAPHIC_DATA]" at bounding box center [264, 373] width 456 height 19
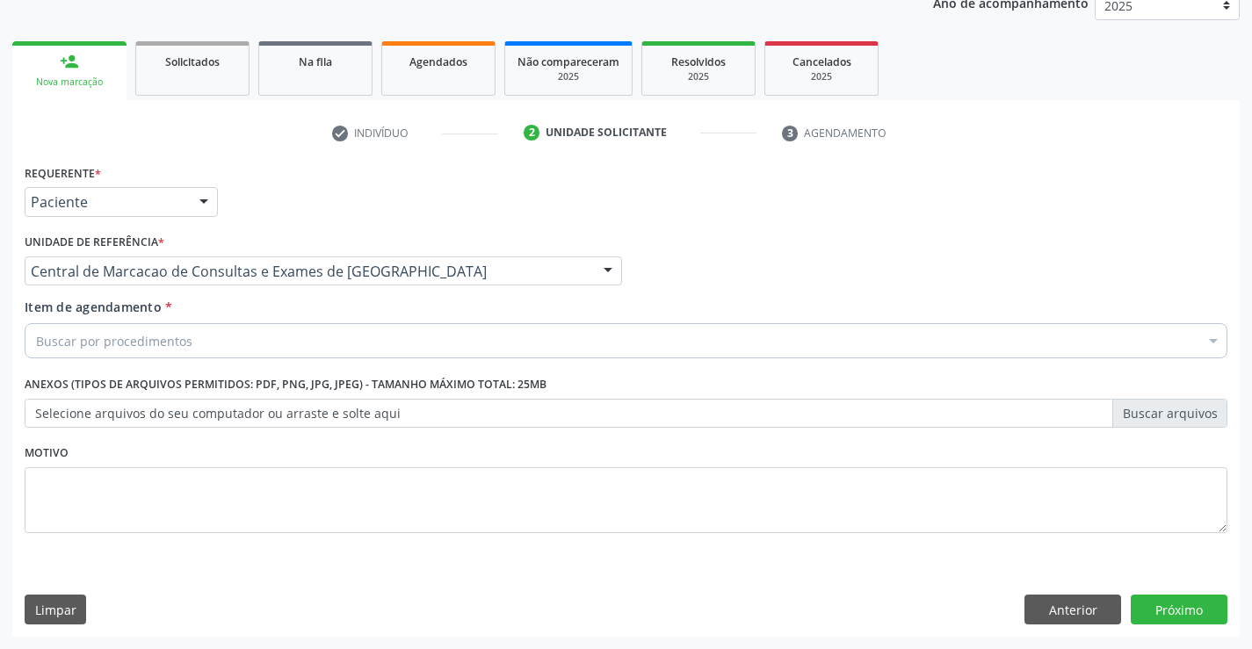
click at [334, 334] on div "Buscar por procedimentos" at bounding box center [626, 340] width 1203 height 35
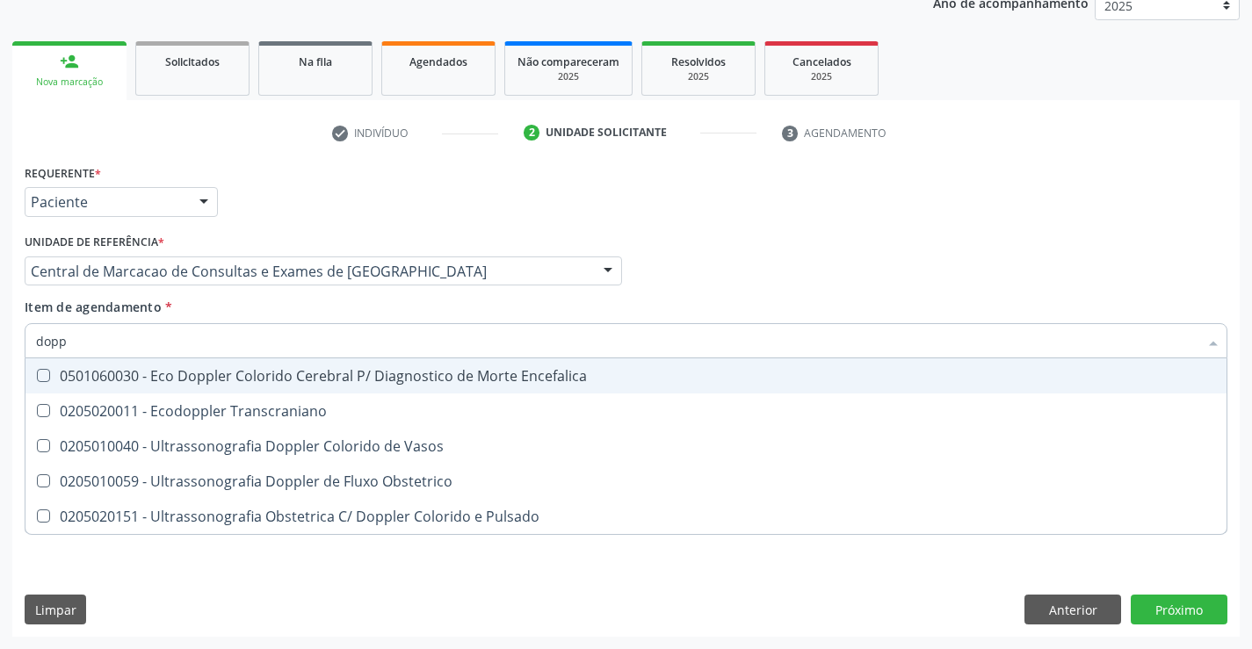
type input "doppl"
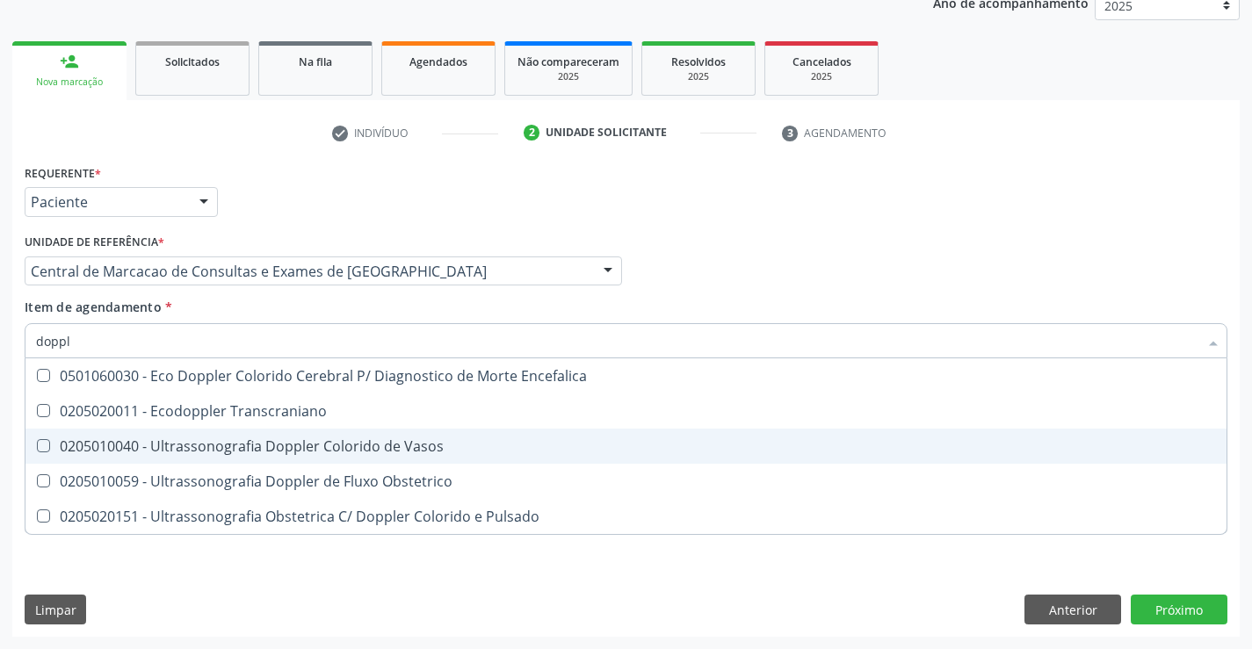
click at [290, 444] on div "0205010040 - Ultrassonografia Doppler Colorido de Vasos" at bounding box center [626, 446] width 1180 height 14
checkbox Vasos "true"
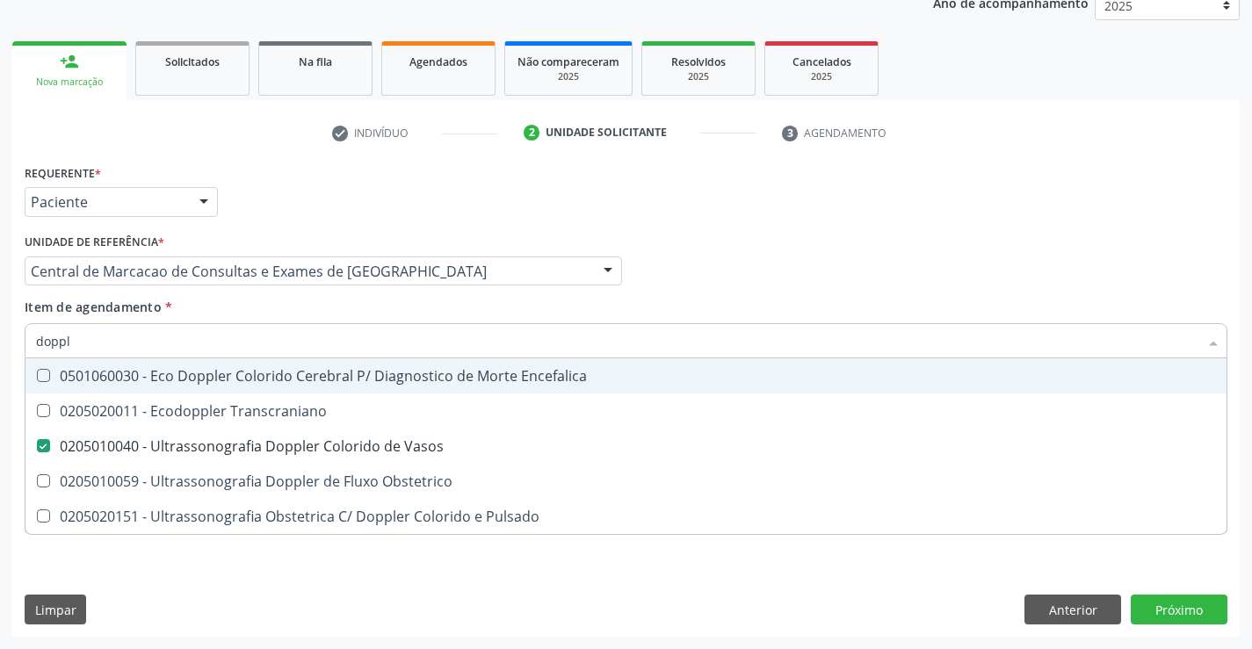
click at [867, 256] on div "Profissional Solicitante Por favor, selecione a Unidade de Atendimento primeiro…" at bounding box center [626, 263] width 1212 height 69
checkbox Transcraniano "true"
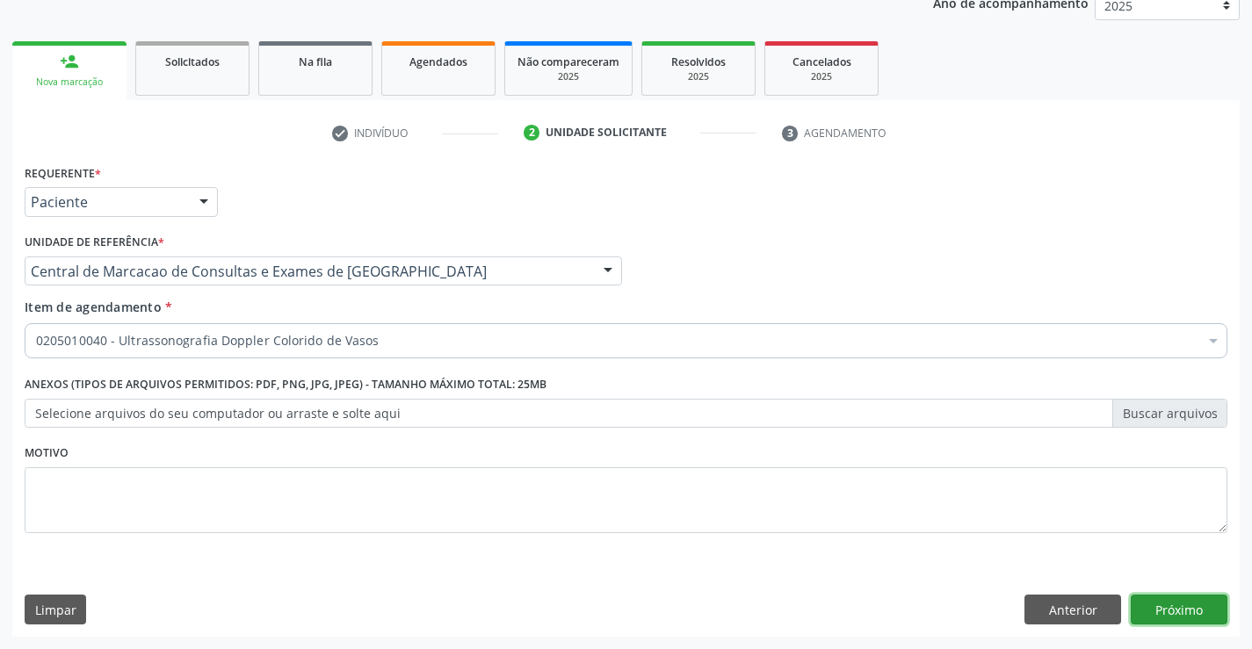
click at [1161, 600] on button "Próximo" at bounding box center [1179, 610] width 97 height 30
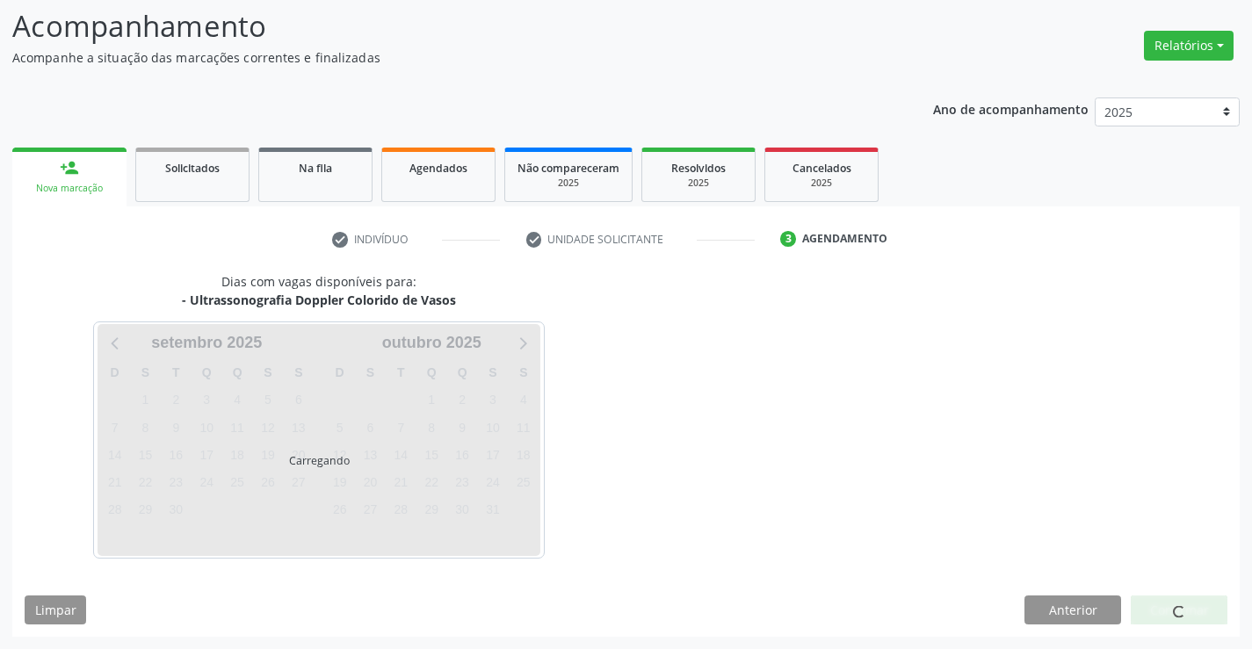
scroll to position [167, 0]
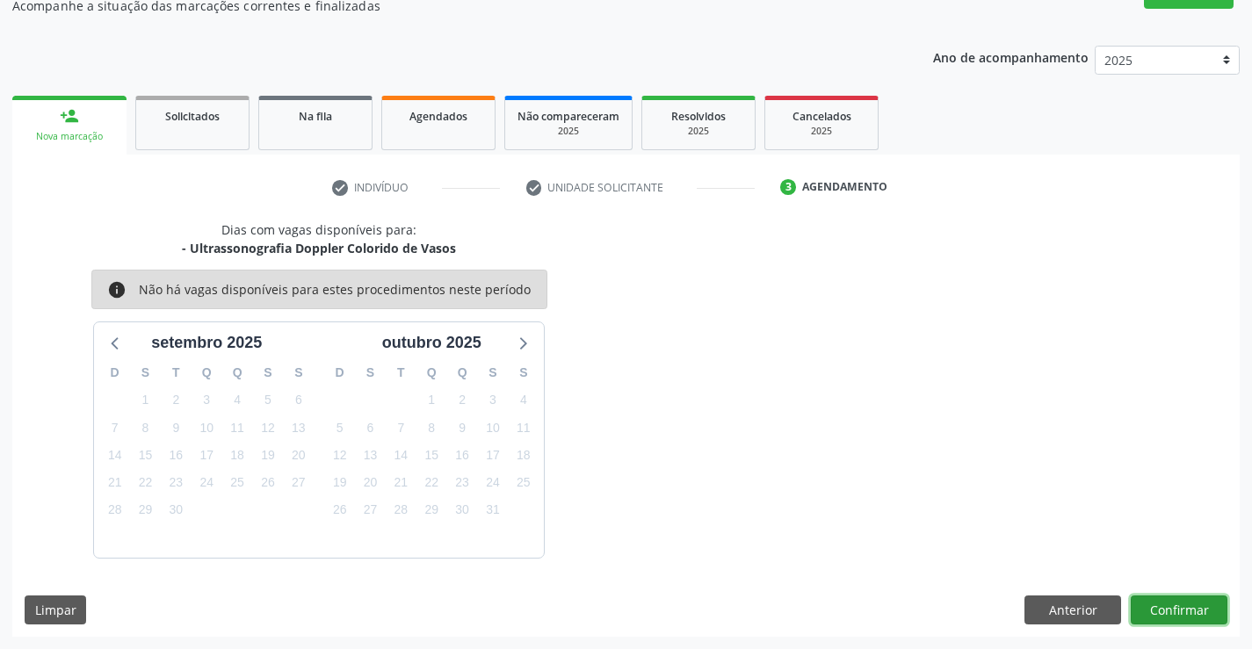
click at [1179, 602] on button "Confirmar" at bounding box center [1179, 611] width 97 height 30
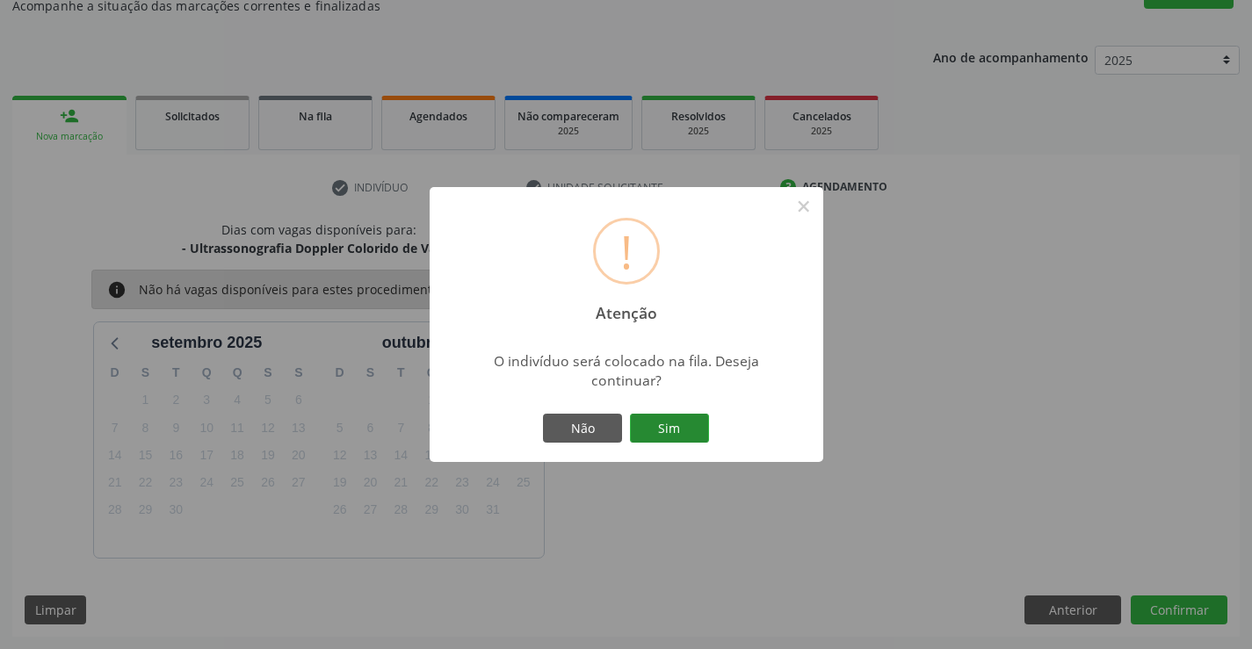
click at [701, 438] on button "Sim" at bounding box center [669, 429] width 79 height 30
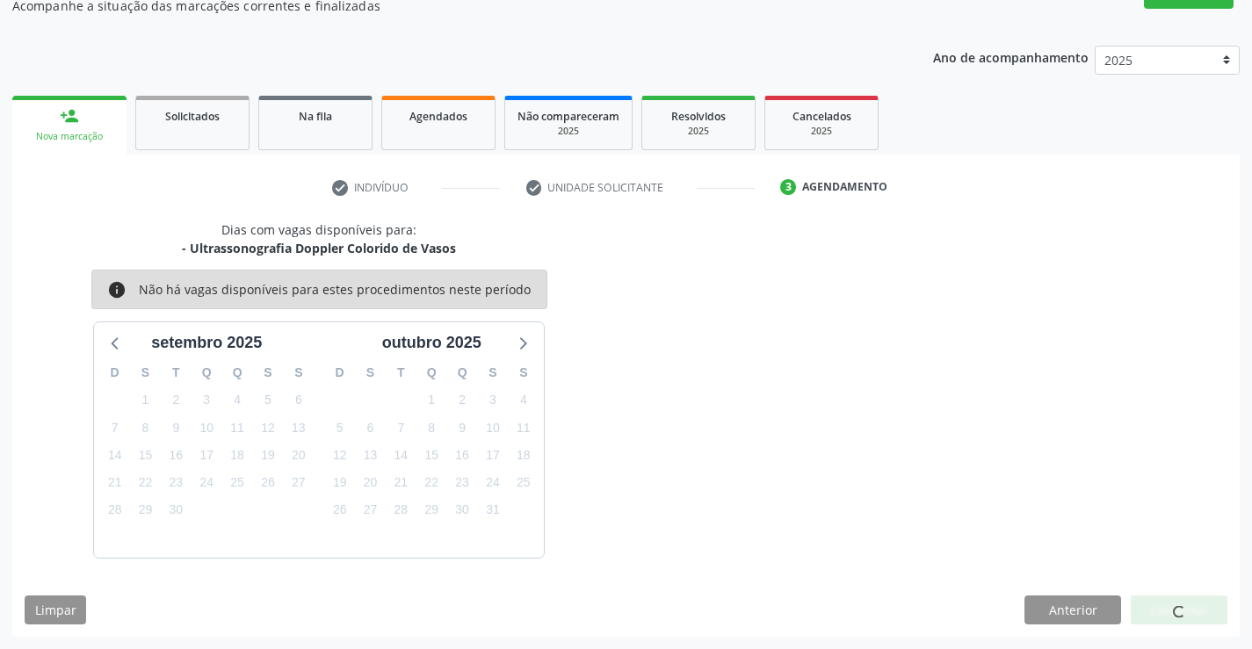
scroll to position [0, 0]
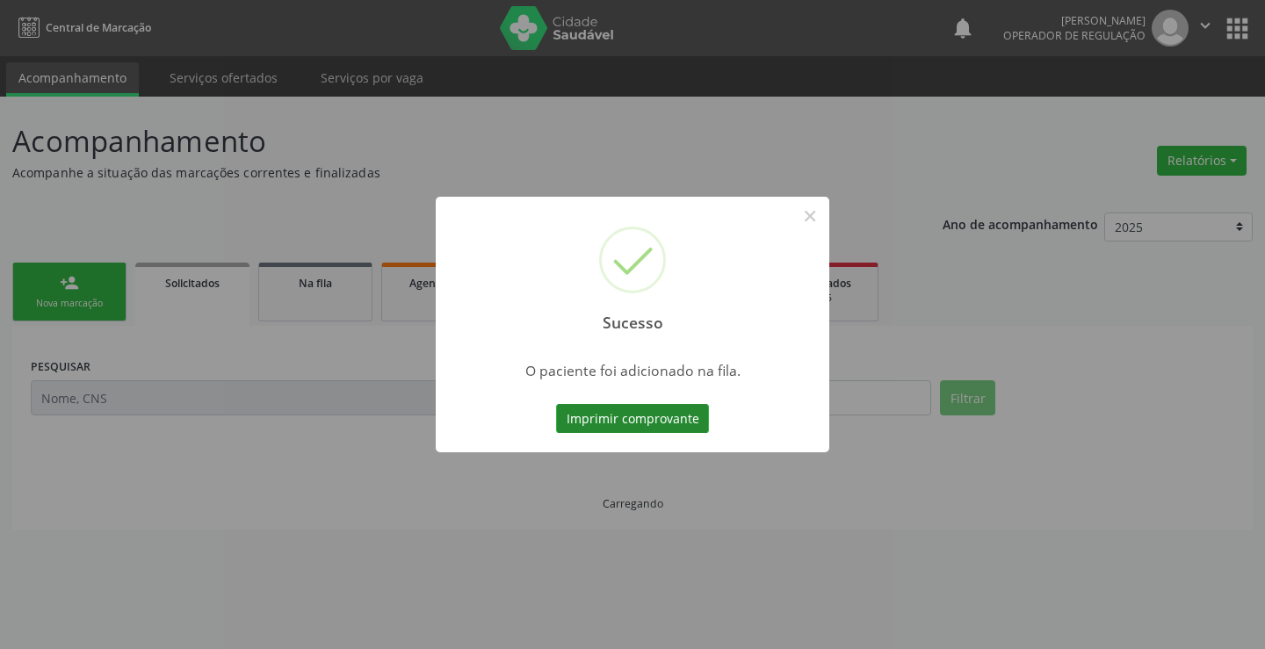
click at [655, 416] on button "Imprimir comprovante" at bounding box center [632, 419] width 153 height 30
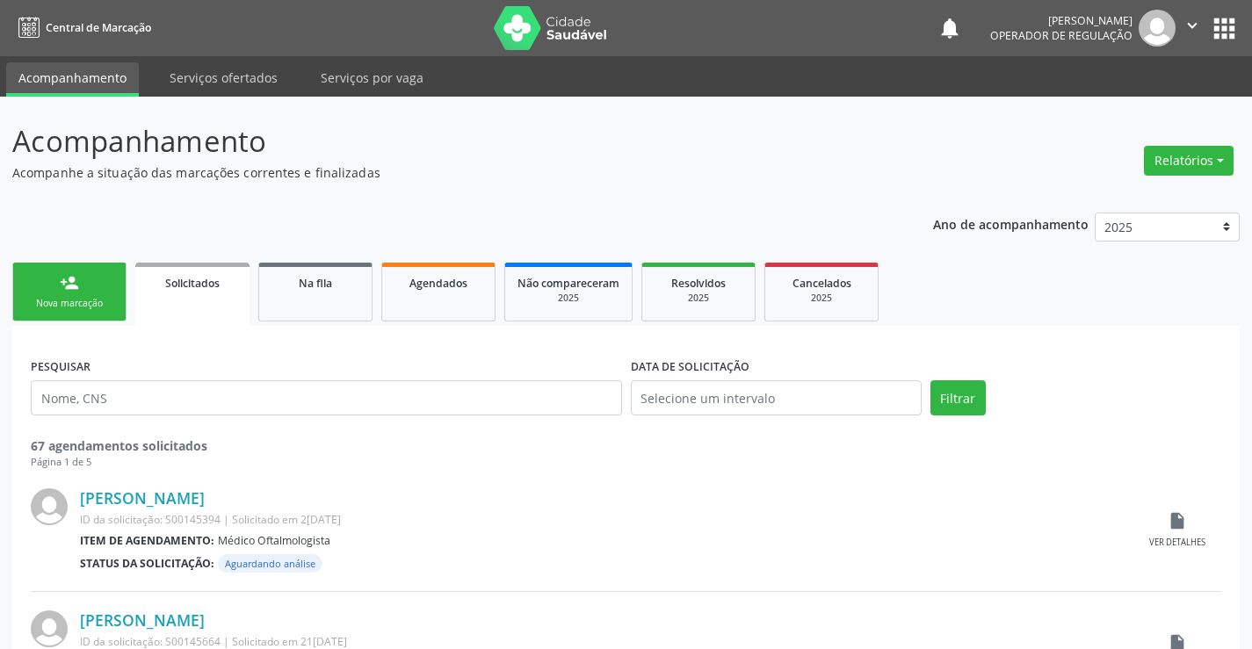
click at [43, 299] on div "Nova marcação" at bounding box center [69, 303] width 88 height 13
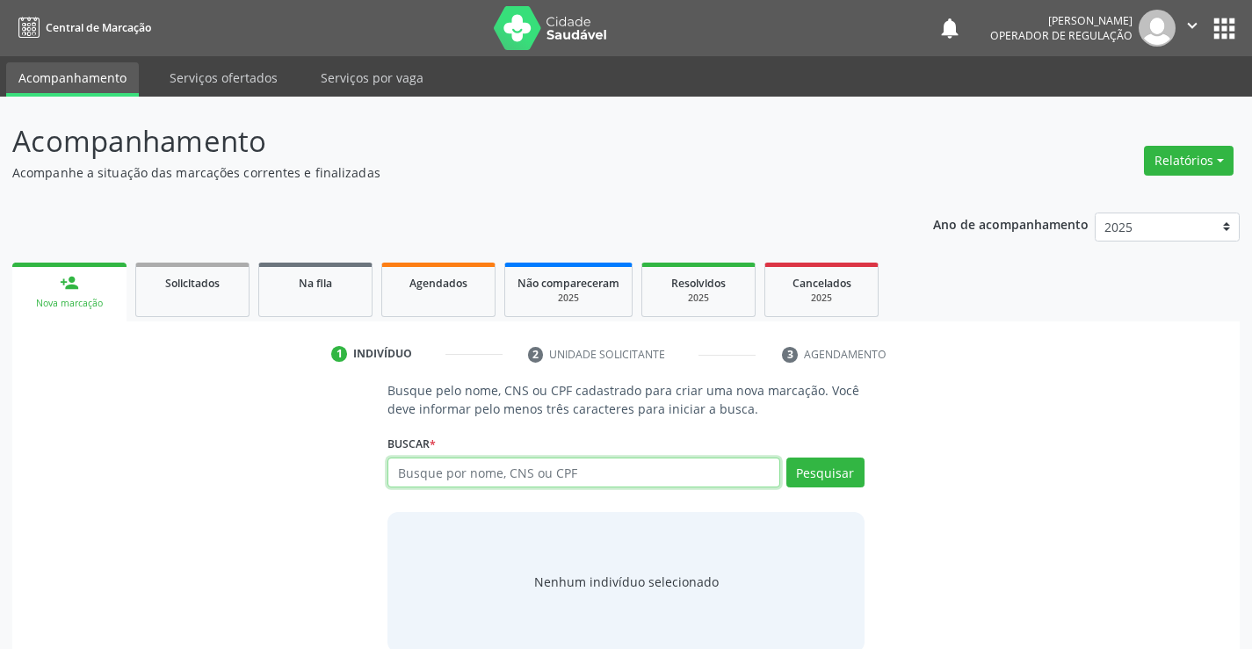
click at [626, 468] on input "text" at bounding box center [583, 473] width 392 height 30
type input "700504532470951"
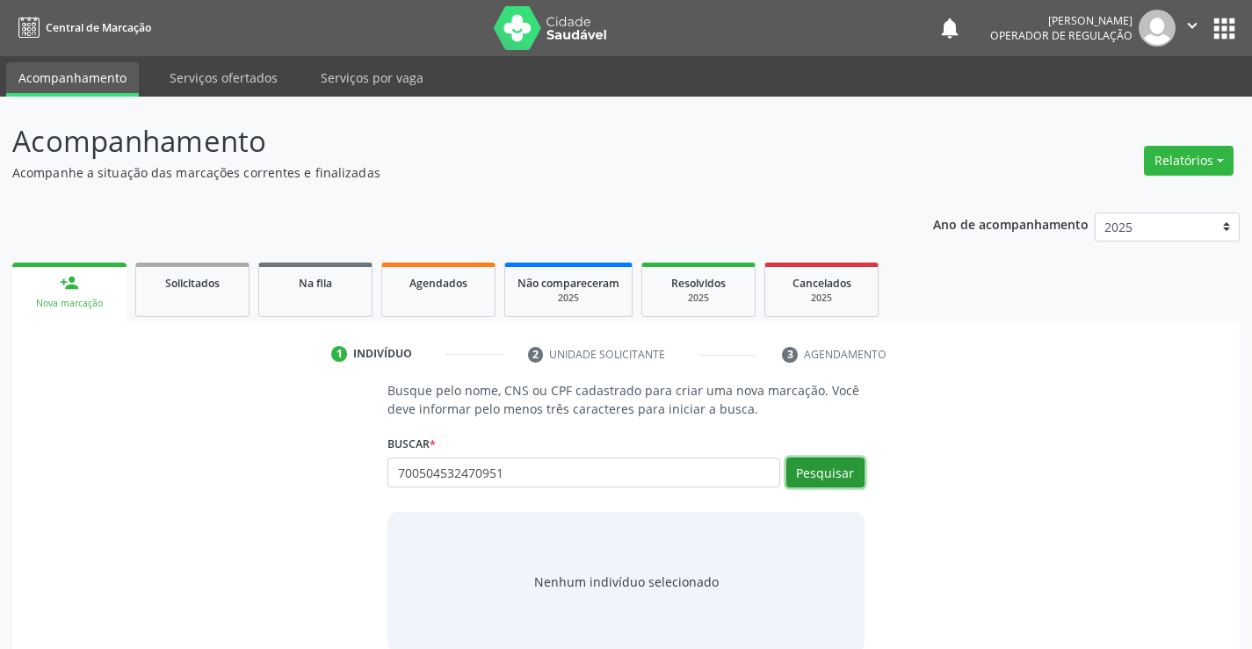
click at [846, 476] on button "Pesquisar" at bounding box center [825, 473] width 78 height 30
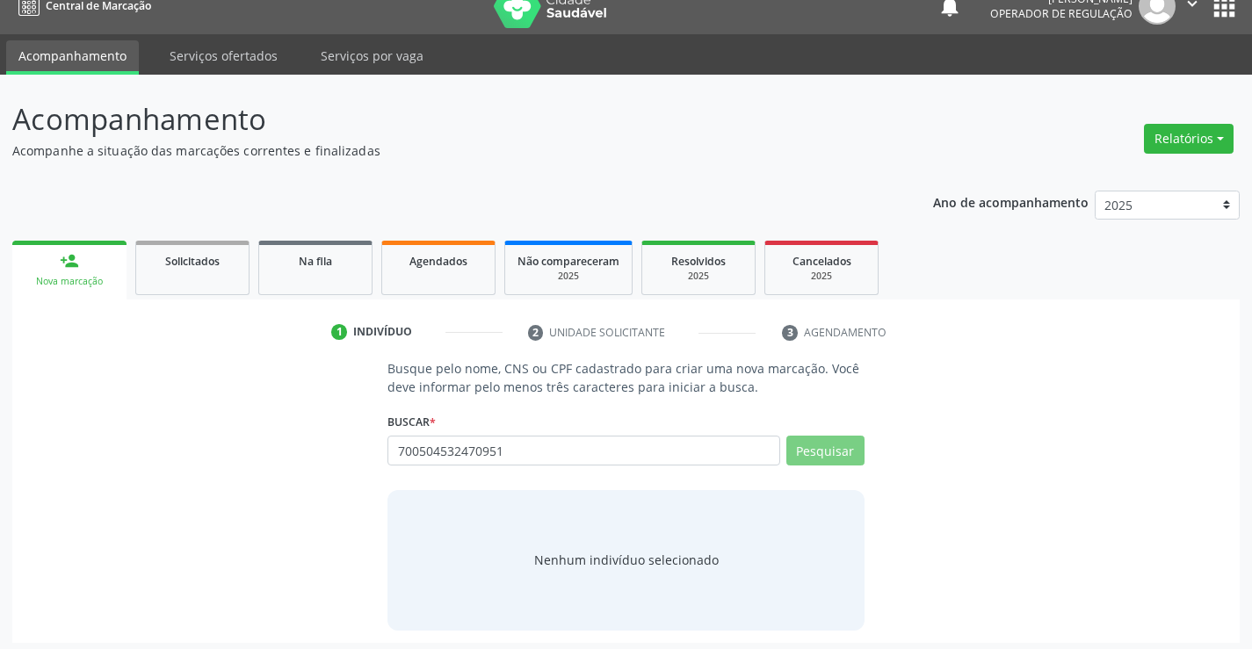
scroll to position [28, 0]
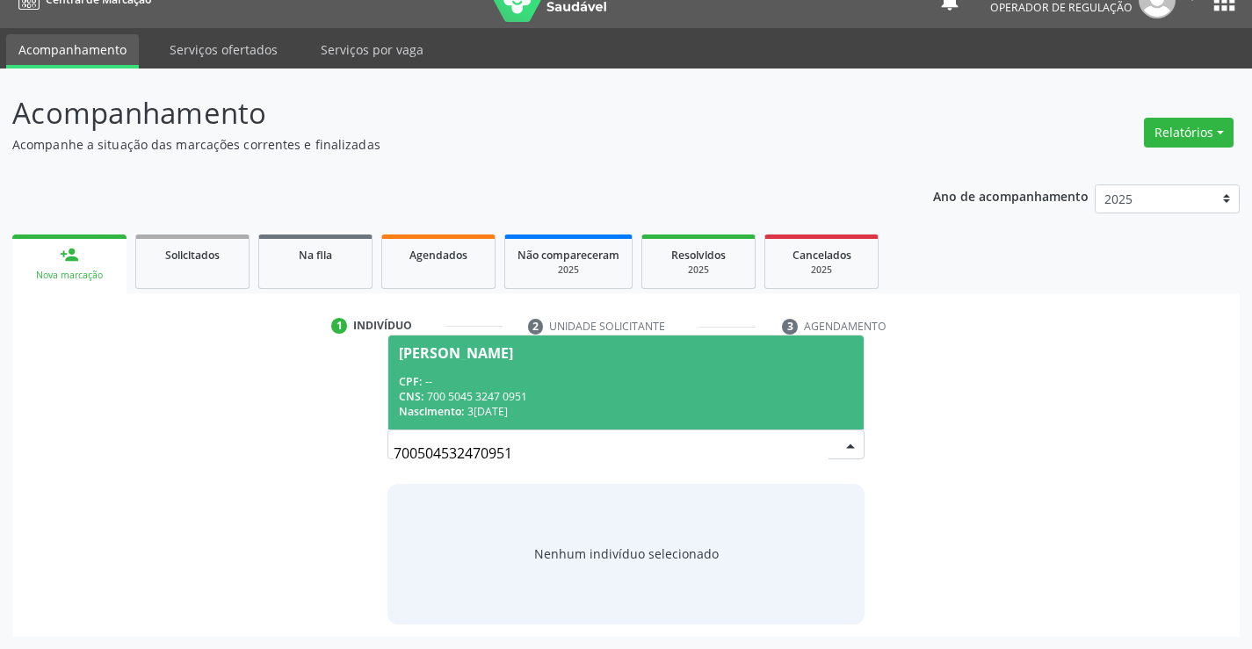
click at [531, 400] on div "CNS: 700 5045 3247 0951" at bounding box center [625, 396] width 453 height 15
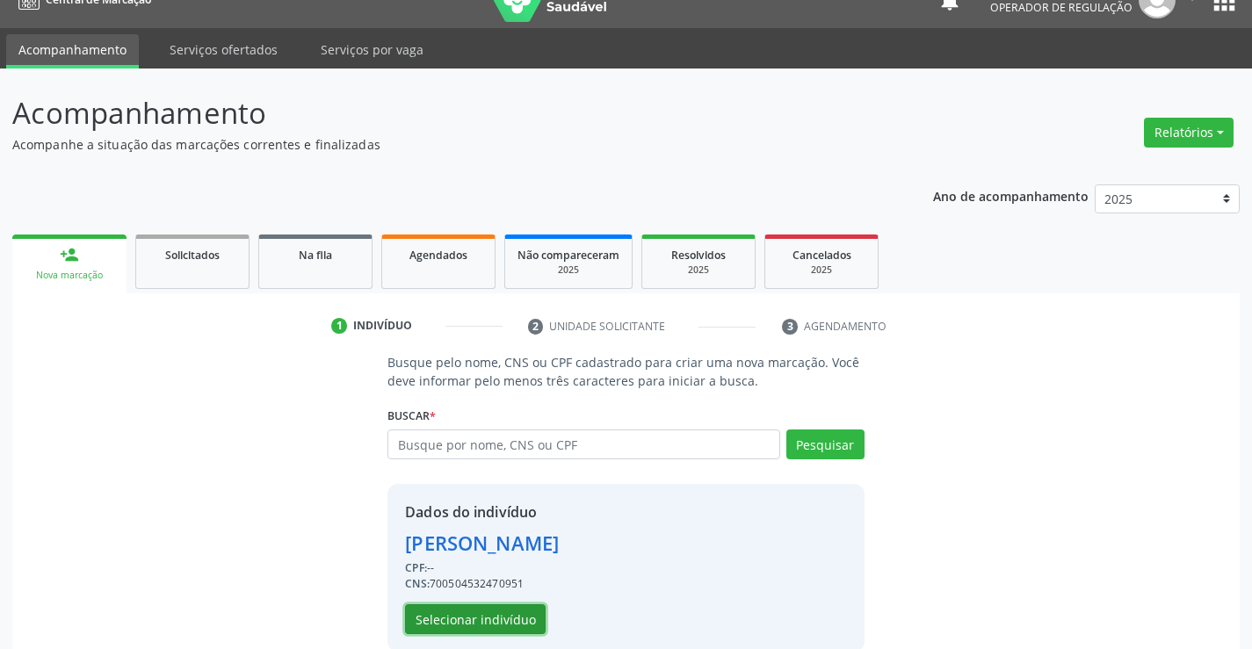
click at [463, 620] on button "Selecionar indivíduo" at bounding box center [475, 619] width 141 height 30
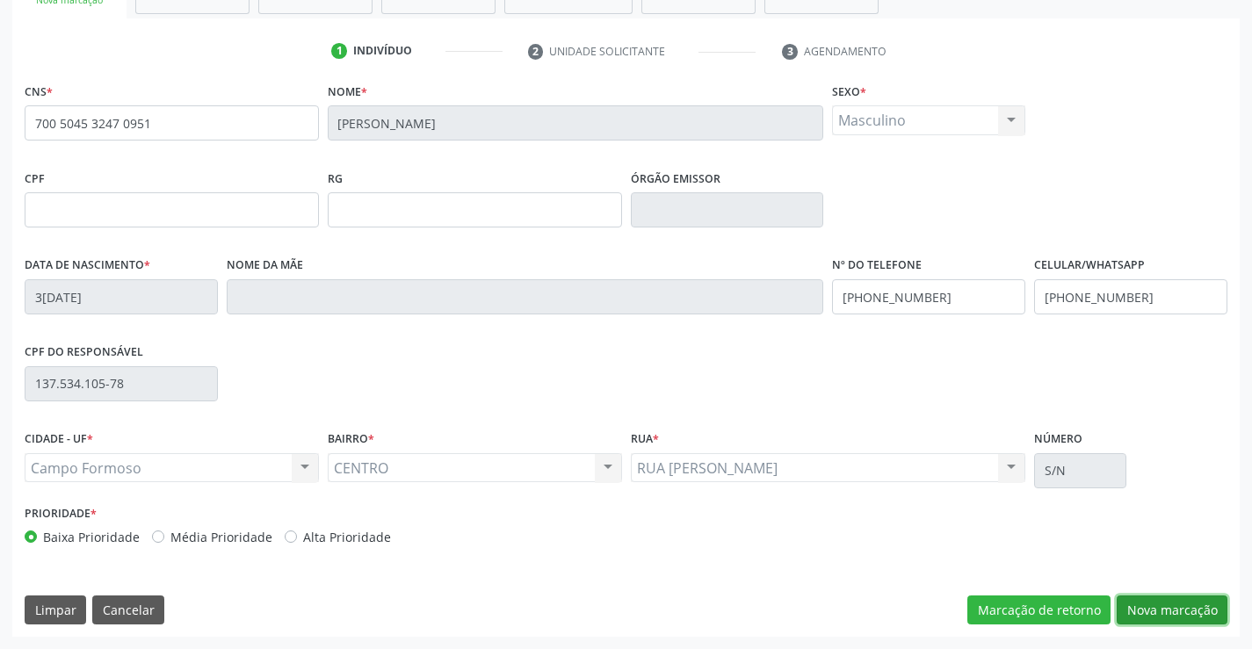
click at [1143, 607] on button "Nova marcação" at bounding box center [1172, 611] width 111 height 30
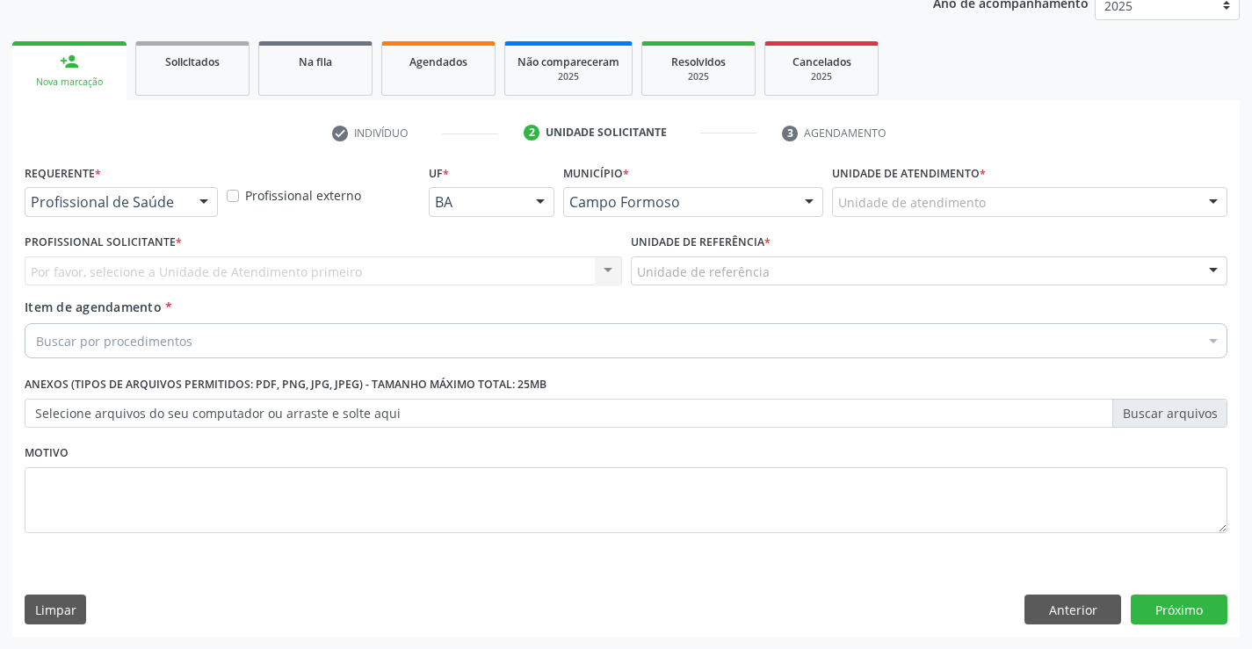
scroll to position [221, 0]
click at [194, 198] on div at bounding box center [204, 203] width 26 height 30
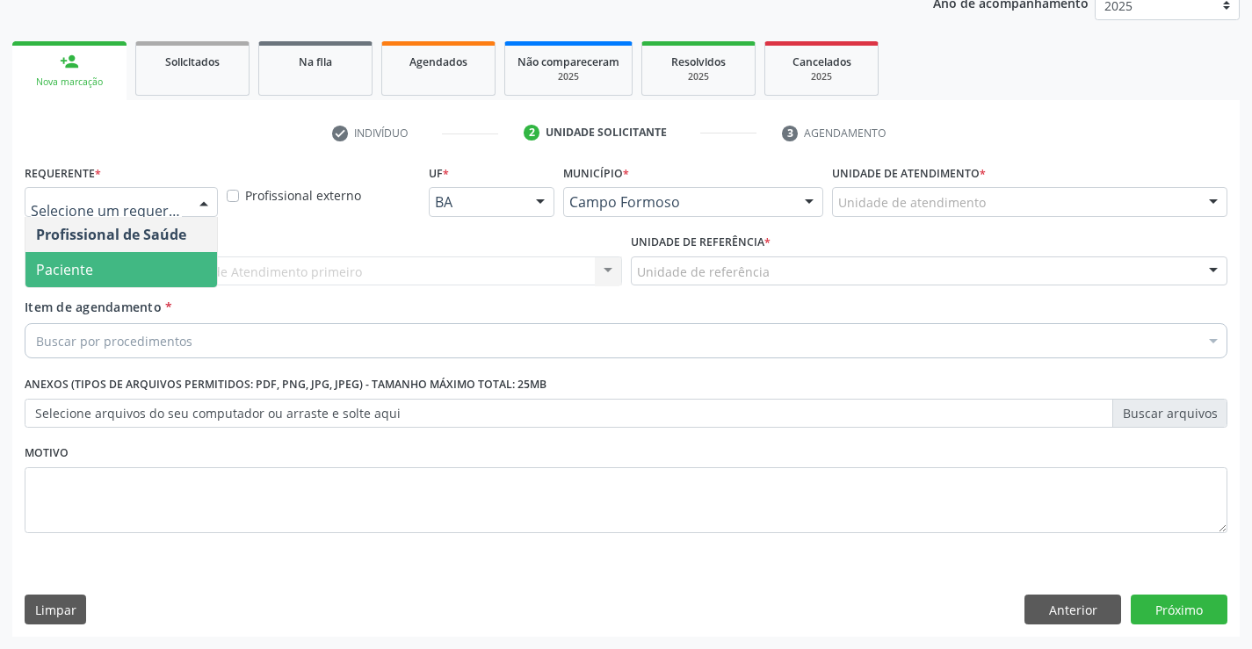
click at [112, 276] on span "Paciente" at bounding box center [121, 269] width 192 height 35
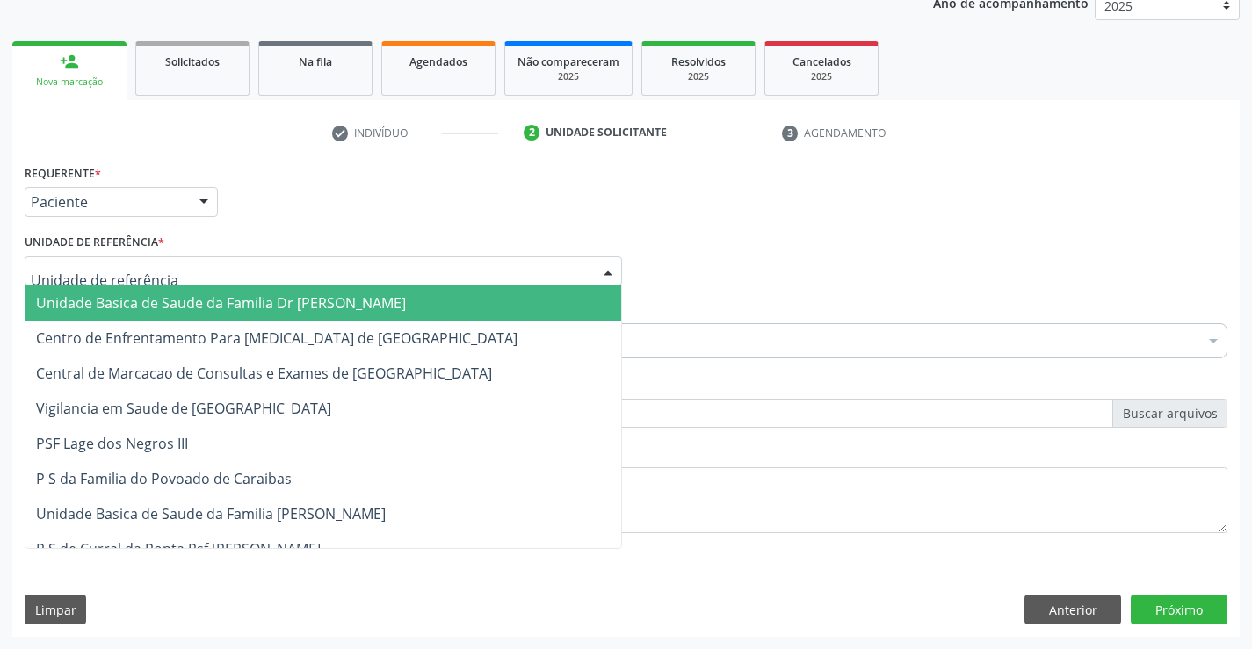
drag, startPoint x: 253, startPoint y: 270, endPoint x: 272, endPoint y: 361, distance: 93.4
click at [250, 279] on div at bounding box center [323, 272] width 597 height 30
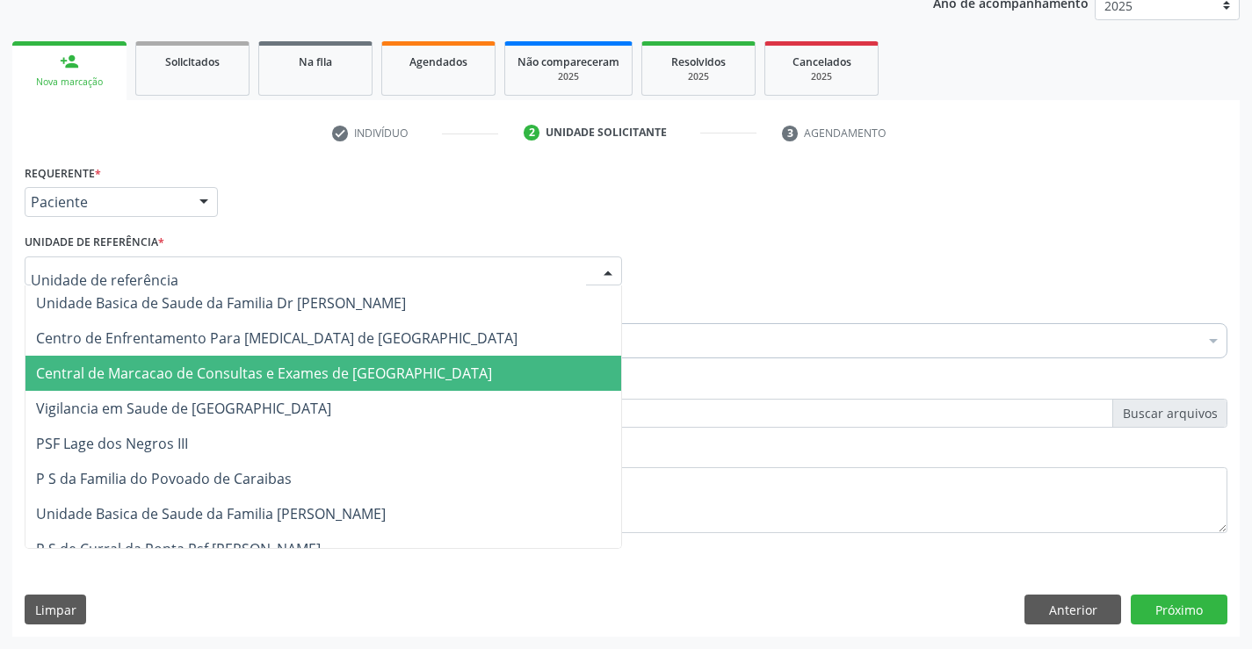
click at [277, 381] on span "Central de Marcacao de Consultas e Exames de [GEOGRAPHIC_DATA]" at bounding box center [264, 373] width 456 height 19
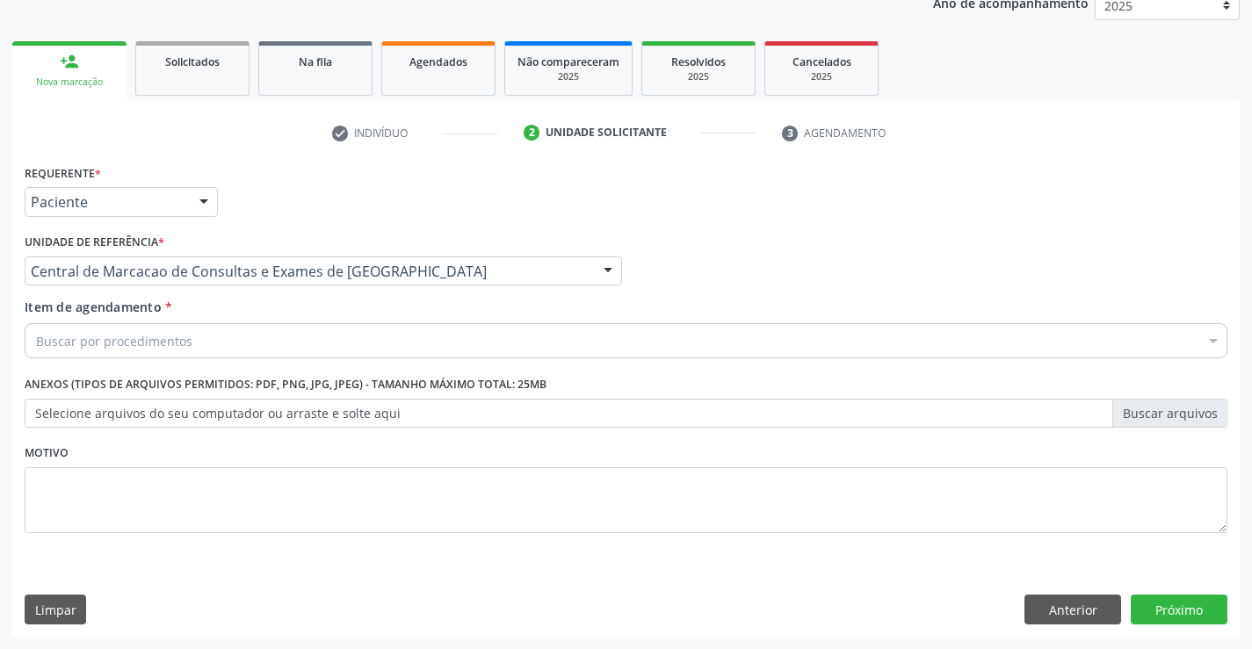
click at [288, 337] on div "Buscar por procedimentos" at bounding box center [626, 340] width 1203 height 35
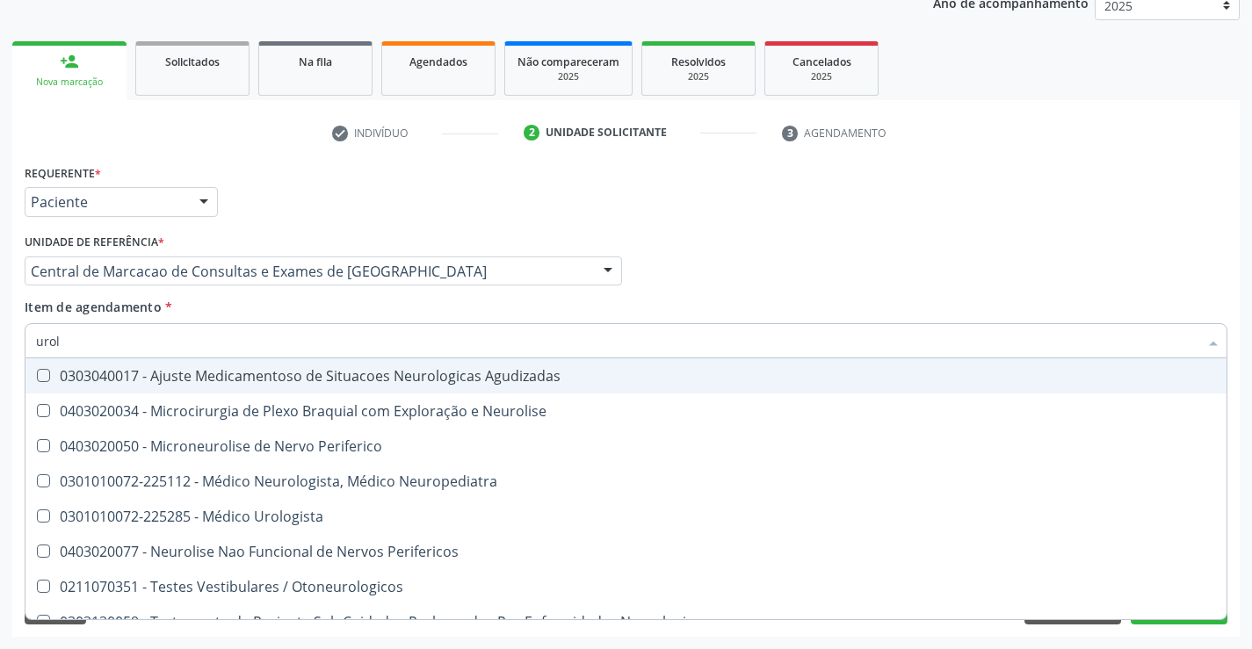
type input "urolo"
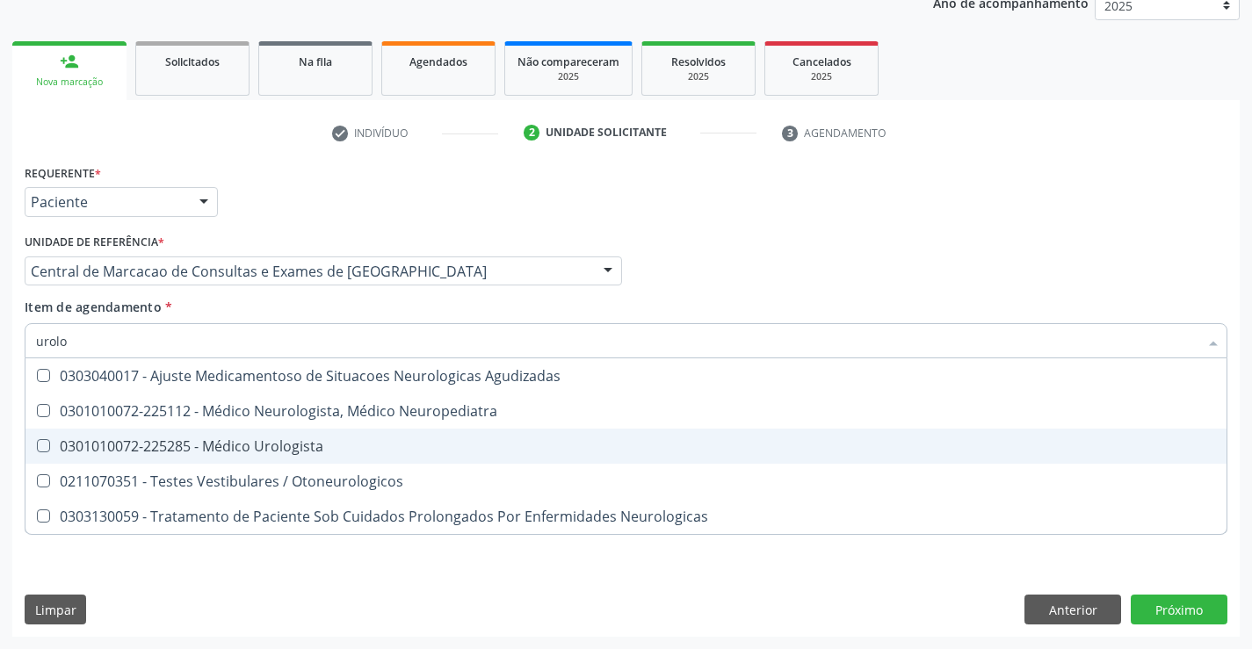
click at [271, 445] on div "0301010072-225285 - Médico Urologista" at bounding box center [626, 446] width 1180 height 14
checkbox Urologista "true"
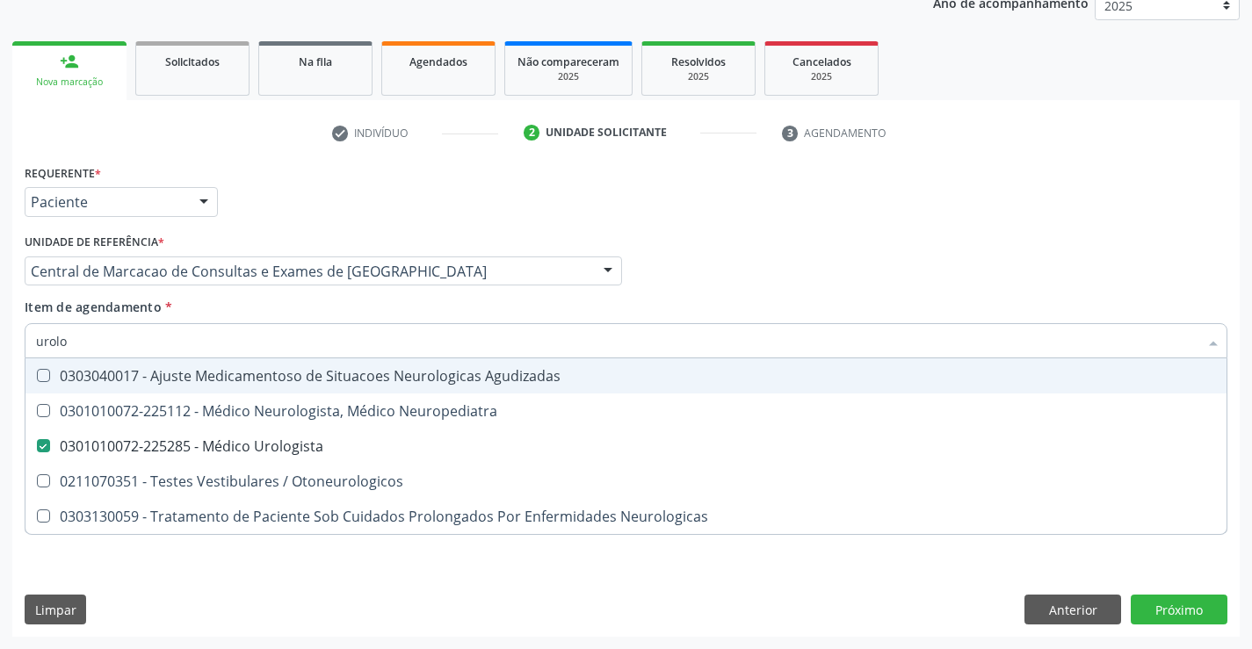
click at [730, 271] on div "Profissional Solicitante Por favor, selecione a Unidade de Atendimento primeiro…" at bounding box center [626, 263] width 1212 height 69
checkbox Neuropediatra "true"
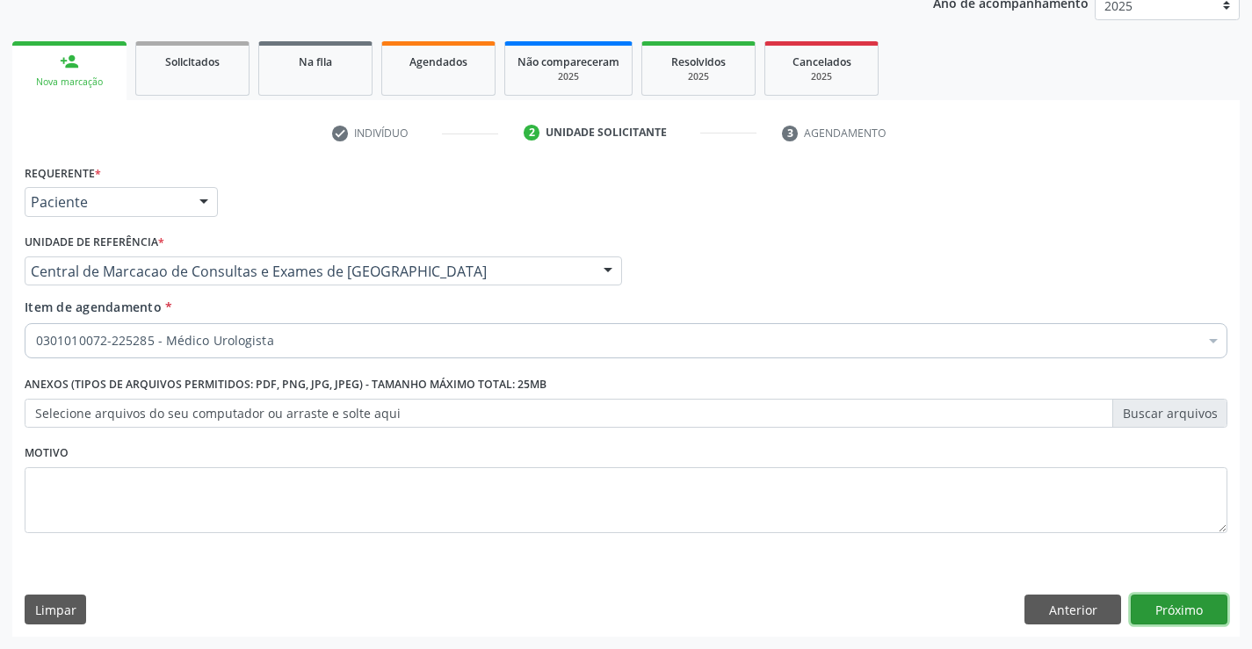
click at [1168, 604] on button "Próximo" at bounding box center [1179, 610] width 97 height 30
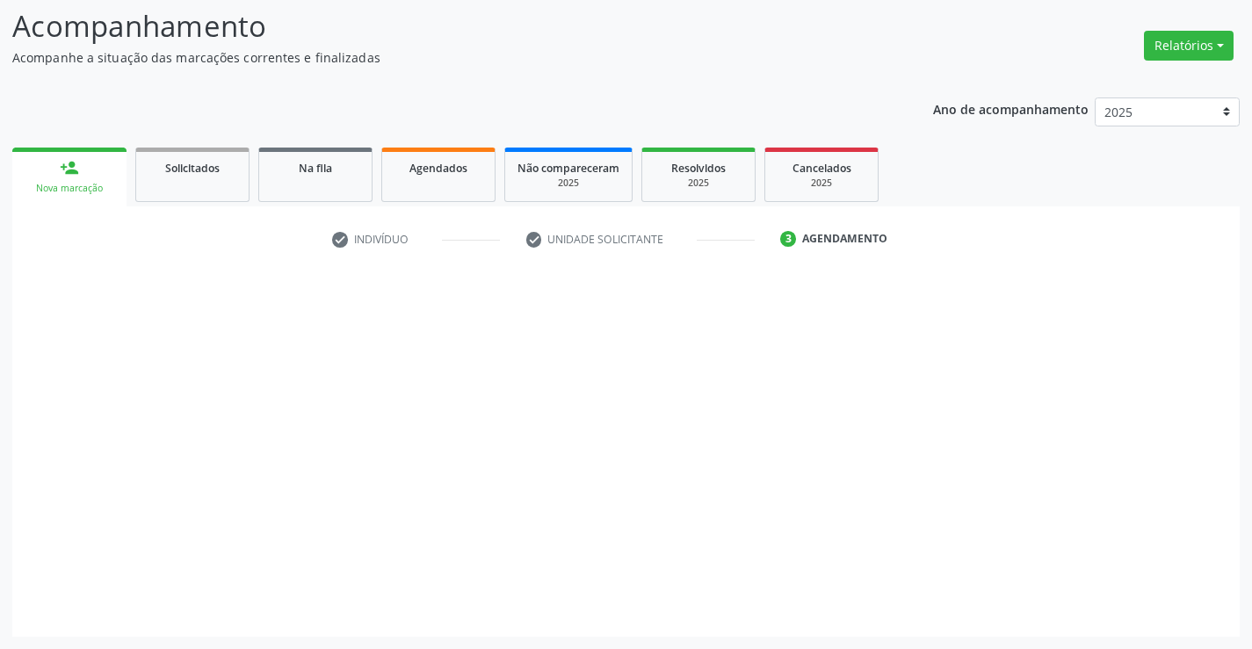
scroll to position [115, 0]
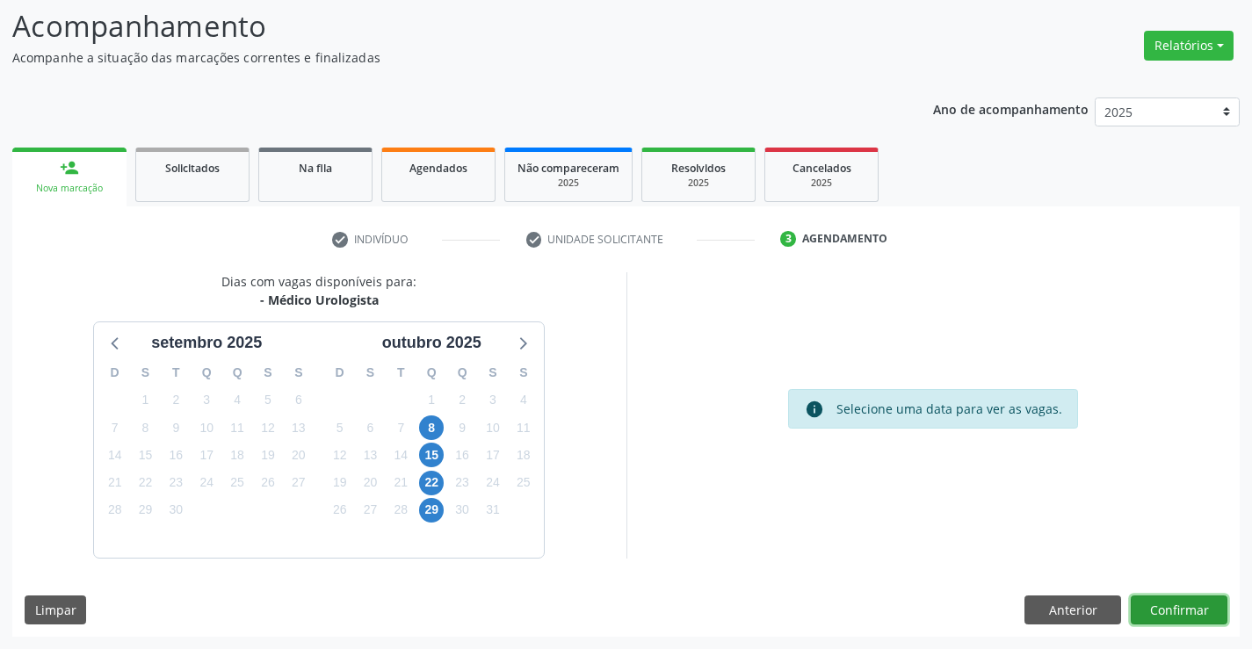
click at [1200, 618] on button "Confirmar" at bounding box center [1179, 611] width 97 height 30
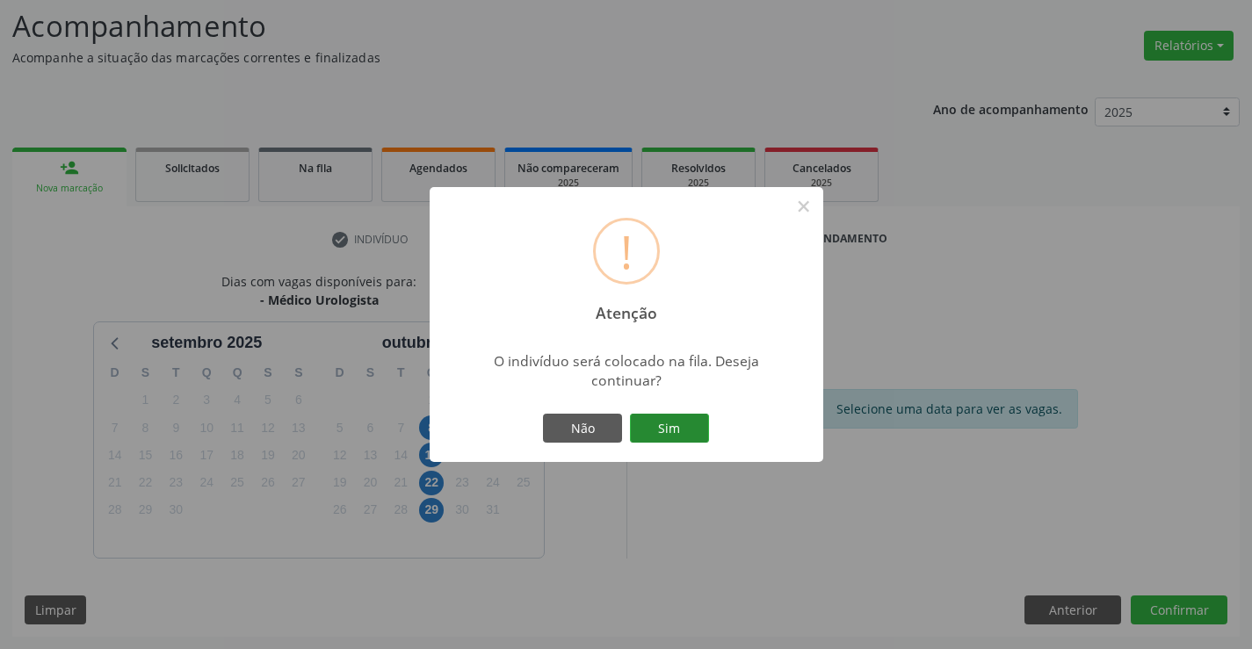
click at [668, 429] on button "Sim" at bounding box center [669, 429] width 79 height 30
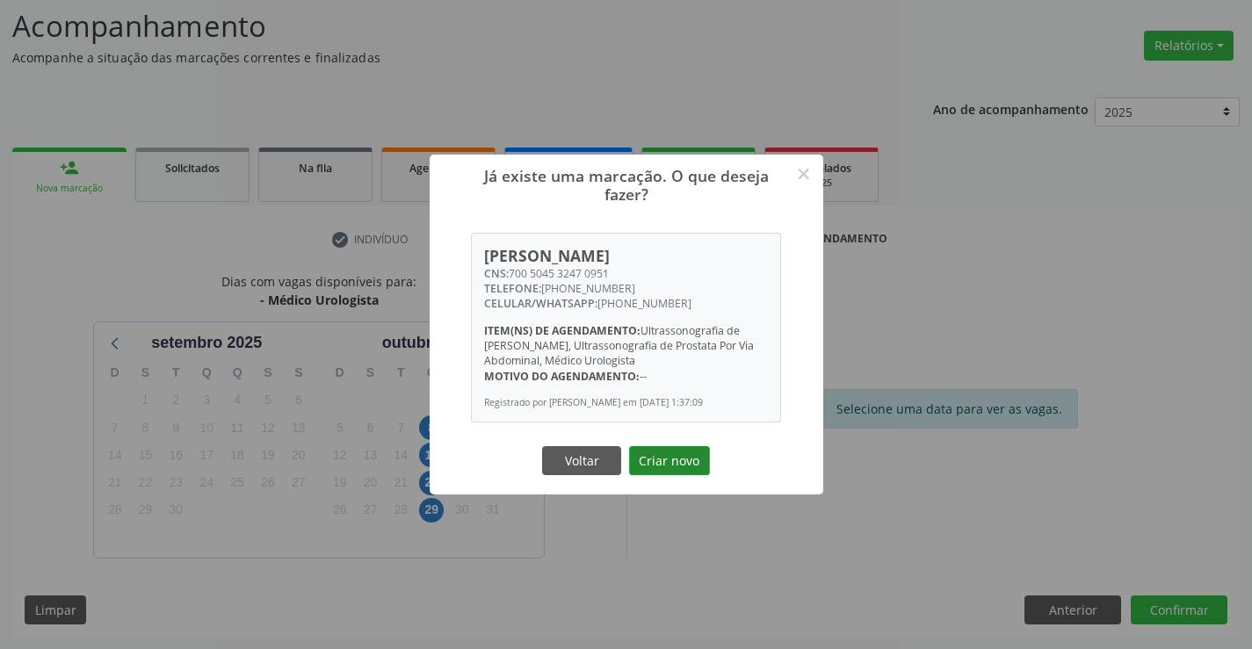
click at [669, 461] on button "Criar novo" at bounding box center [669, 461] width 81 height 30
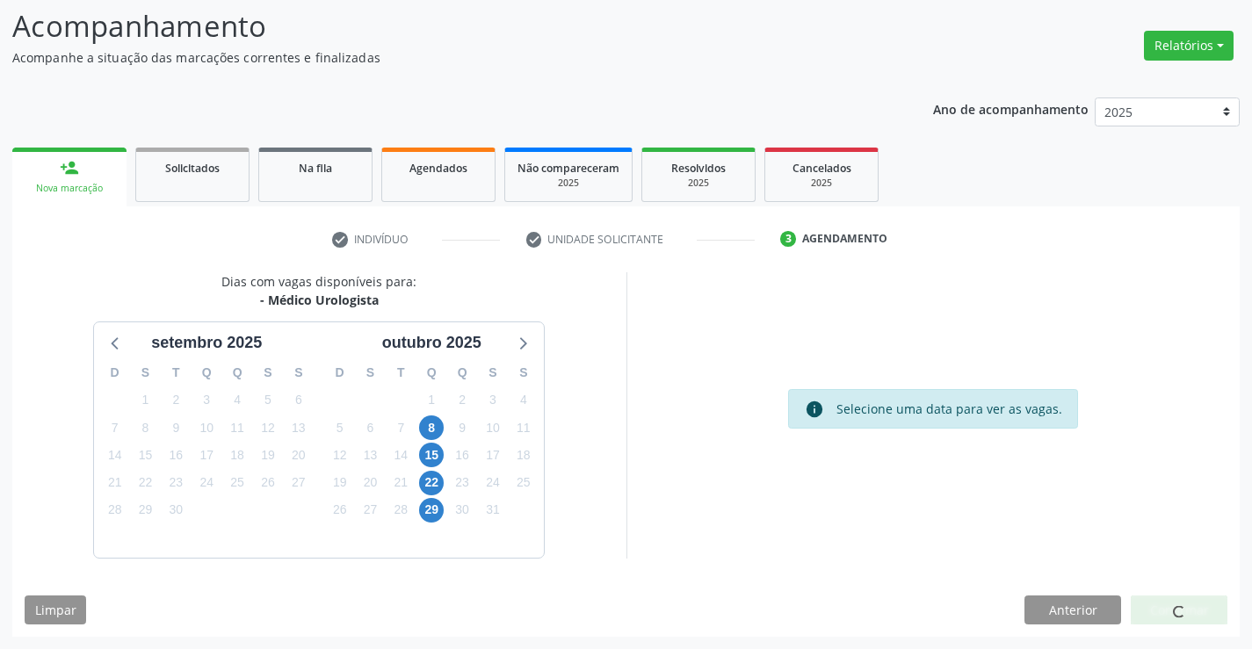
scroll to position [0, 0]
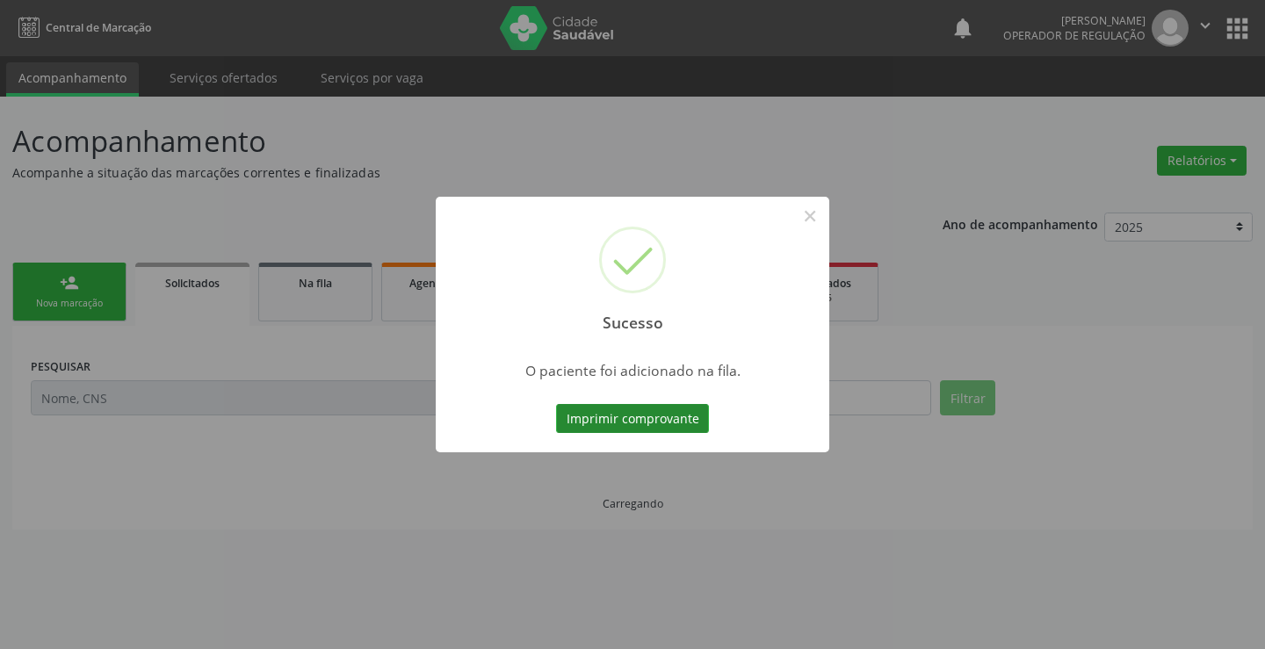
click at [685, 407] on button "Imprimir comprovante" at bounding box center [632, 419] width 153 height 30
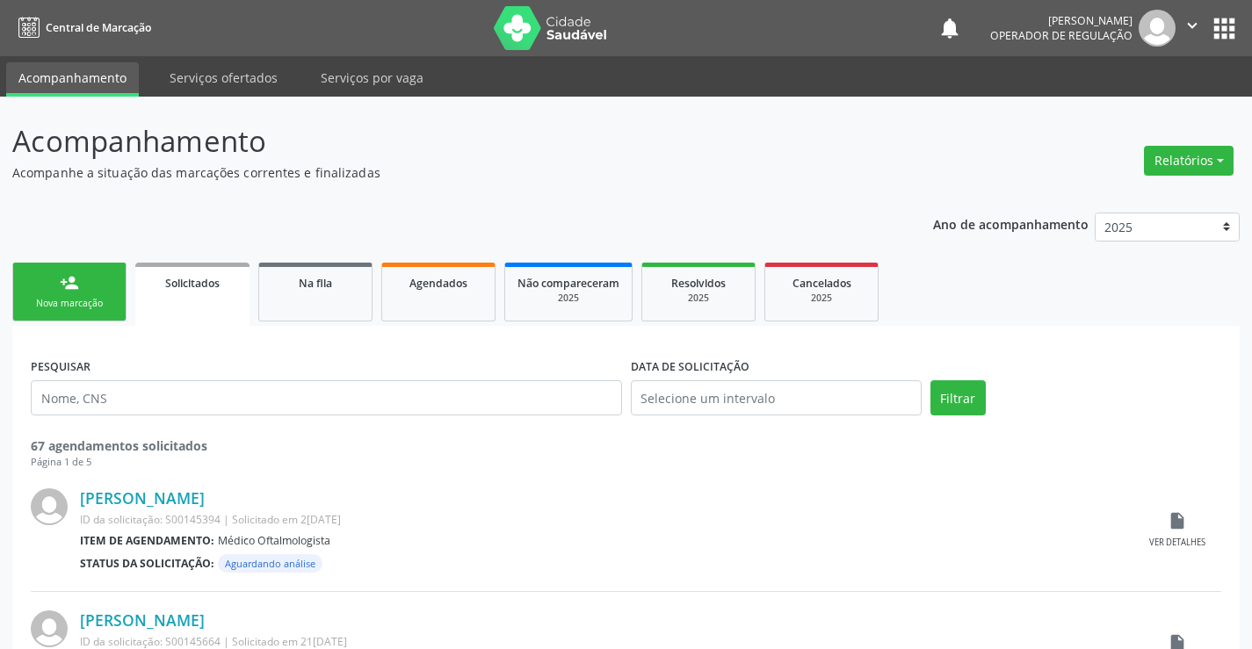
click at [108, 280] on link "person_add Nova marcação" at bounding box center [69, 292] width 114 height 59
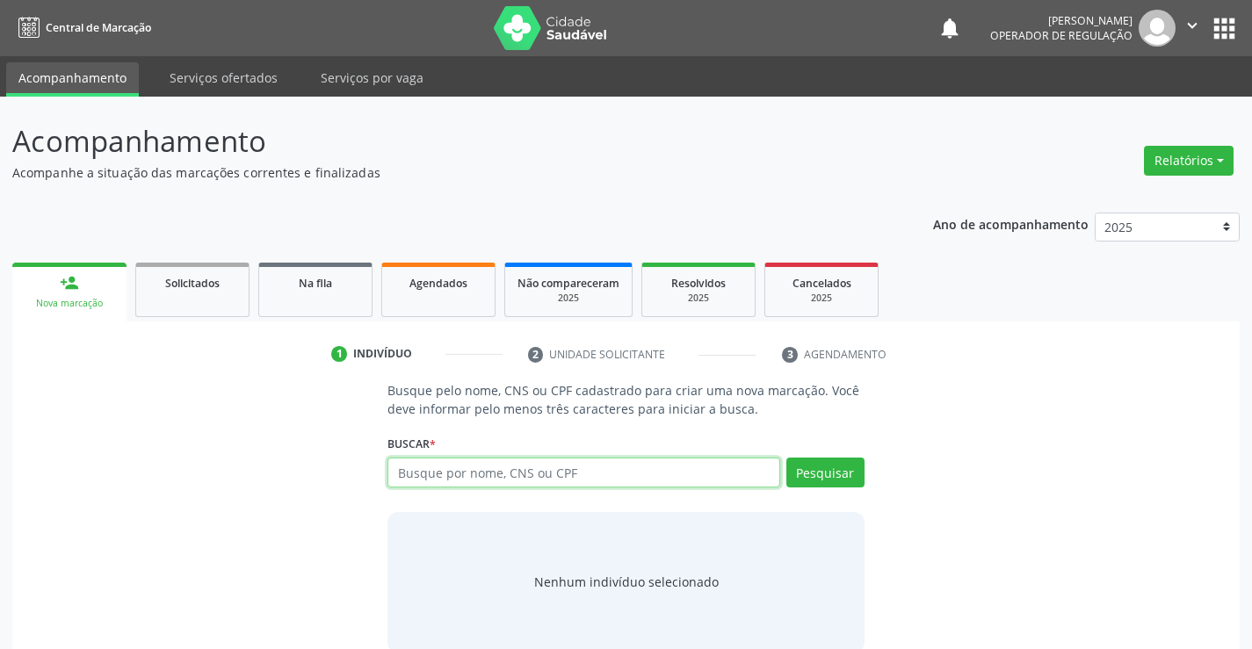
click at [546, 467] on input "text" at bounding box center [583, 473] width 392 height 30
type input "jucicleide [PERSON_NAME]"
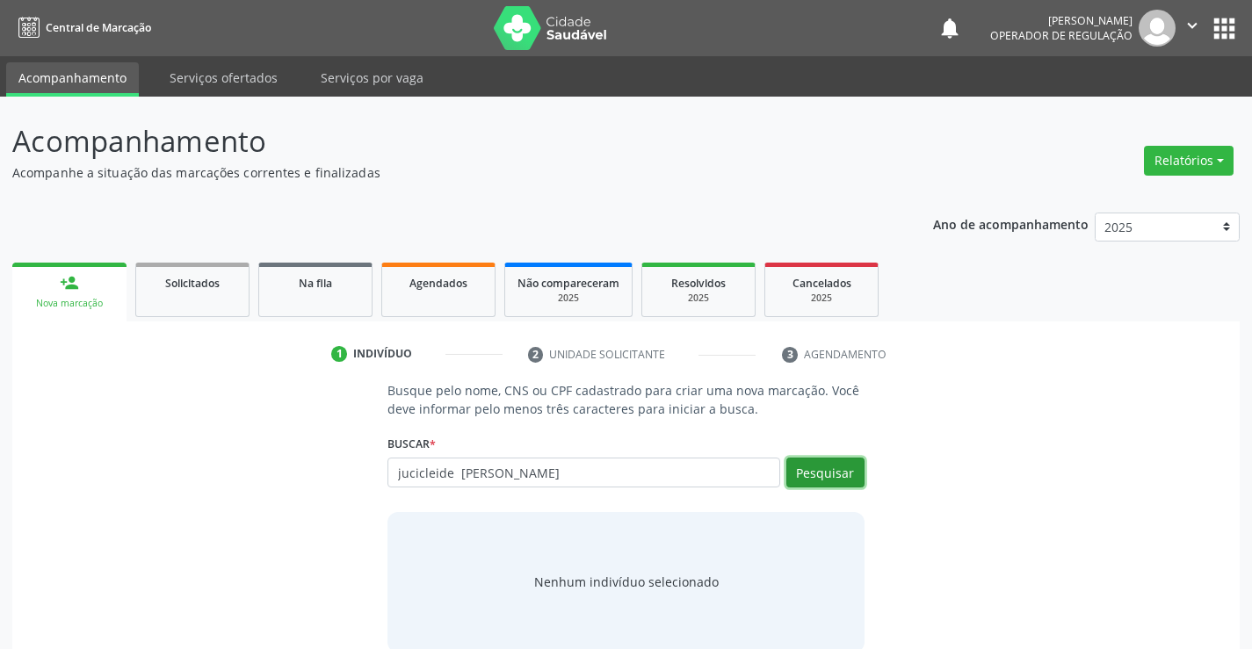
click at [808, 471] on button "Pesquisar" at bounding box center [825, 473] width 78 height 30
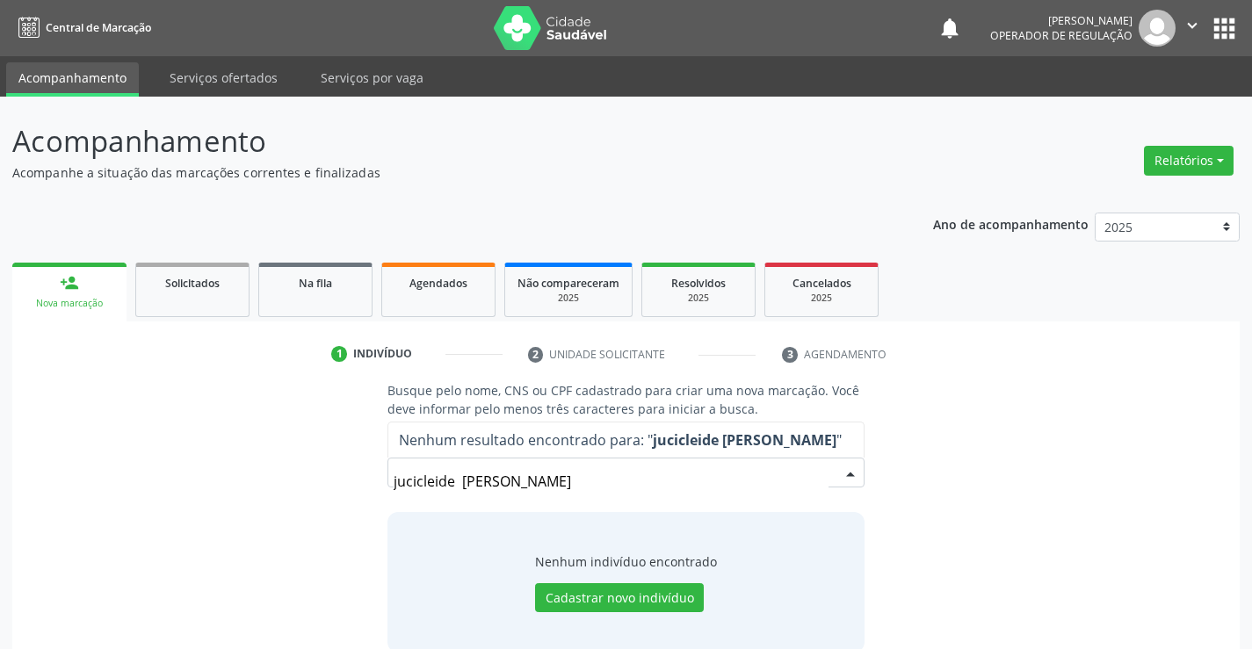
drag, startPoint x: 563, startPoint y: 479, endPoint x: 378, endPoint y: 491, distance: 185.8
click at [378, 491] on div "Busque pelo nome, CNS ou CPF cadastrado para criar uma nova marcação. Você deve…" at bounding box center [625, 516] width 501 height 271
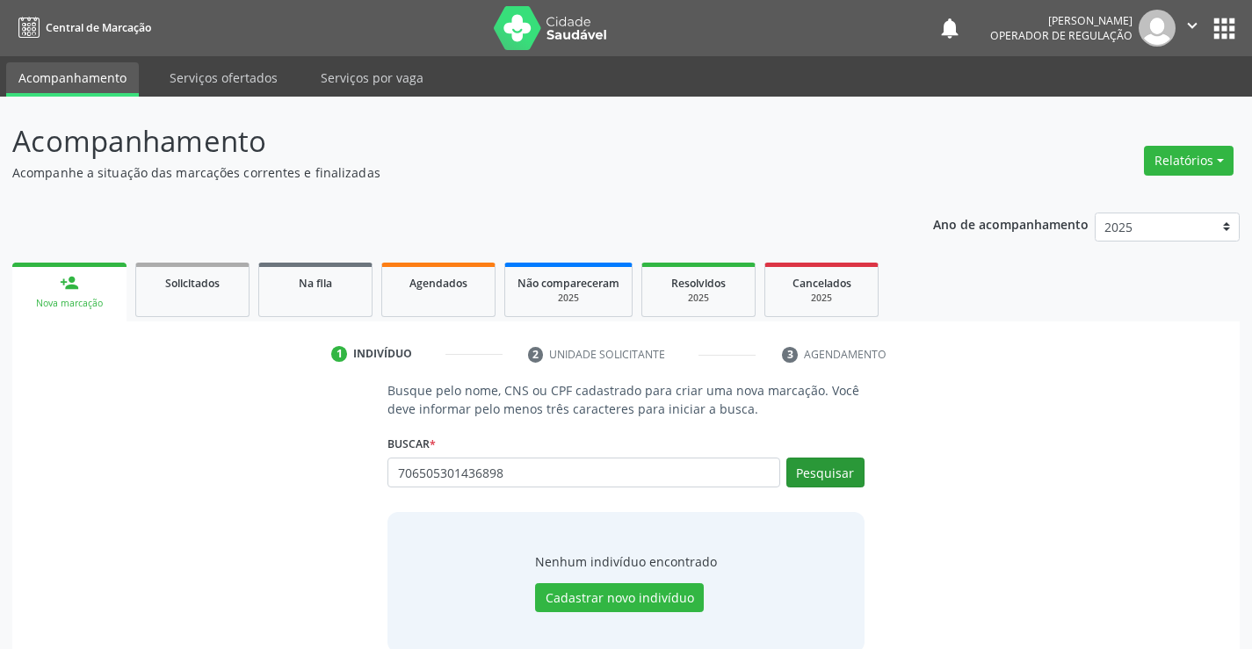
type input "706505301436898"
click at [843, 474] on button "Pesquisar" at bounding box center [825, 473] width 78 height 30
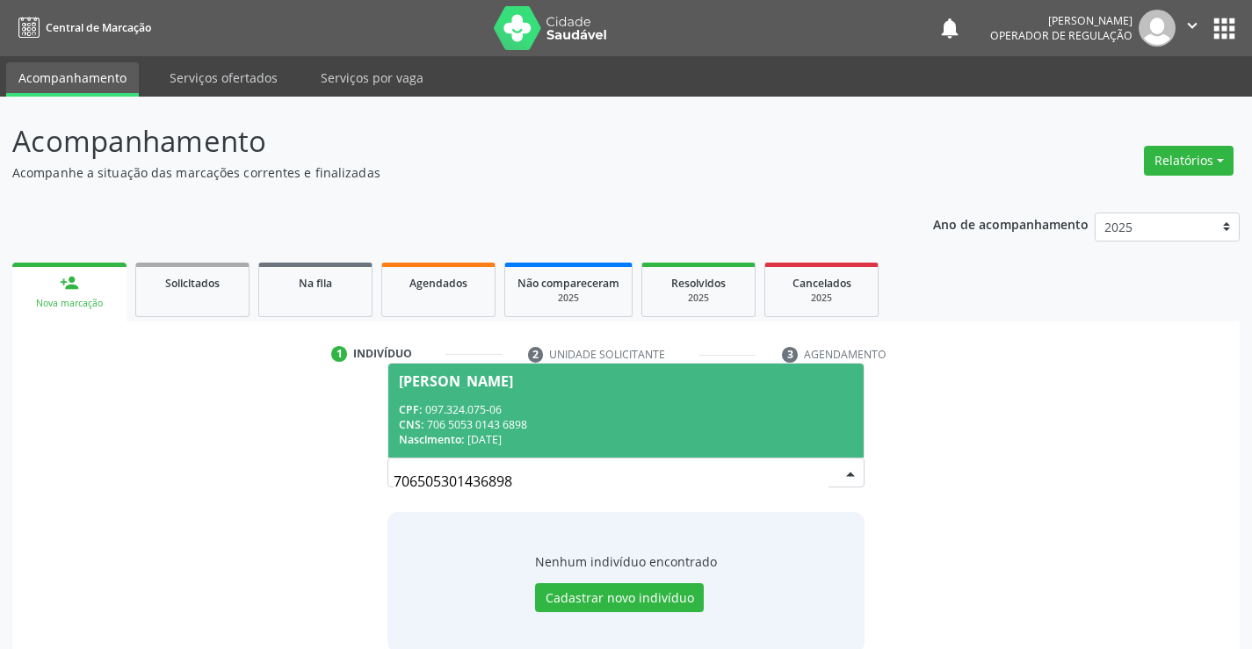
click at [635, 417] on div "CNS: 706 5053 0143 6898" at bounding box center [625, 424] width 453 height 15
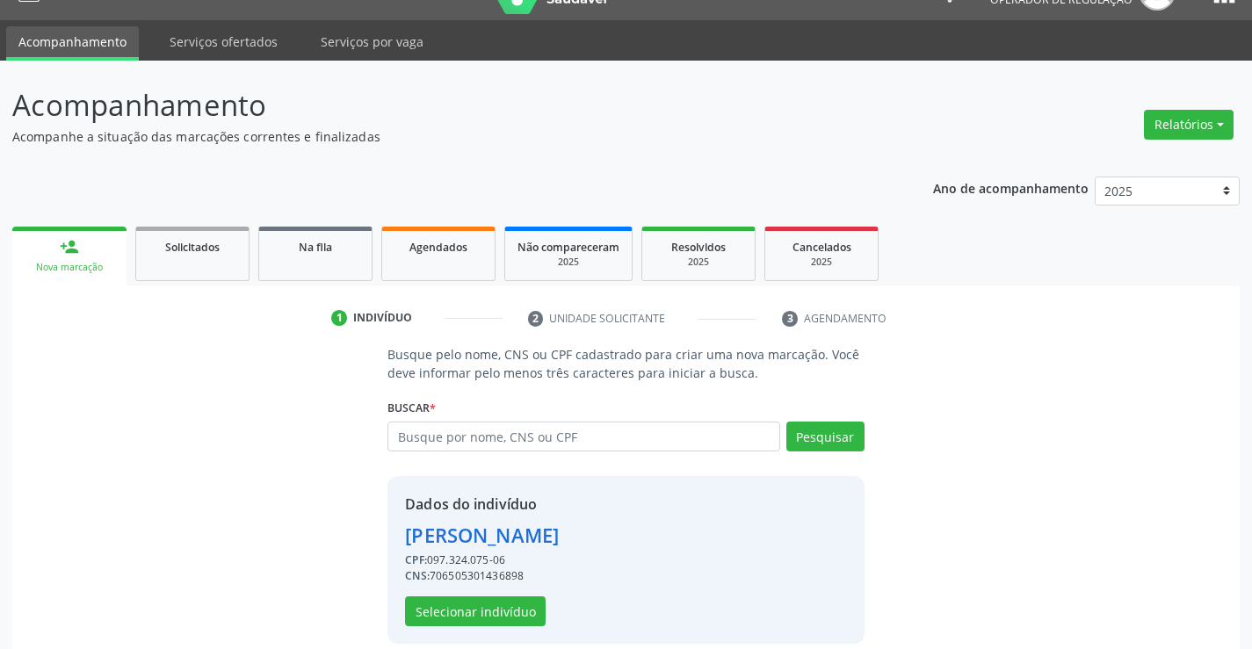
scroll to position [55, 0]
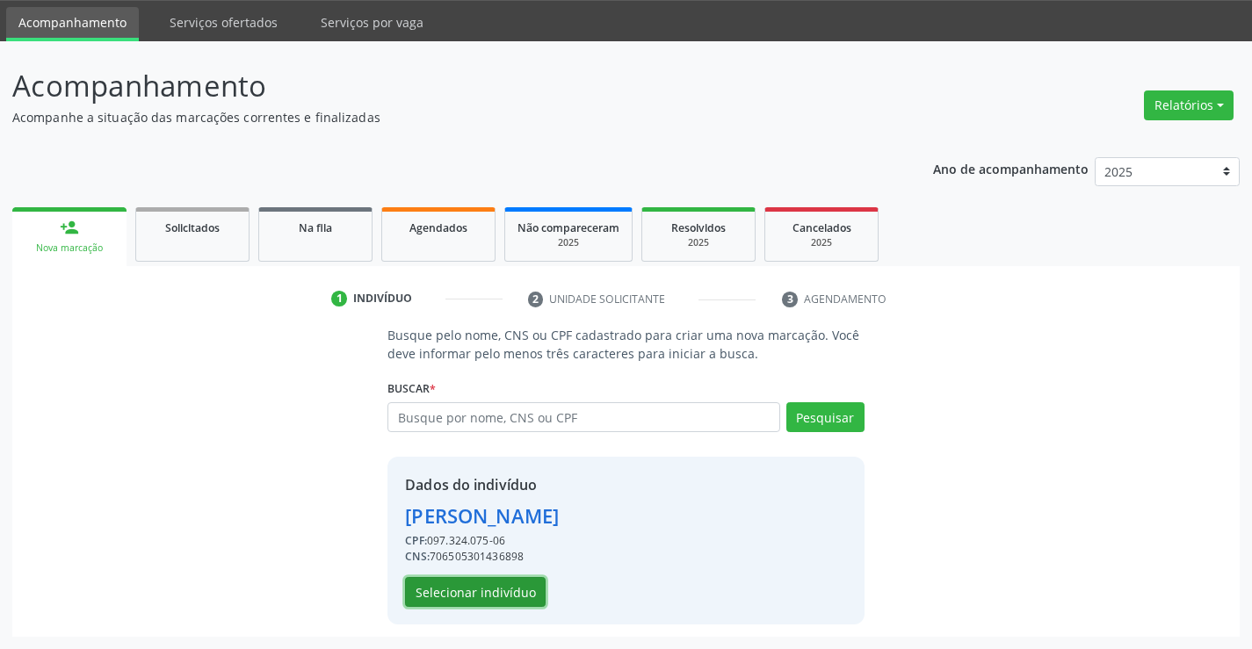
click at [461, 586] on button "Selecionar indivíduo" at bounding box center [475, 592] width 141 height 30
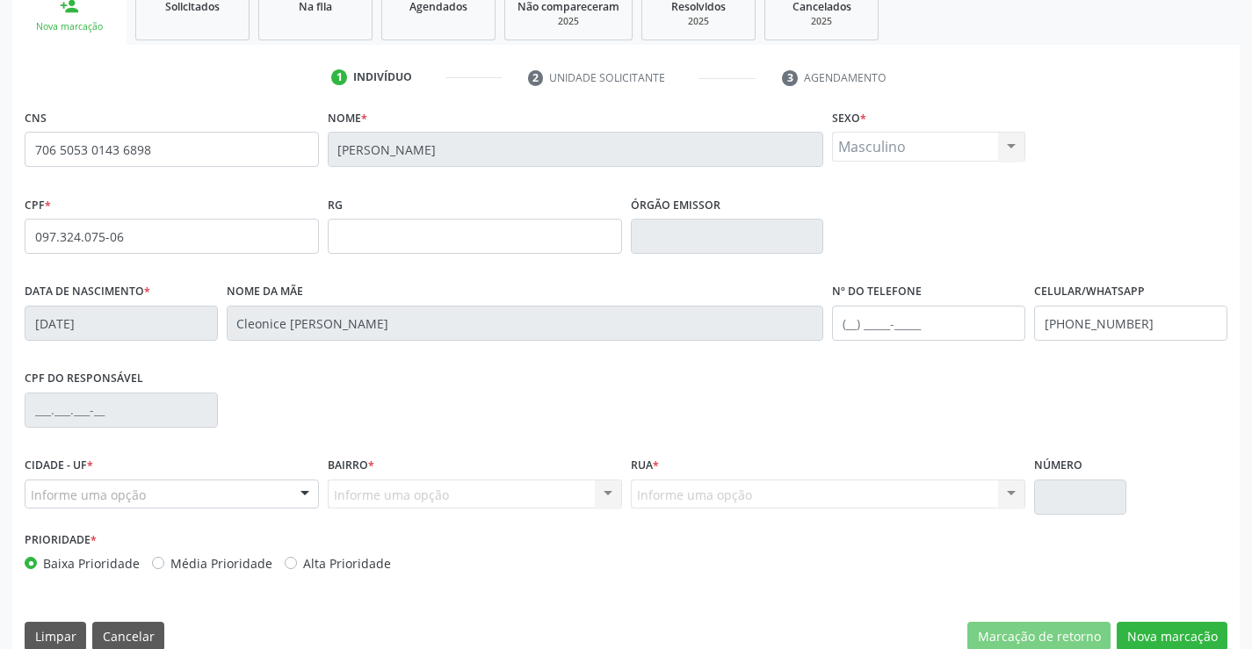
scroll to position [303, 0]
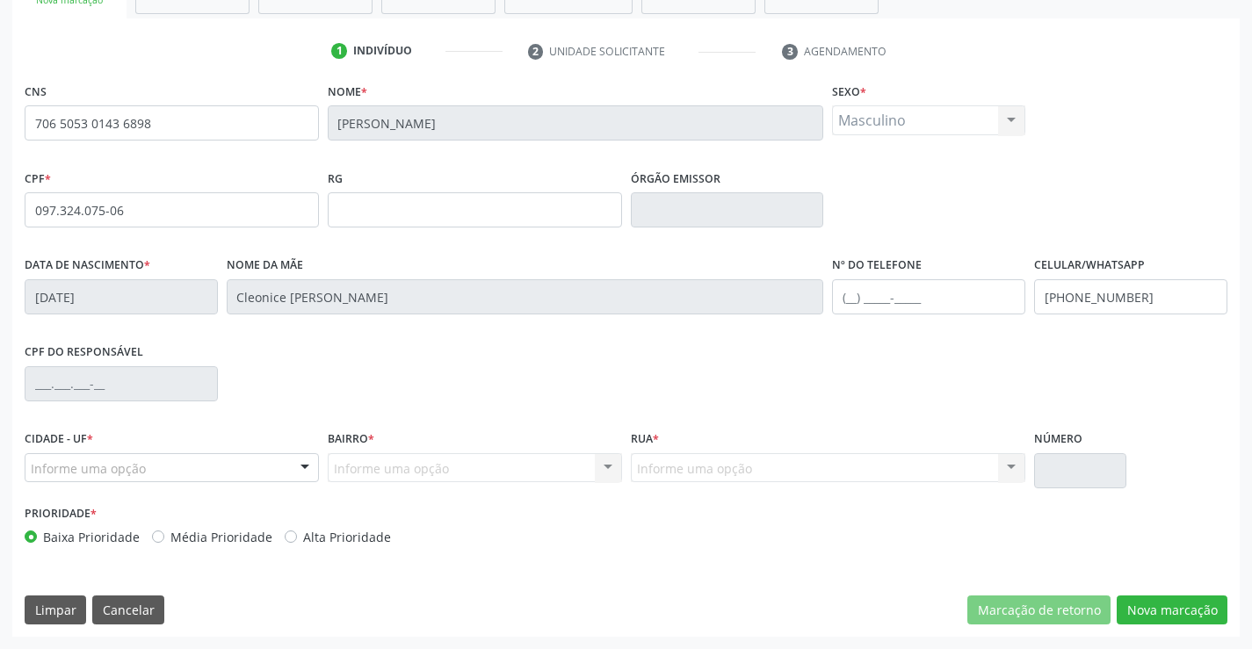
click at [603, 470] on div "Informe uma opção Nenhum resultado encontrado para: " " Nenhuma opção encontrad…" at bounding box center [475, 468] width 294 height 30
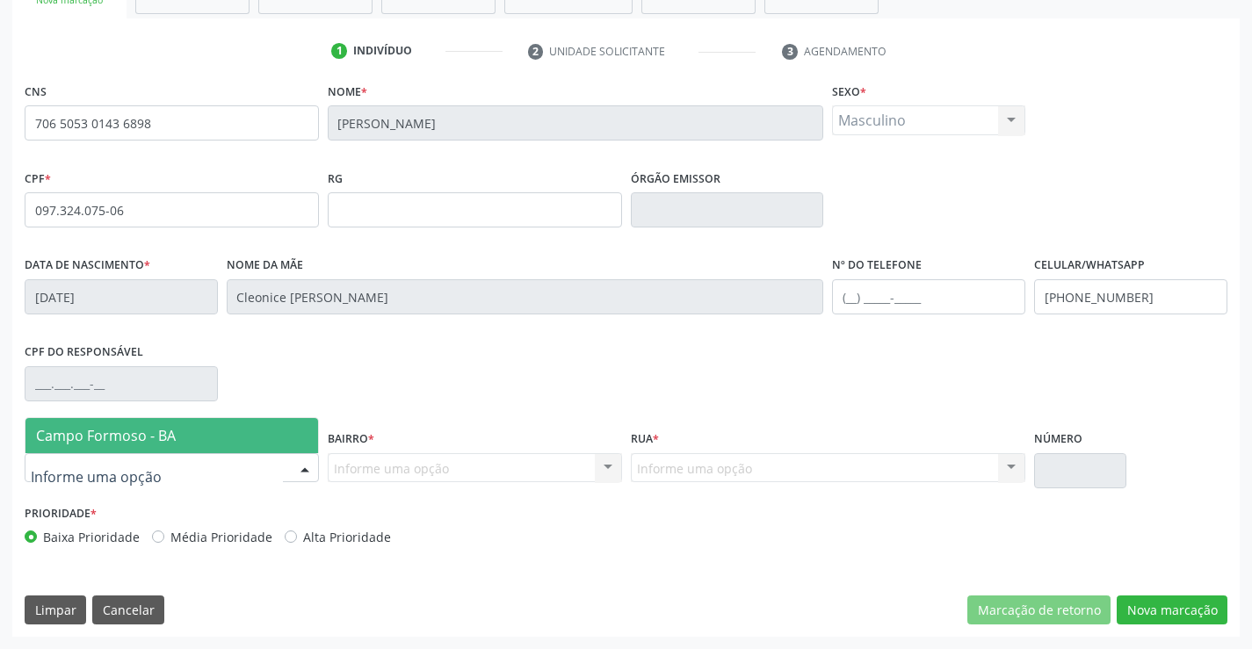
click at [306, 470] on div at bounding box center [305, 469] width 26 height 30
click at [293, 442] on span "Campo Formoso - BA" at bounding box center [171, 435] width 293 height 35
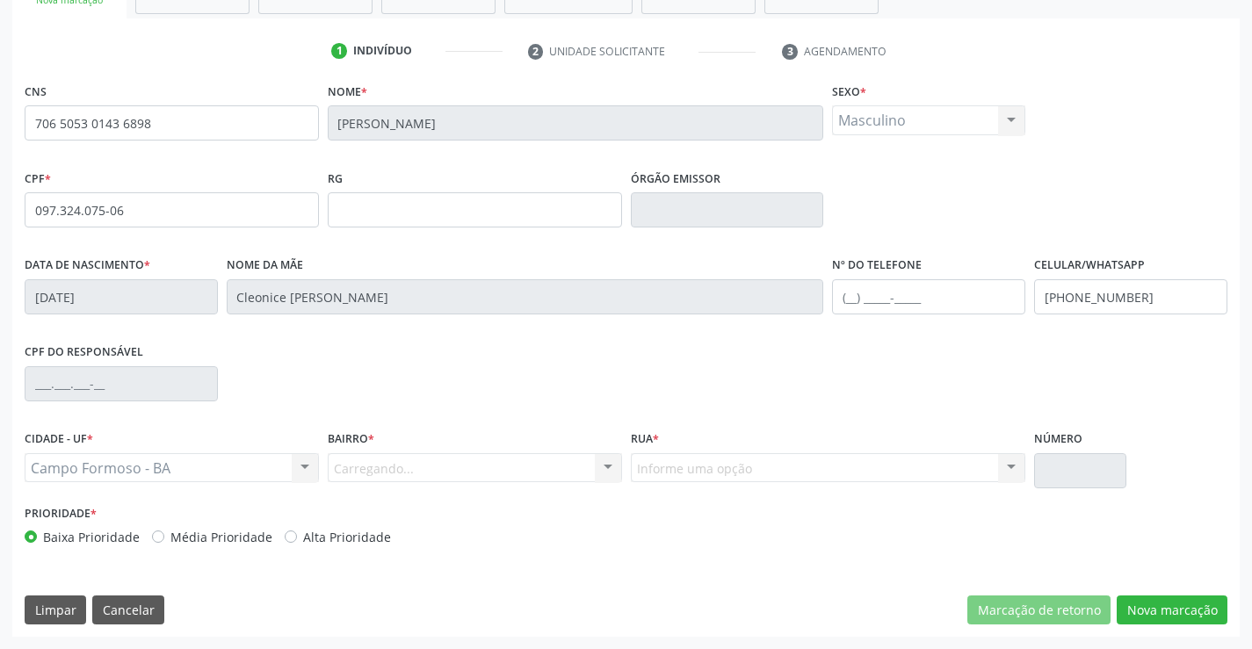
click at [607, 461] on div "Carregando... Nenhum resultado encontrado para: " " Nenhuma opção encontrada. D…" at bounding box center [475, 468] width 294 height 30
click at [598, 466] on div at bounding box center [608, 469] width 26 height 30
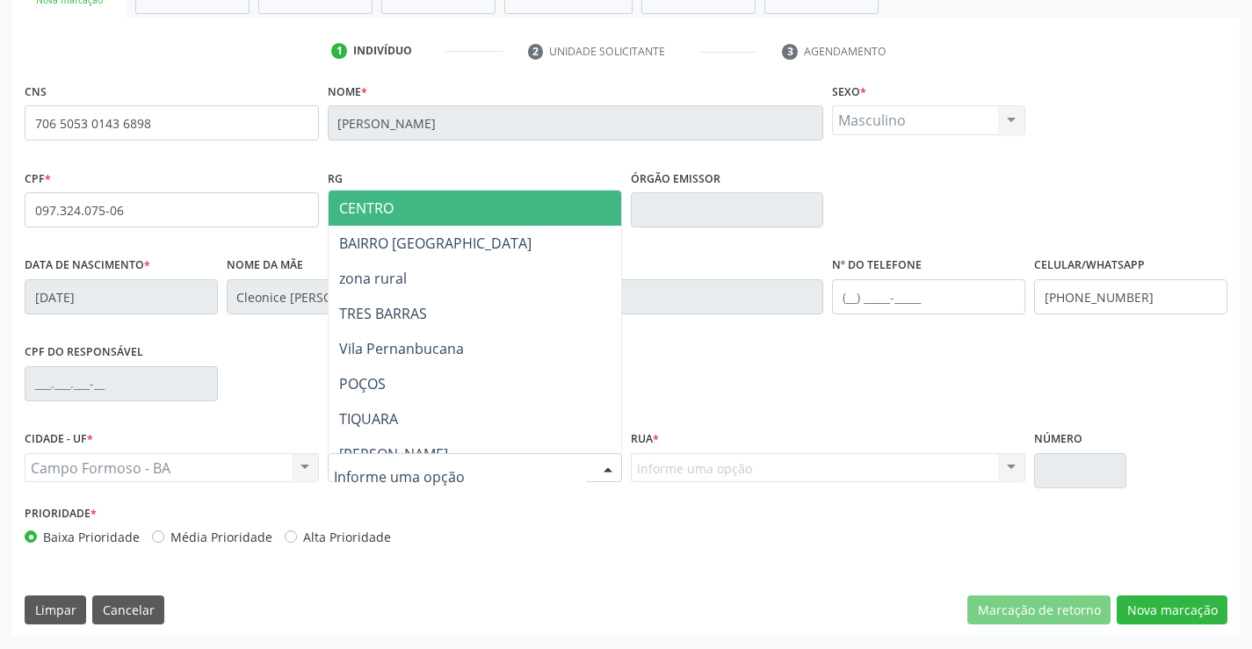
click at [501, 216] on span "CENTRO" at bounding box center [519, 208] width 380 height 35
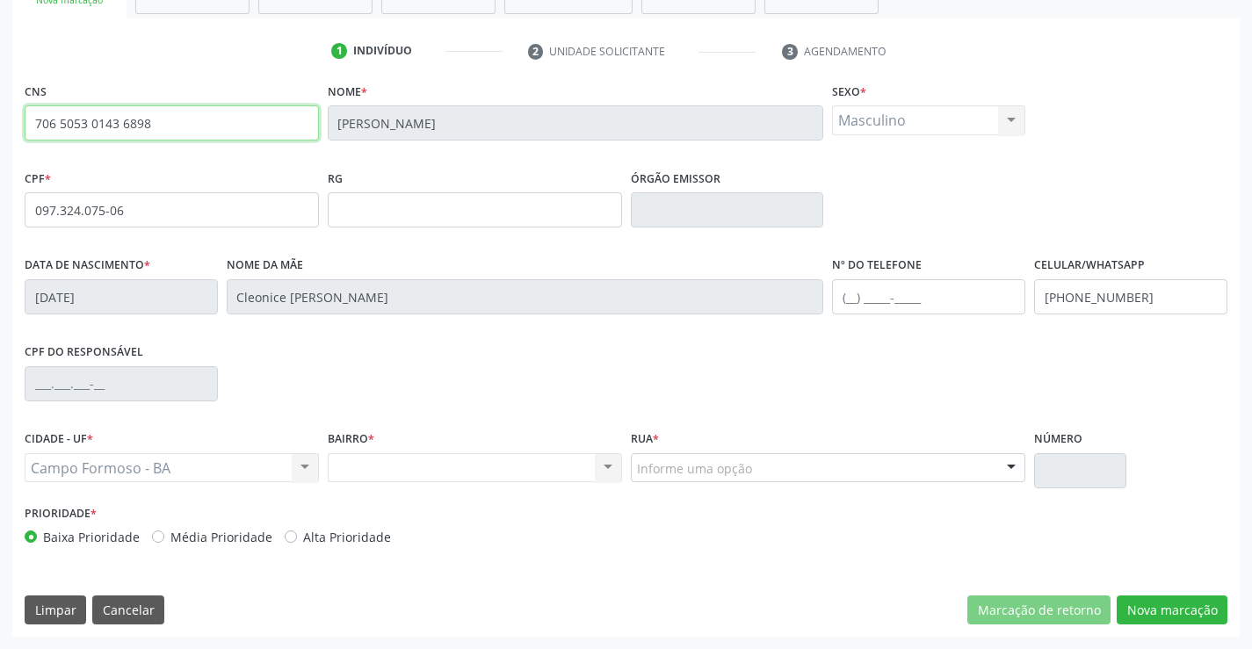
click at [177, 114] on input "706 5053 0143 6898" at bounding box center [172, 122] width 294 height 35
